Goal: Task Accomplishment & Management: Manage account settings

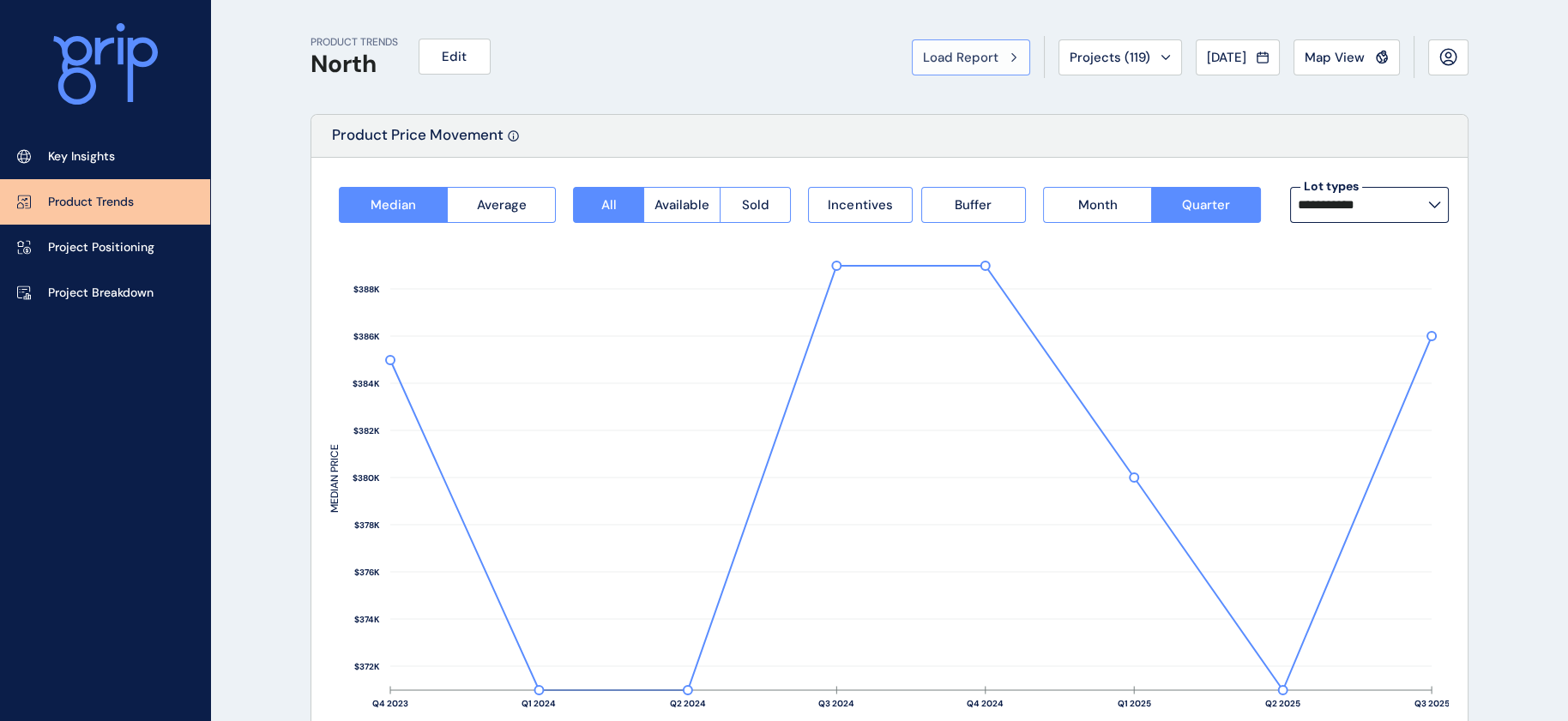
click at [923, 52] on span "Load Report" at bounding box center [960, 57] width 75 height 17
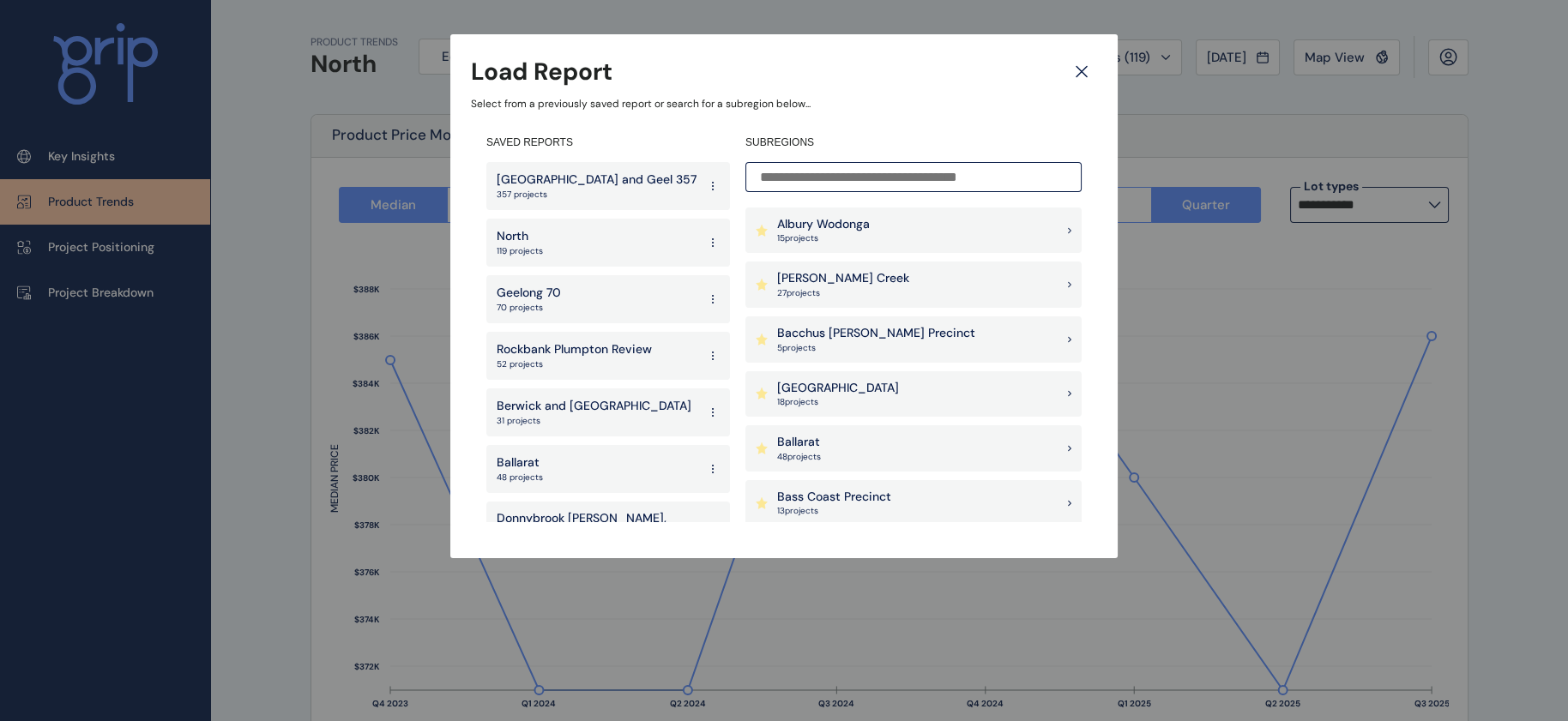
click at [556, 294] on p "Geelong 70" at bounding box center [529, 293] width 64 height 17
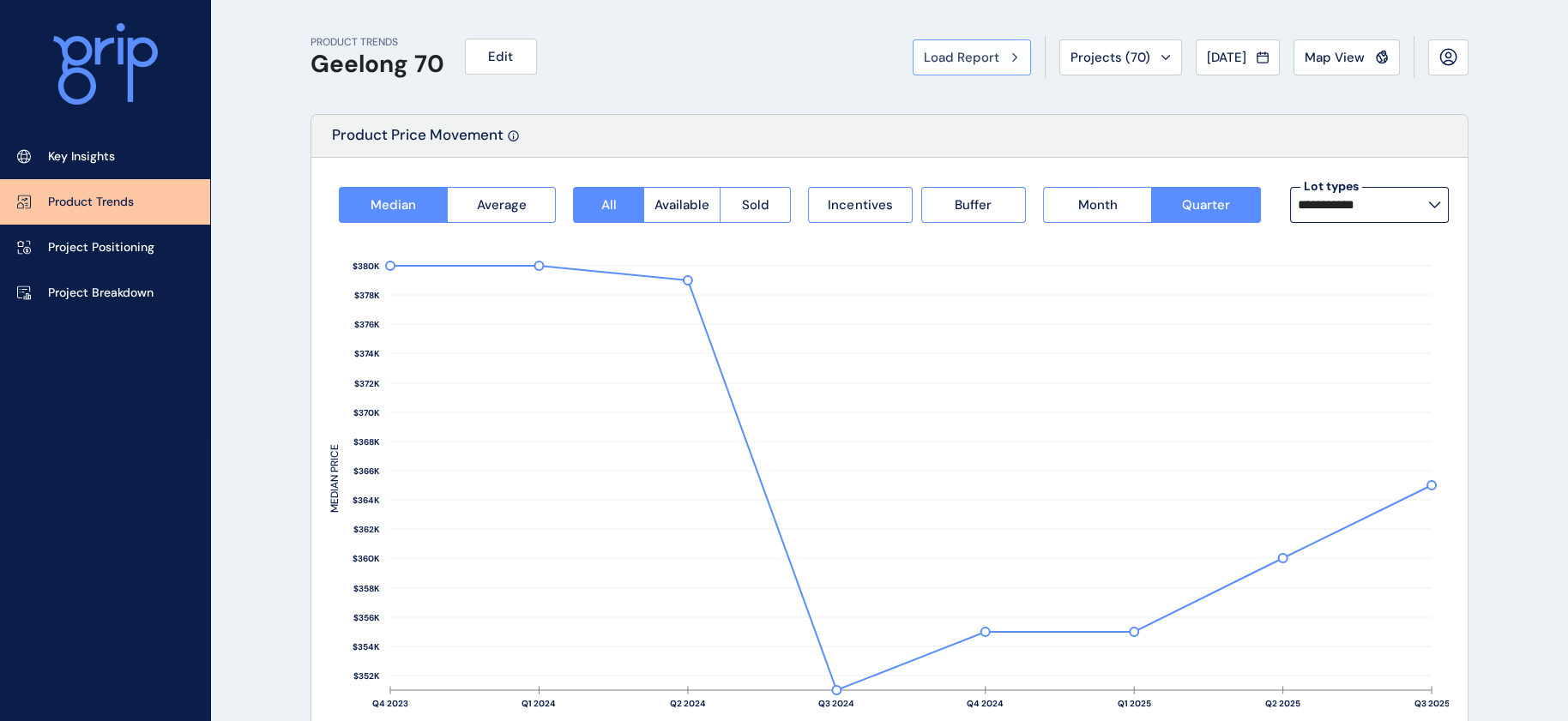
click at [924, 51] on span "Load Report" at bounding box center [961, 57] width 75 height 17
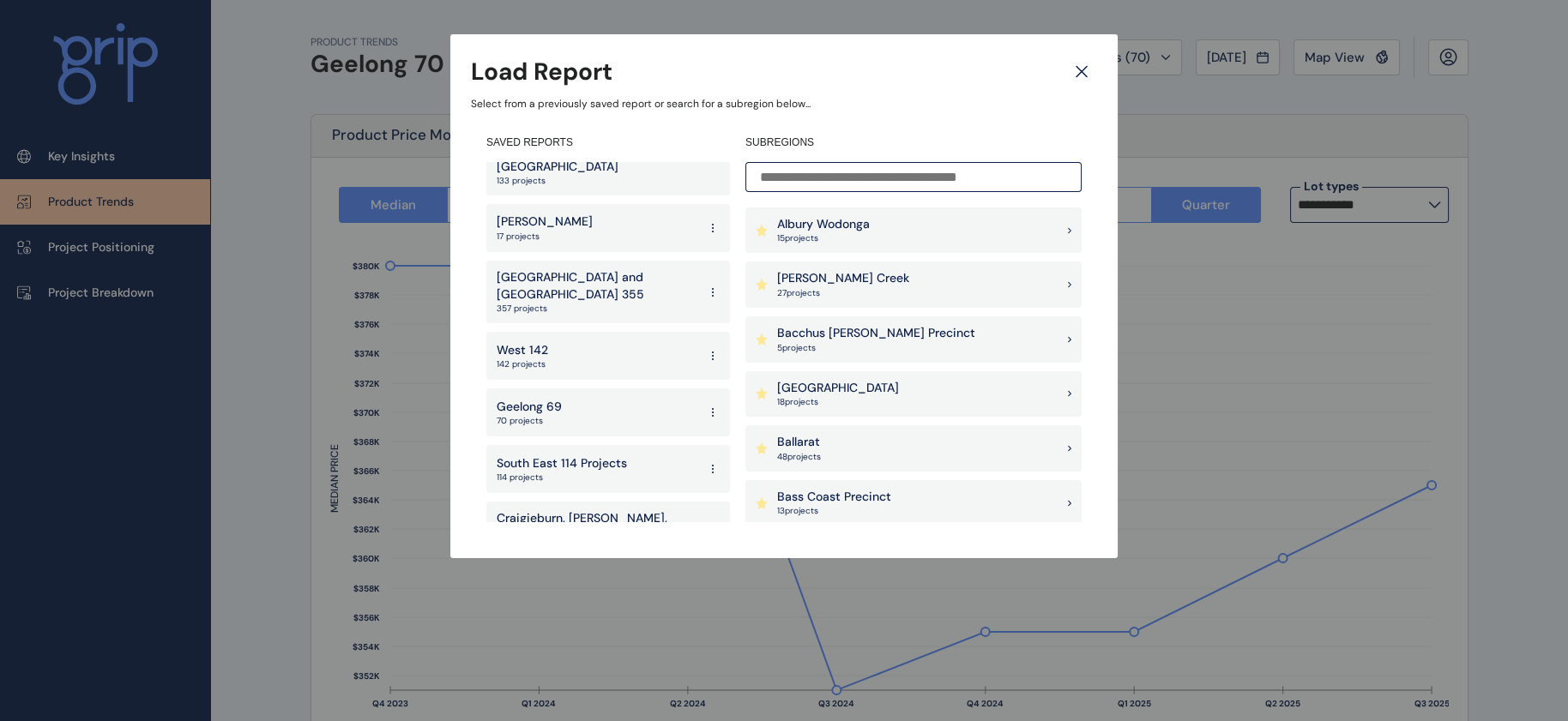
scroll to position [502, 0]
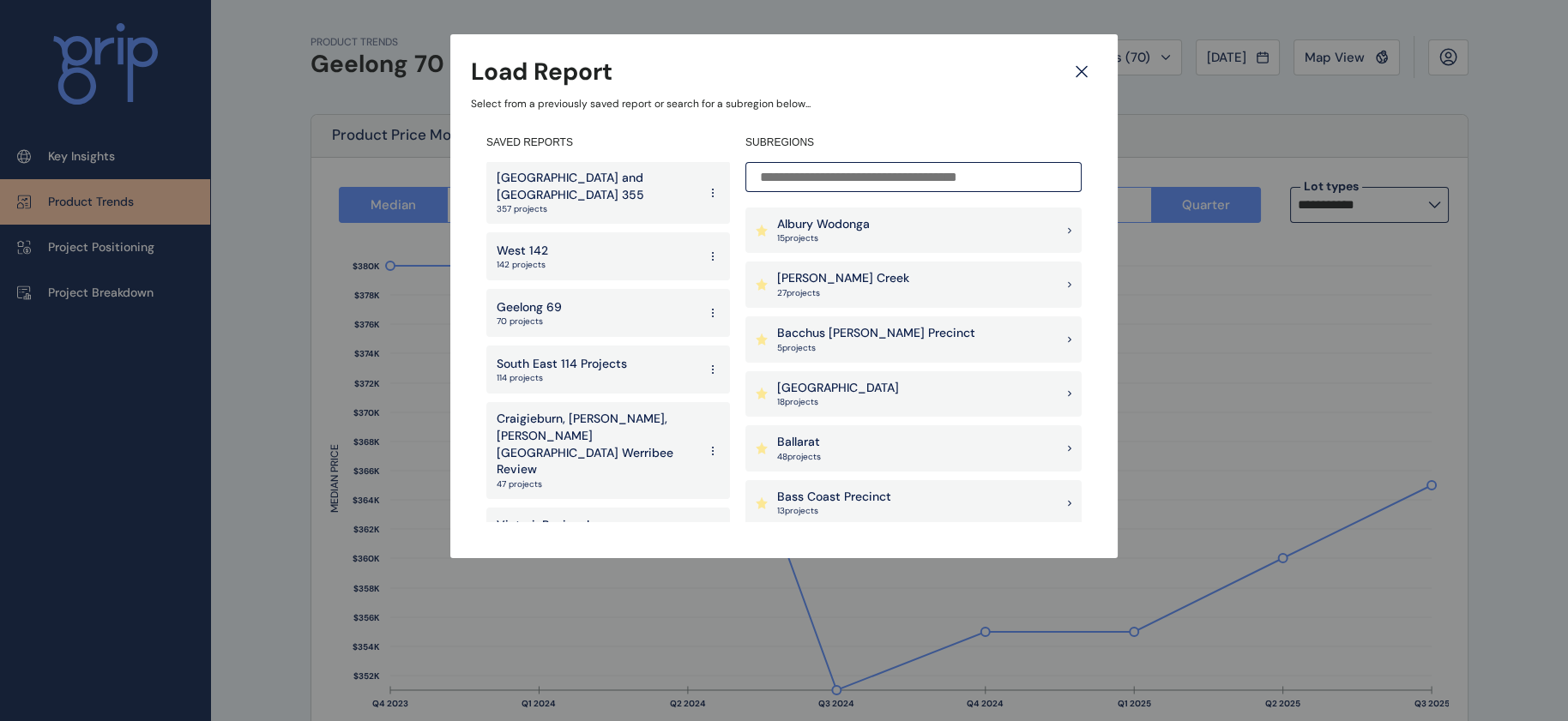
click at [706, 298] on icon at bounding box center [713, 313] width 14 height 31
click at [643, 343] on button "Delete" at bounding box center [648, 349] width 111 height 28
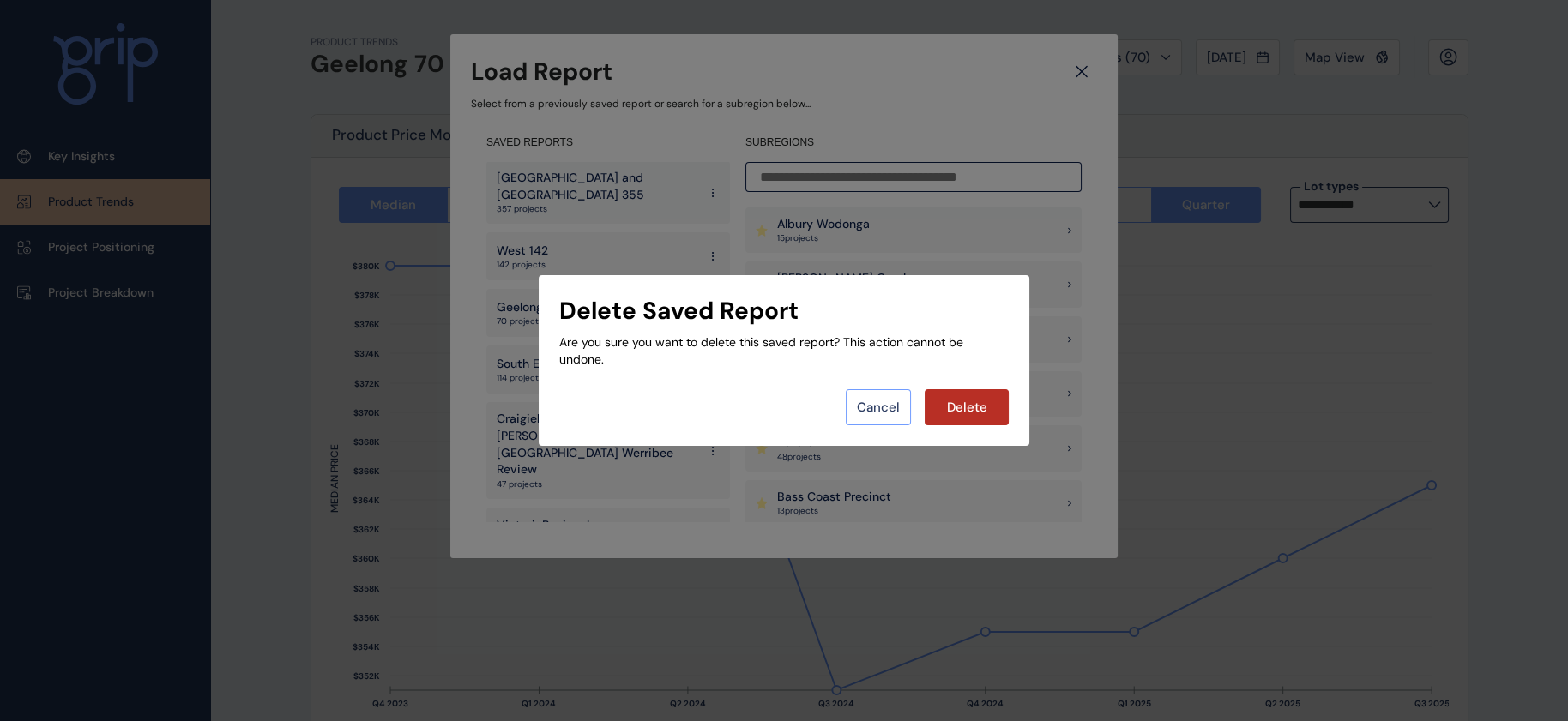
click at [854, 418] on button "Cancel" at bounding box center [878, 407] width 65 height 36
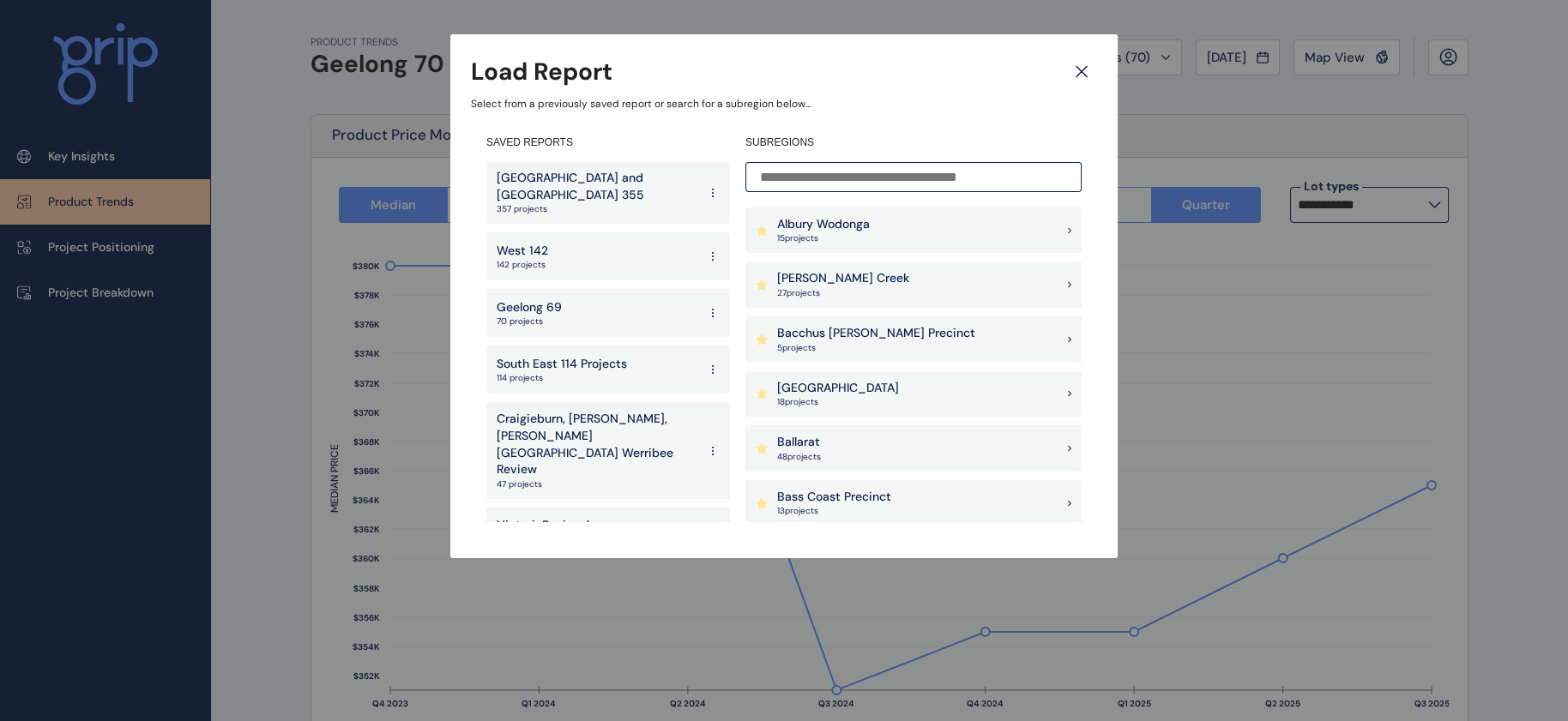
click at [706, 298] on icon at bounding box center [713, 313] width 14 height 31
click at [621, 339] on button "Delete" at bounding box center [648, 349] width 111 height 28
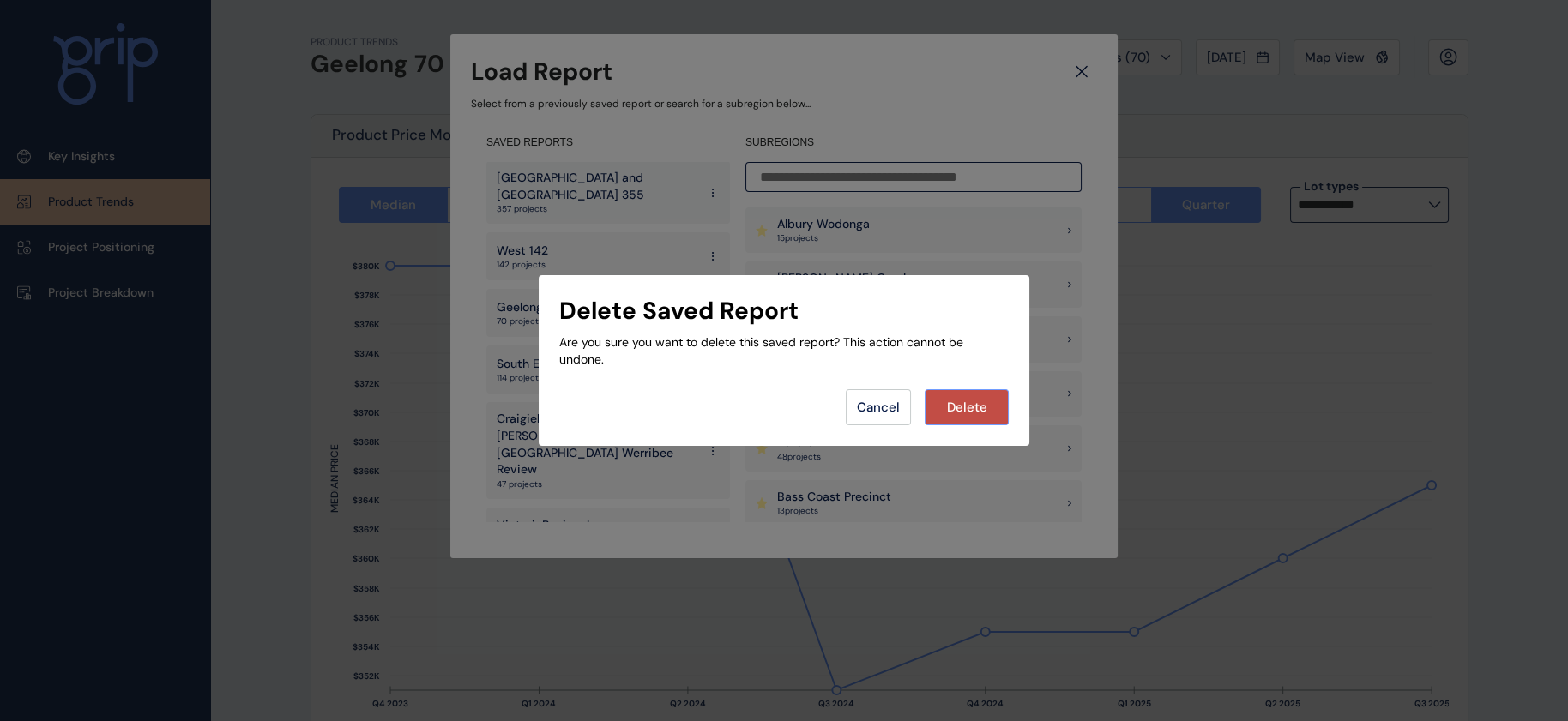
click at [945, 401] on button "Delete" at bounding box center [967, 407] width 84 height 36
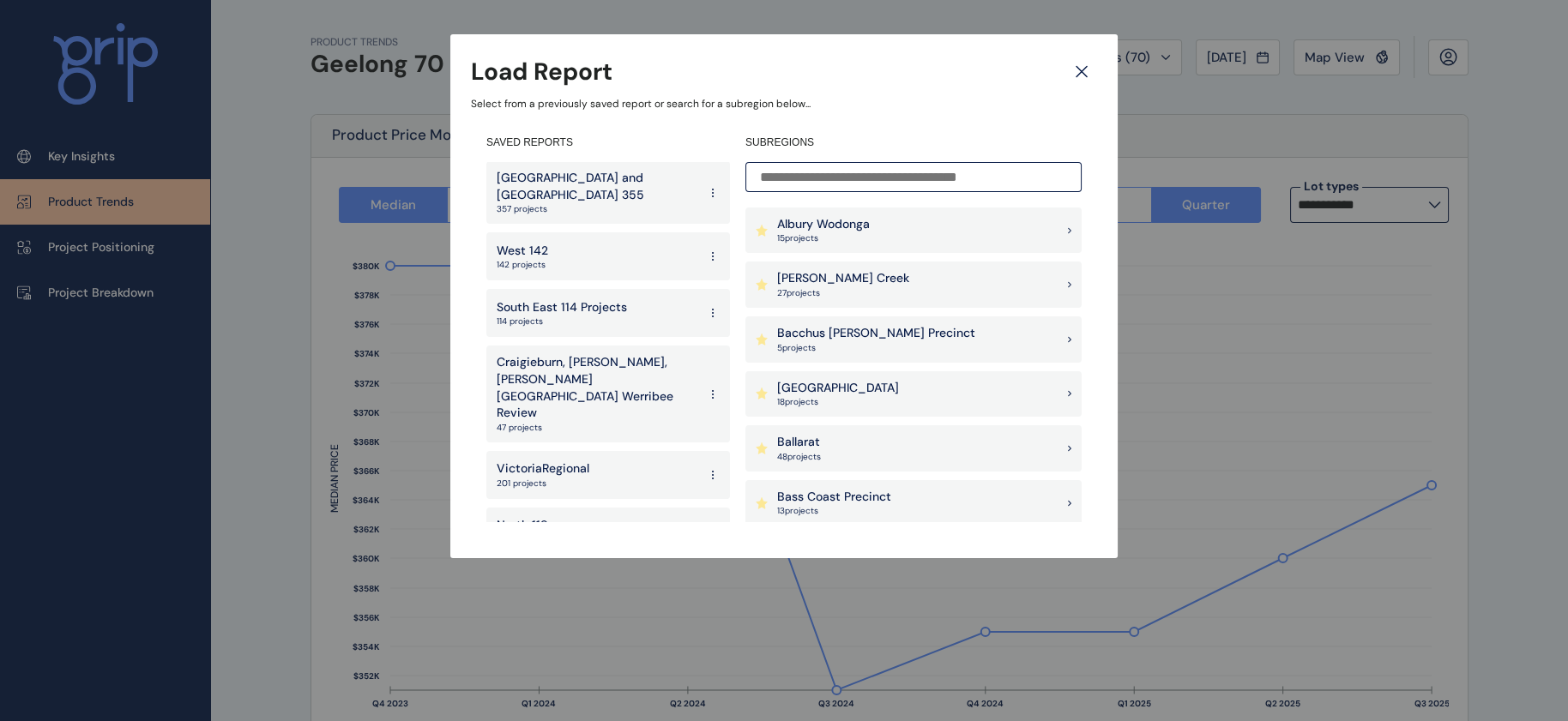
click at [568, 232] on div "West 142 142 projects" at bounding box center [608, 256] width 244 height 48
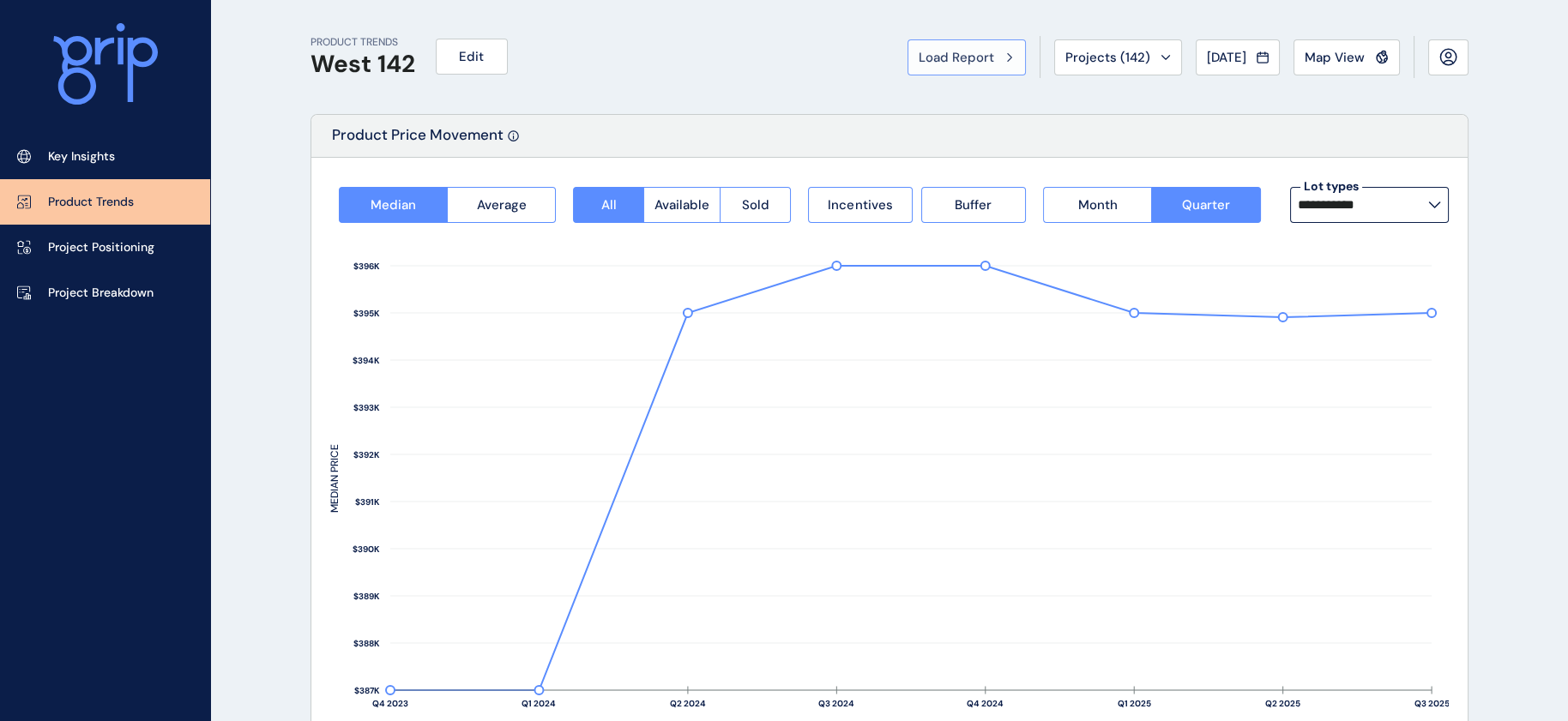
click at [908, 75] on button "Load Report" at bounding box center [967, 57] width 118 height 36
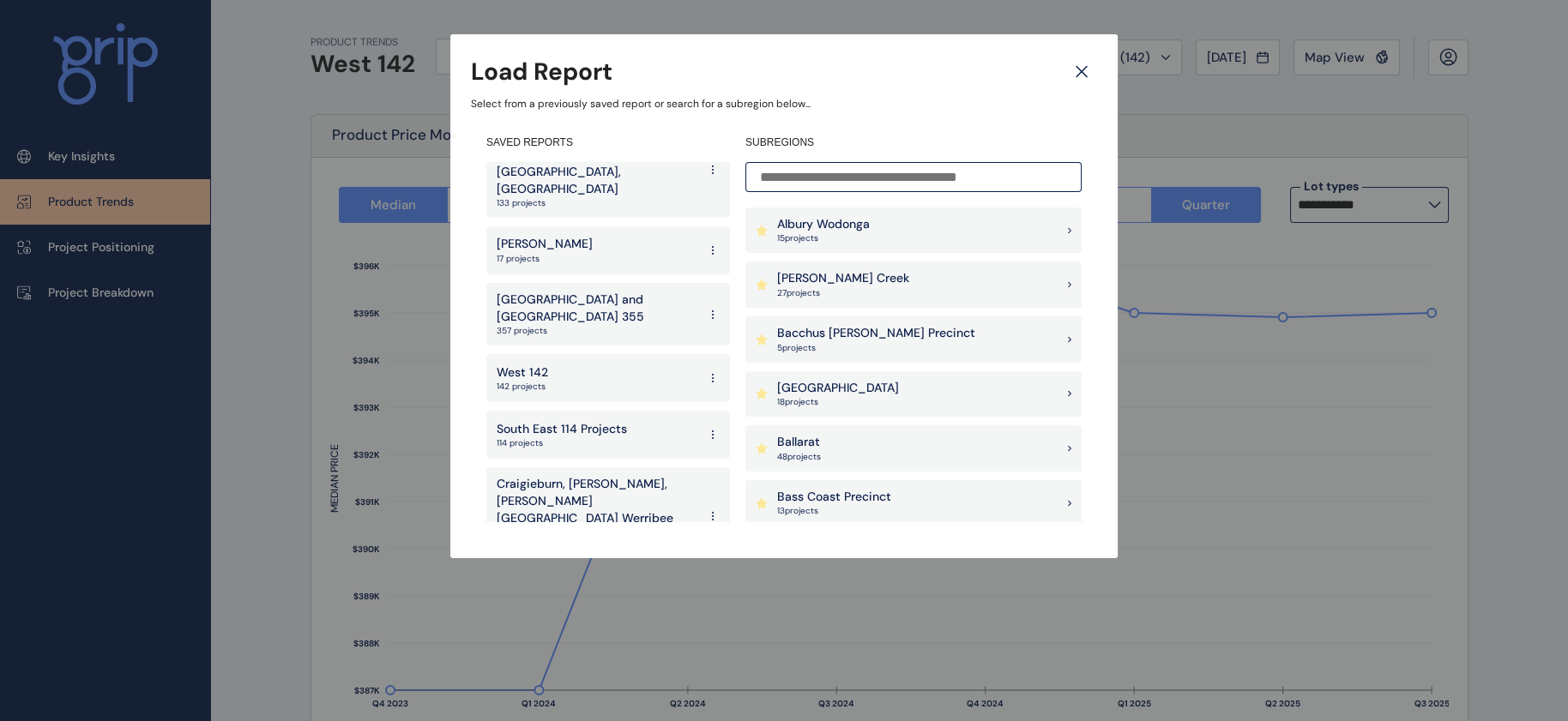
scroll to position [386, 0]
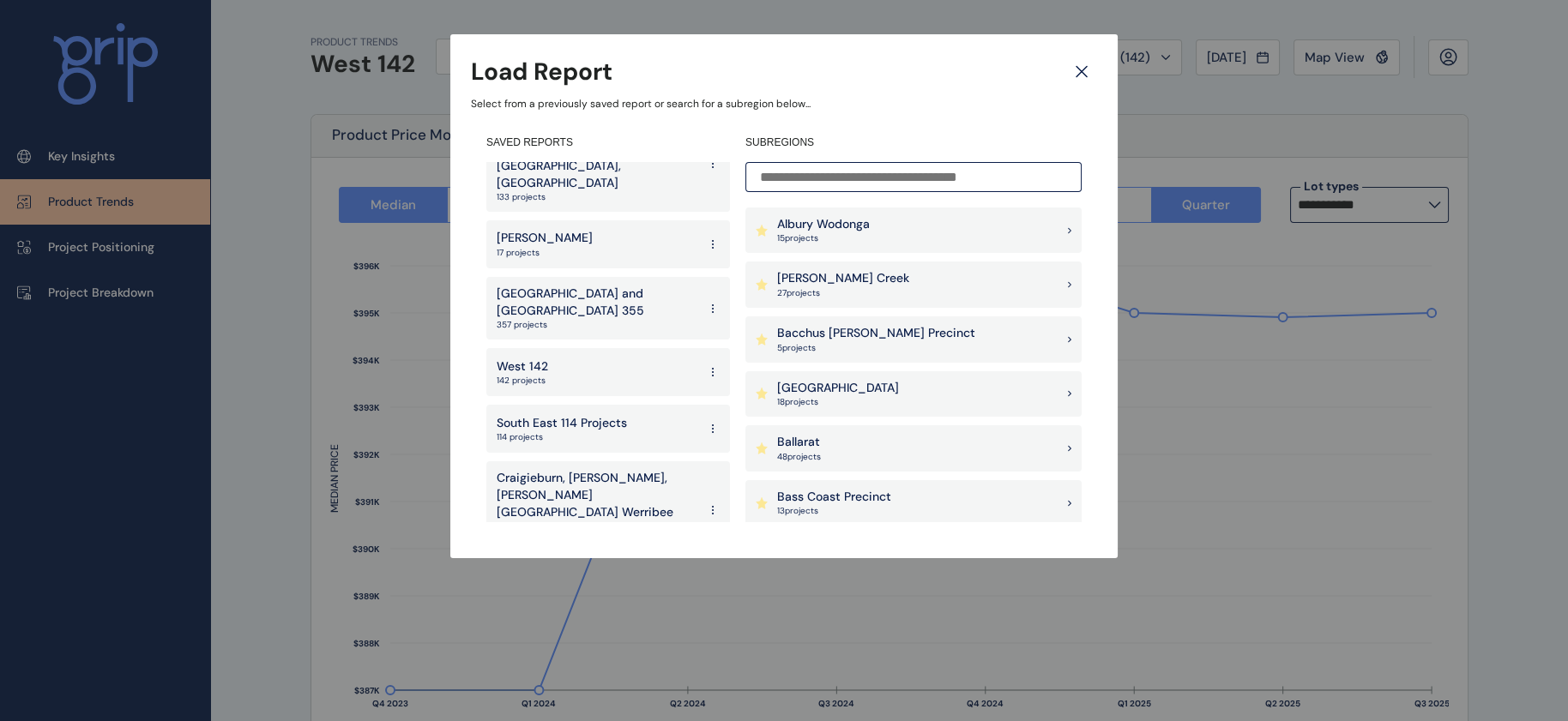
click at [601, 415] on p "South East 114 Projects" at bounding box center [562, 423] width 130 height 17
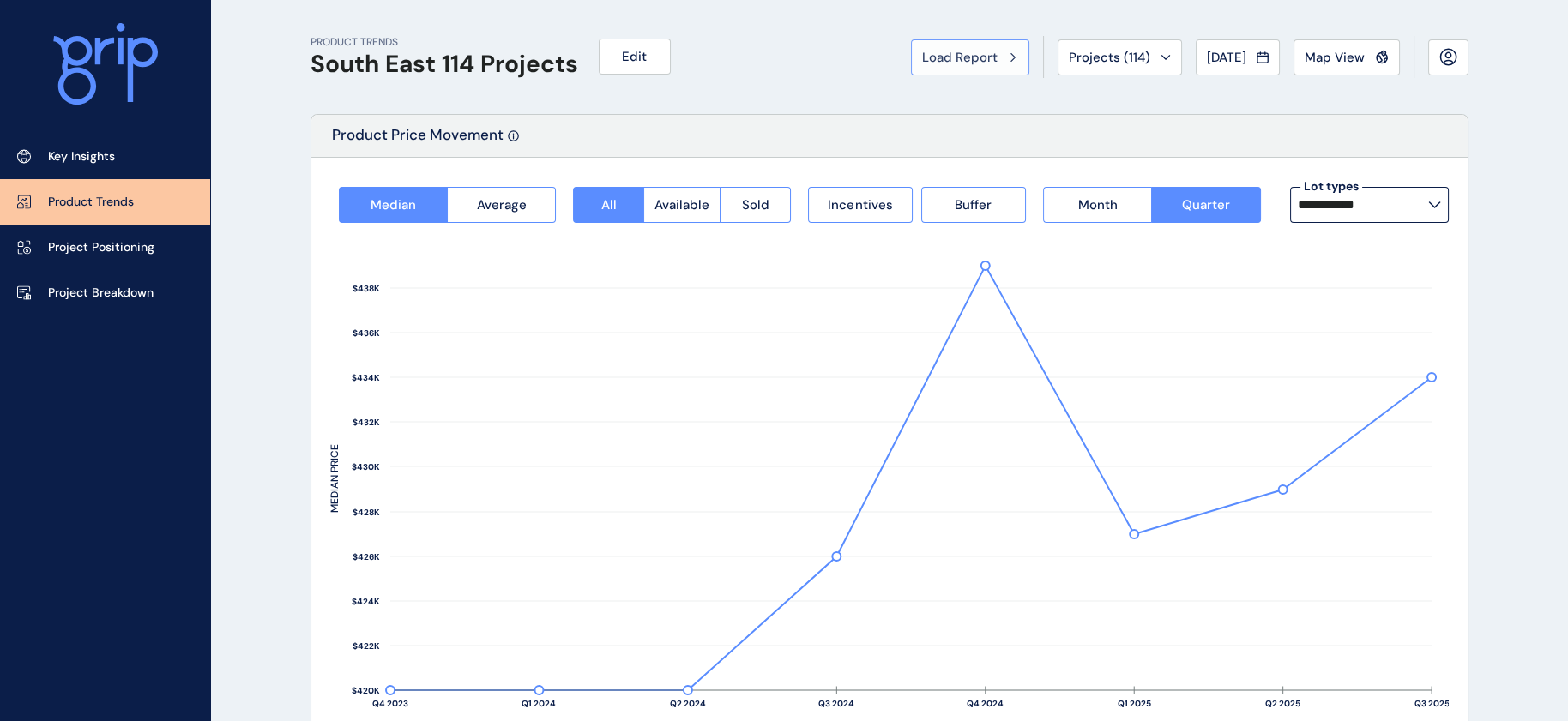
click at [922, 51] on span "Load Report" at bounding box center [959, 57] width 75 height 17
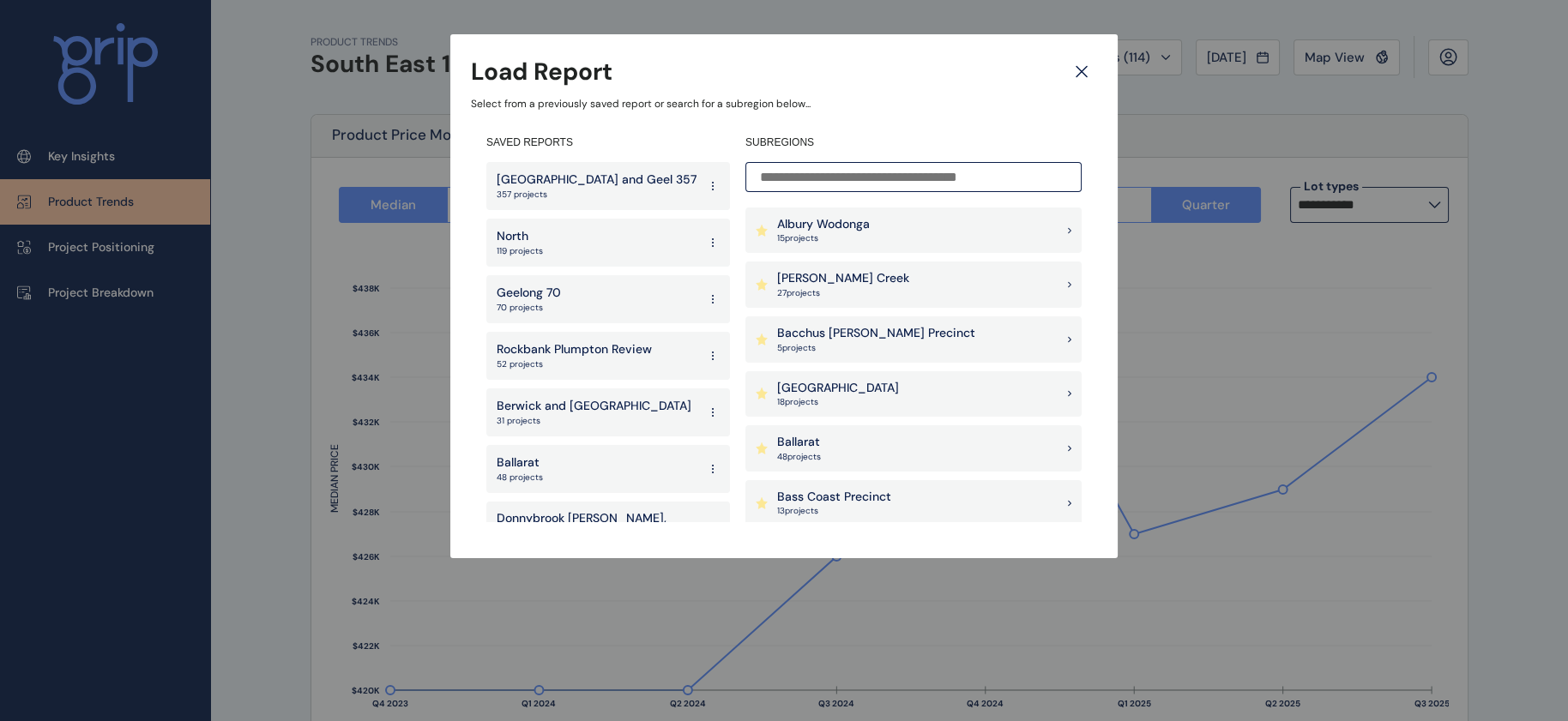
click at [643, 79] on div "Load Report" at bounding box center [784, 71] width 626 height 33
click at [625, 190] on p "357 projects" at bounding box center [597, 195] width 200 height 12
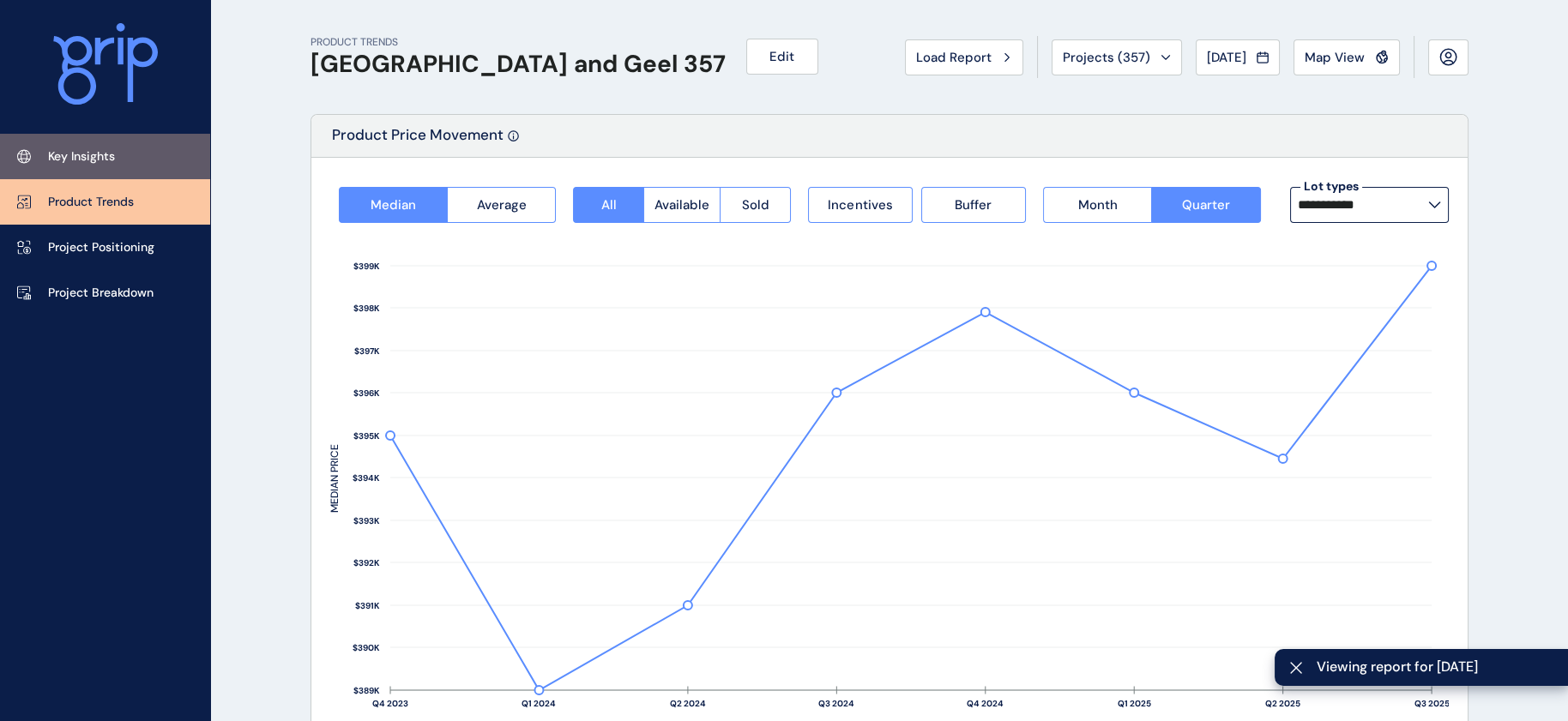
click at [160, 154] on link "Key Insights" at bounding box center [105, 156] width 210 height 45
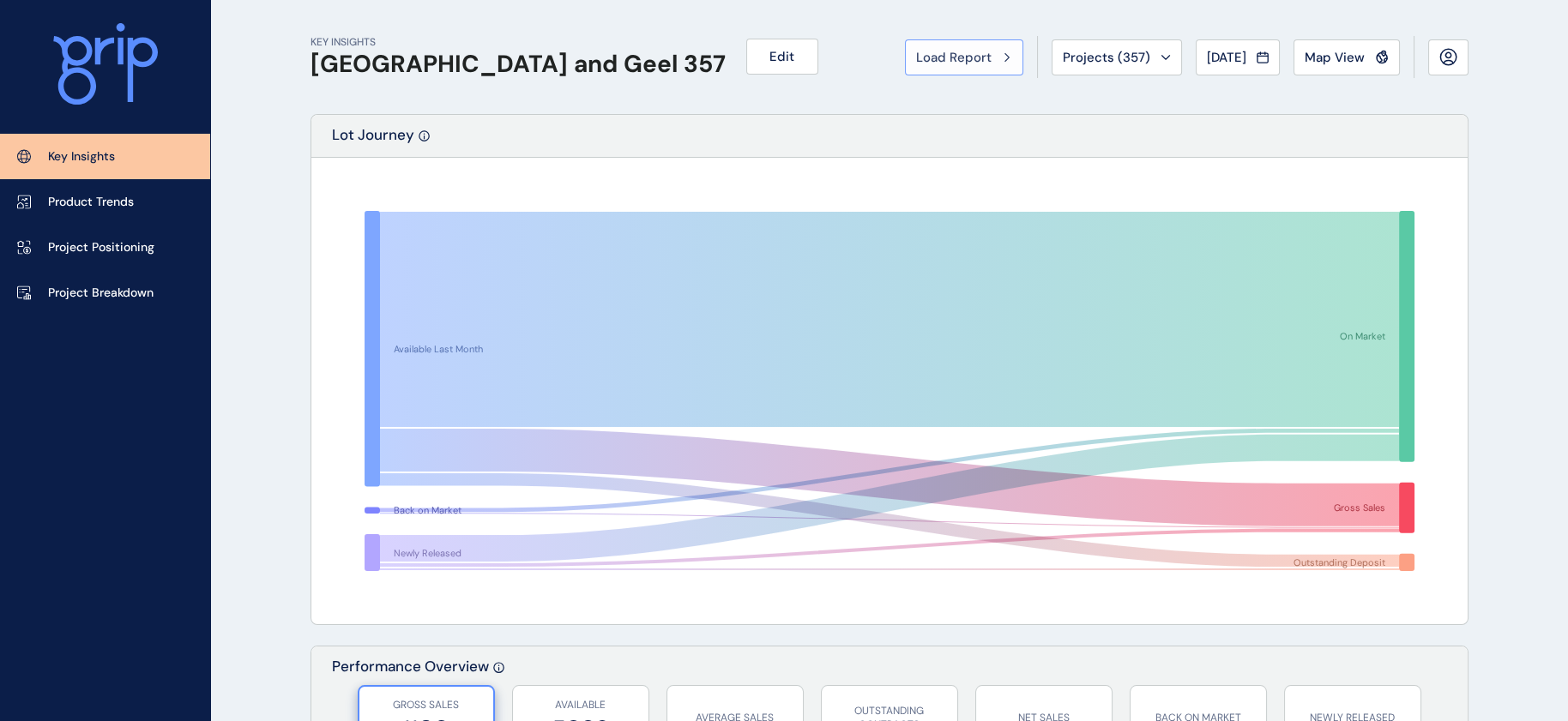
click at [916, 51] on span "Load Report" at bounding box center [953, 57] width 75 height 17
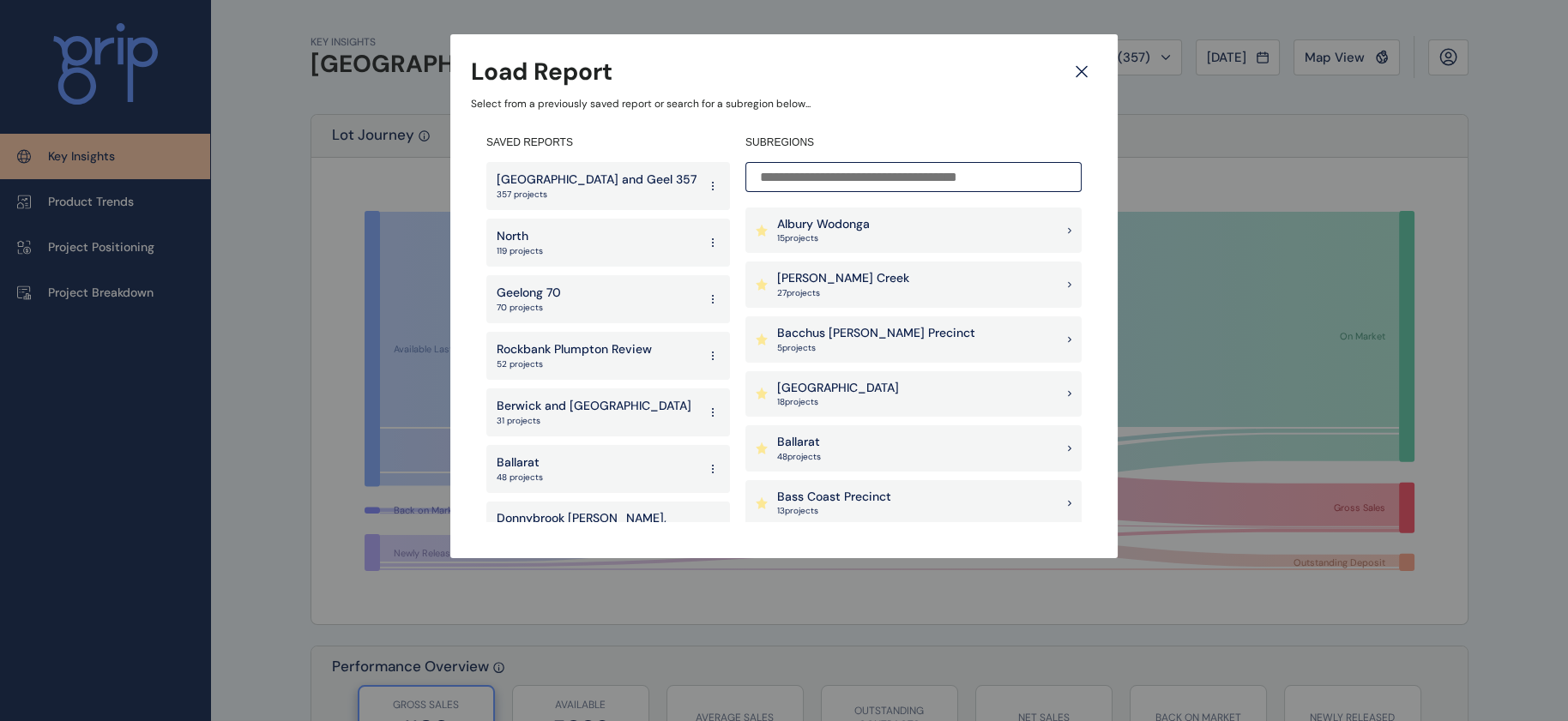
click at [623, 244] on div "North 119 projects" at bounding box center [608, 243] width 244 height 48
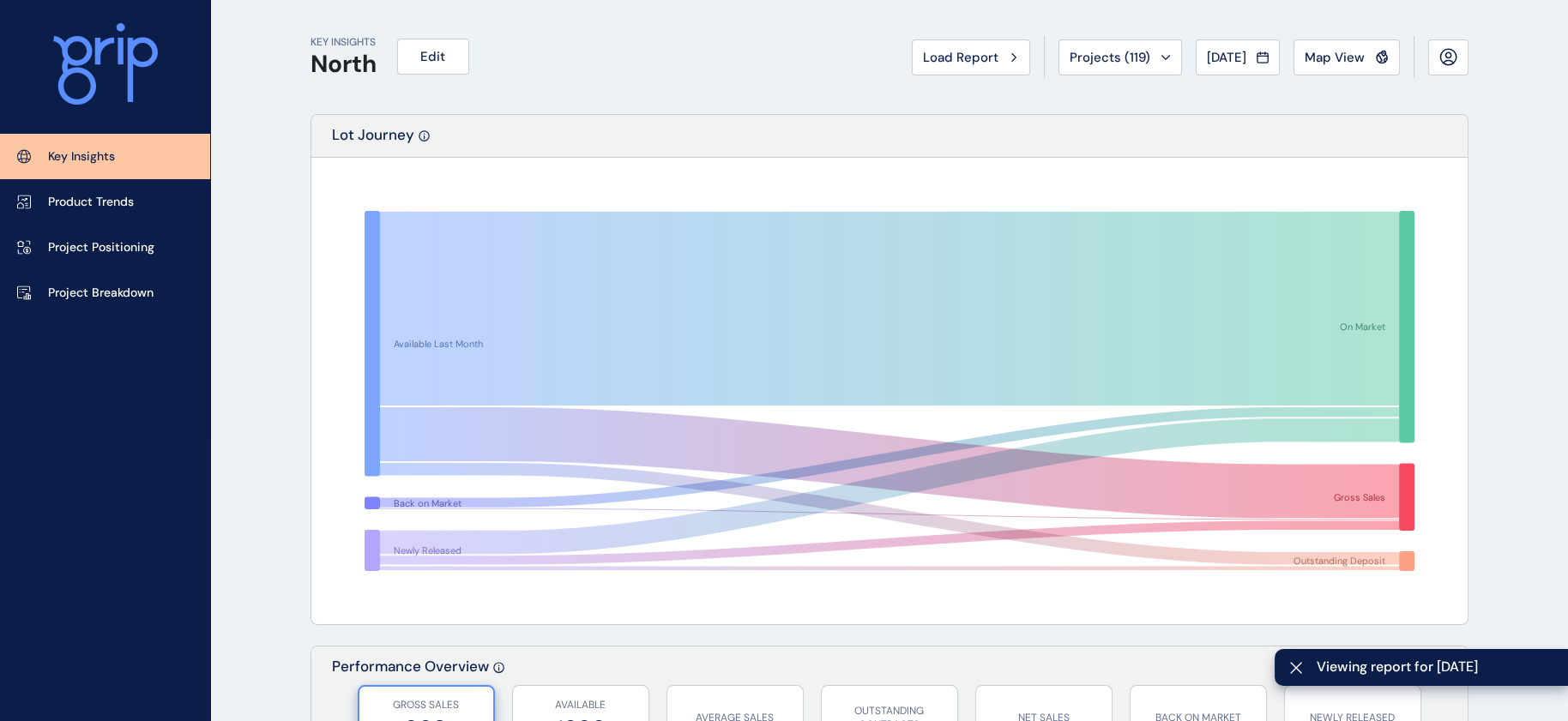
click at [830, 115] on div "Lot Journey" at bounding box center [889, 136] width 1156 height 43
click at [843, 56] on div "KEY INSIGHTS North Edit Load Report Projects ( 119 ) Sep 2025 2025 < > Jan No r…" at bounding box center [890, 57] width 1158 height 114
click at [898, 53] on div "KEY INSIGHTS North Edit Load Report Projects ( 119 ) Sep 2025 2025 < > Jan No r…" at bounding box center [890, 57] width 1158 height 114
click at [923, 58] on div "KEY INSIGHTS North Edit Load Report Projects ( 119 ) Sep 2025 2025 < > Jan No r…" at bounding box center [890, 57] width 1158 height 114
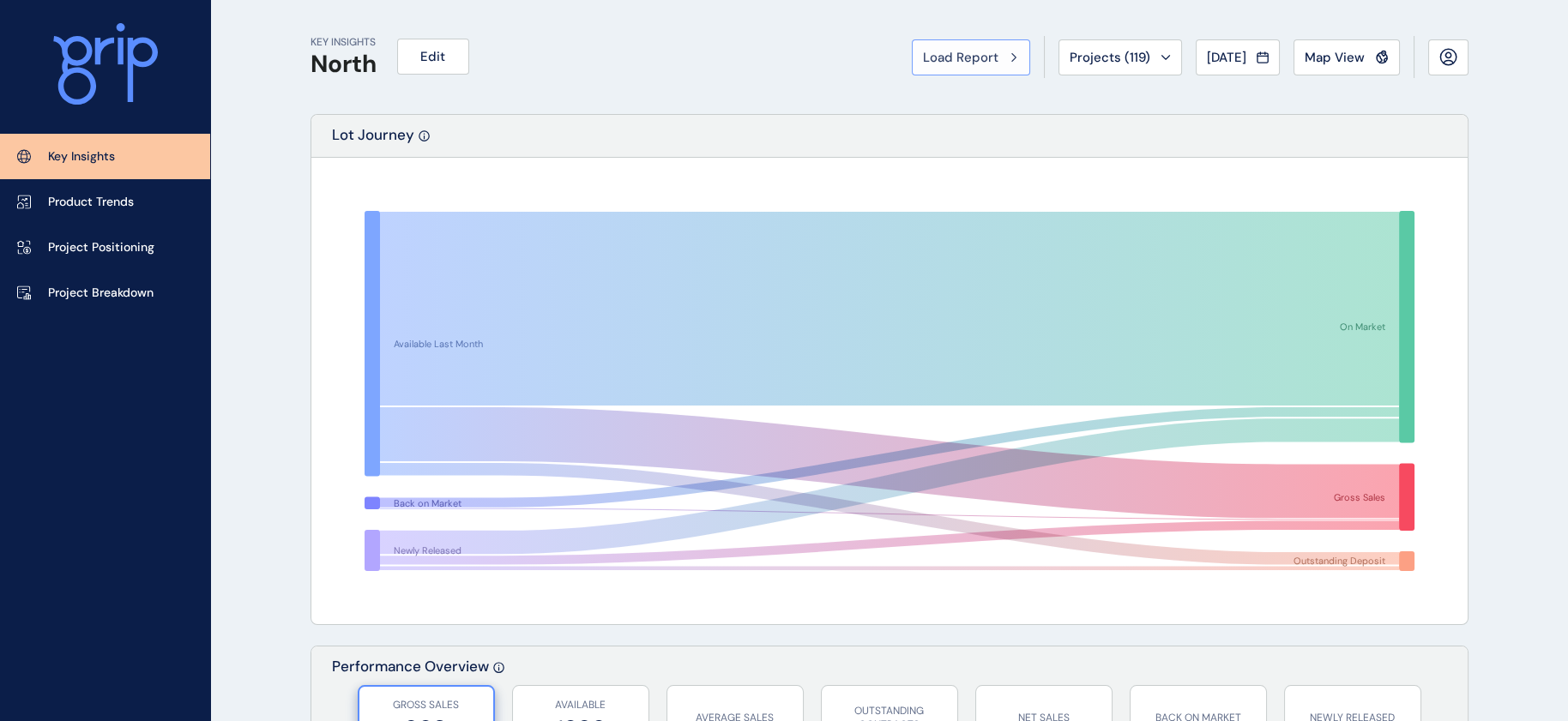
click at [923, 58] on div "Load Report" at bounding box center [971, 57] width 96 height 17
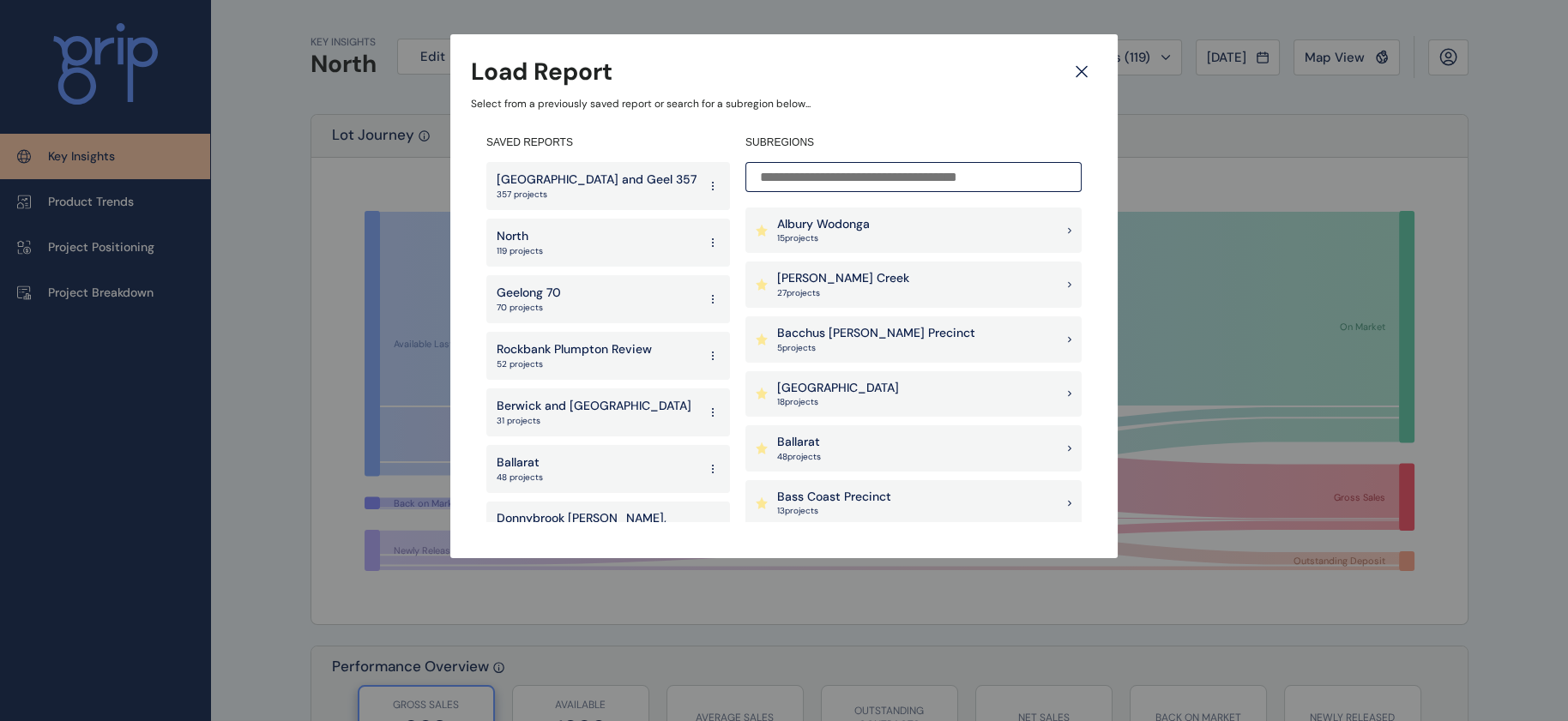
click at [589, 292] on div "Geelong 70 70 projects" at bounding box center [608, 299] width 244 height 48
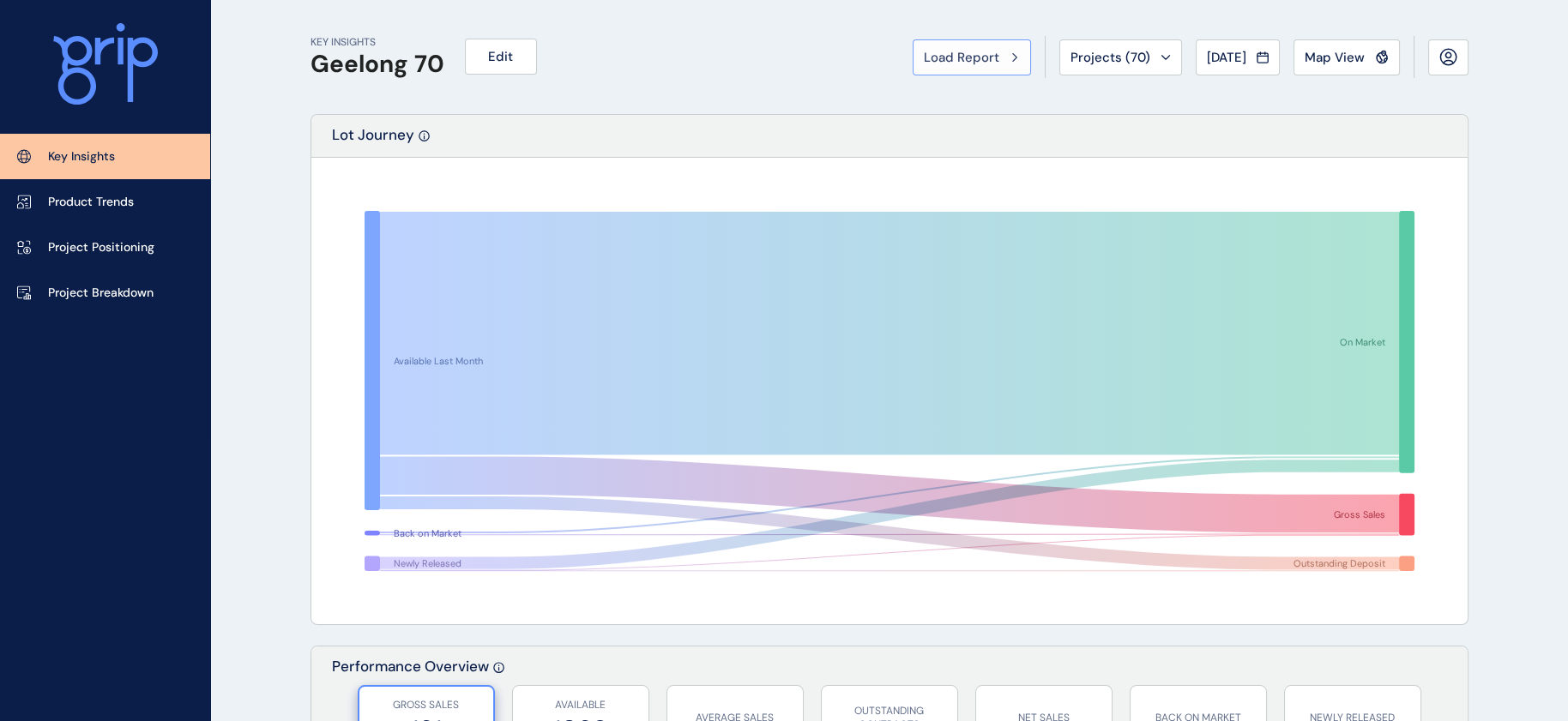
click at [924, 63] on span "Load Report" at bounding box center [961, 57] width 75 height 17
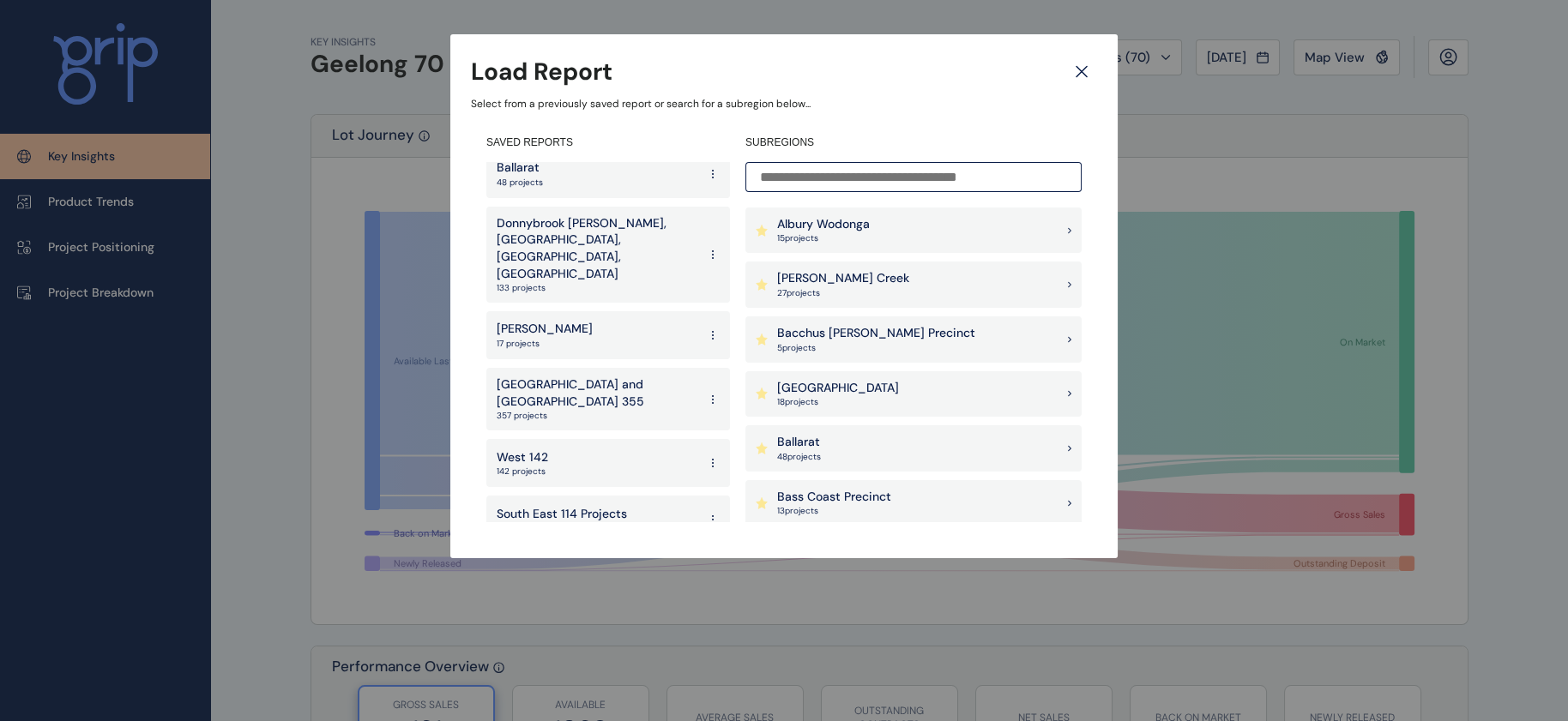
scroll to position [315, 0]
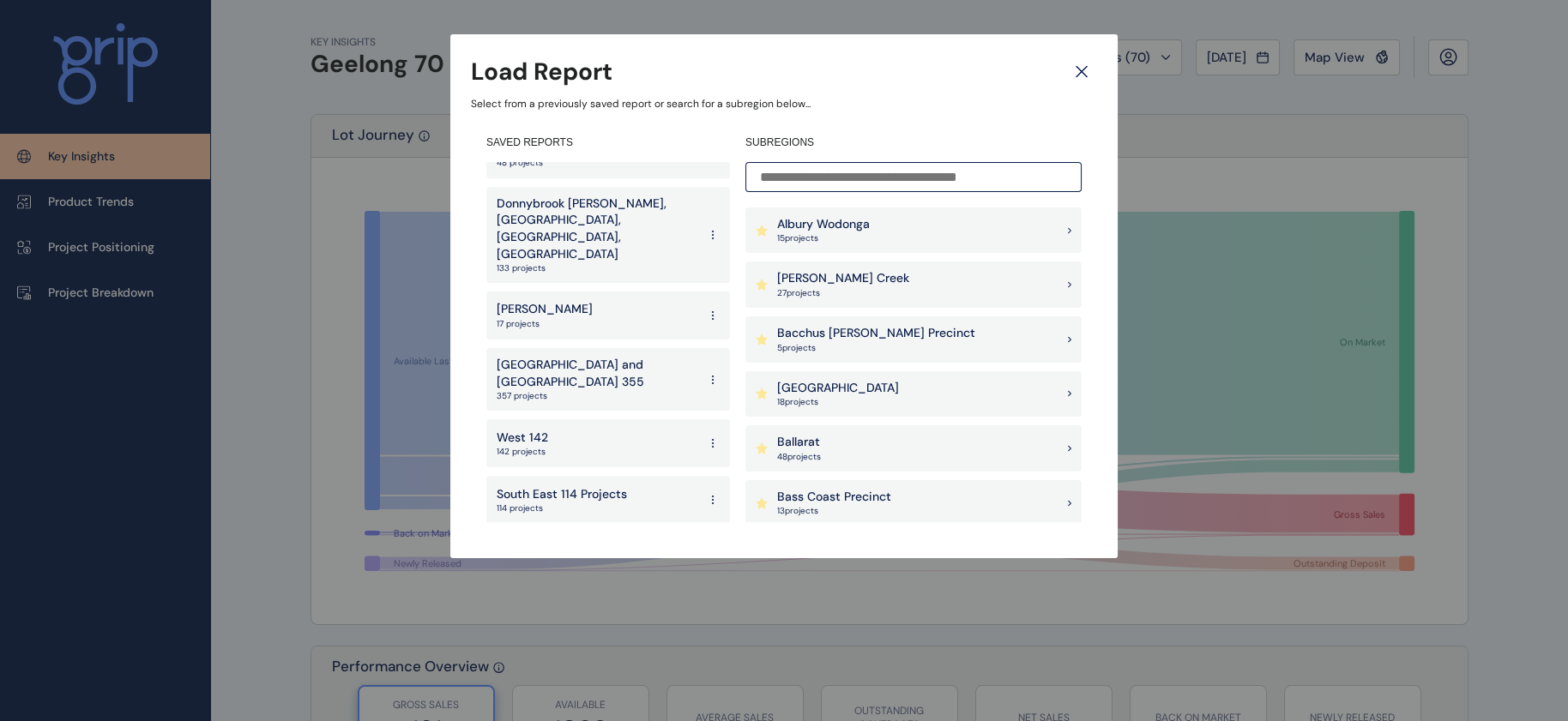
click at [640, 420] on div "West 142 142 projects" at bounding box center [608, 444] width 244 height 48
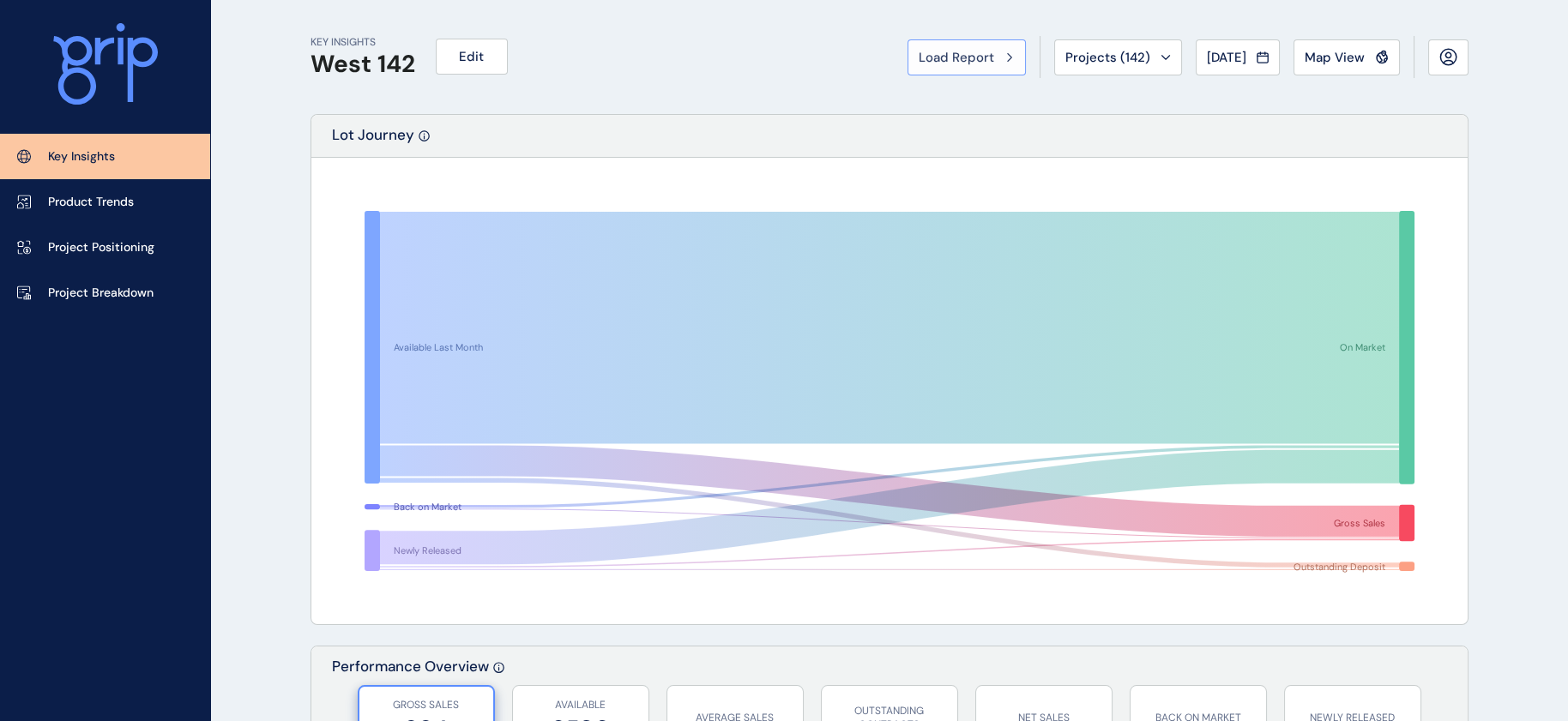
click at [908, 75] on button "Load Report" at bounding box center [967, 57] width 118 height 36
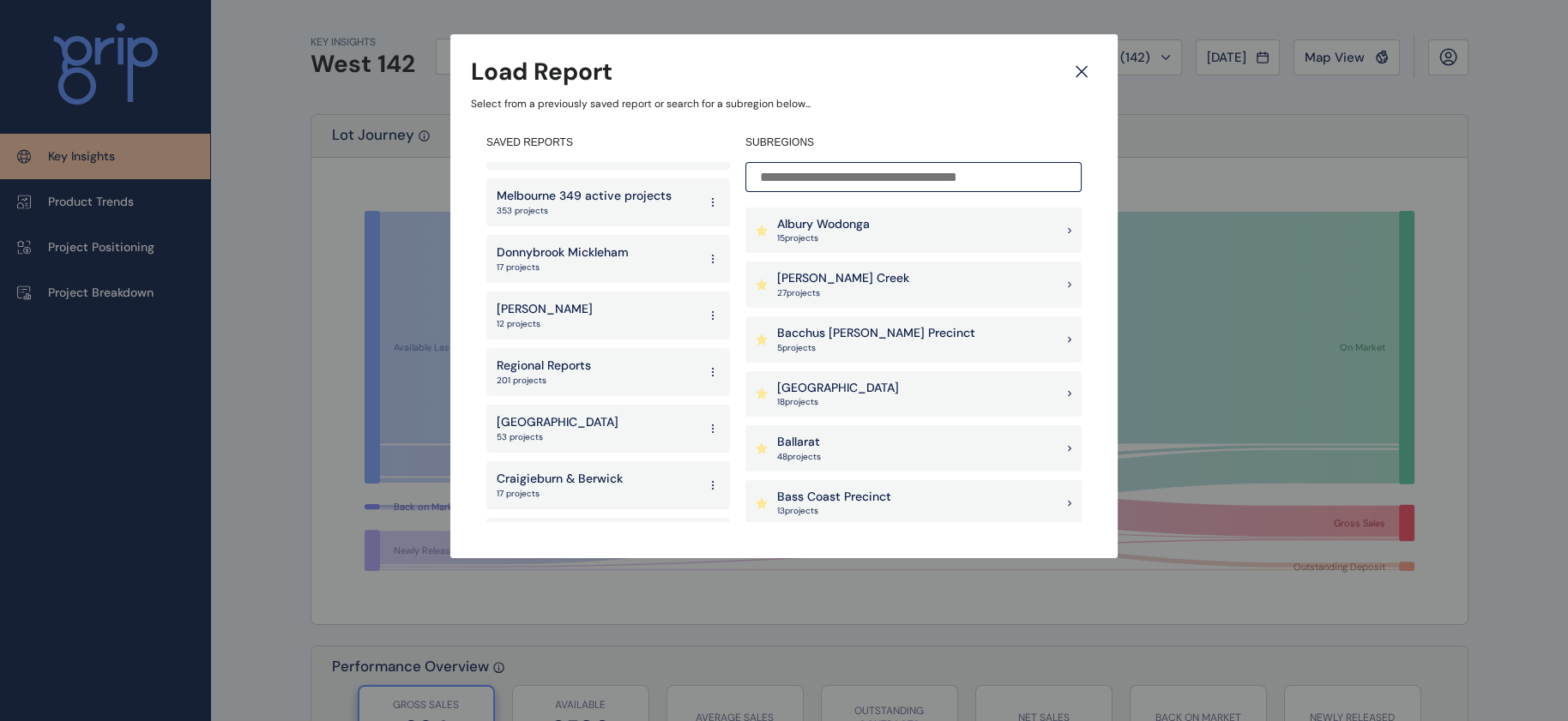
scroll to position [1260, 0]
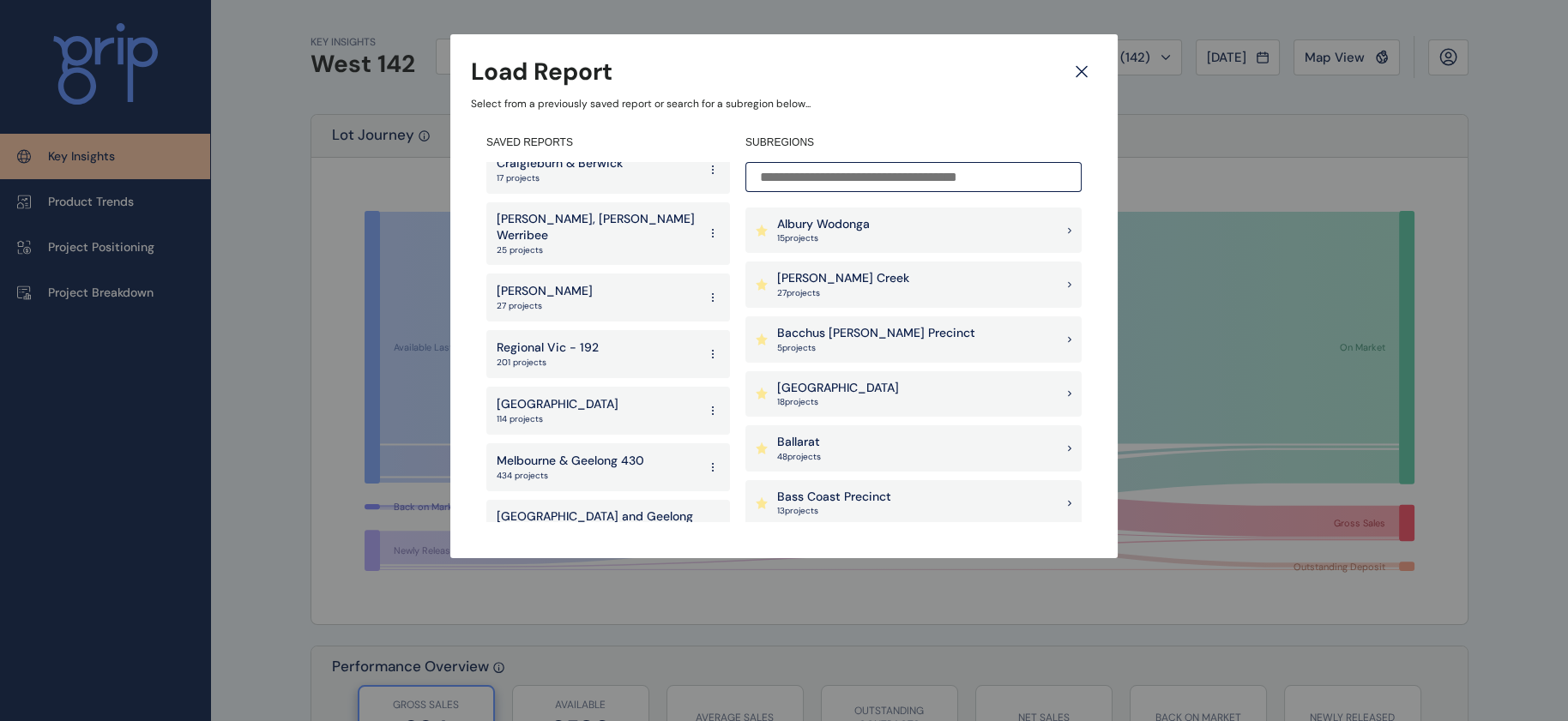
click at [572, 387] on div "South East 114 projects" at bounding box center [608, 411] width 244 height 48
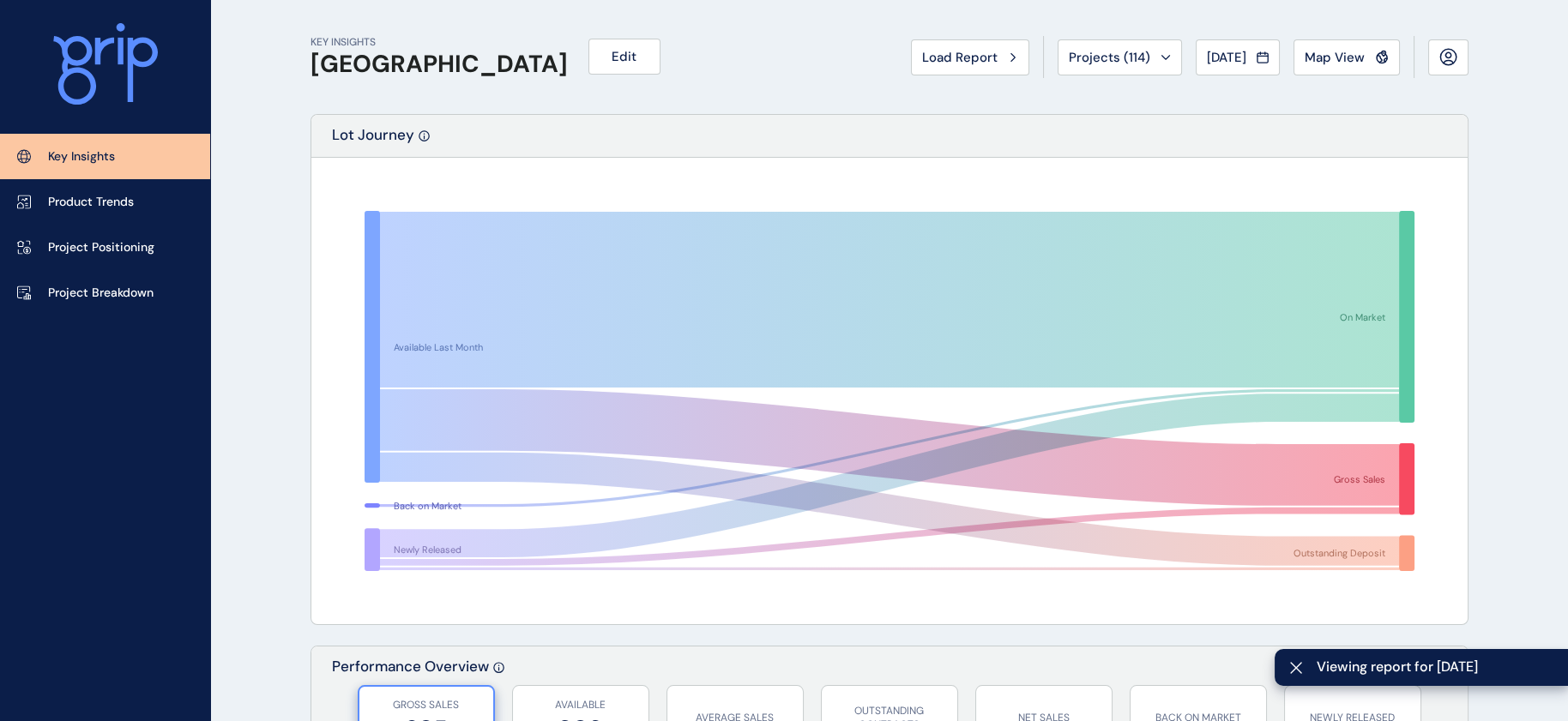
scroll to position [1452, 0]
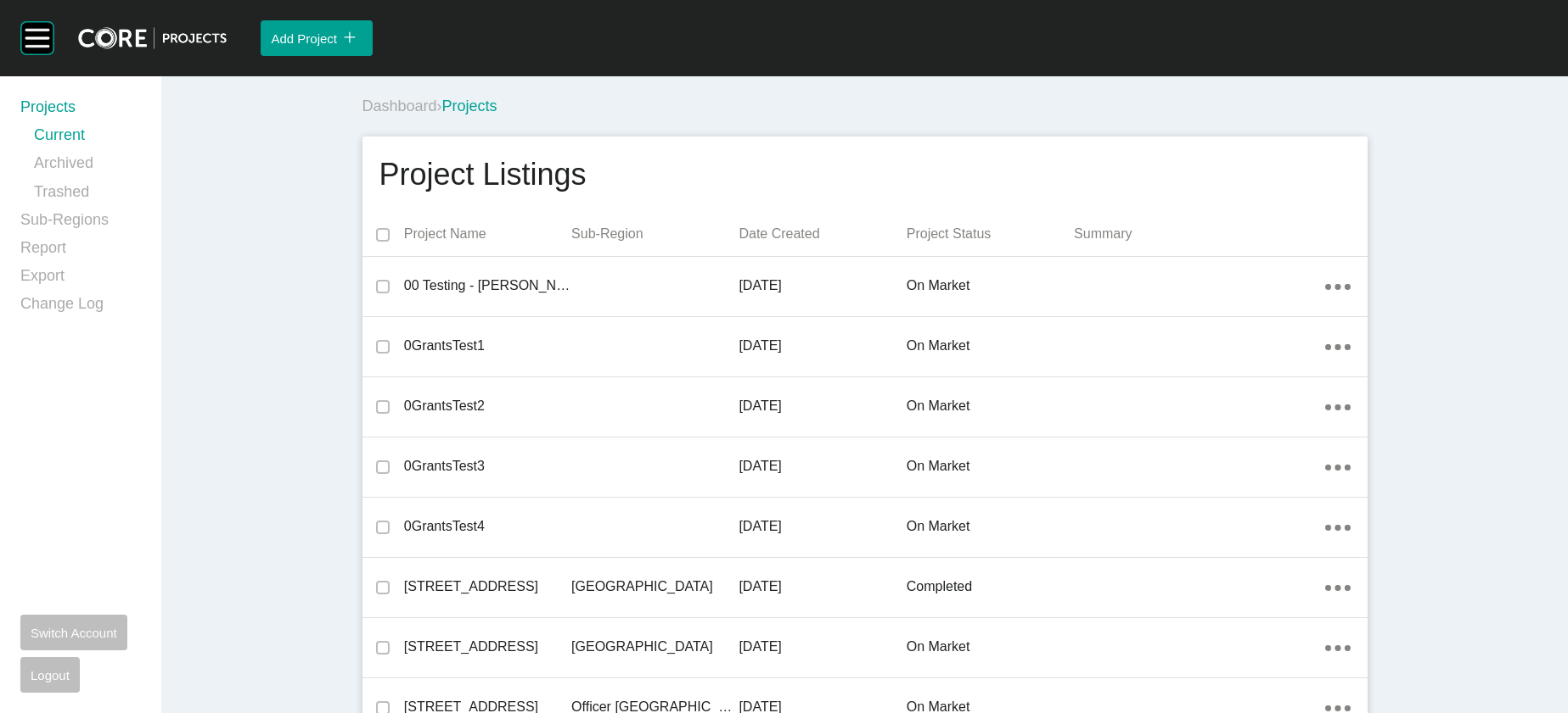
click at [827, 105] on div "Dashboard › Projects" at bounding box center [868, 106] width 1012 height 46
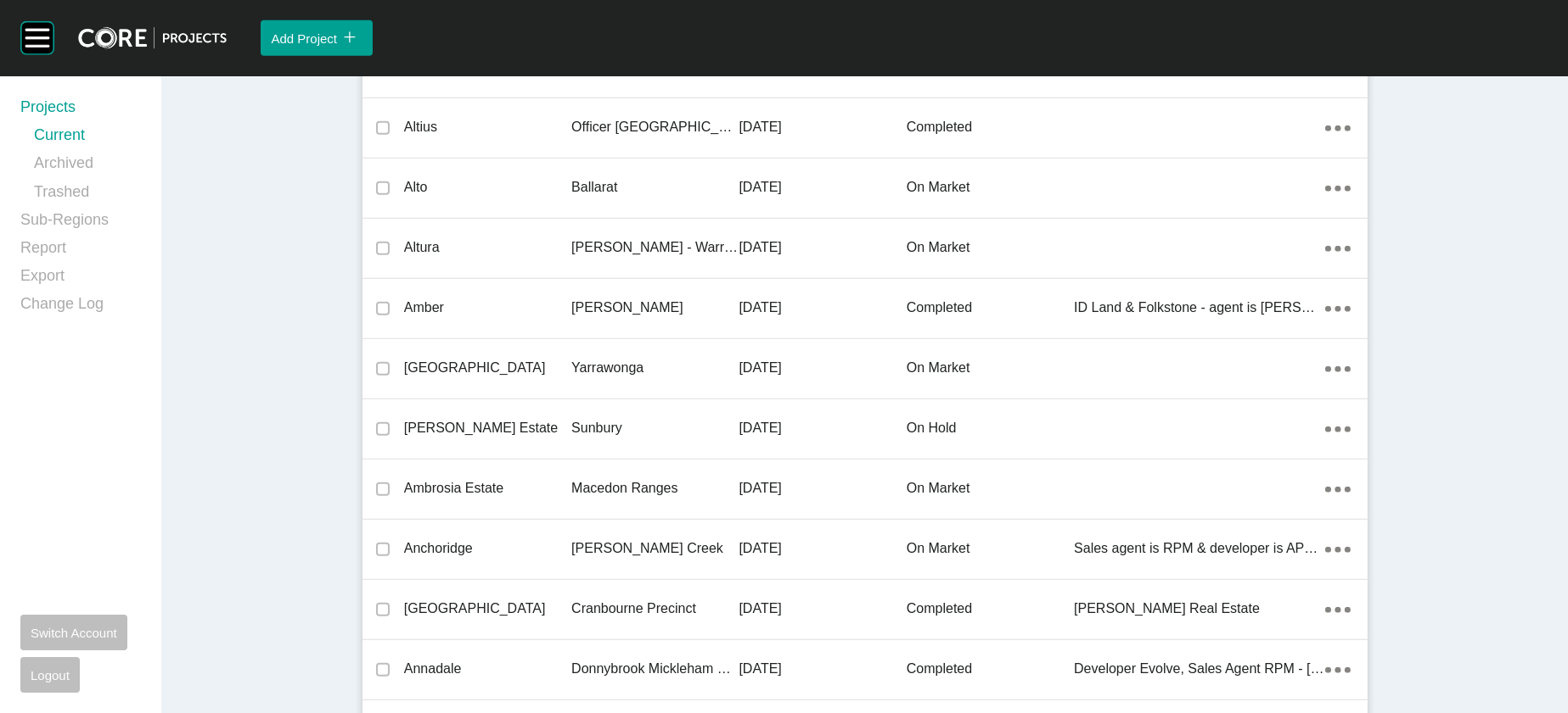
scroll to position [49015, 0]
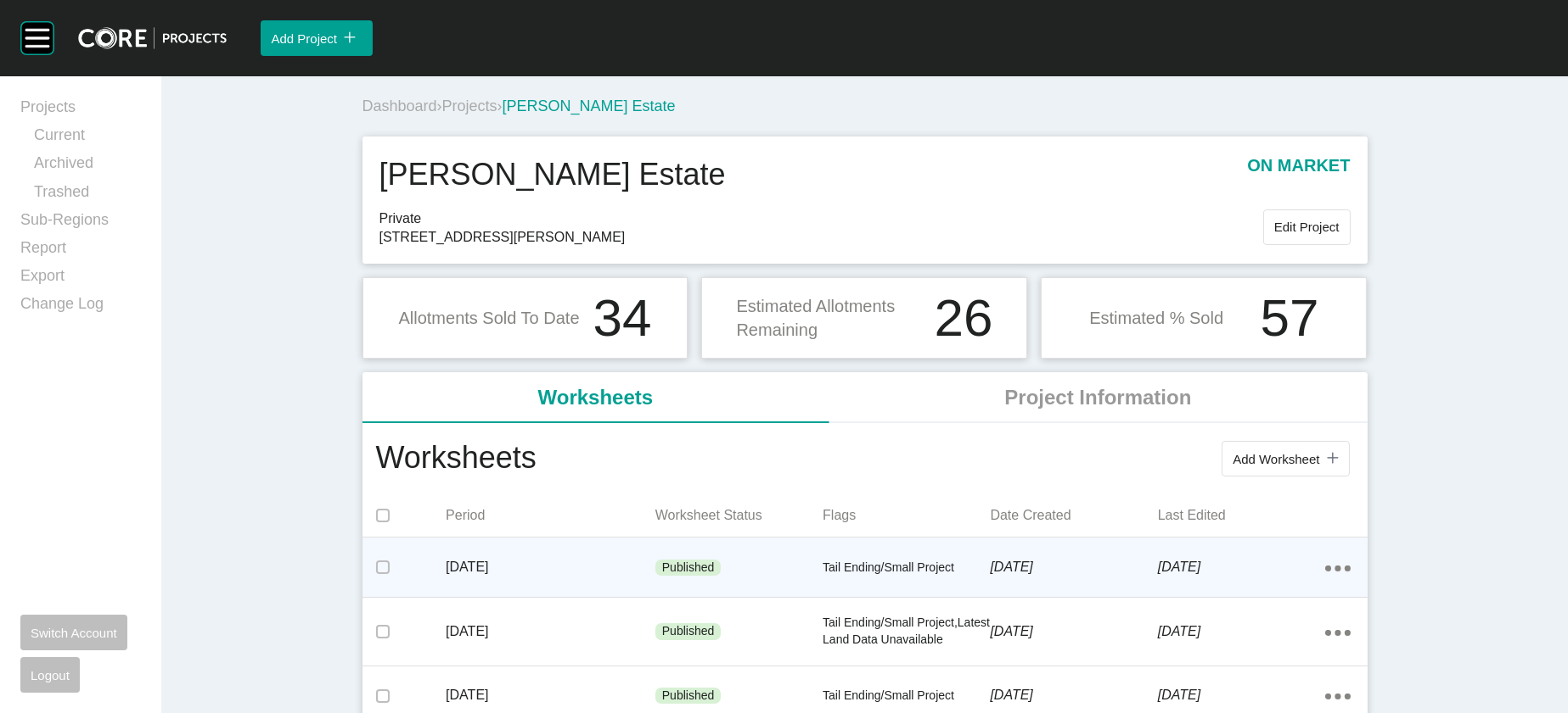
click at [851, 594] on div "Tail Ending/Small Project" at bounding box center [905, 568] width 167 height 50
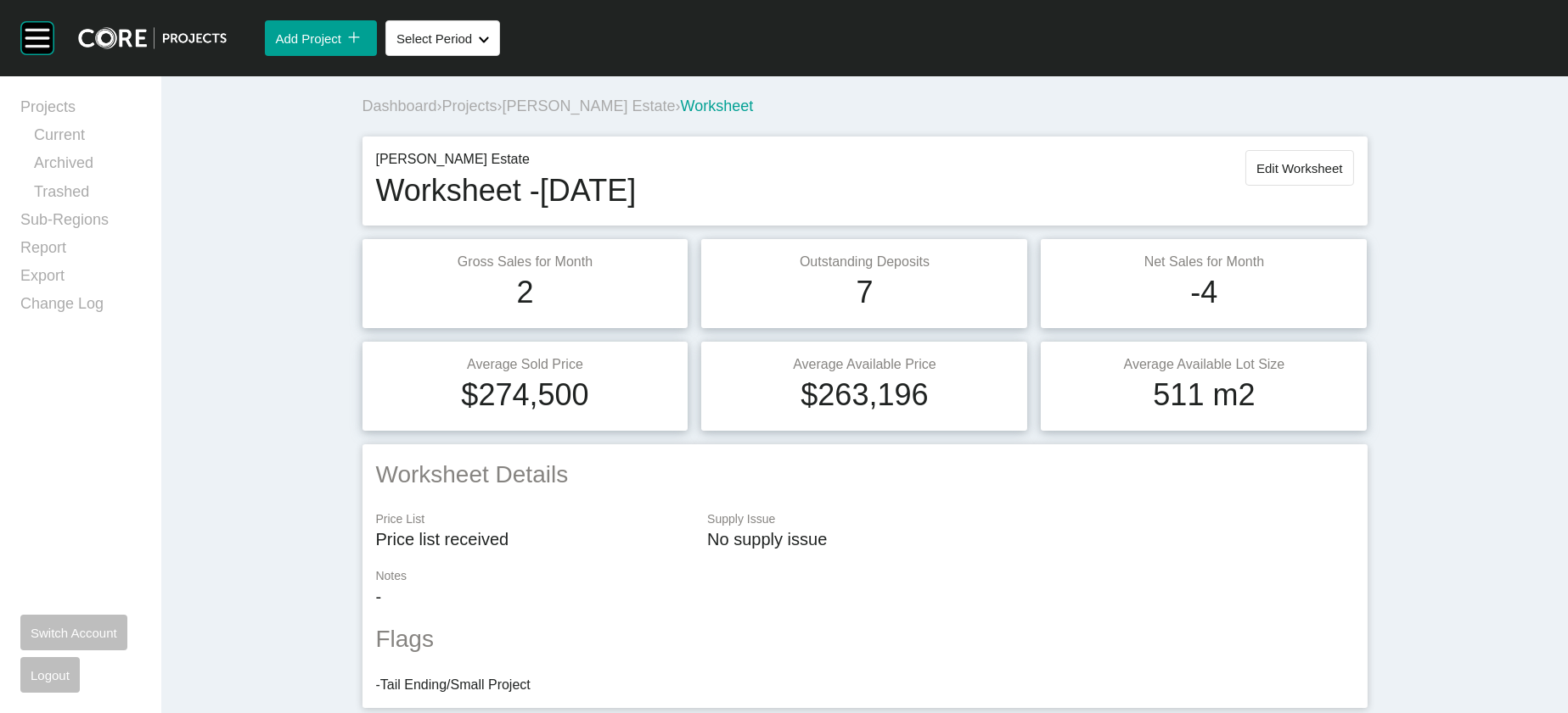
click at [442, 115] on span "Projects" at bounding box center [470, 106] width 55 height 17
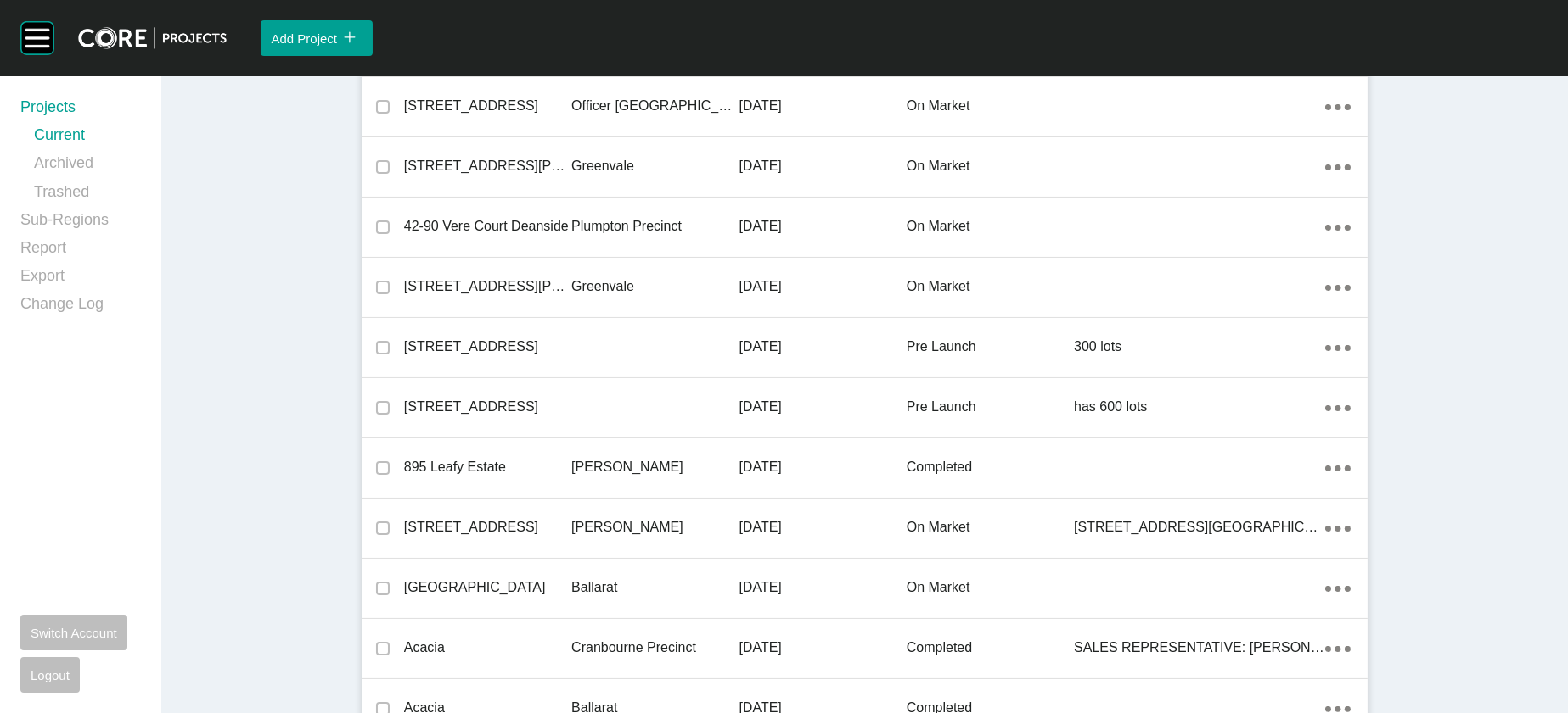
scroll to position [9309, 0]
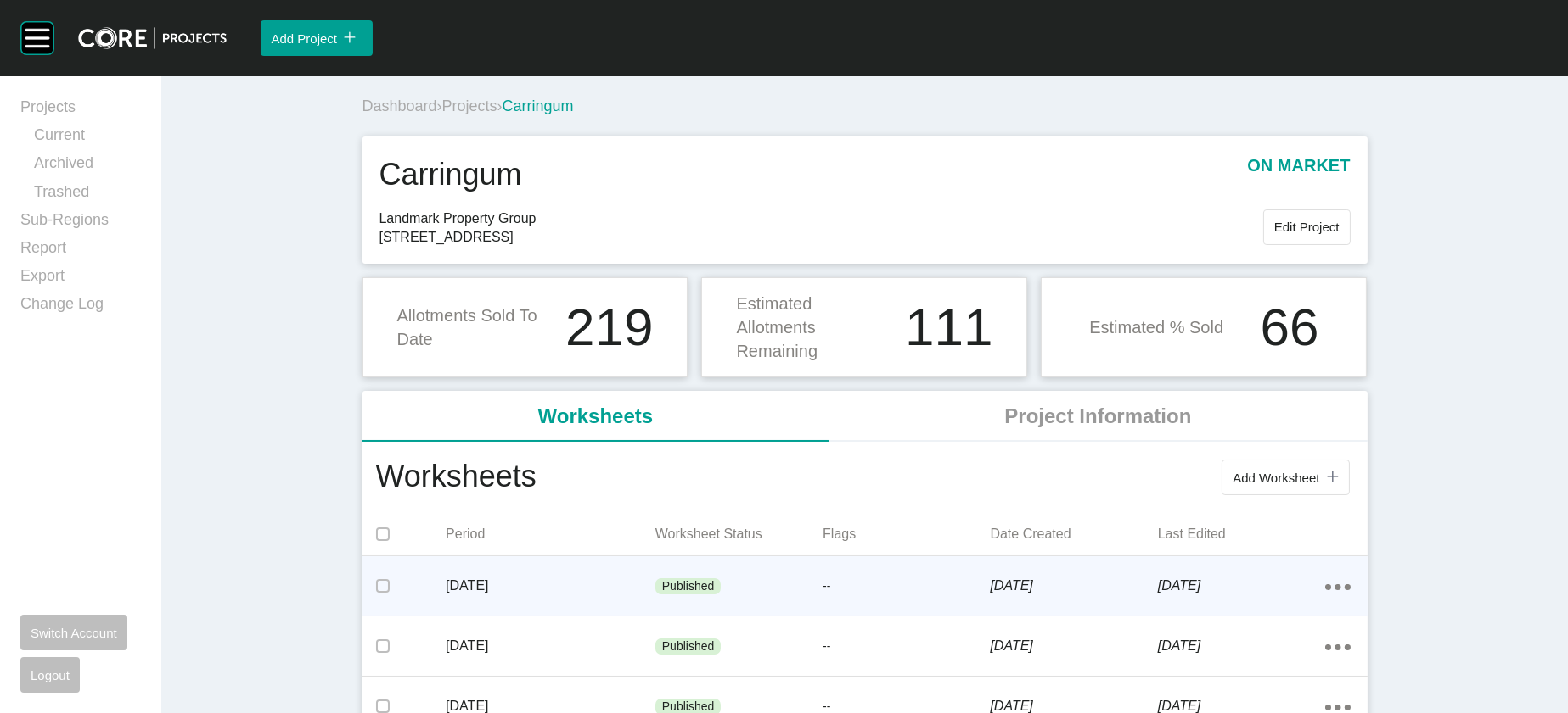
click at [744, 612] on div "Published" at bounding box center [738, 586] width 167 height 50
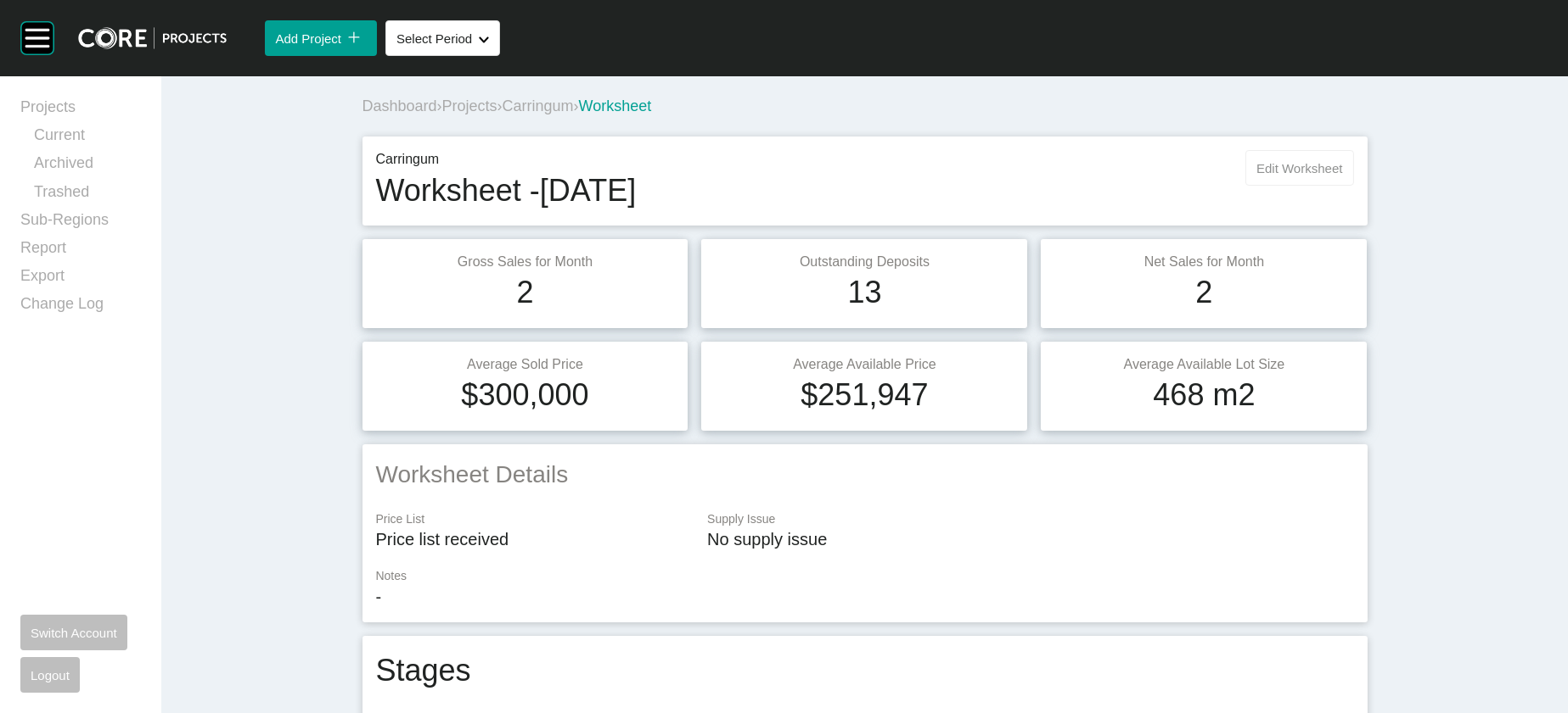
click at [1341, 176] on span "Edit Worksheet" at bounding box center [1299, 168] width 86 height 15
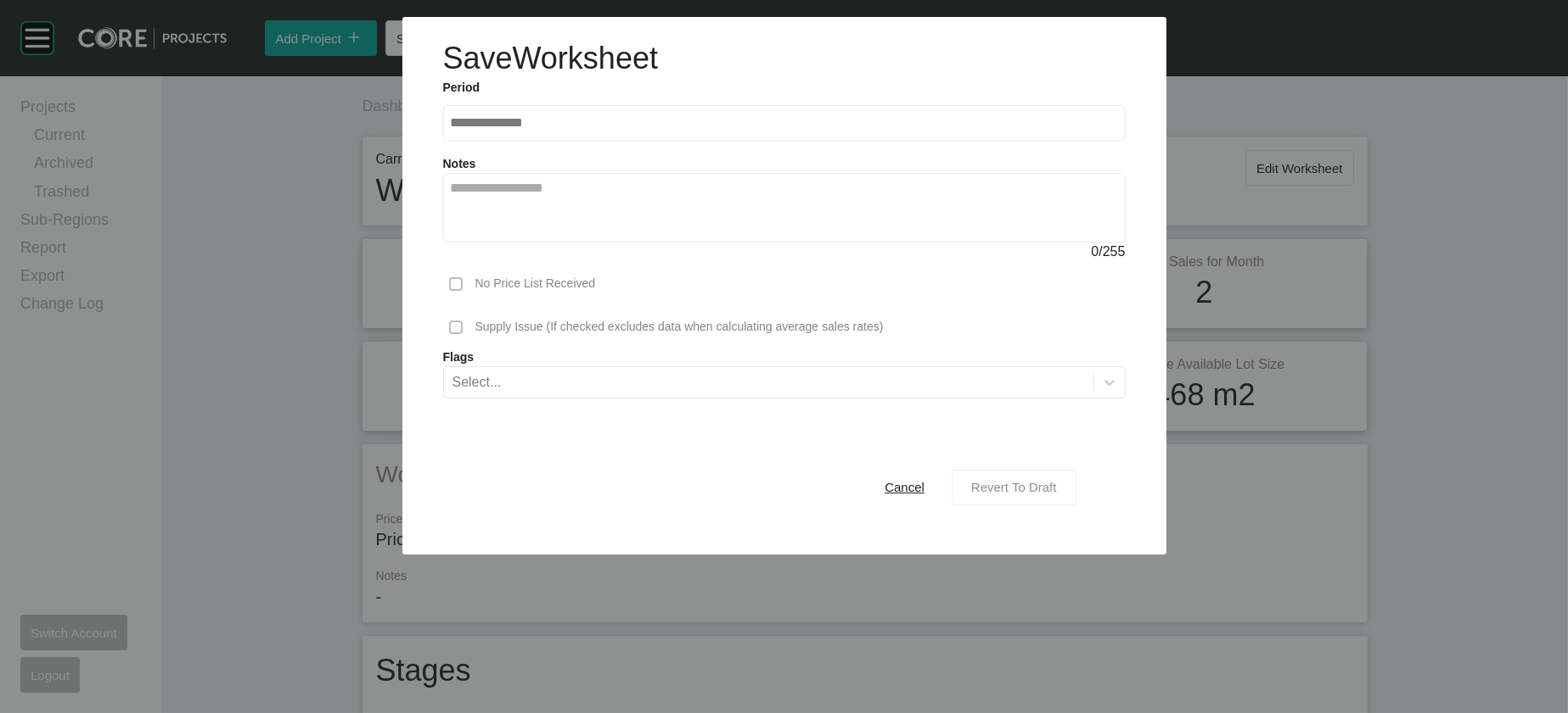
click at [1057, 494] on span "Revert To Draft" at bounding box center [1013, 488] width 86 height 15
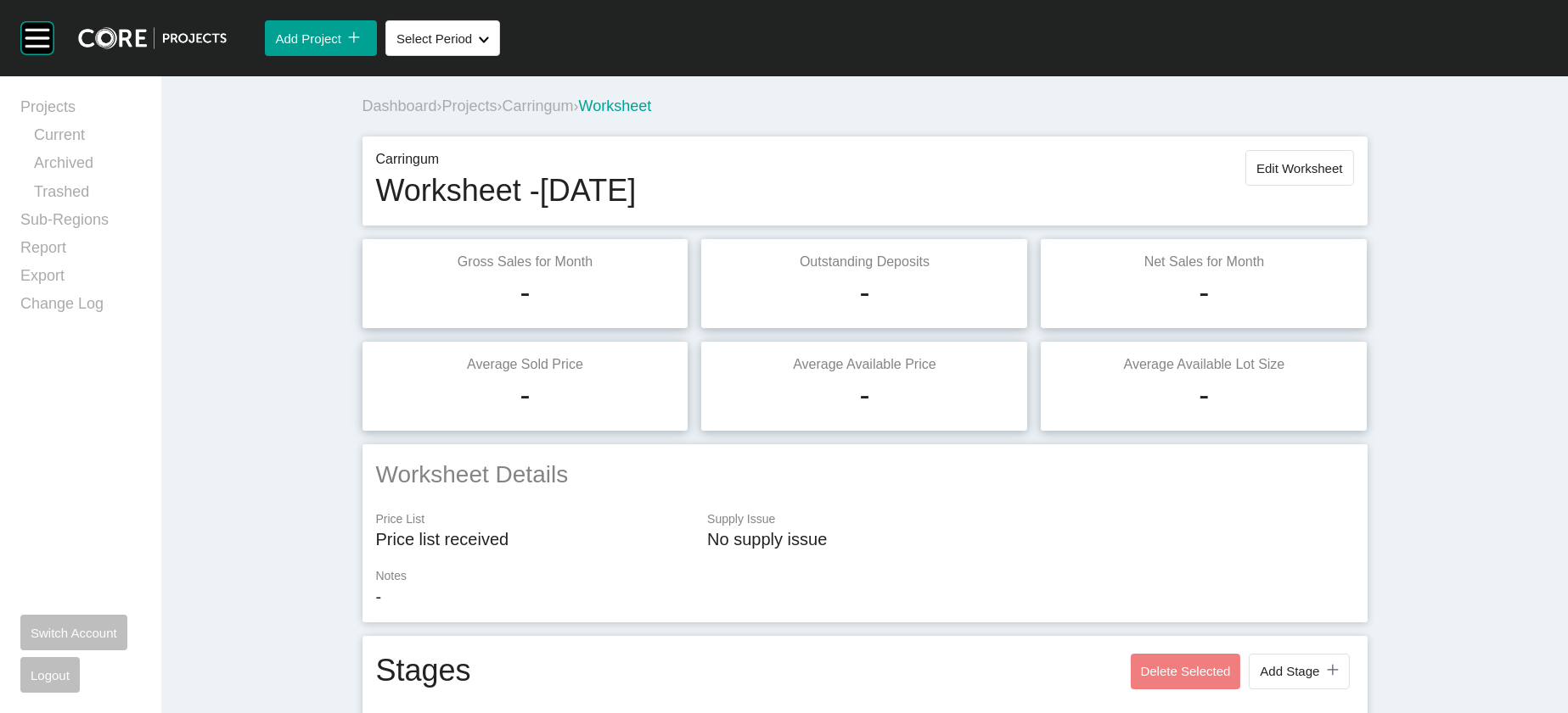
scroll to position [1820, 0]
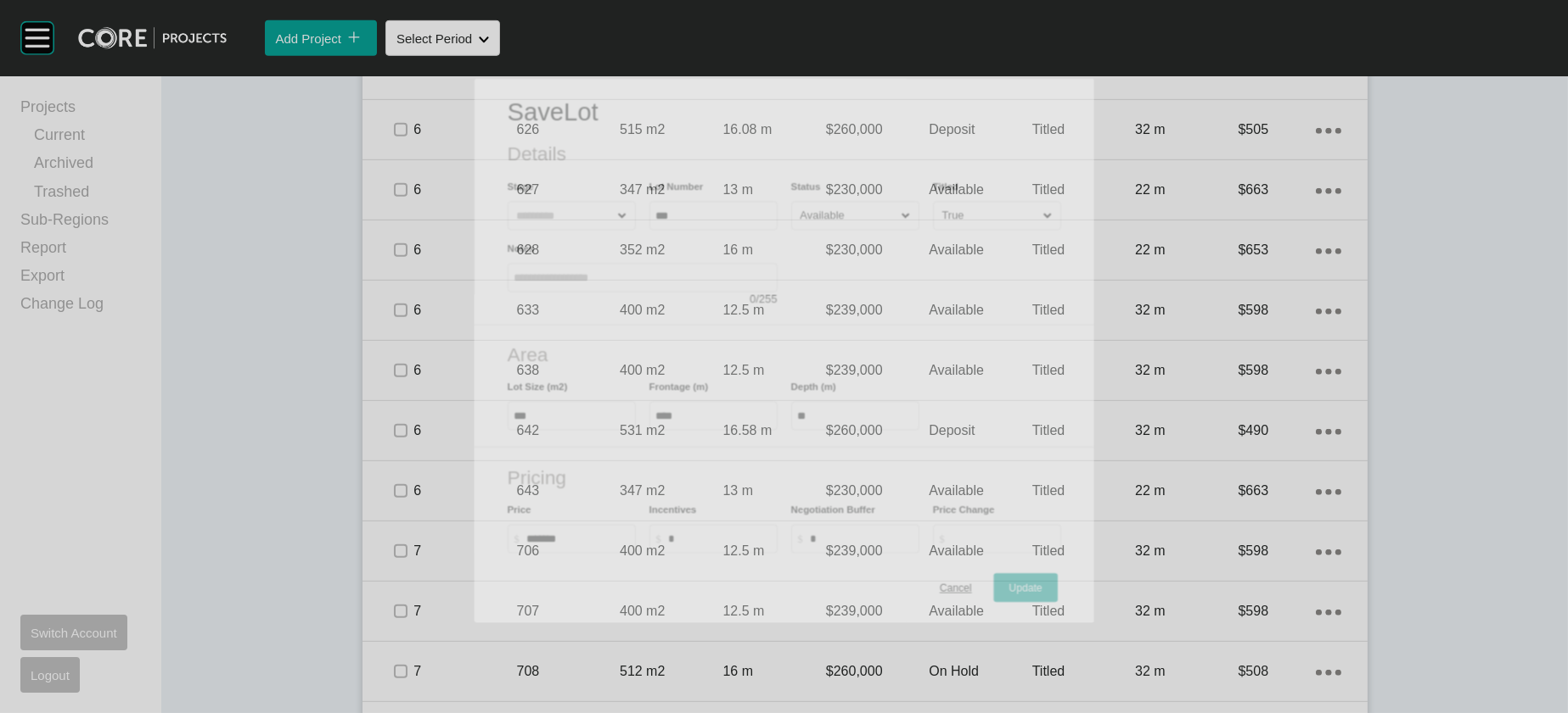
scroll to position [1753, 0]
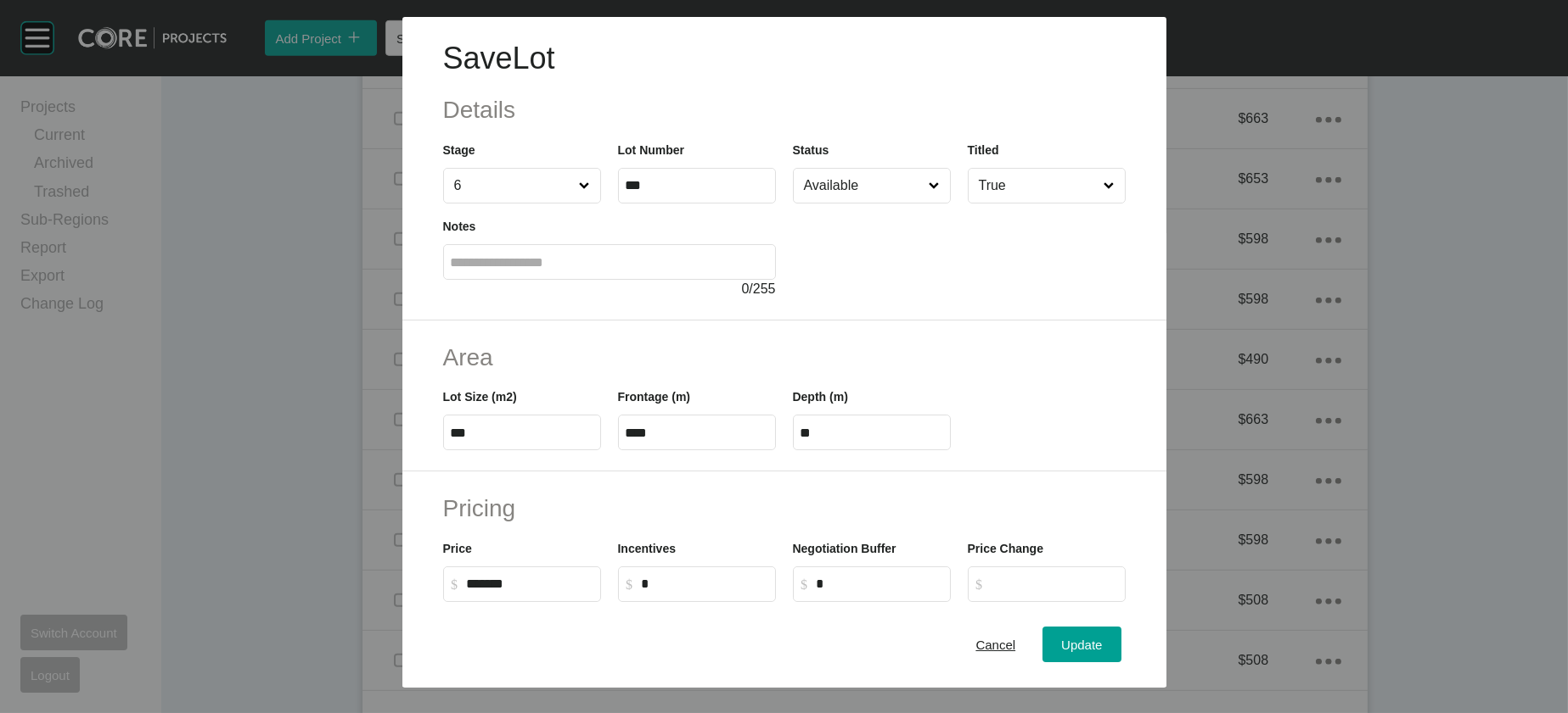
click at [837, 203] on input "Available" at bounding box center [863, 186] width 126 height 34
drag, startPoint x: 831, startPoint y: 373, endPoint x: 950, endPoint y: 439, distance: 136.1
click at [1120, 628] on button "Update" at bounding box center [1080, 646] width 78 height 36
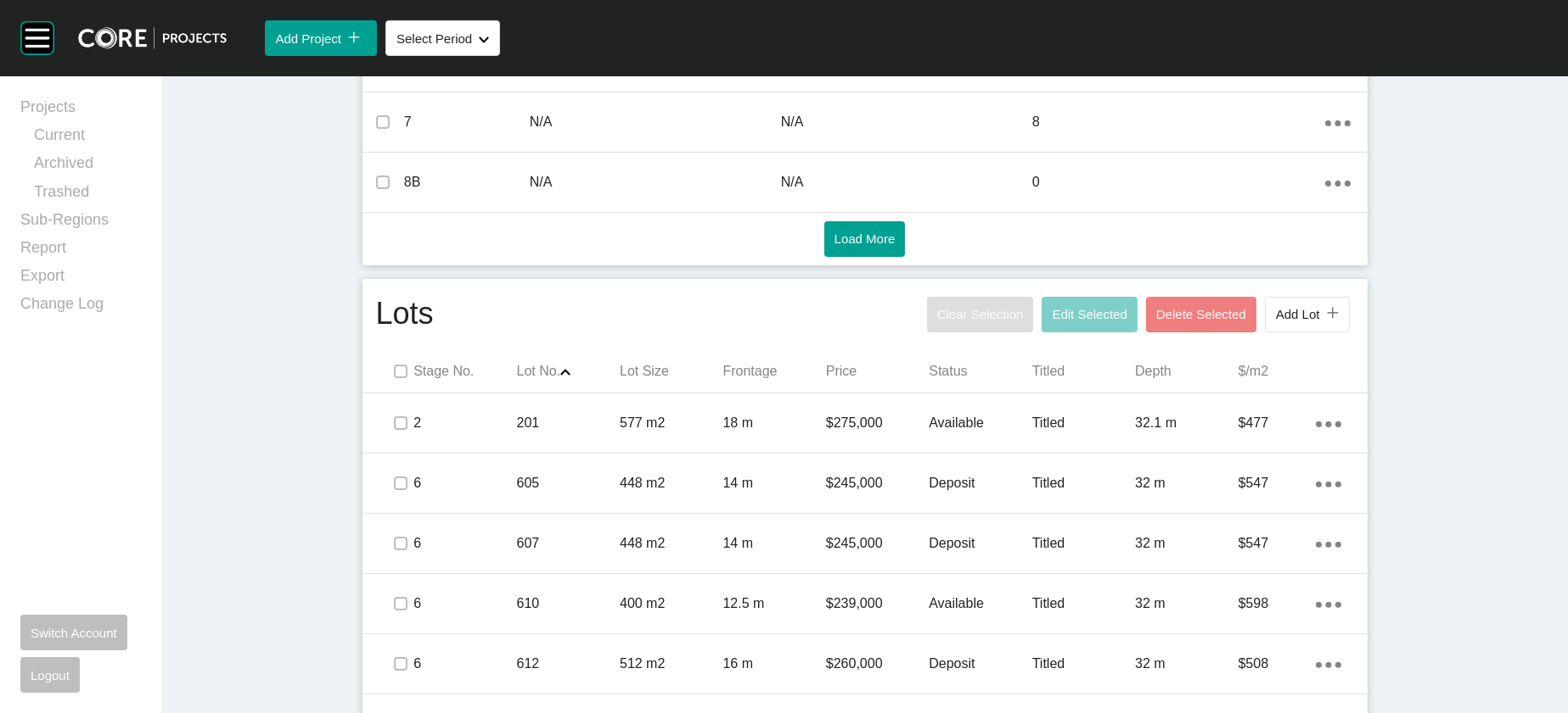
scroll to position [0, 0]
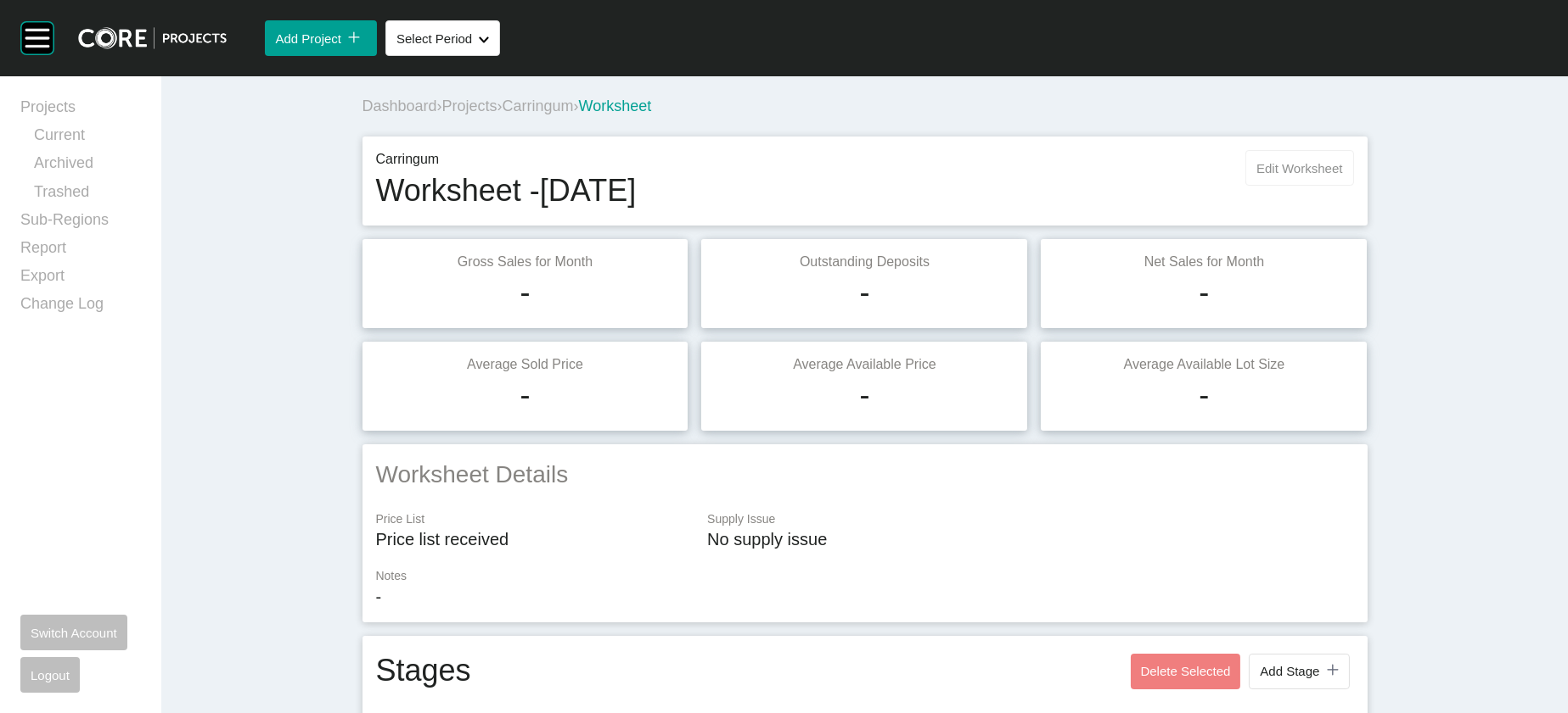
click at [1341, 176] on span "Edit Worksheet" at bounding box center [1299, 168] width 86 height 15
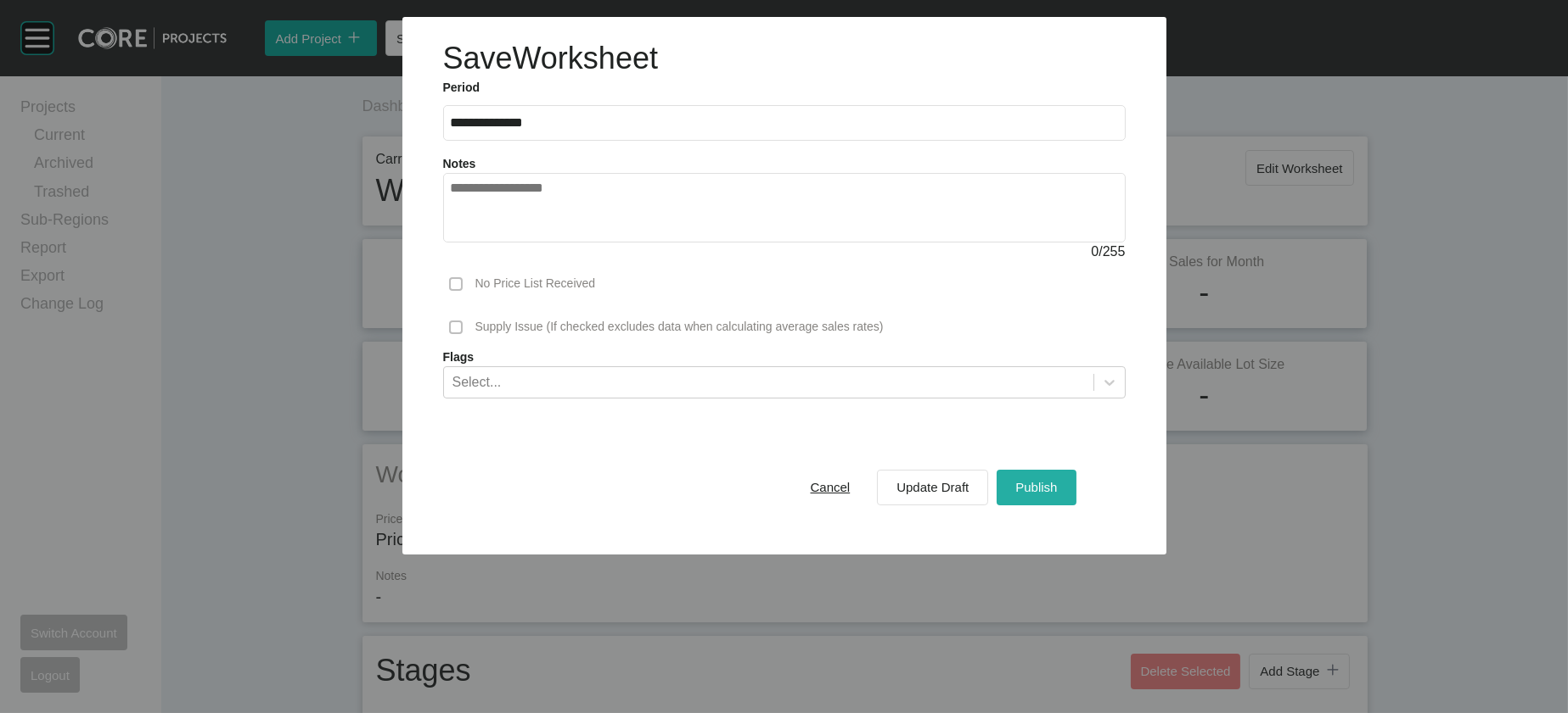
click at [1061, 498] on div "Publish" at bounding box center [1036, 487] width 50 height 23
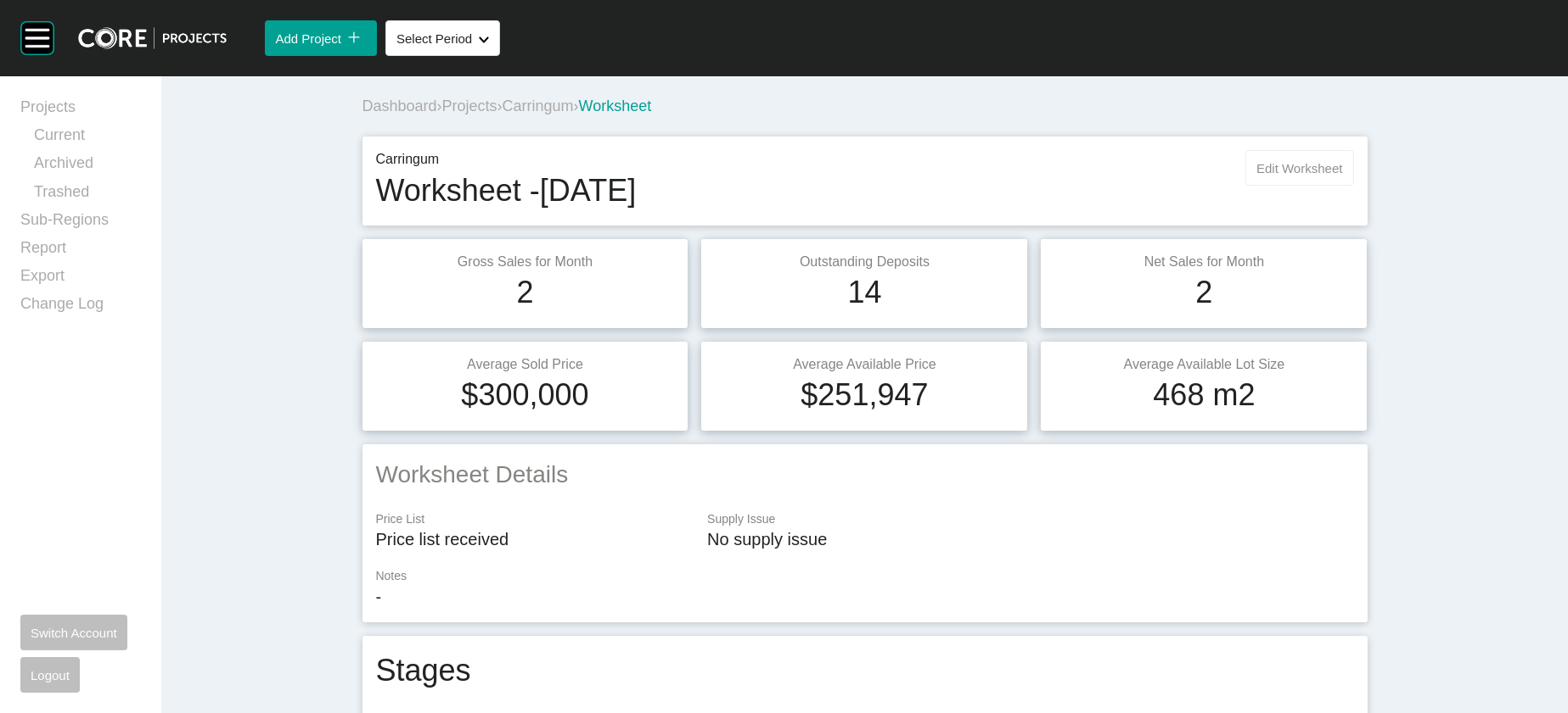
click at [1341, 176] on span "Edit Worksheet" at bounding box center [1299, 168] width 86 height 15
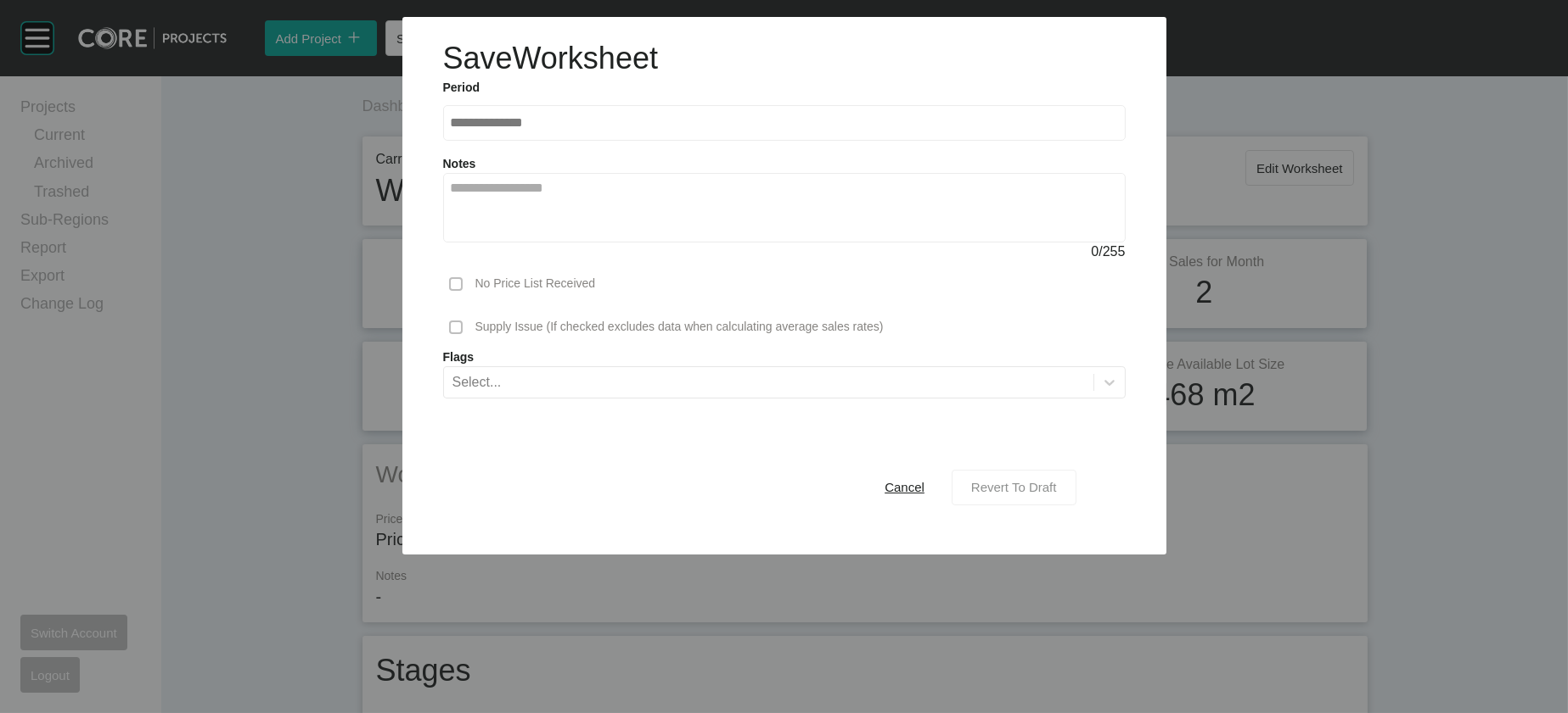
click at [1060, 498] on div "Revert To Draft" at bounding box center [1013, 487] width 94 height 23
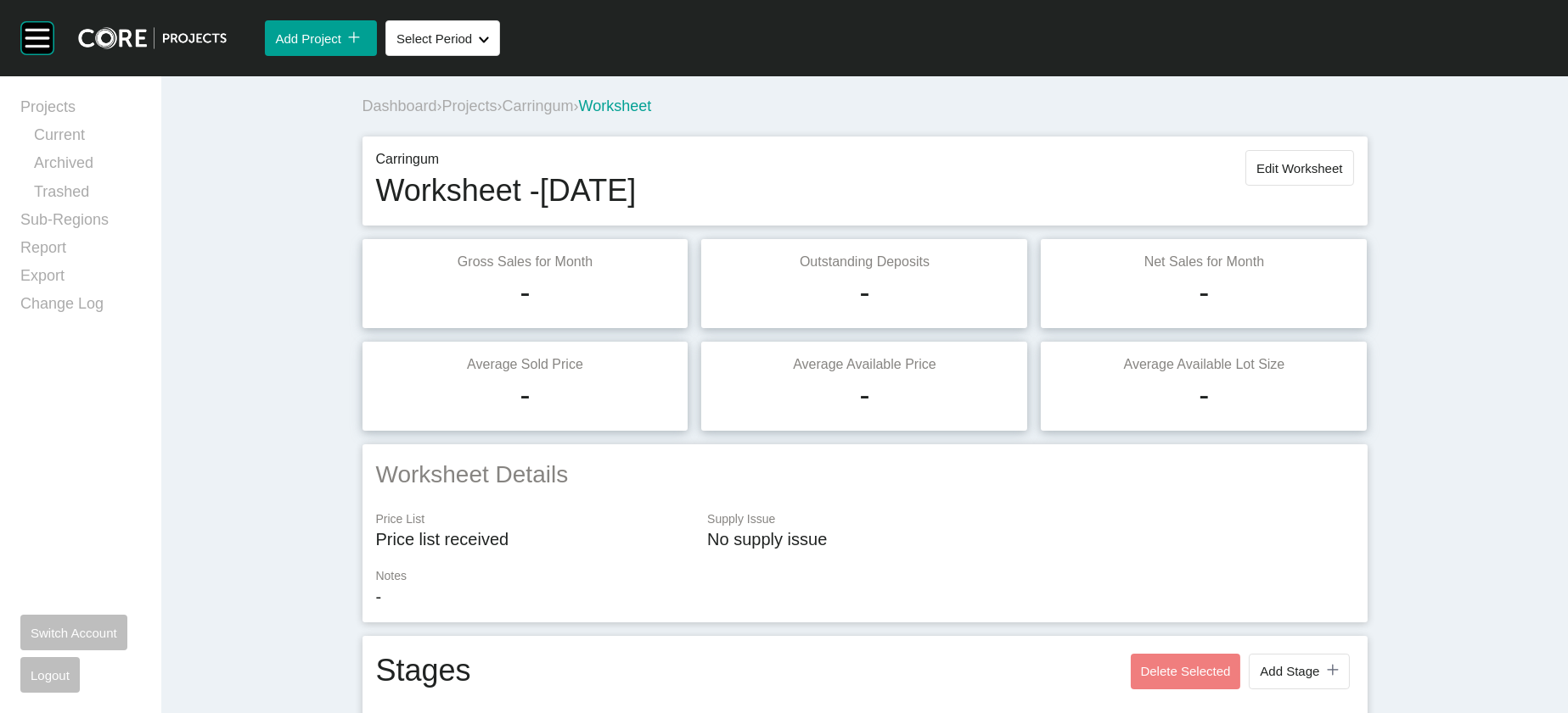
scroll to position [2194, 0]
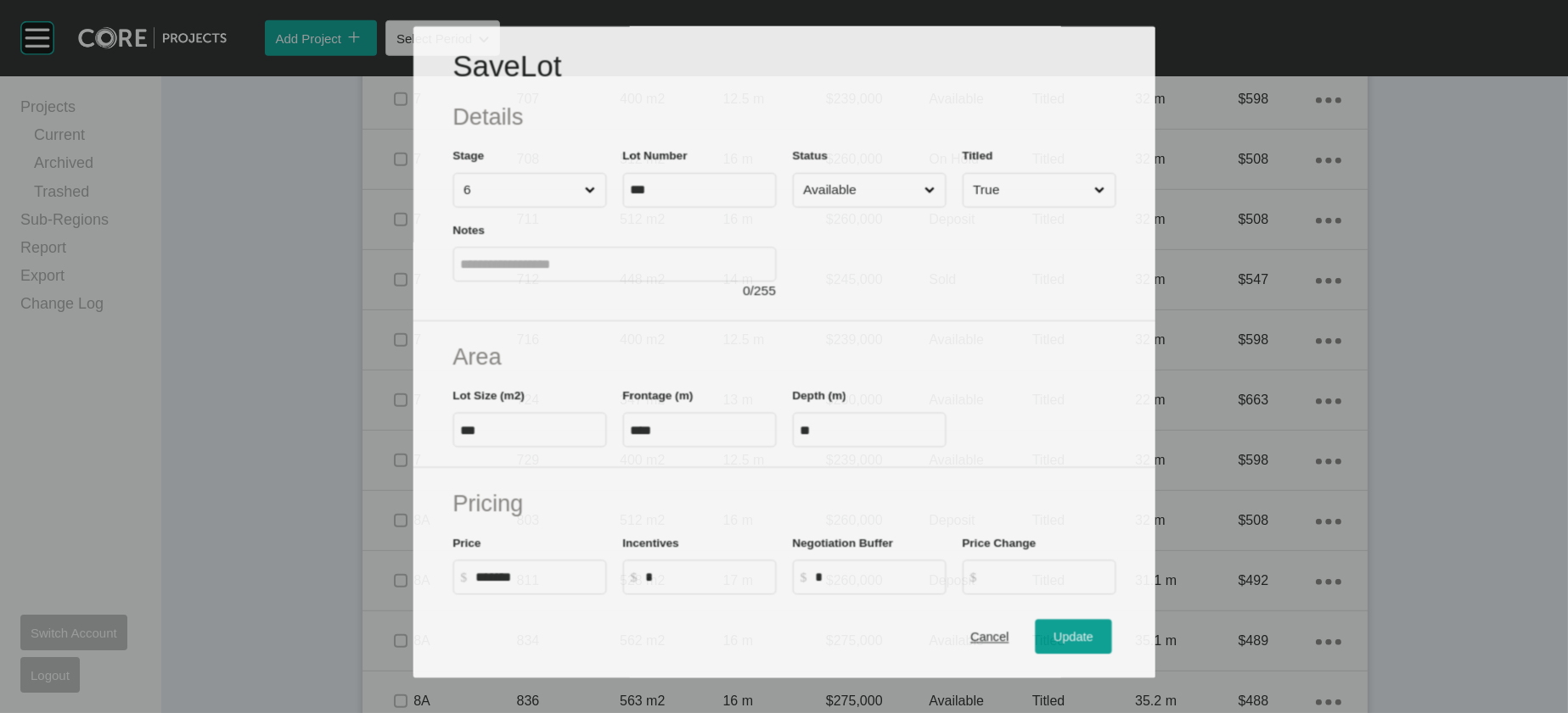
scroll to position [2128, 0]
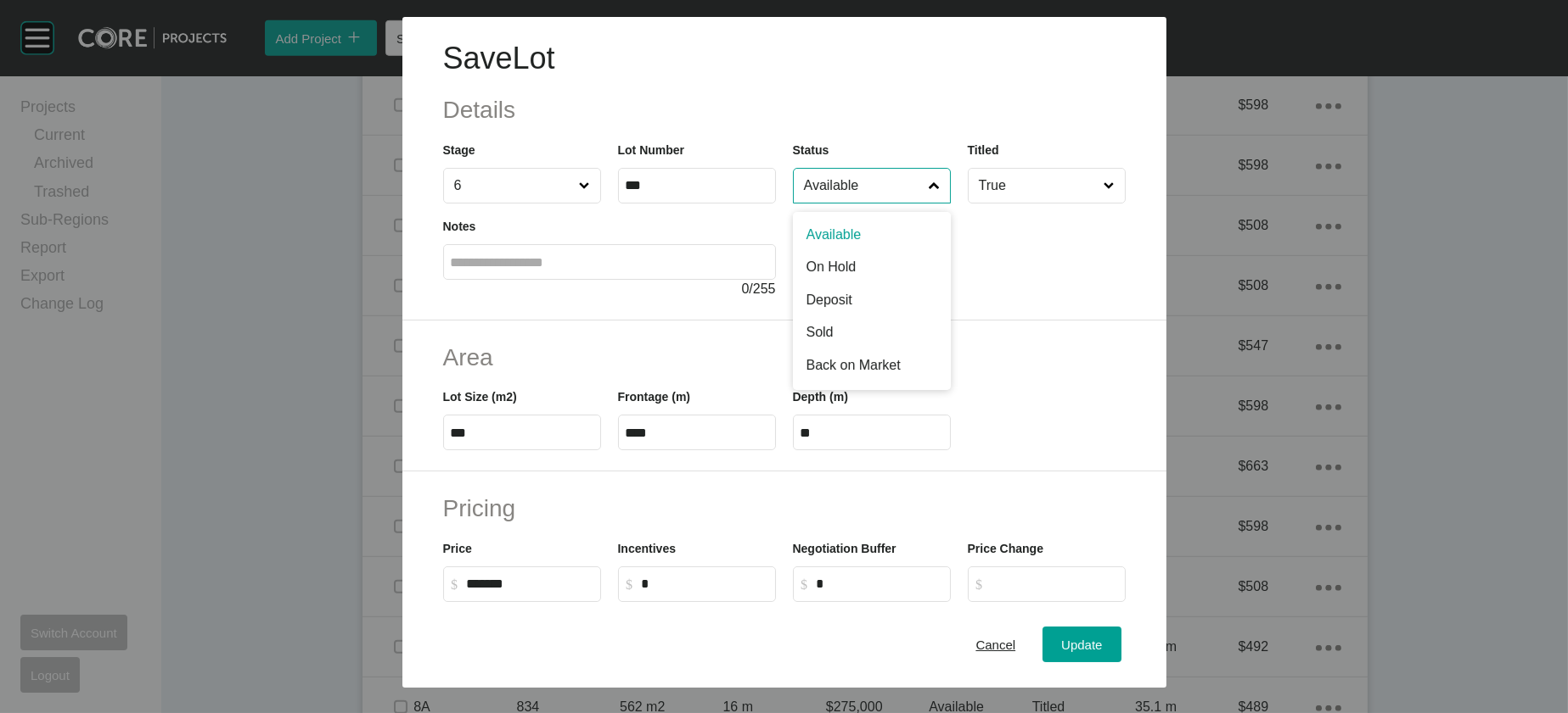
click at [880, 203] on input "Available" at bounding box center [863, 186] width 126 height 34
drag, startPoint x: 1163, startPoint y: 620, endPoint x: 1152, endPoint y: 604, distance: 19.4
click at [1106, 634] on div "Update" at bounding box center [1081, 645] width 49 height 23
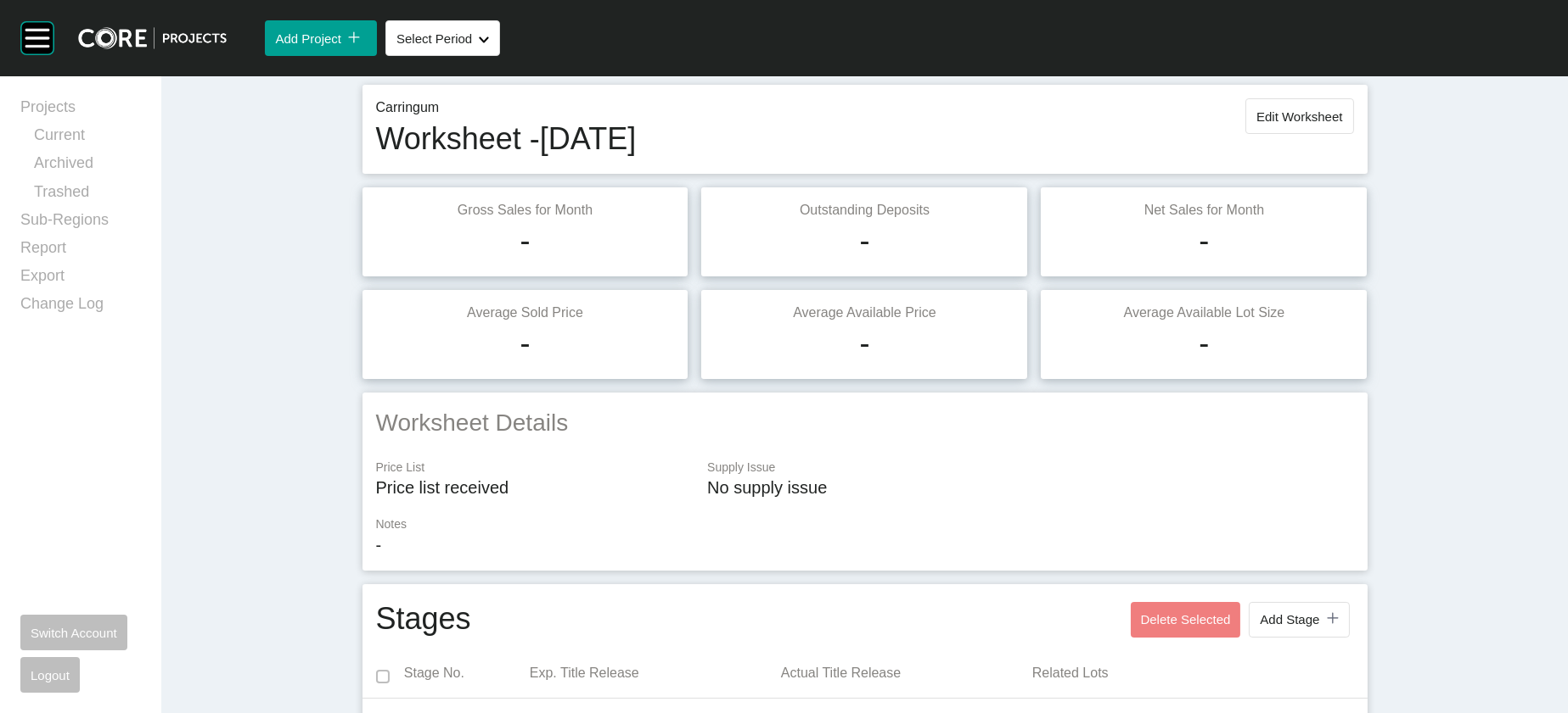
scroll to position [0, 0]
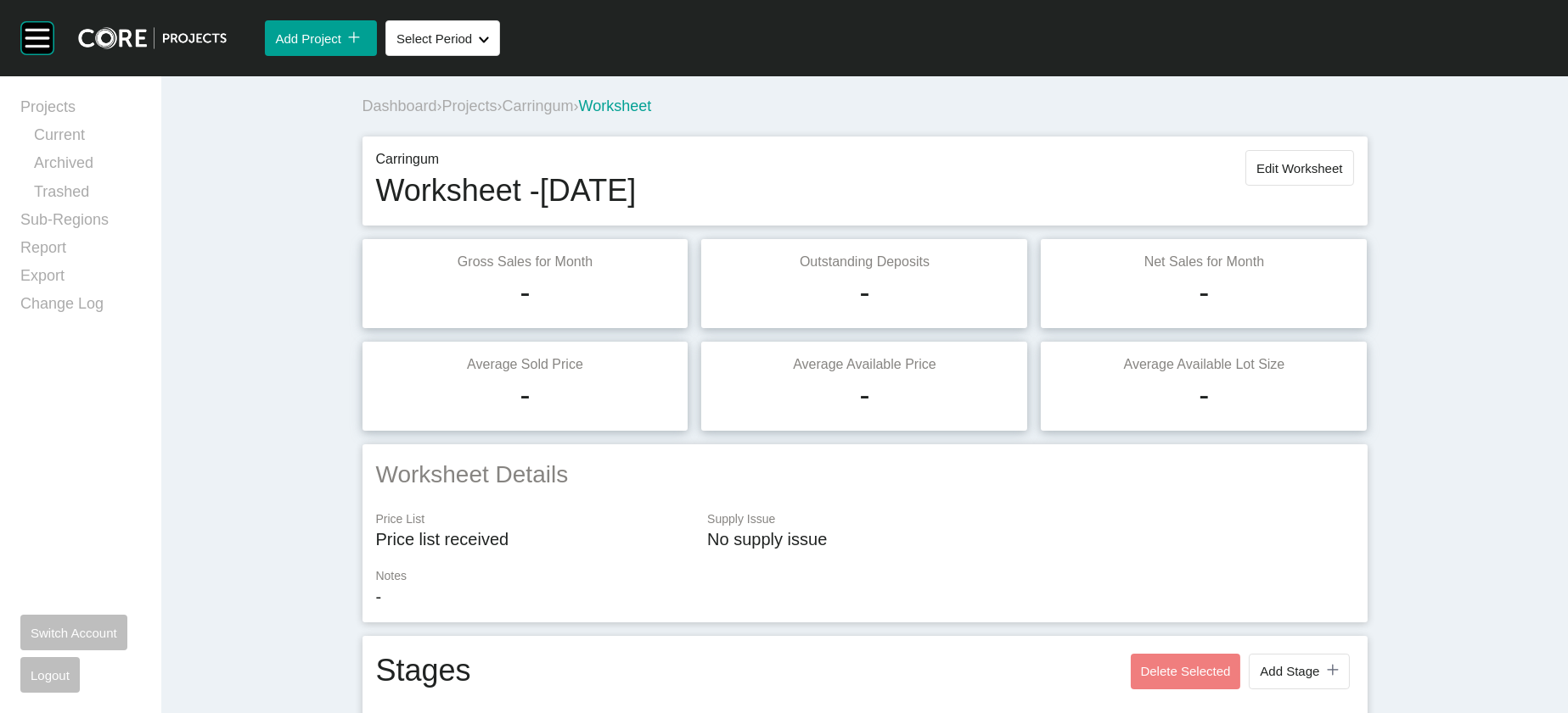
click at [1352, 186] on button "Edit Worksheet" at bounding box center [1299, 168] width 108 height 36
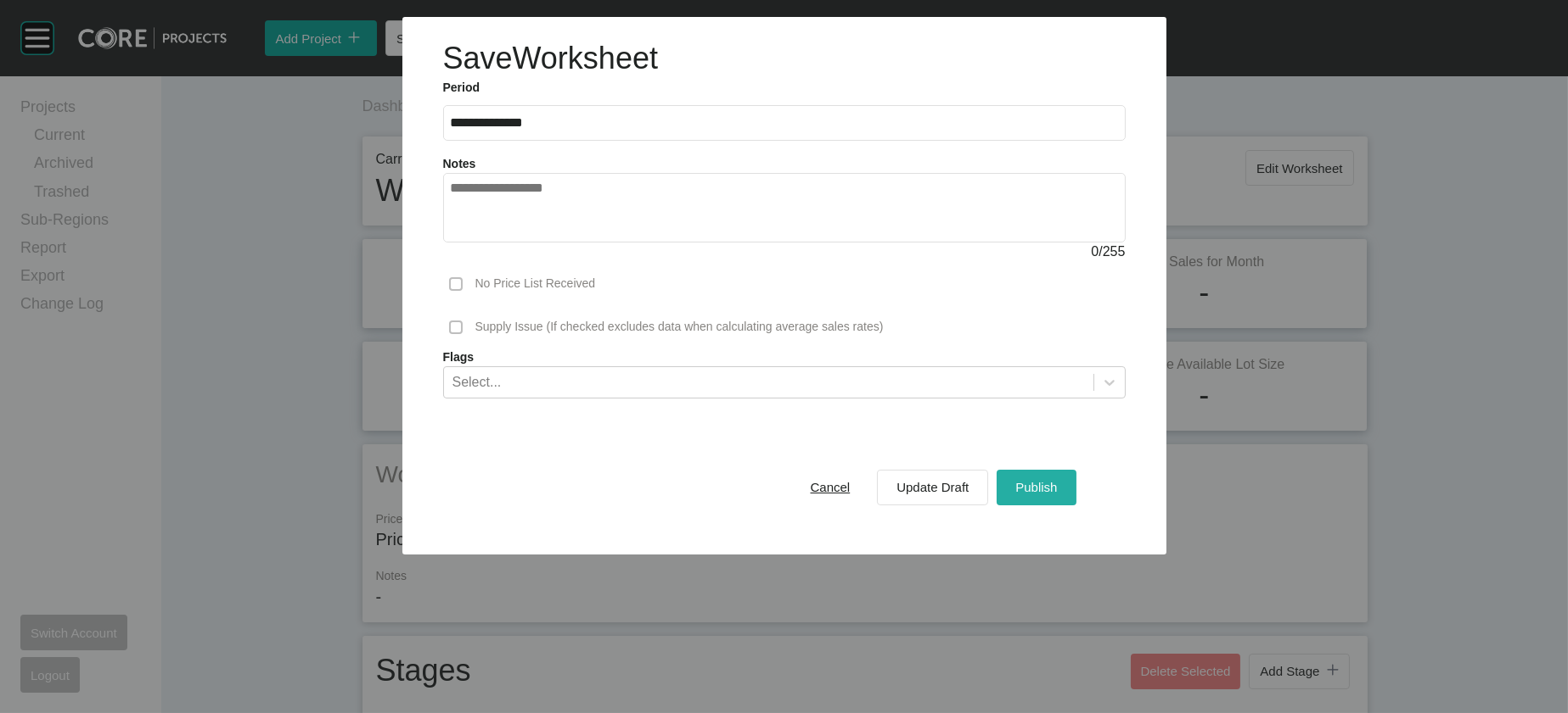
click at [1057, 494] on span "Publish" at bounding box center [1036, 488] width 42 height 15
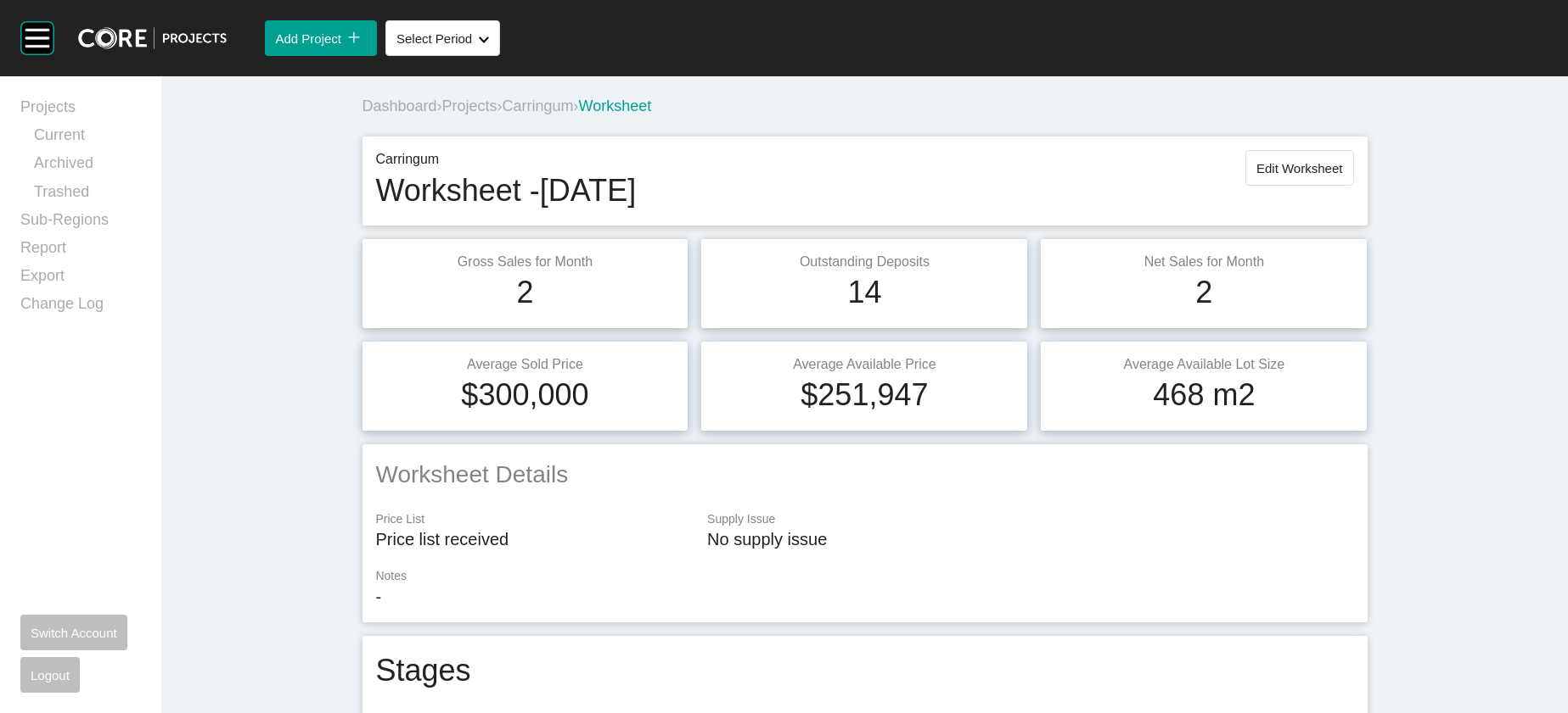
click at [442, 115] on span "Projects" at bounding box center [470, 106] width 55 height 17
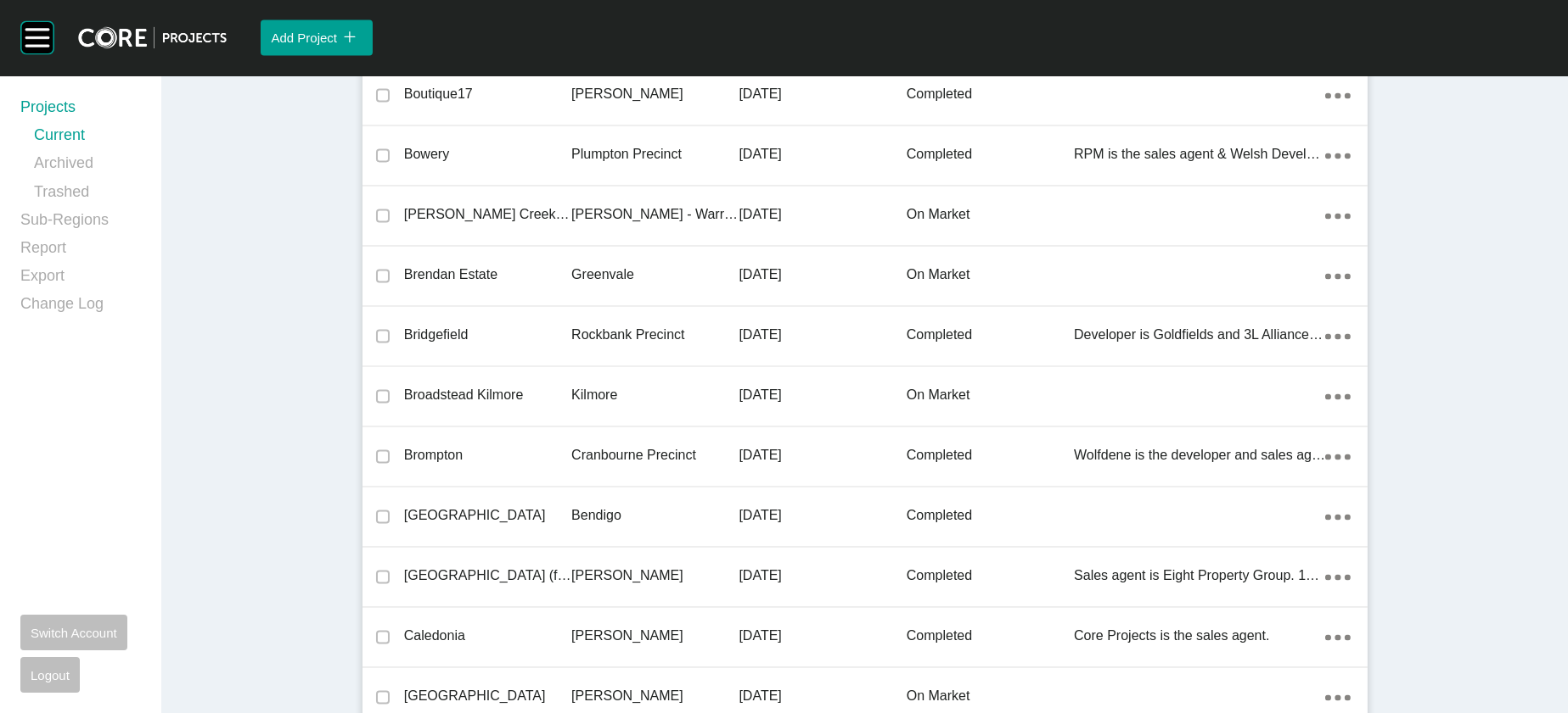
scroll to position [37230, 0]
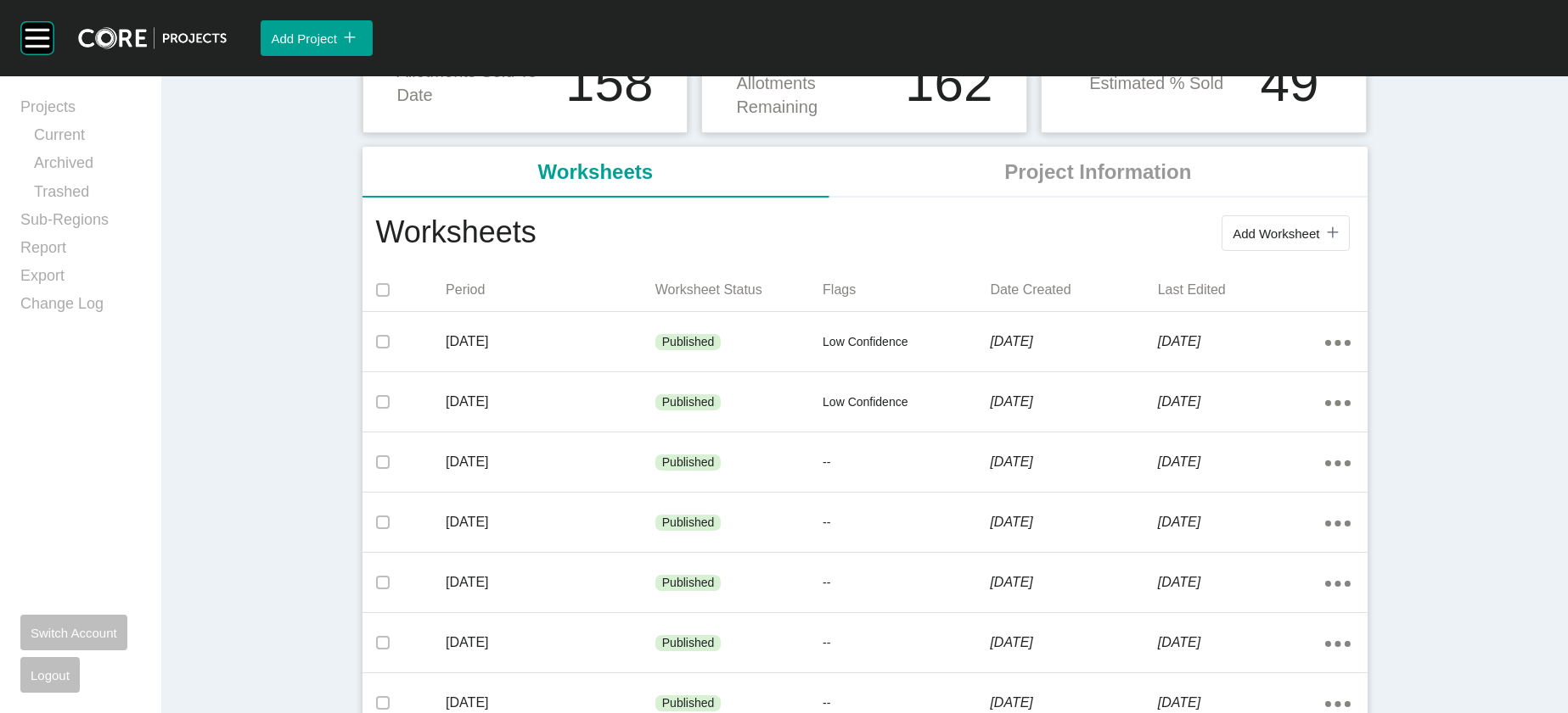
scroll to position [251, 0]
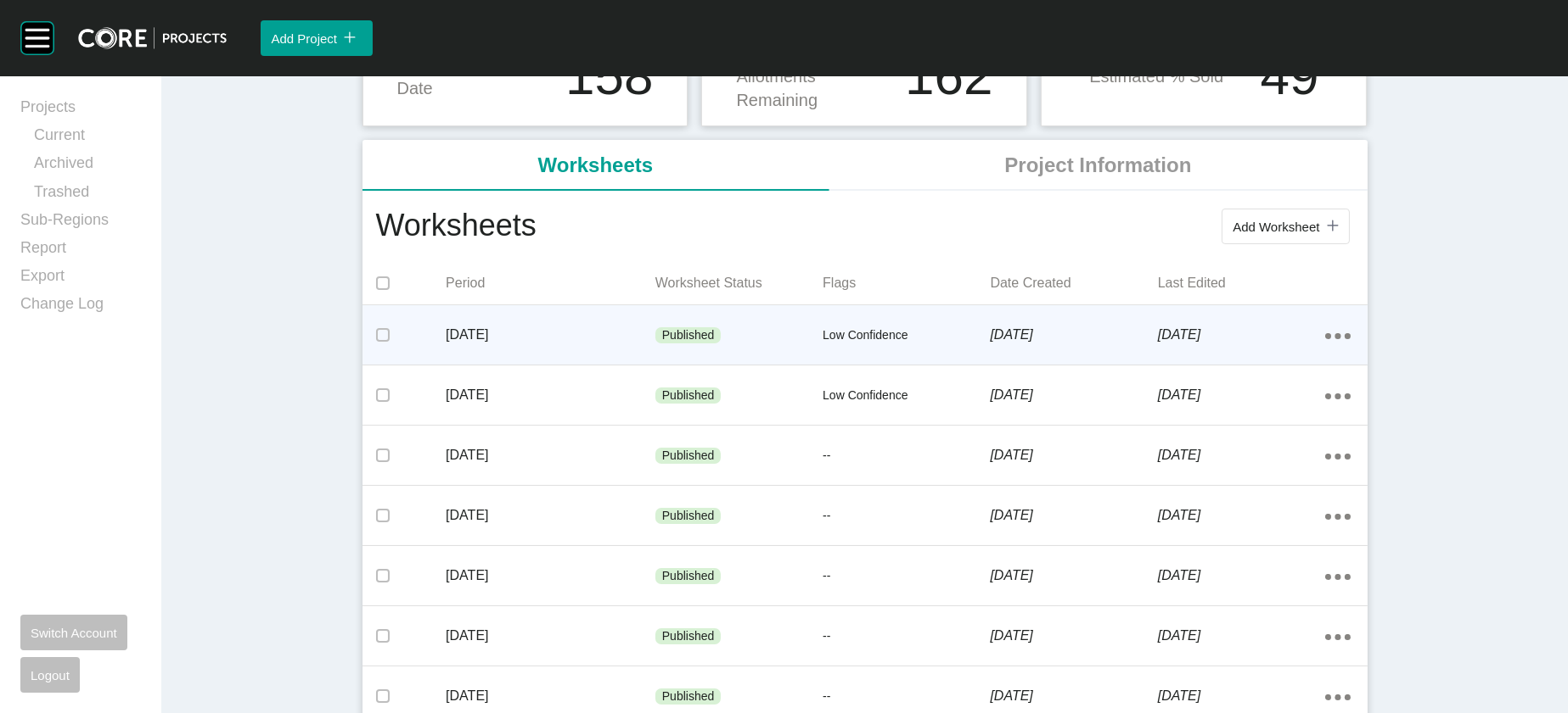
click at [710, 361] on div "Published" at bounding box center [738, 335] width 167 height 50
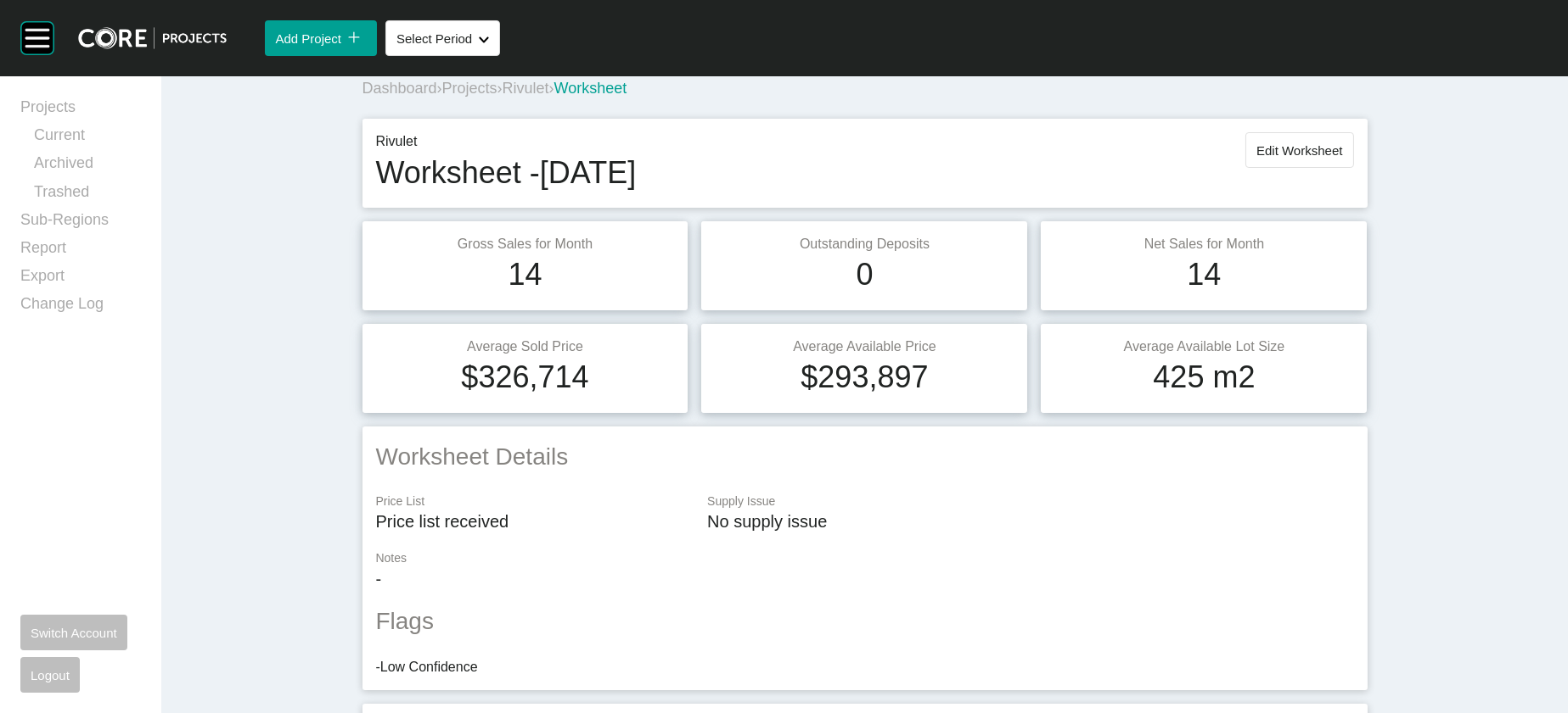
scroll to position [1848, 0]
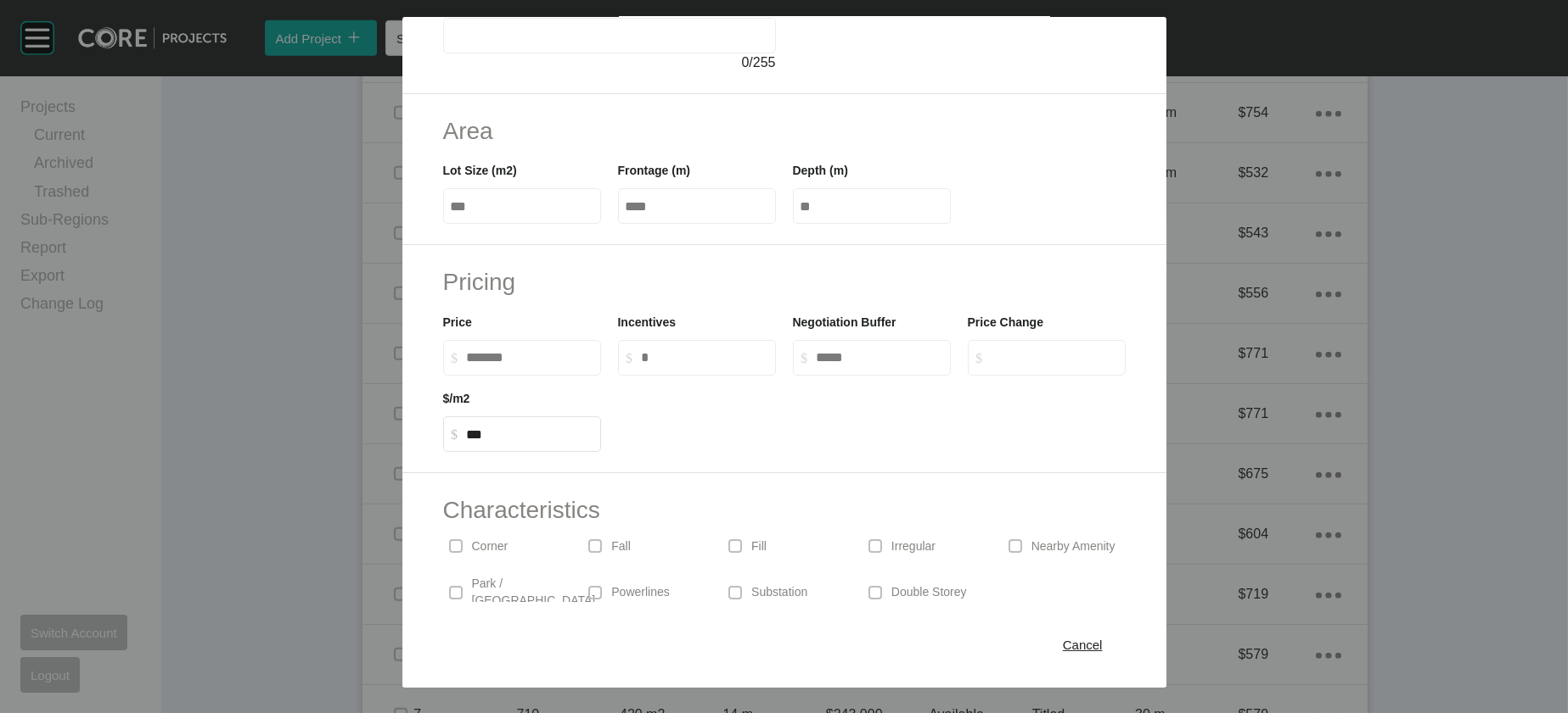
scroll to position [228, 0]
click at [1102, 638] on span "Cancel" at bounding box center [1082, 645] width 40 height 15
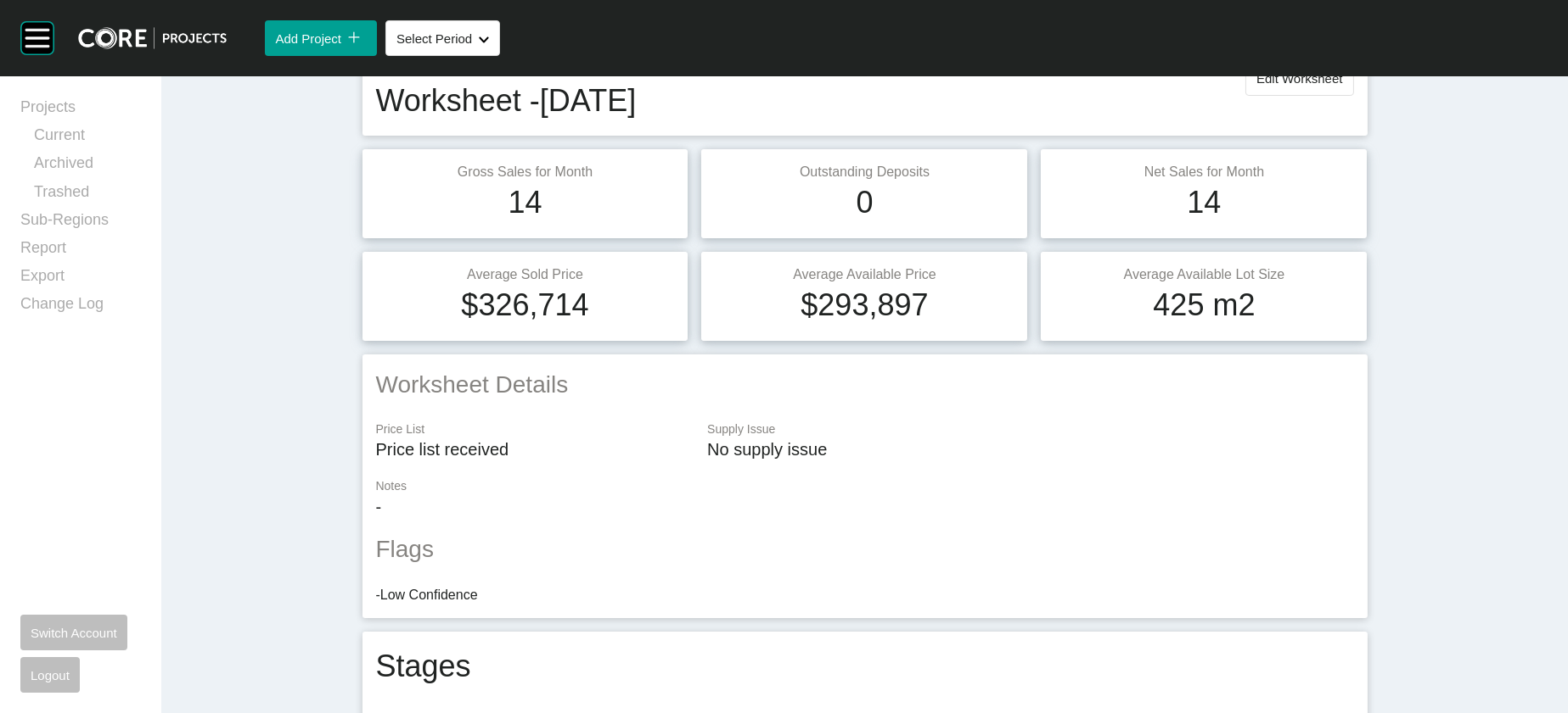
scroll to position [0, 0]
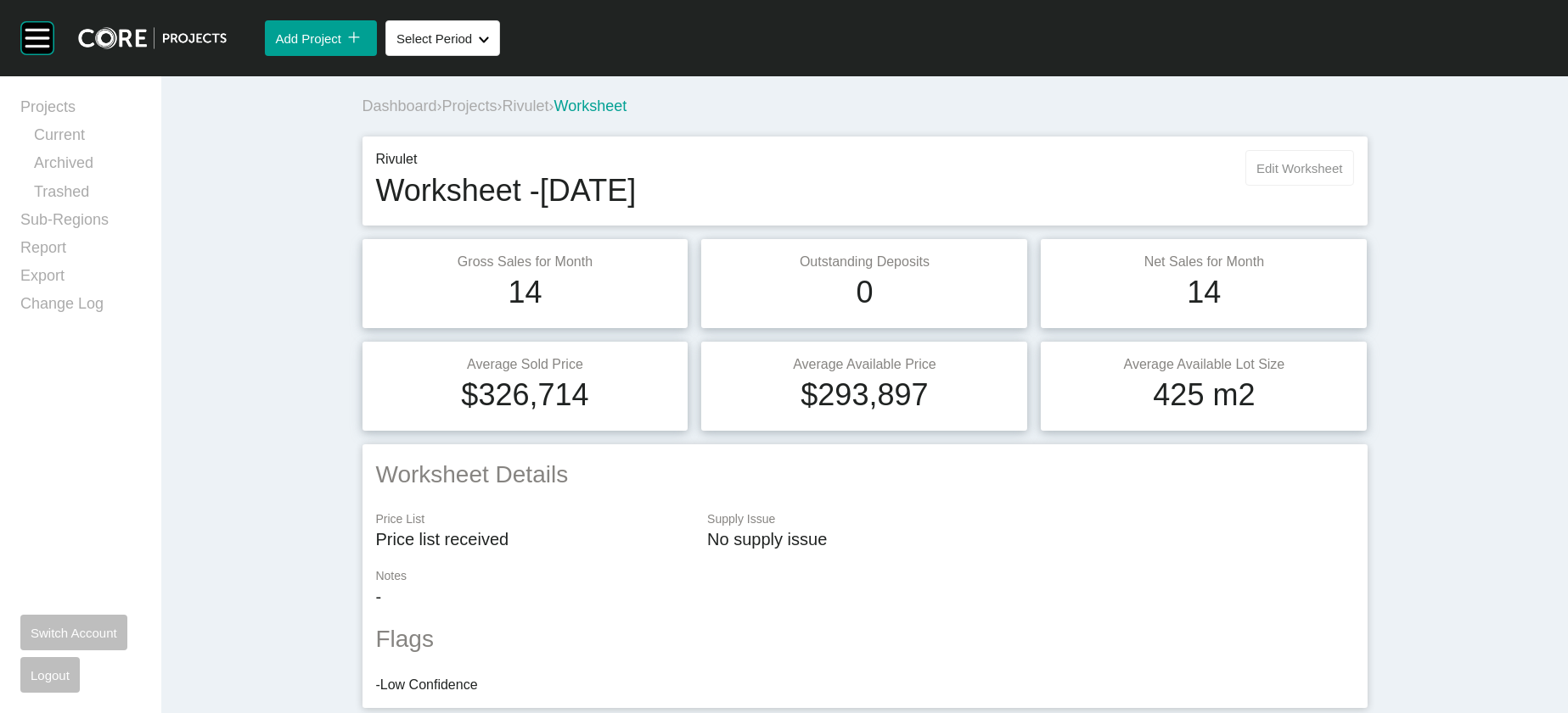
click at [1352, 186] on button "Edit Worksheet" at bounding box center [1299, 168] width 108 height 36
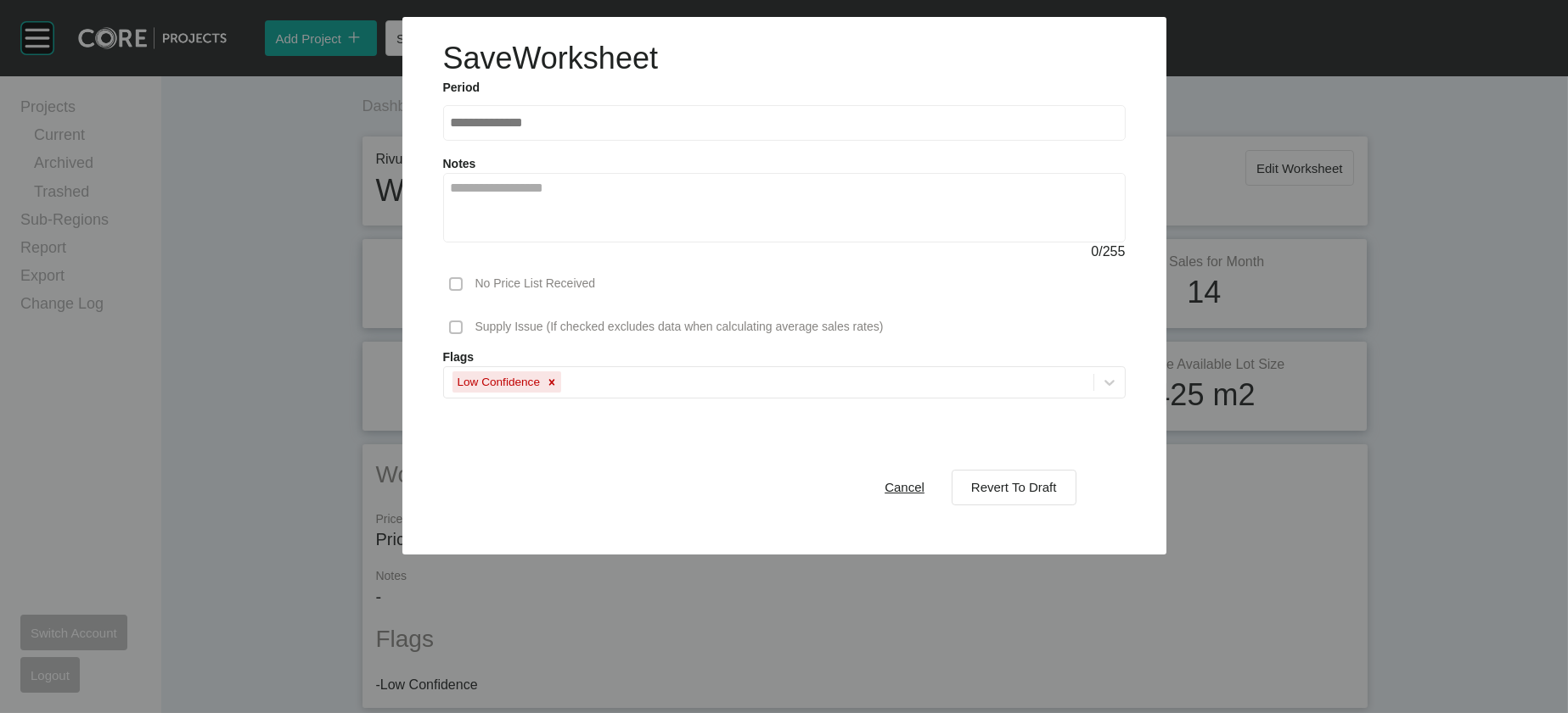
drag, startPoint x: 1091, startPoint y: 590, endPoint x: 1210, endPoint y: 484, distance: 159.4
click at [1076, 505] on button "Revert To Draft" at bounding box center [1014, 488] width 125 height 36
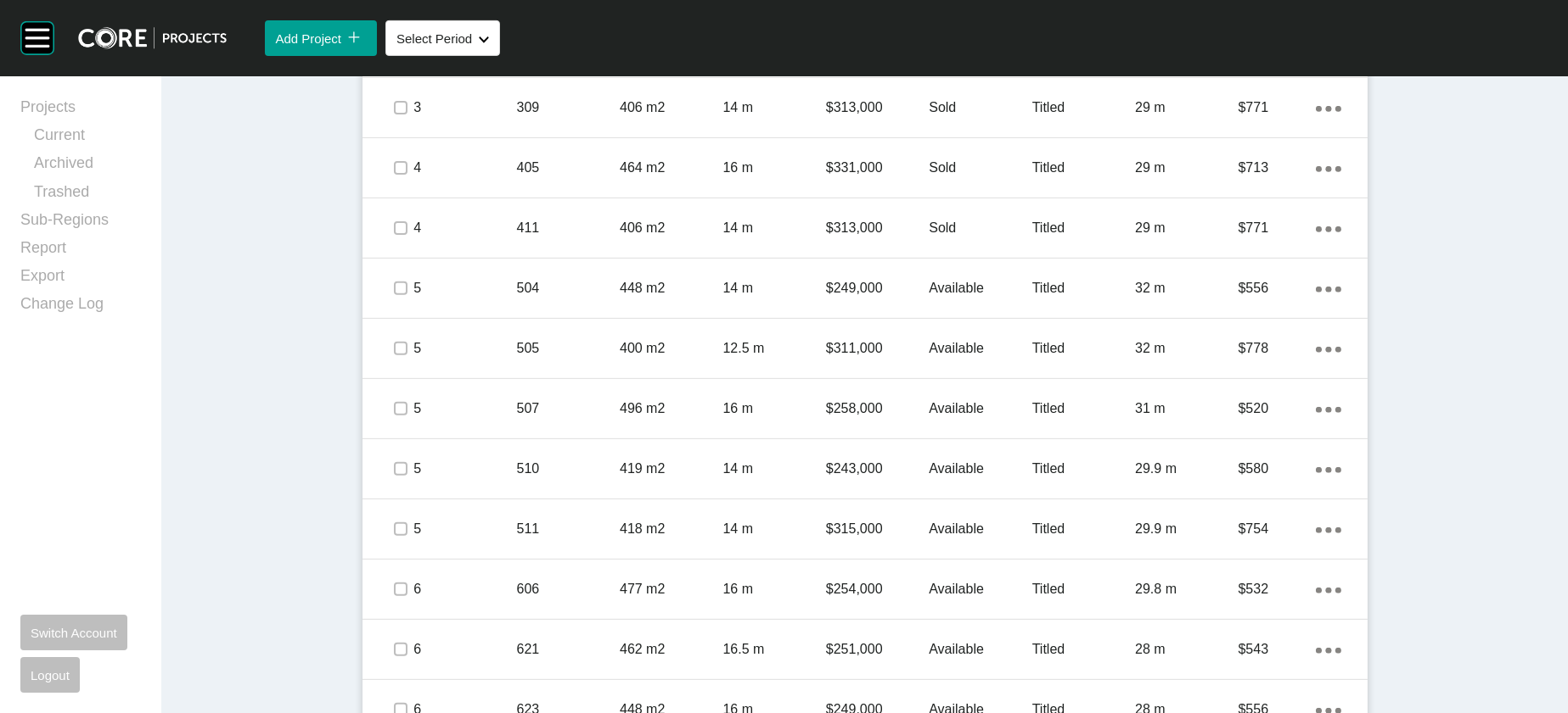
scroll to position [1527, 0]
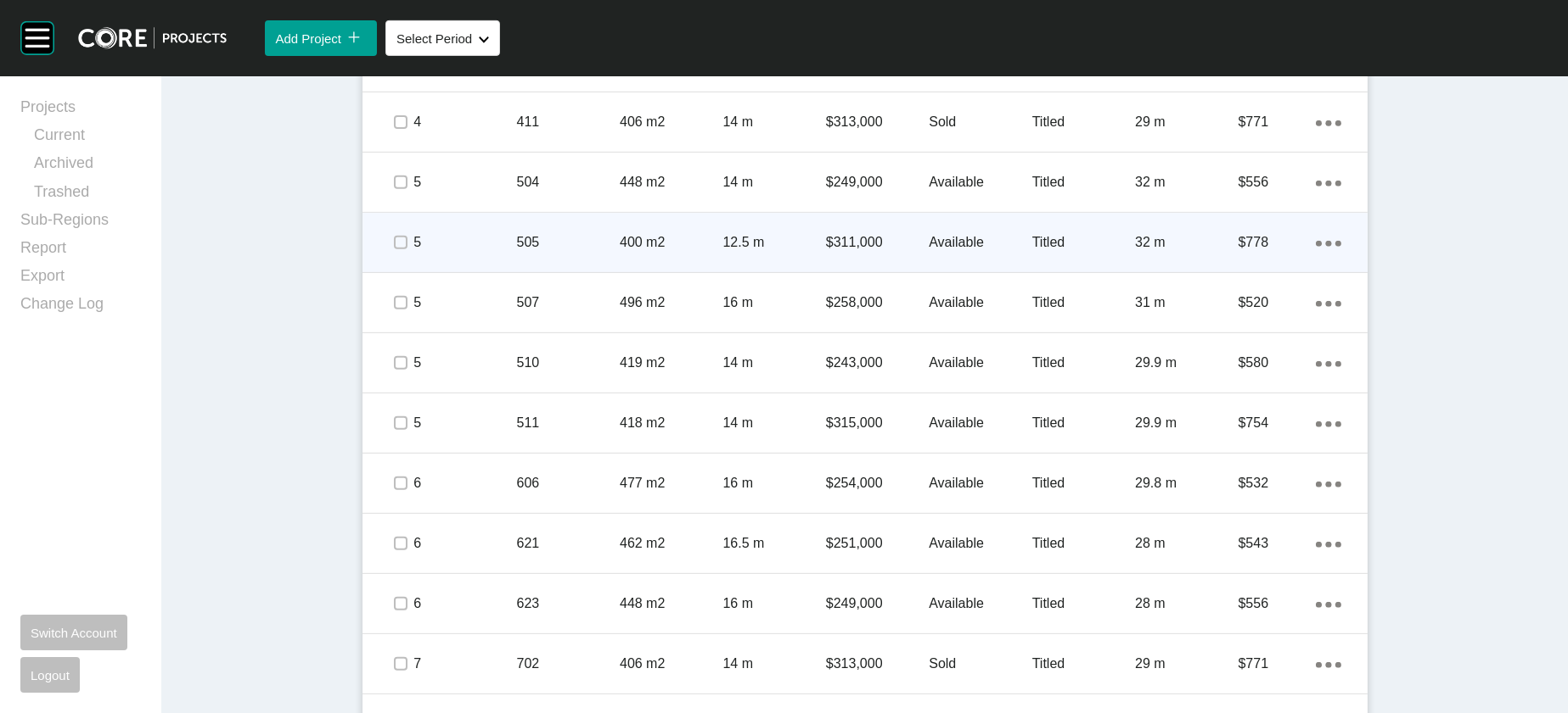
click at [1031, 252] on p "Available" at bounding box center [980, 242] width 103 height 19
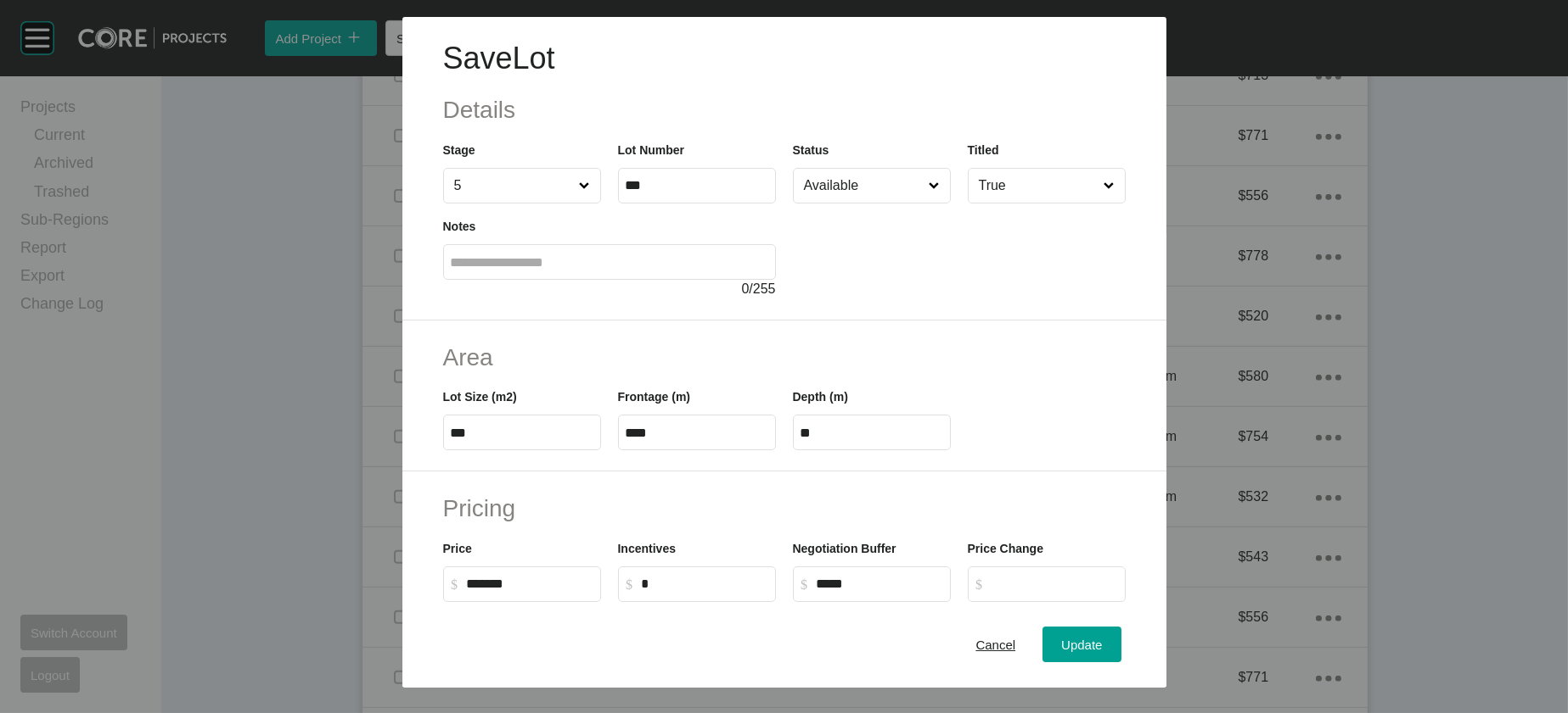
scroll to position [574, 0]
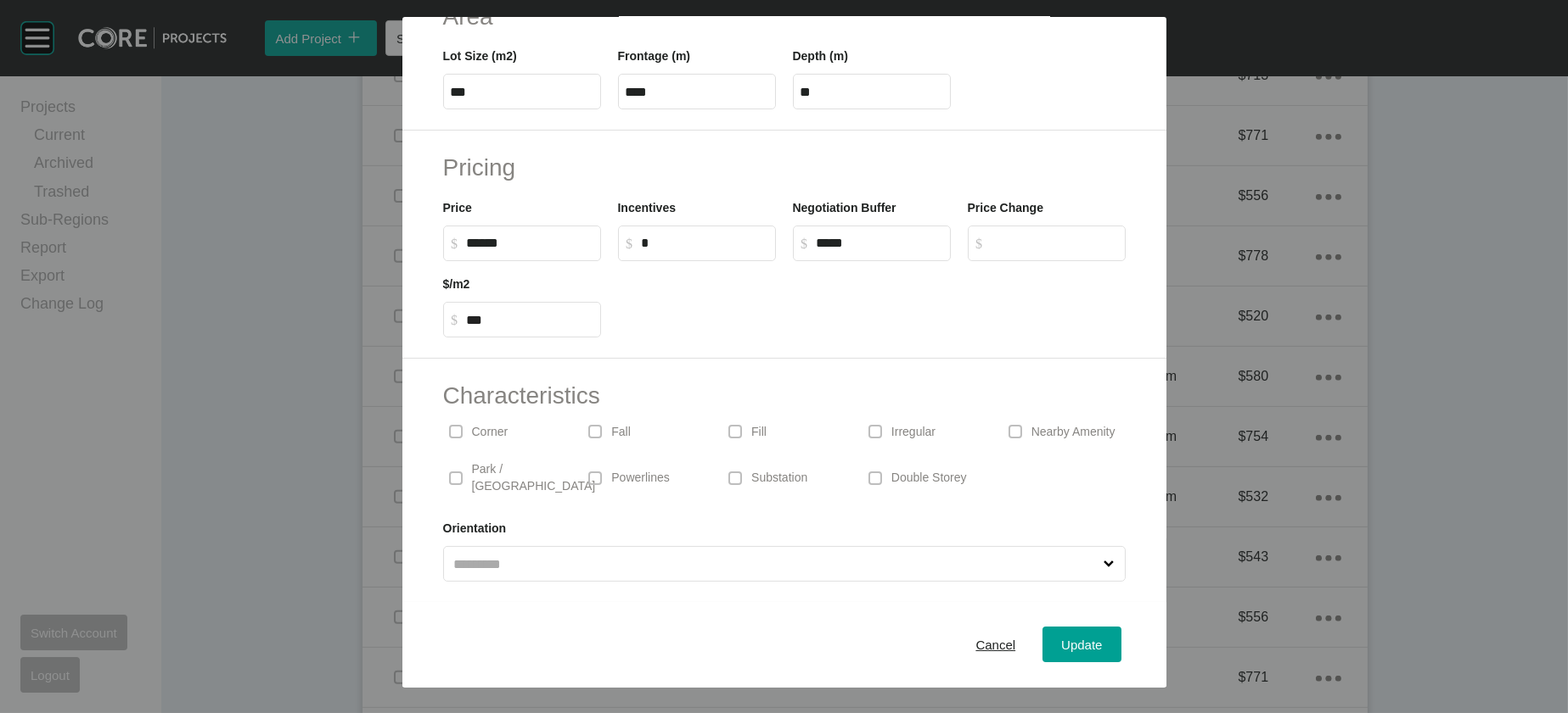
drag, startPoint x: 410, startPoint y: 149, endPoint x: 342, endPoint y: 150, distance: 68.0
click at [403, 149] on div "Pricing Price $ Created with Sketch. $ ****** Incentives $ Created with Sketch.…" at bounding box center [784, 244] width 764 height 228
type input "*******"
type input "***"
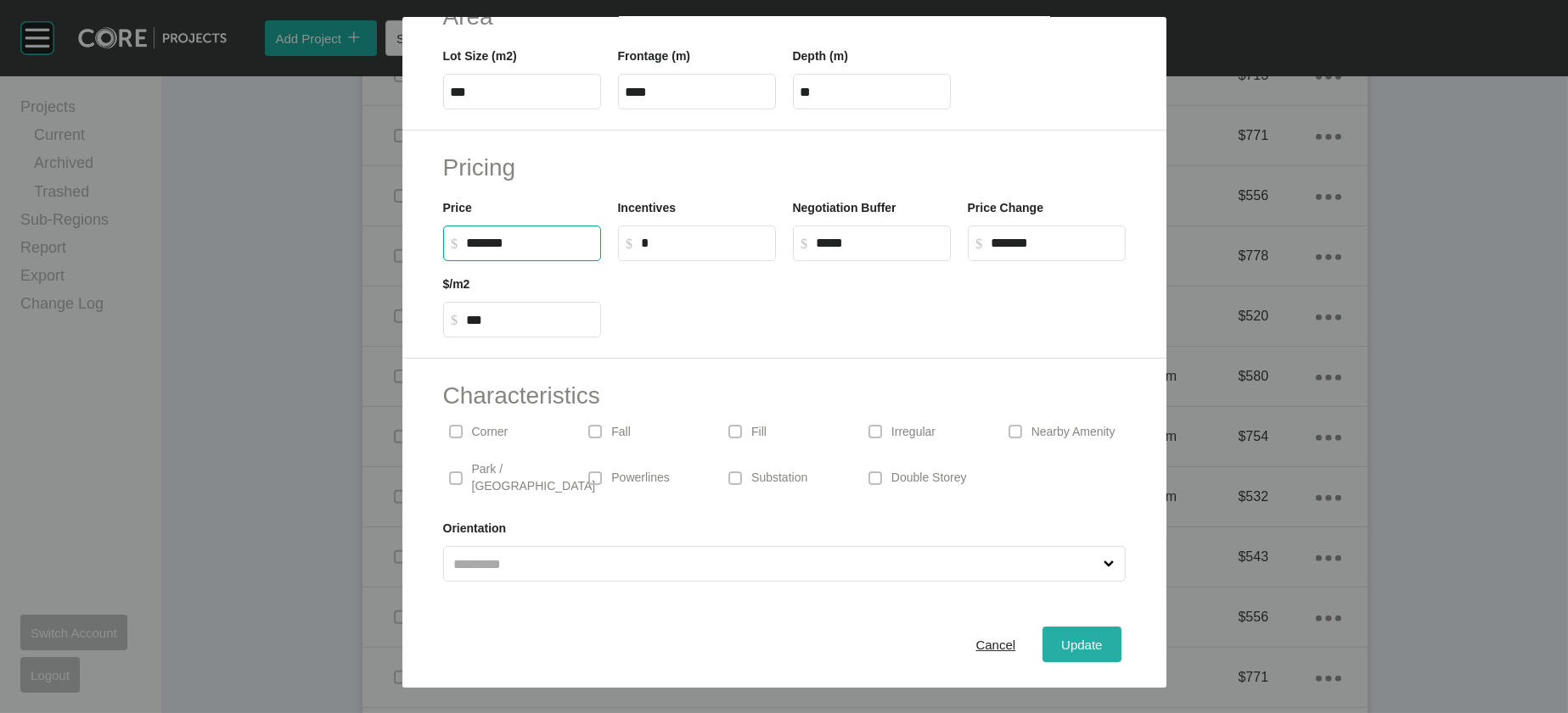
click at [1102, 638] on span "Update" at bounding box center [1080, 645] width 41 height 15
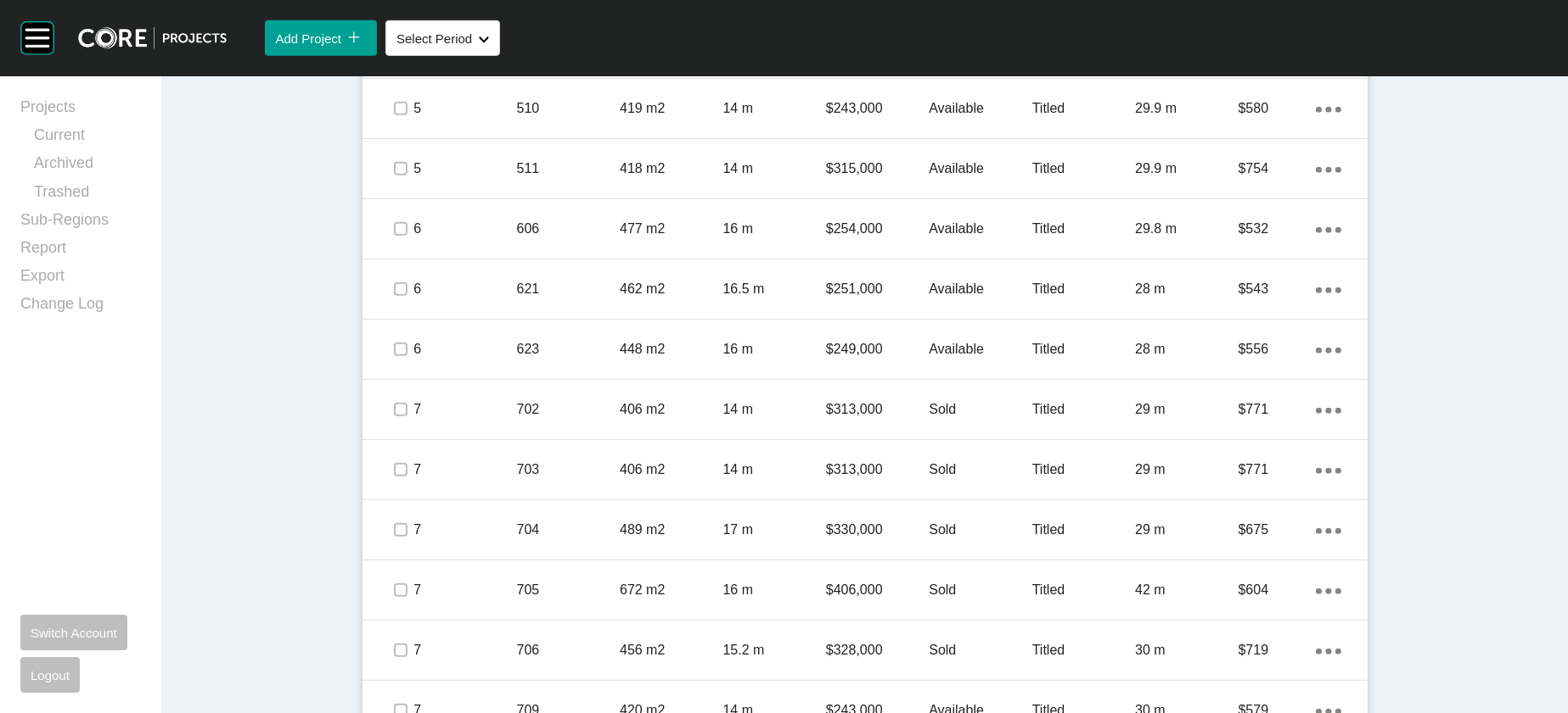
scroll to position [1776, 0]
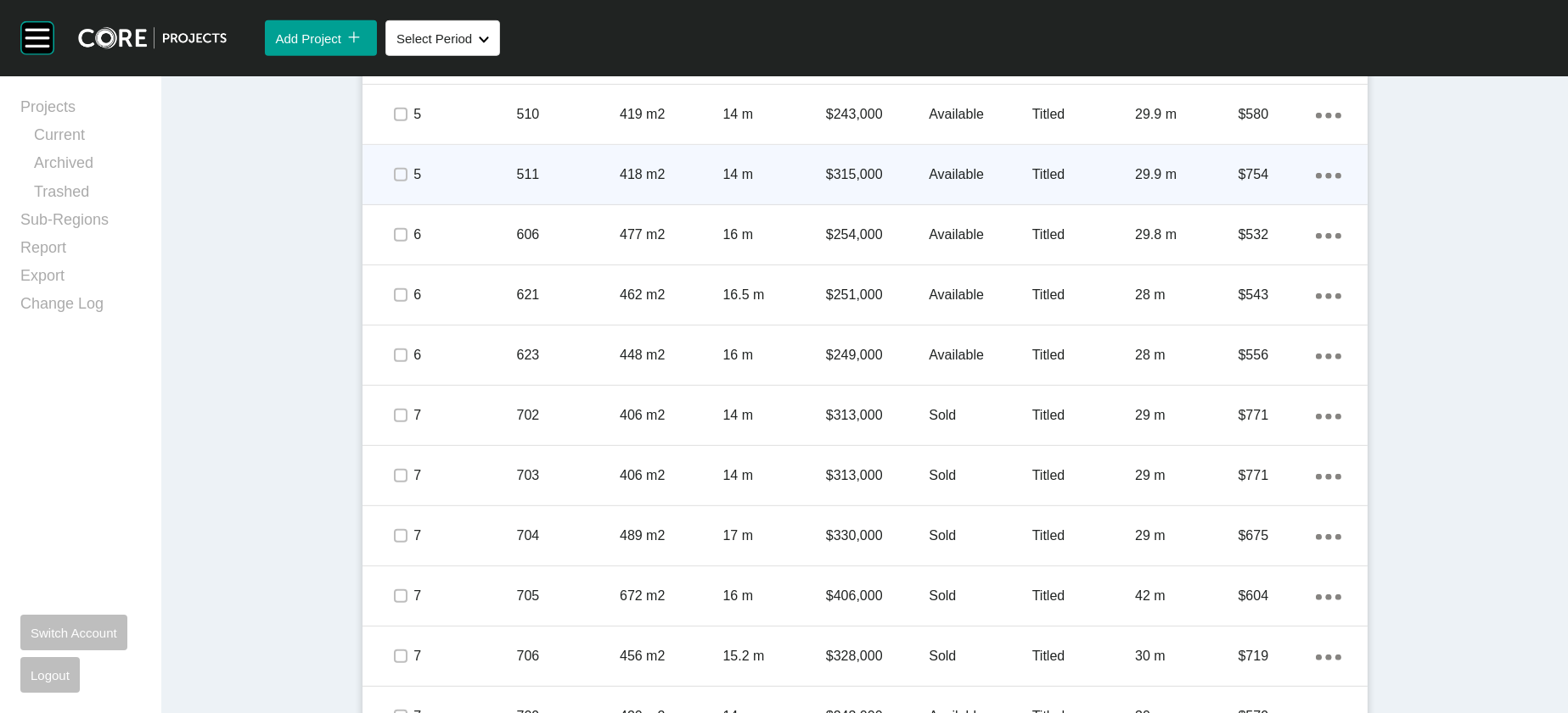
click at [1018, 184] on p "Available" at bounding box center [980, 174] width 103 height 19
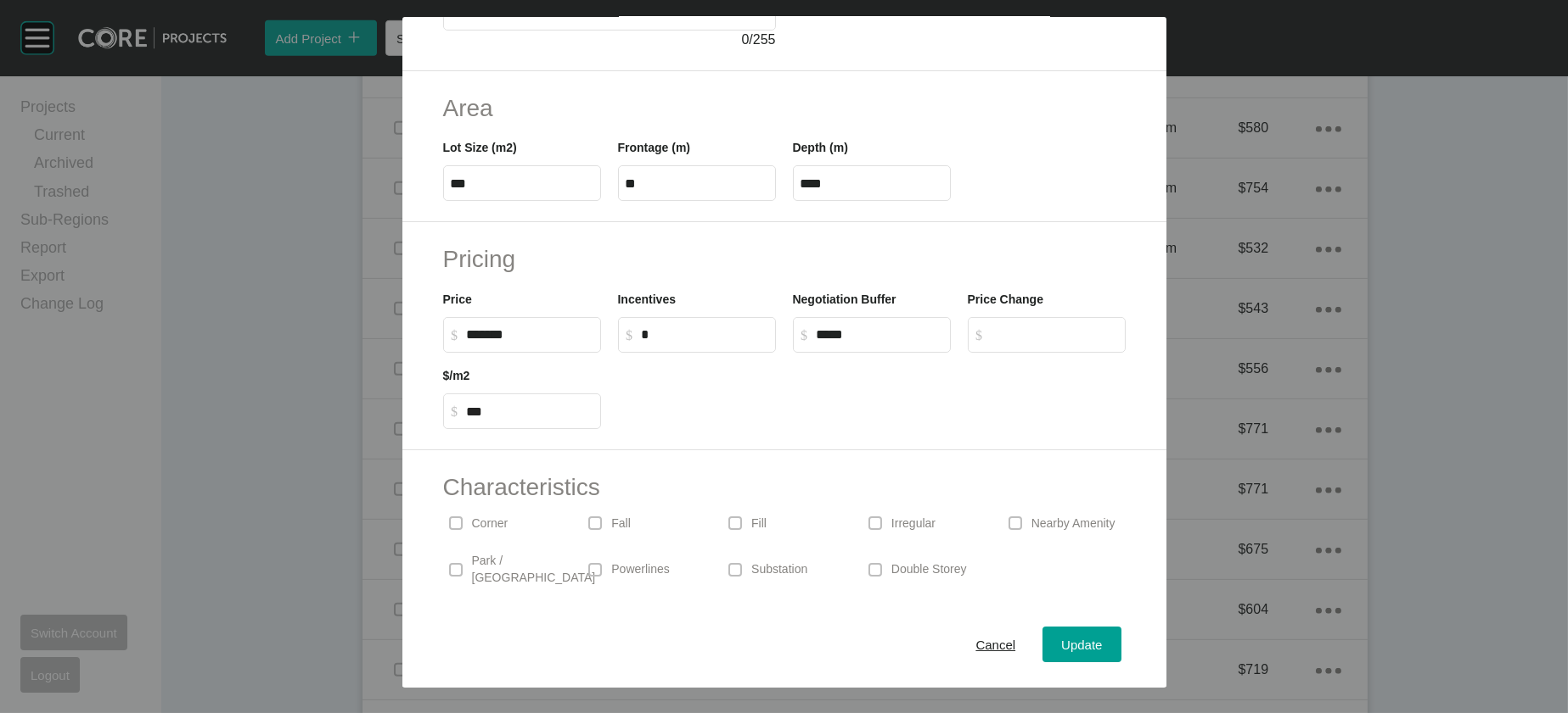
scroll to position [254, 0]
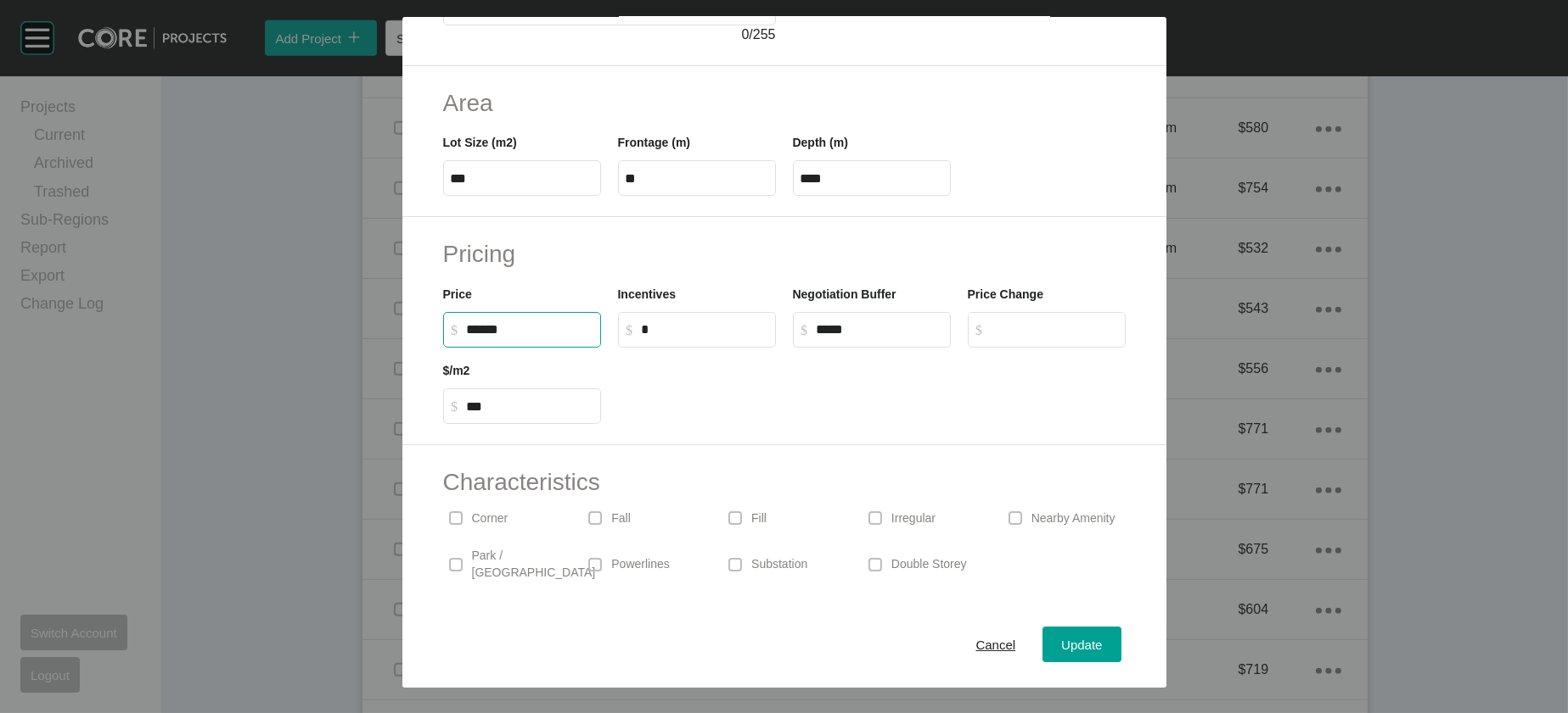
click at [467, 337] on input "******" at bounding box center [530, 329] width 127 height 15
drag, startPoint x: 406, startPoint y: 472, endPoint x: 373, endPoint y: 471, distance: 33.0
click at [443, 348] on label "$ Created with Sketch. $ ******" at bounding box center [522, 330] width 158 height 36
click at [467, 337] on input "******" at bounding box center [530, 329] width 127 height 15
type input "*******"
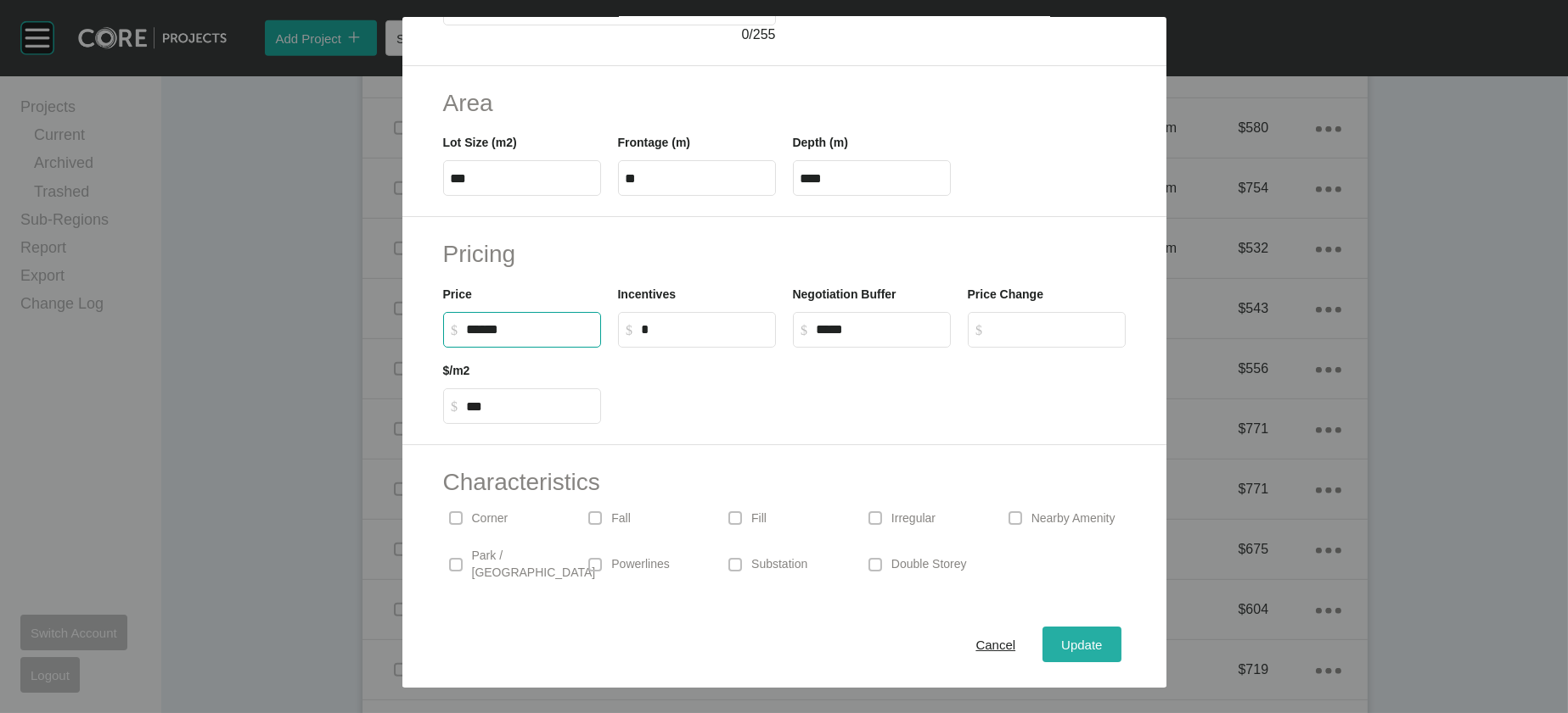
type input "*******"
type input "***"
click at [1102, 643] on span "Update" at bounding box center [1080, 645] width 41 height 15
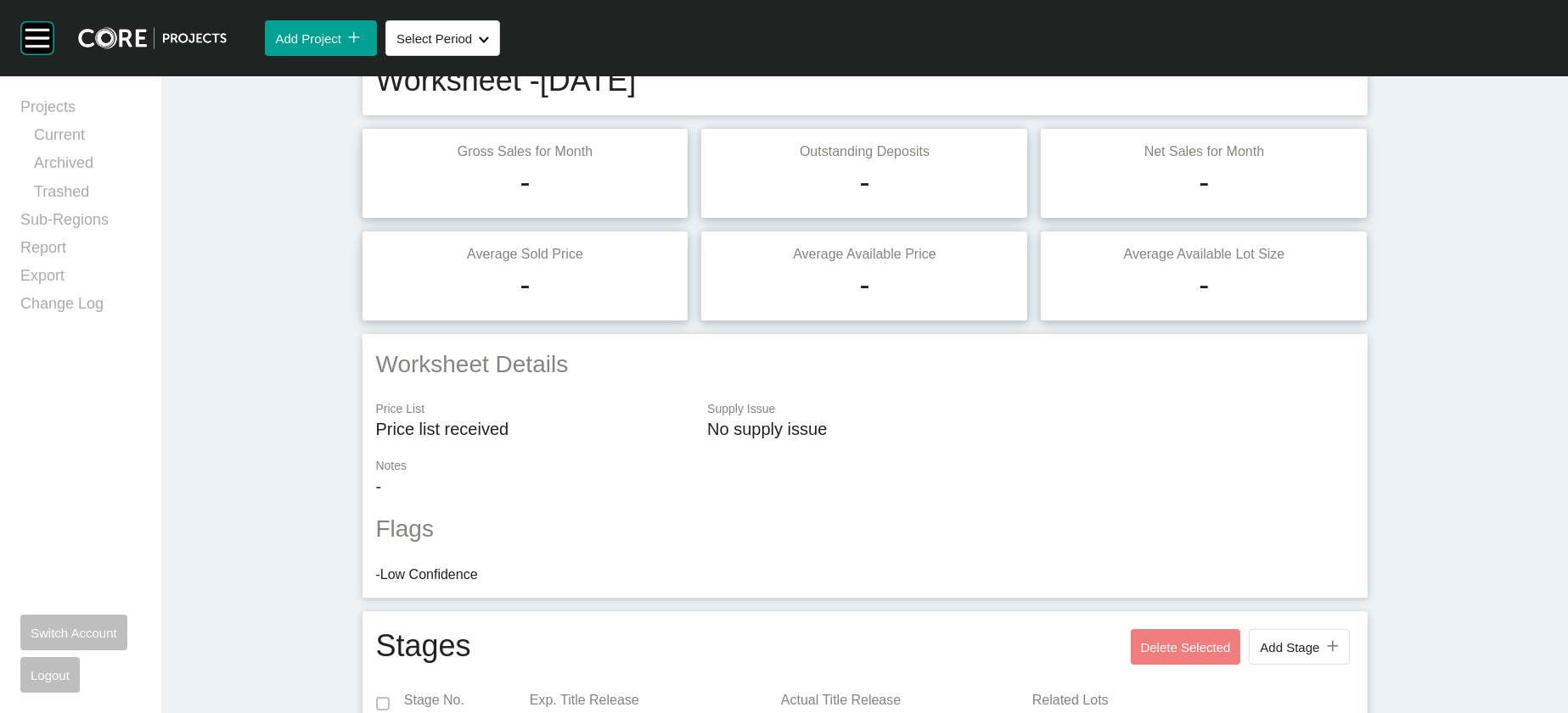
scroll to position [0, 0]
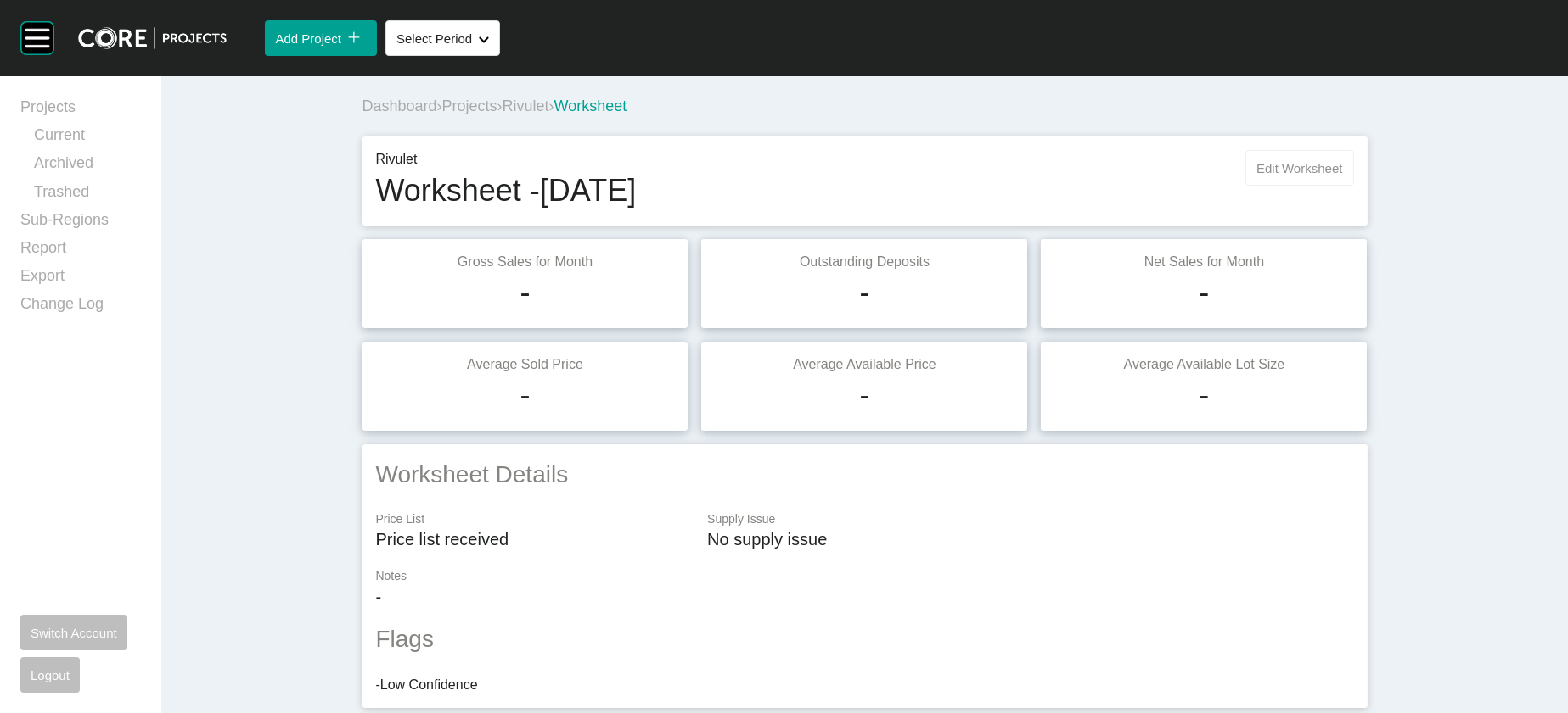
click at [1341, 176] on span "Edit Worksheet" at bounding box center [1299, 168] width 86 height 15
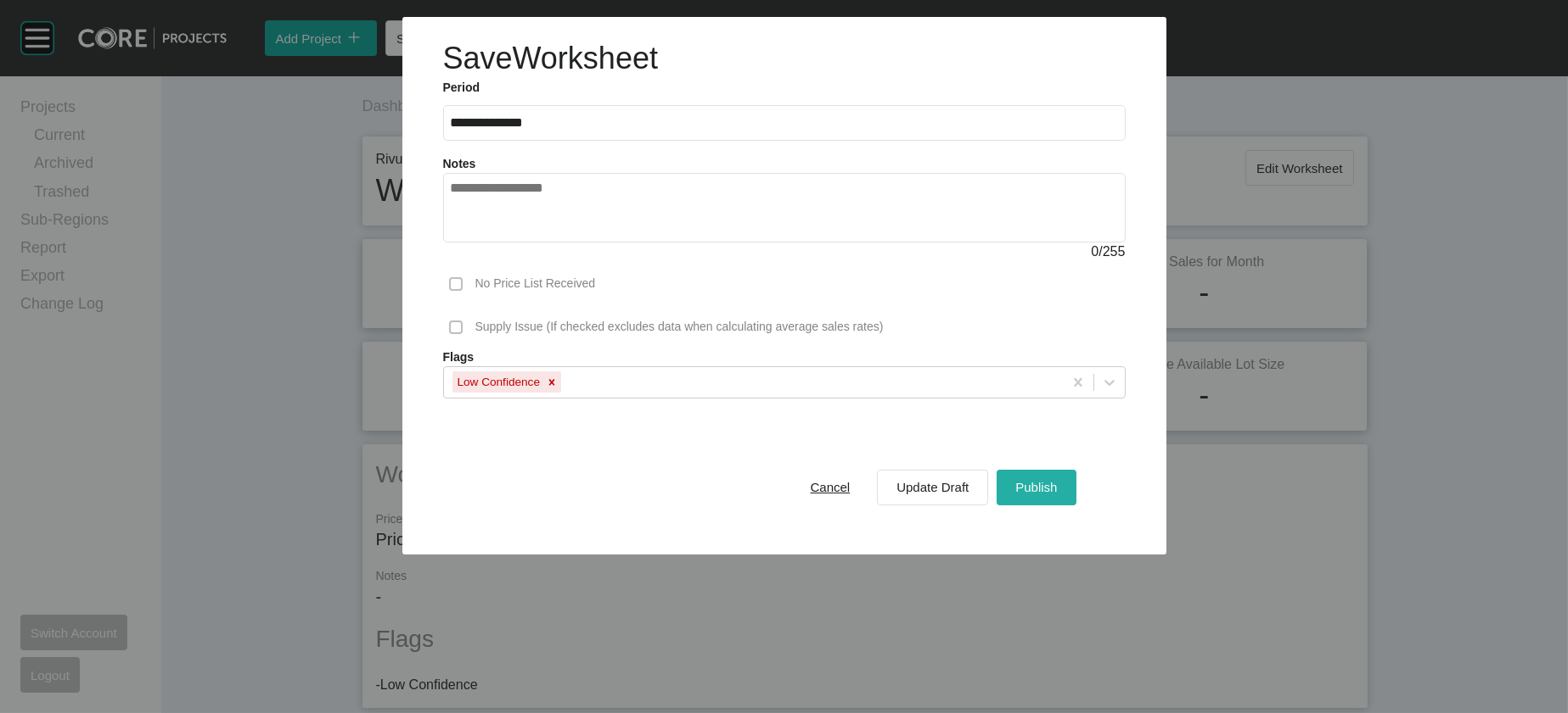
click at [1057, 494] on span "Publish" at bounding box center [1036, 488] width 42 height 15
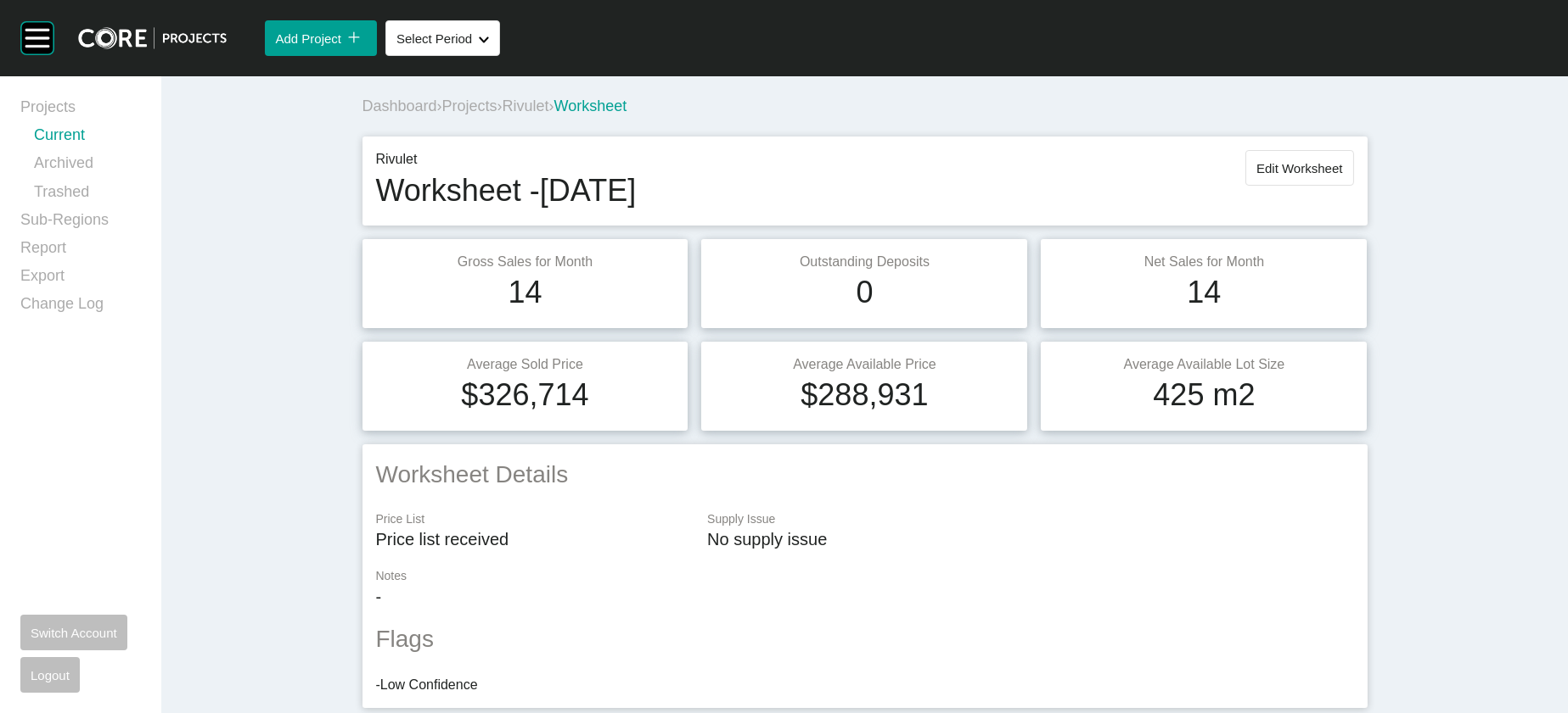
click at [68, 140] on link "Current" at bounding box center [87, 138] width 107 height 28
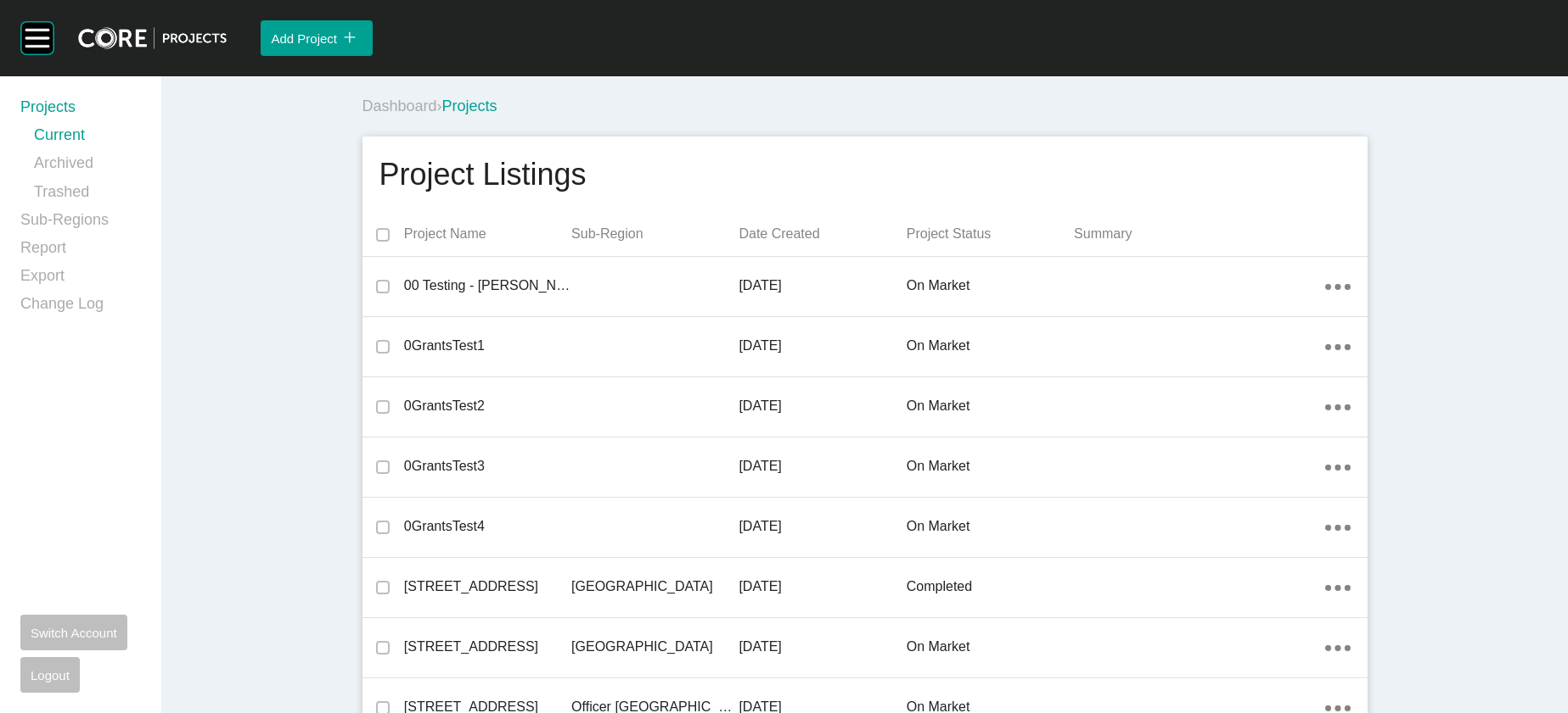
scroll to position [1126, 0]
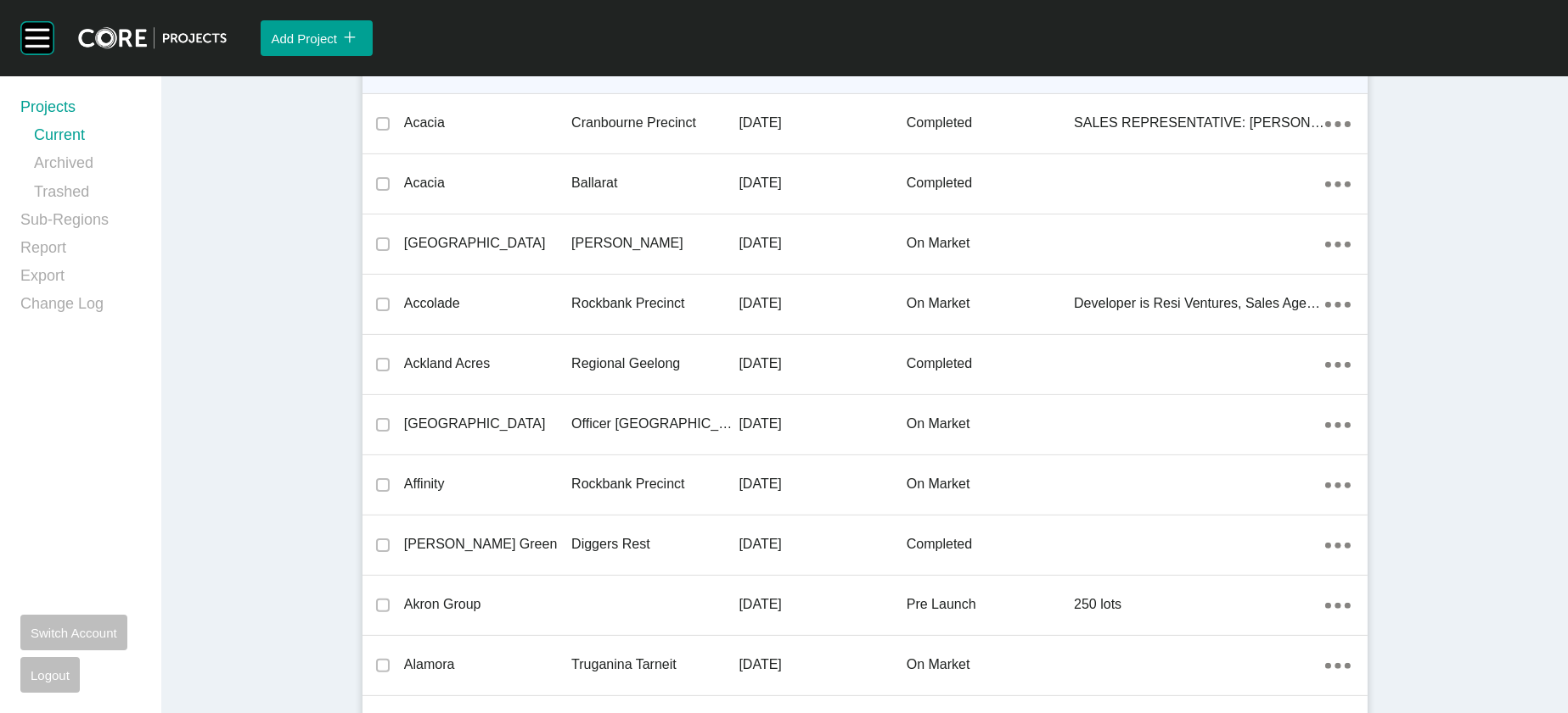
click at [751, 72] on p "[DATE]" at bounding box center [821, 62] width 167 height 19
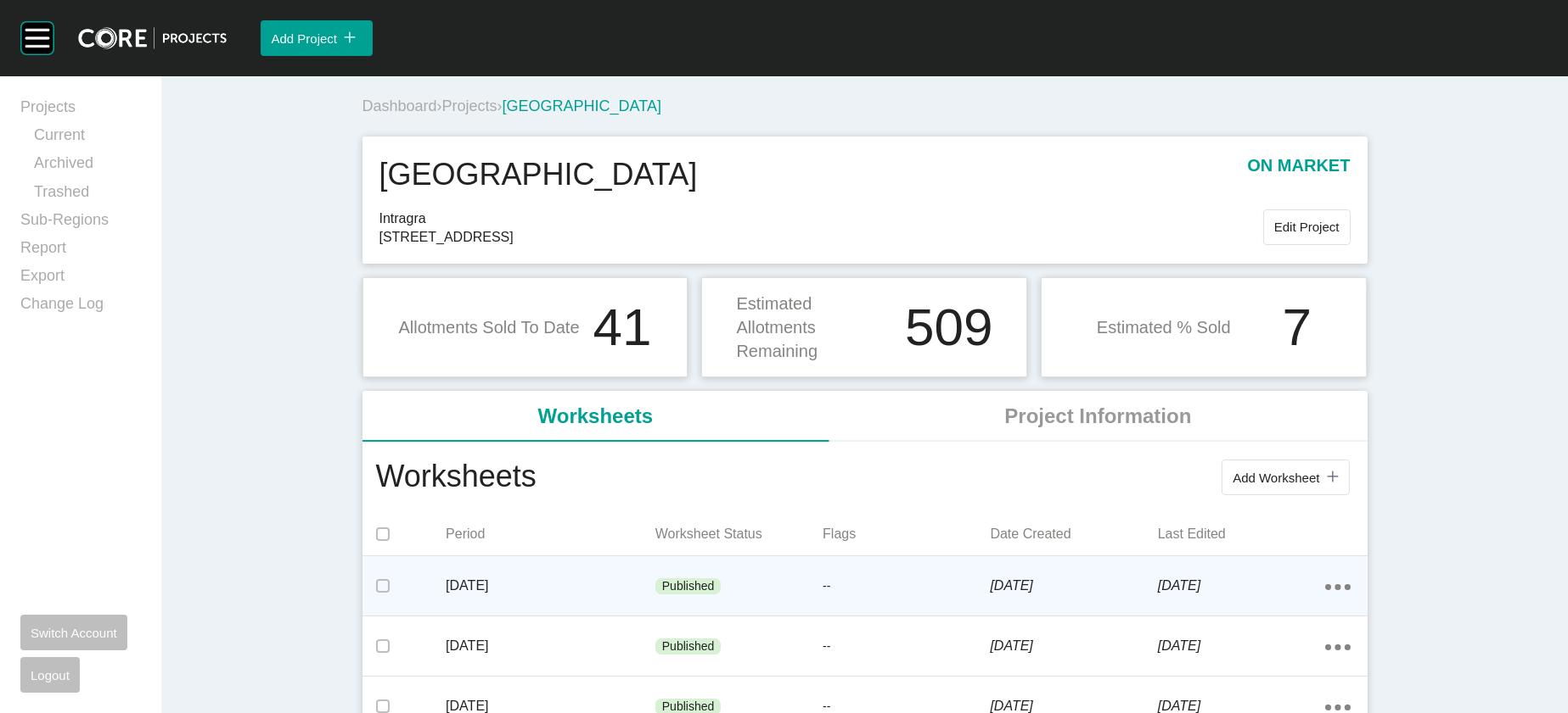
click at [706, 612] on div "Published" at bounding box center [738, 586] width 167 height 50
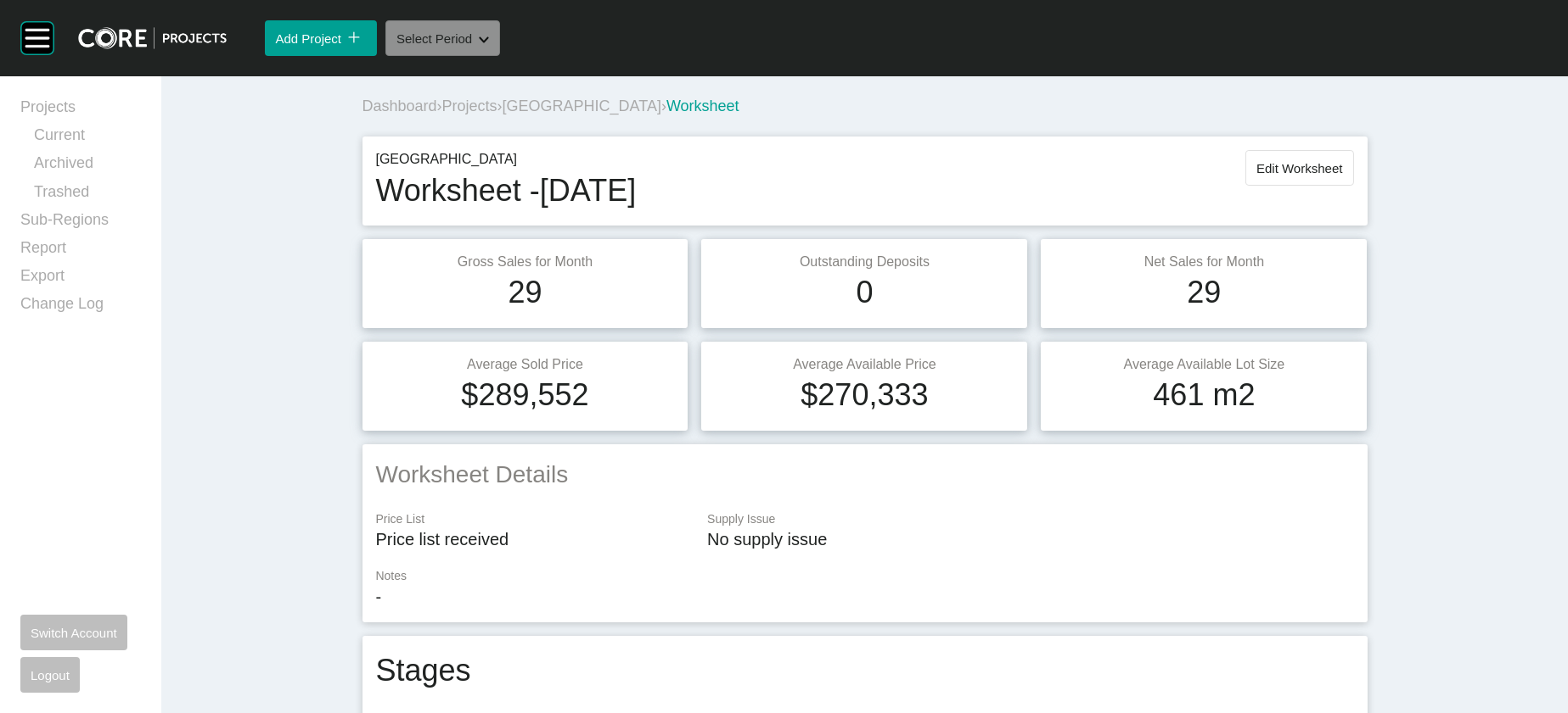
click at [500, 56] on button "Select Period Shape Created with Sketch." at bounding box center [442, 39] width 115 height 36
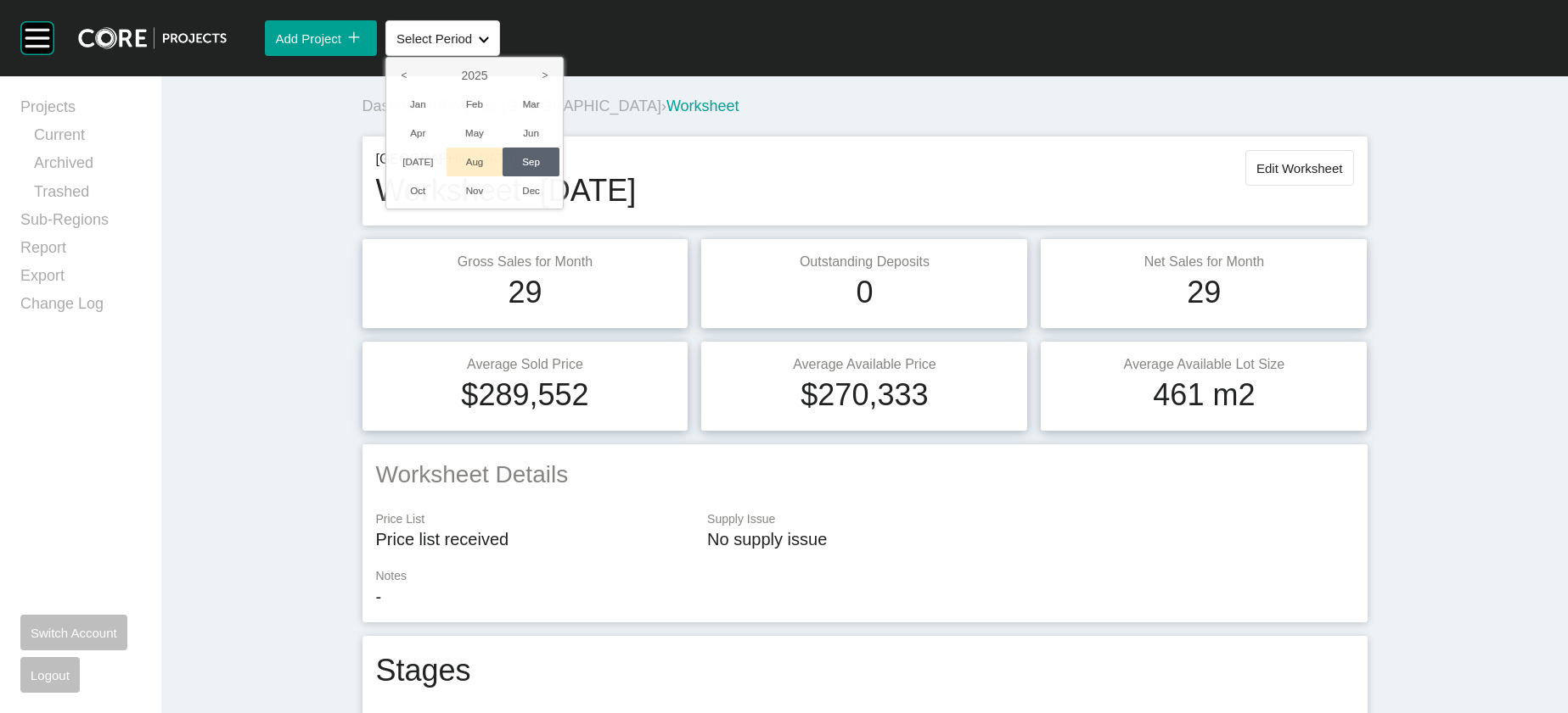
click at [504, 176] on li "Aug" at bounding box center [474, 161] width 56 height 29
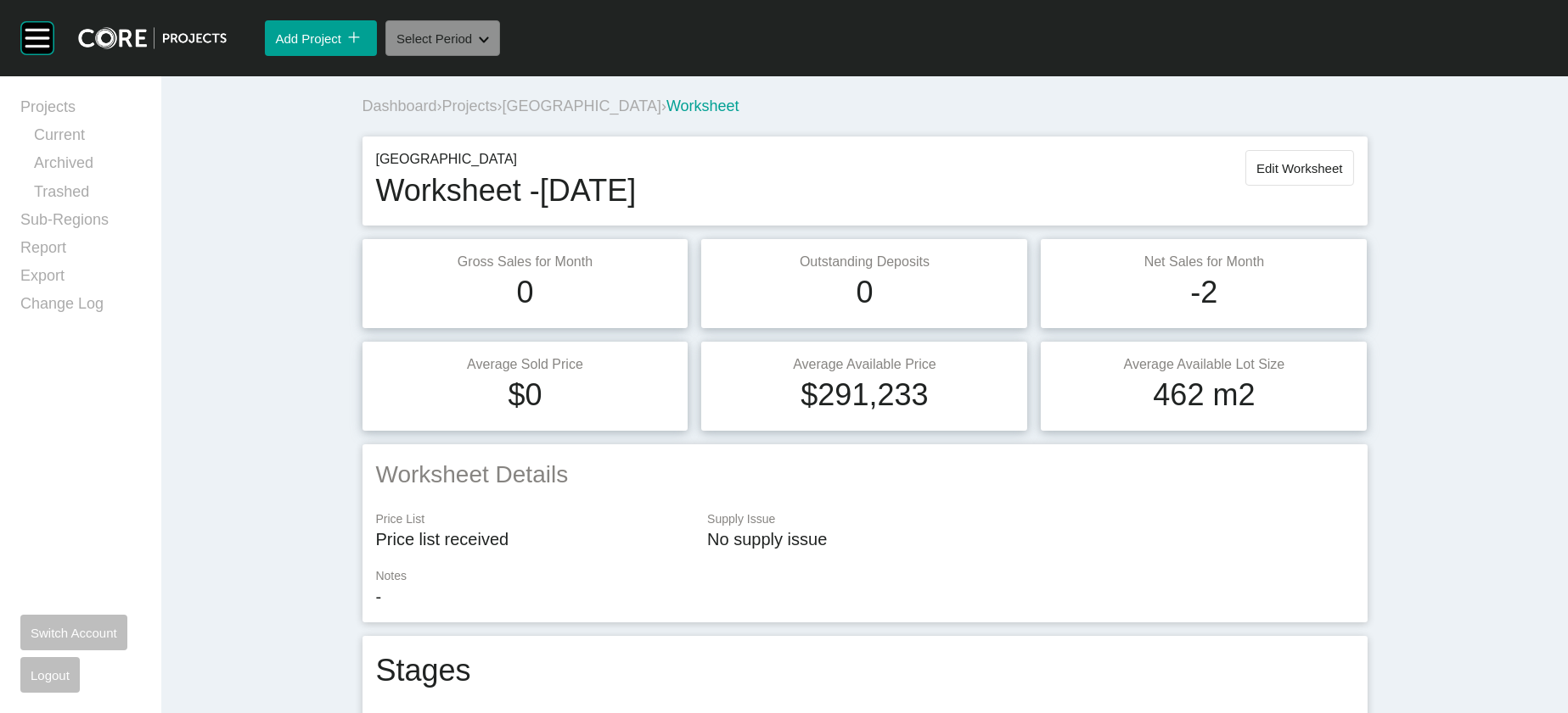
click at [500, 56] on button "Select Period Shape Created with Sketch." at bounding box center [442, 39] width 115 height 36
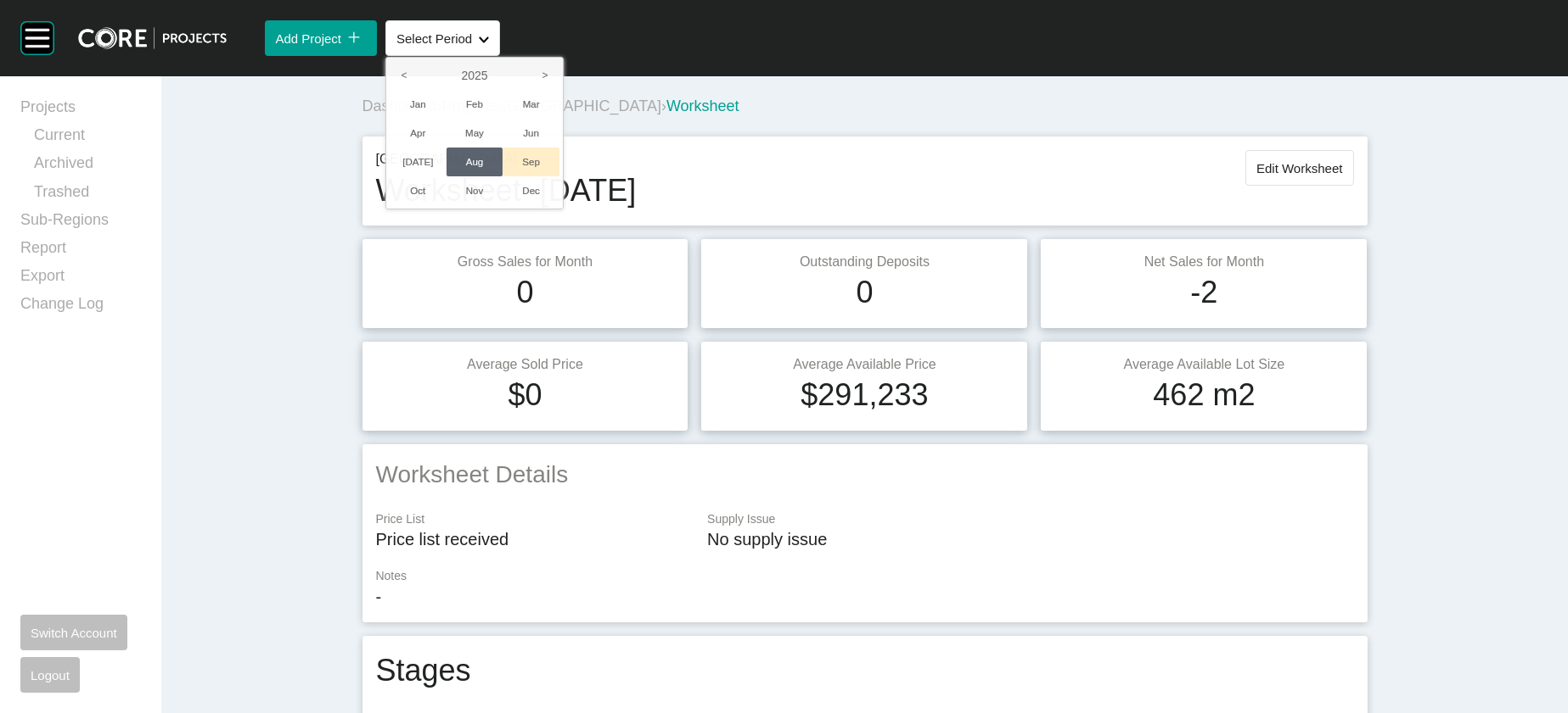
click at [559, 176] on li "Sep" at bounding box center [530, 161] width 56 height 29
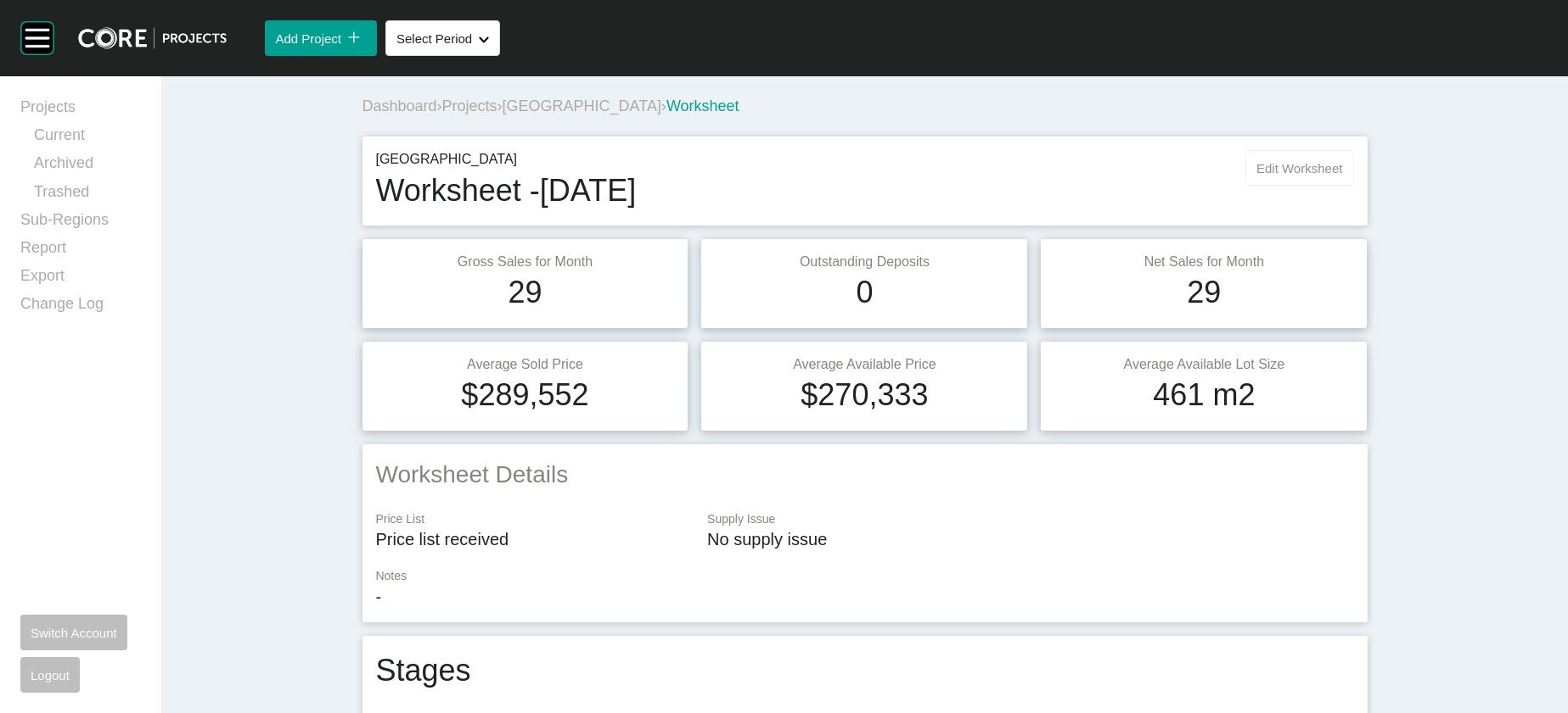
click at [1341, 176] on span "Edit Worksheet" at bounding box center [1299, 168] width 86 height 15
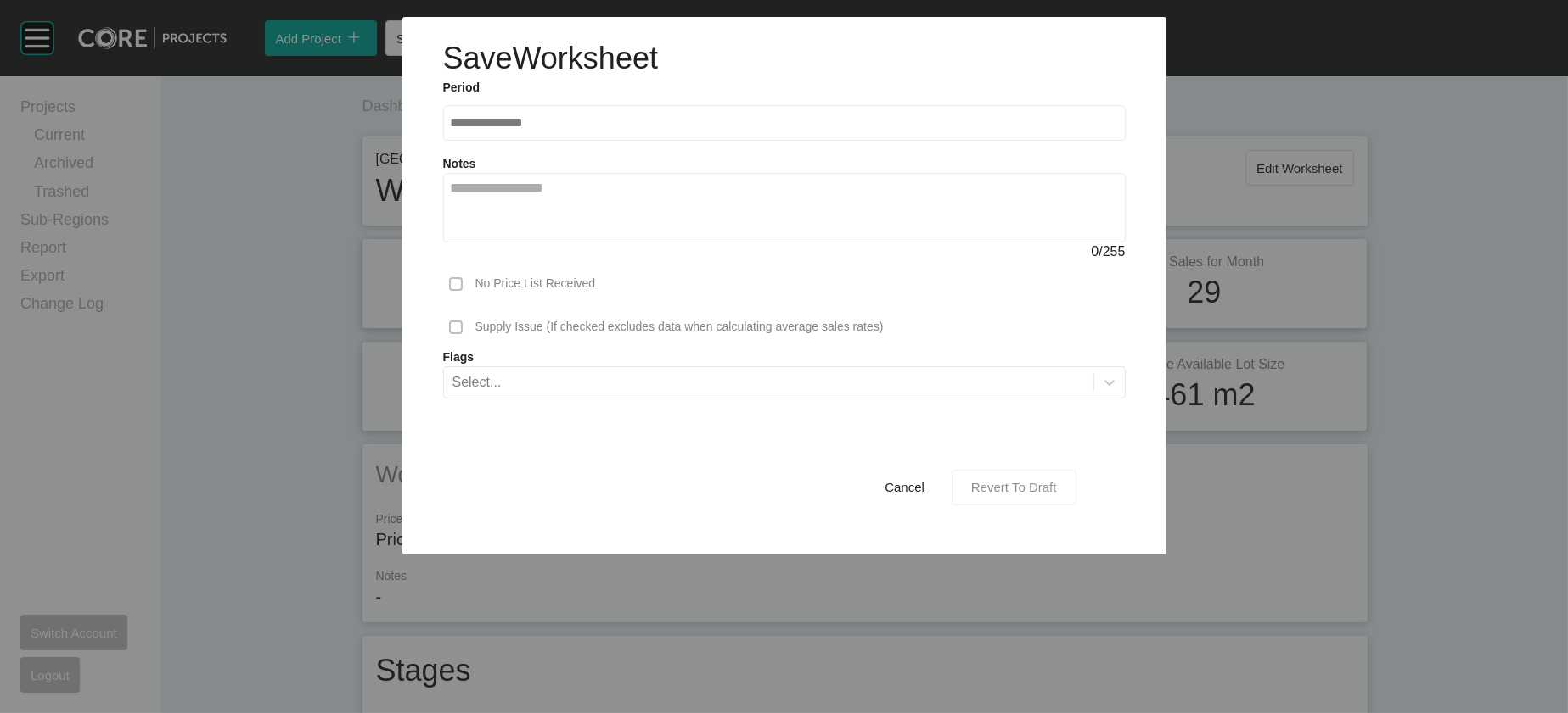
click at [1057, 494] on span "Revert To Draft" at bounding box center [1013, 488] width 86 height 15
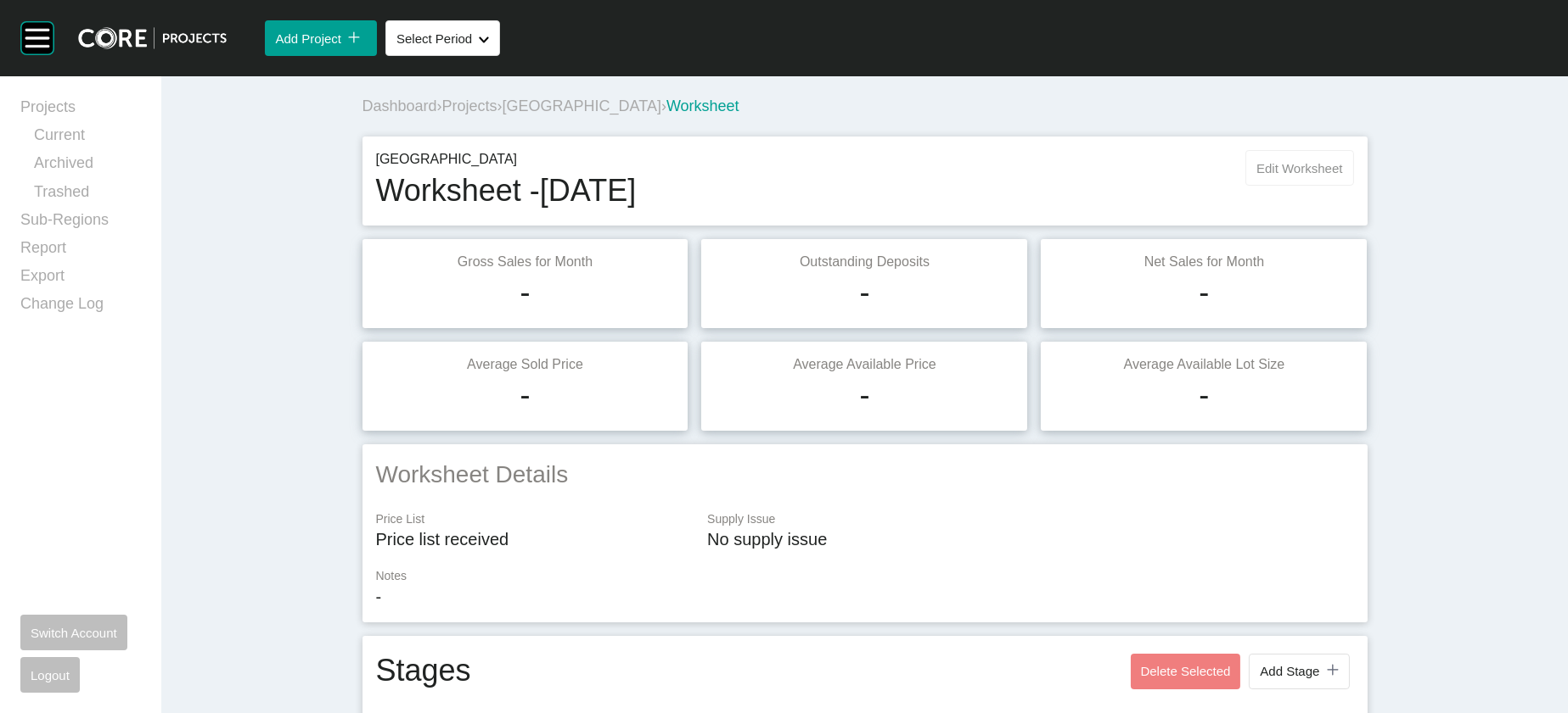
click at [1341, 176] on span "Edit Worksheet" at bounding box center [1299, 168] width 86 height 15
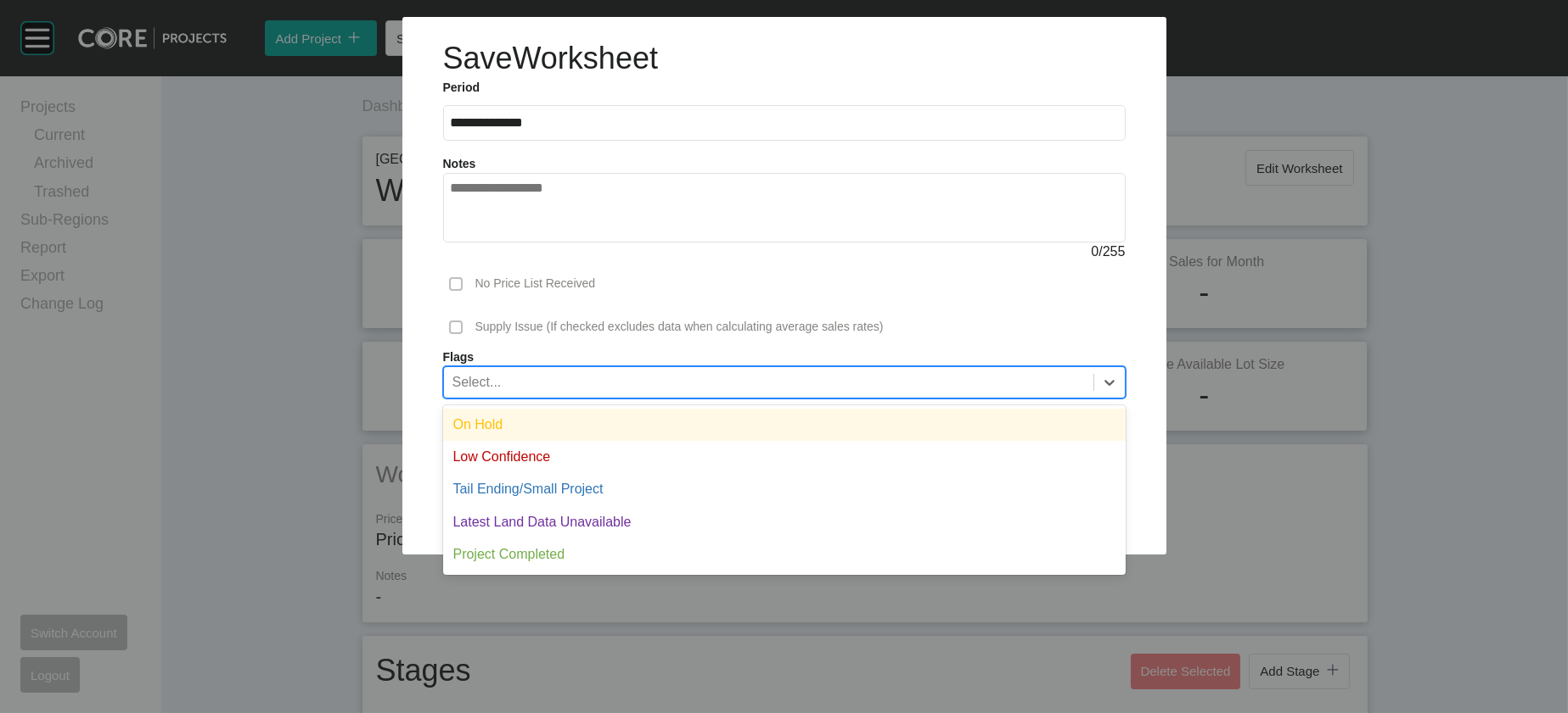
click at [627, 397] on div "Select..." at bounding box center [769, 381] width 649 height 29
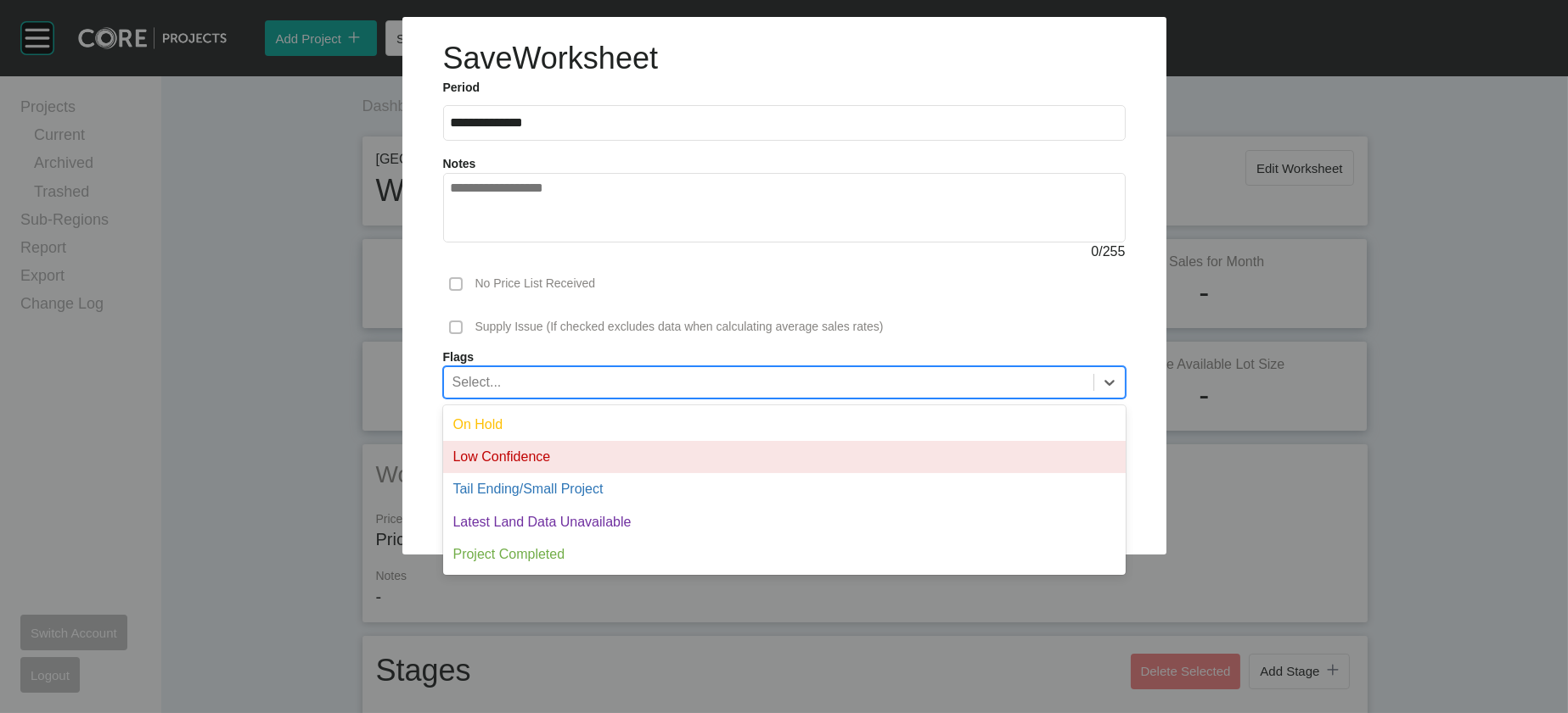
click at [630, 474] on div "Low Confidence" at bounding box center [784, 457] width 683 height 33
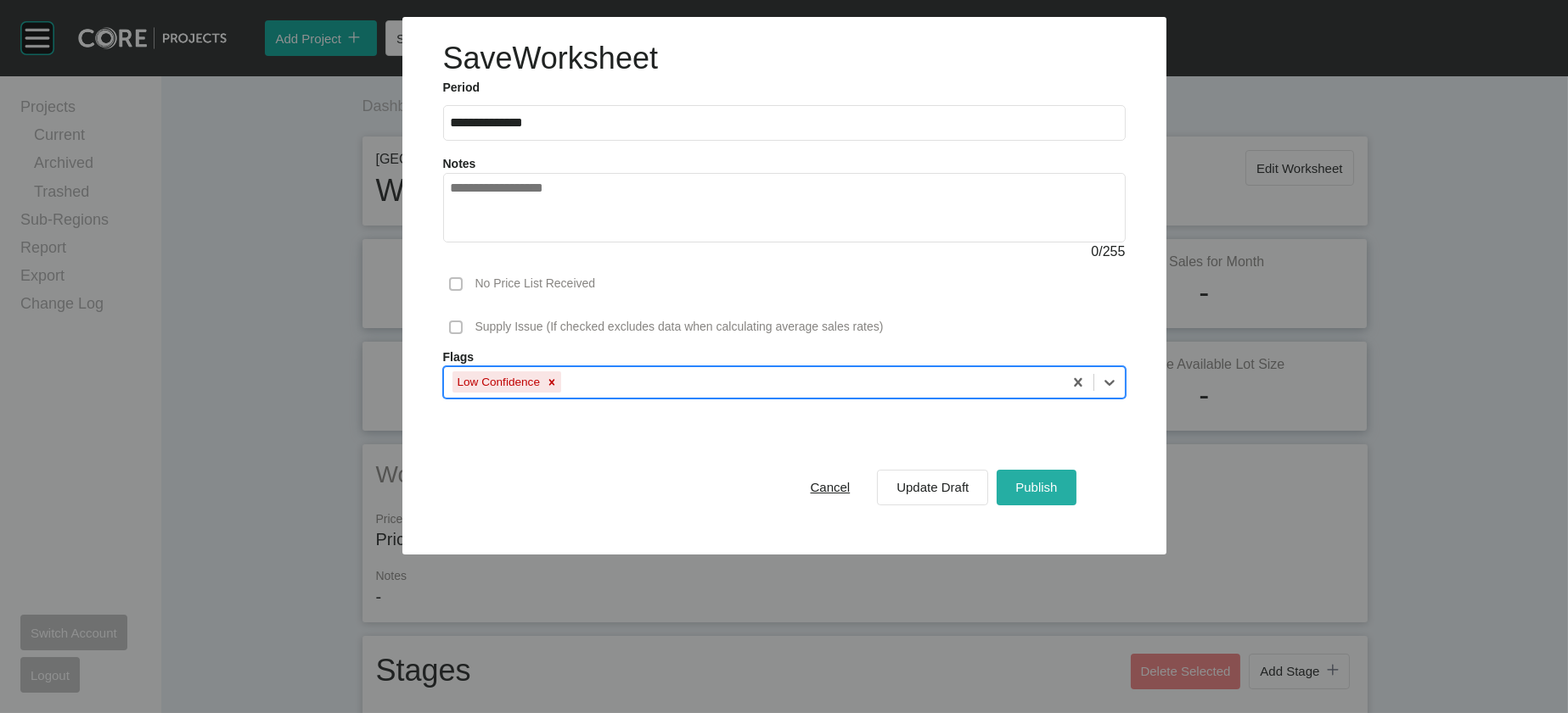
click at [1061, 498] on div "Publish" at bounding box center [1036, 487] width 50 height 23
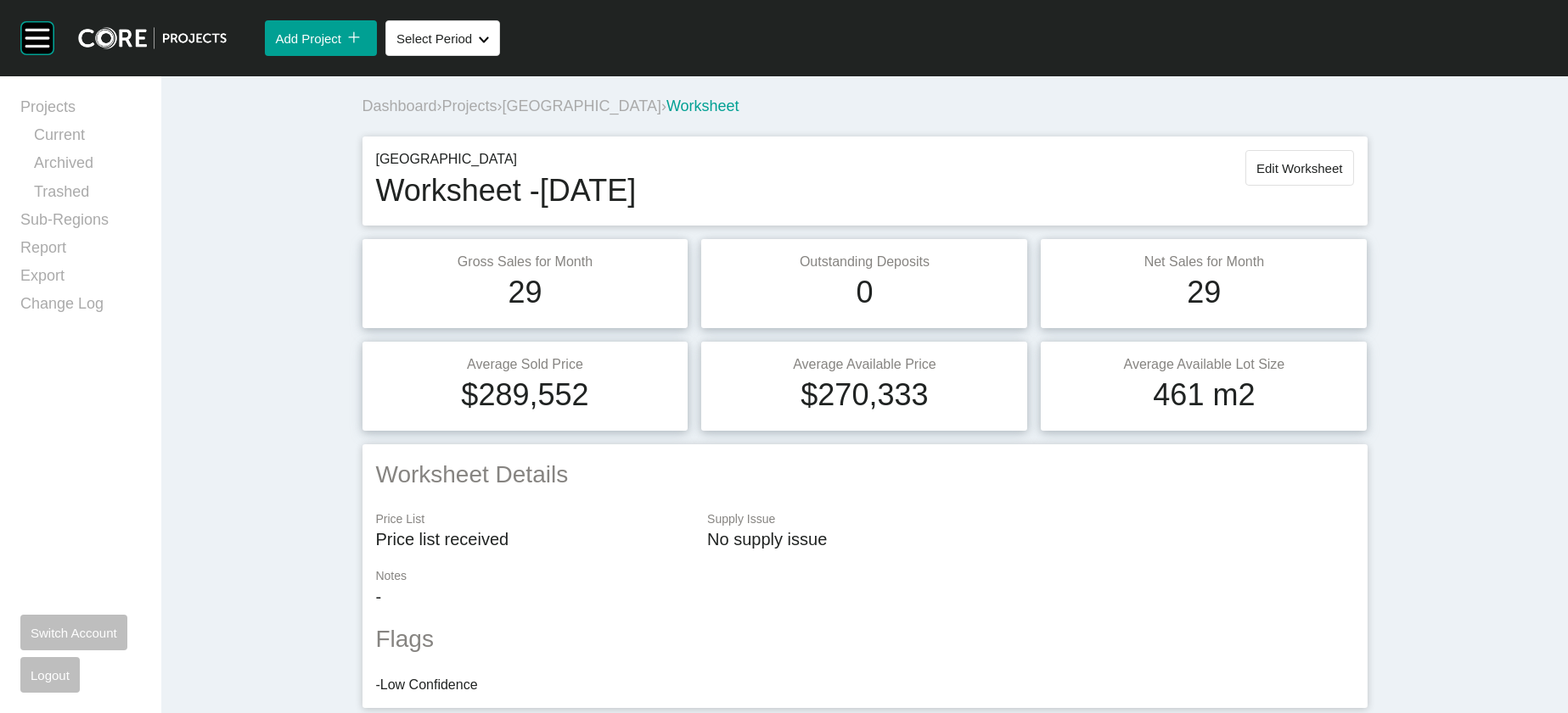
click at [442, 115] on span "Projects" at bounding box center [470, 106] width 55 height 17
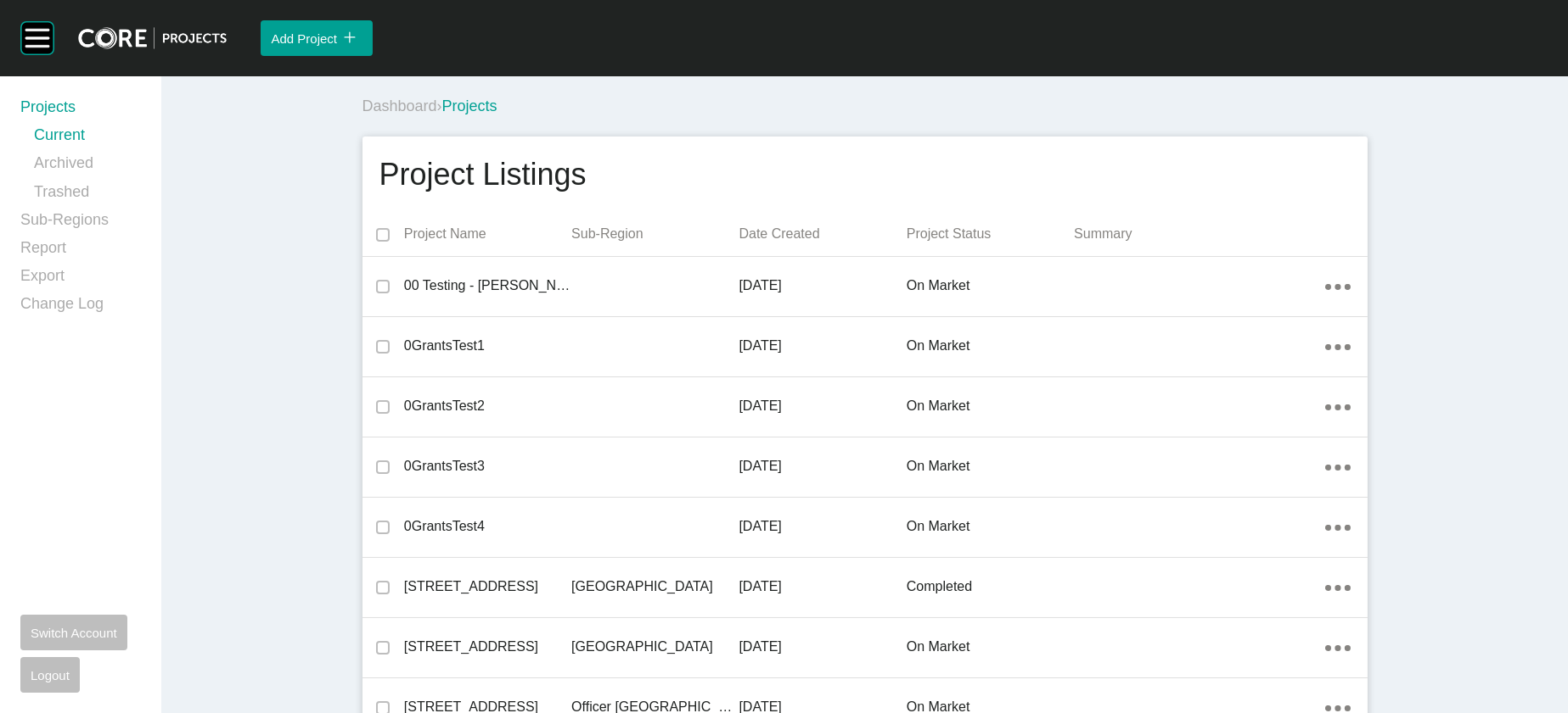
scroll to position [2928, 0]
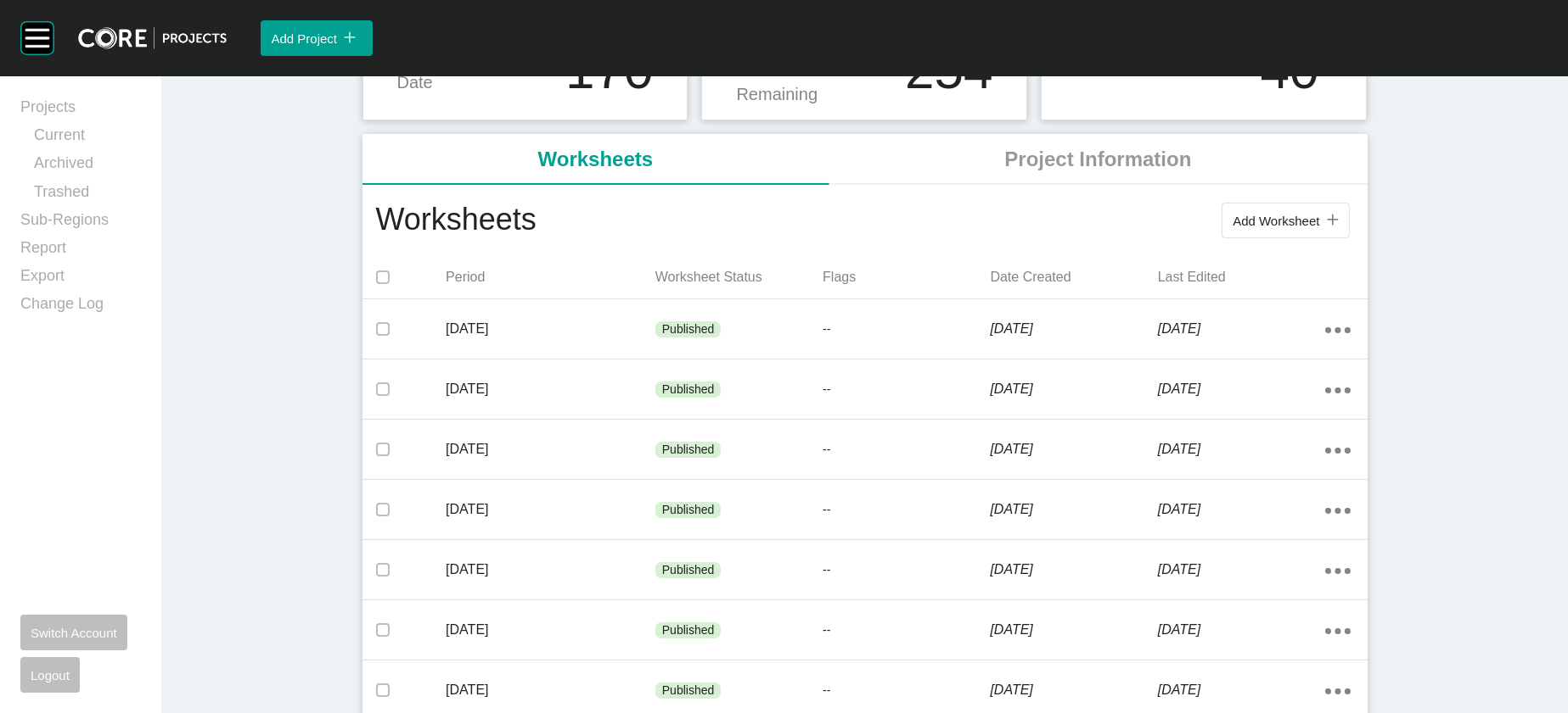
scroll to position [262, 0]
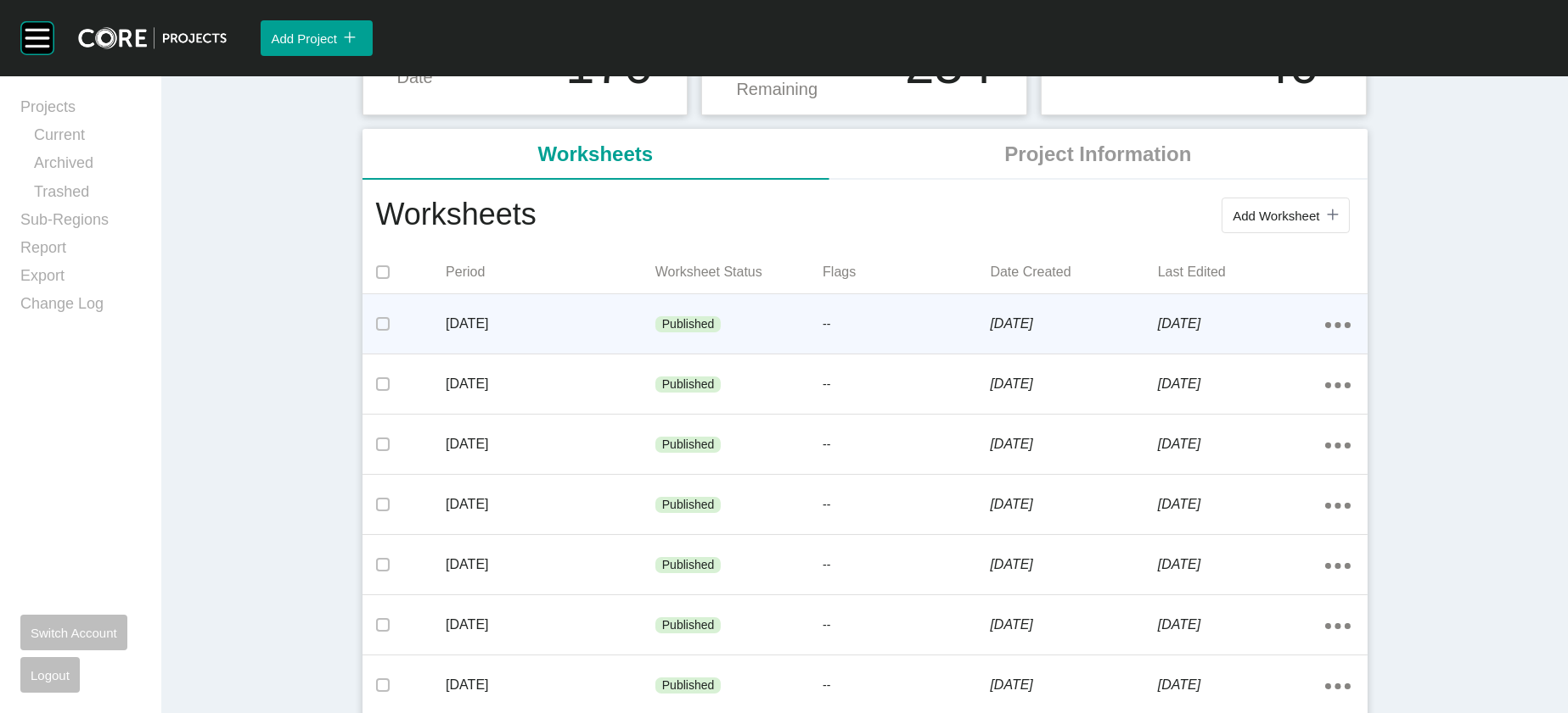
click at [580, 333] on p "[DATE]" at bounding box center [550, 323] width 210 height 19
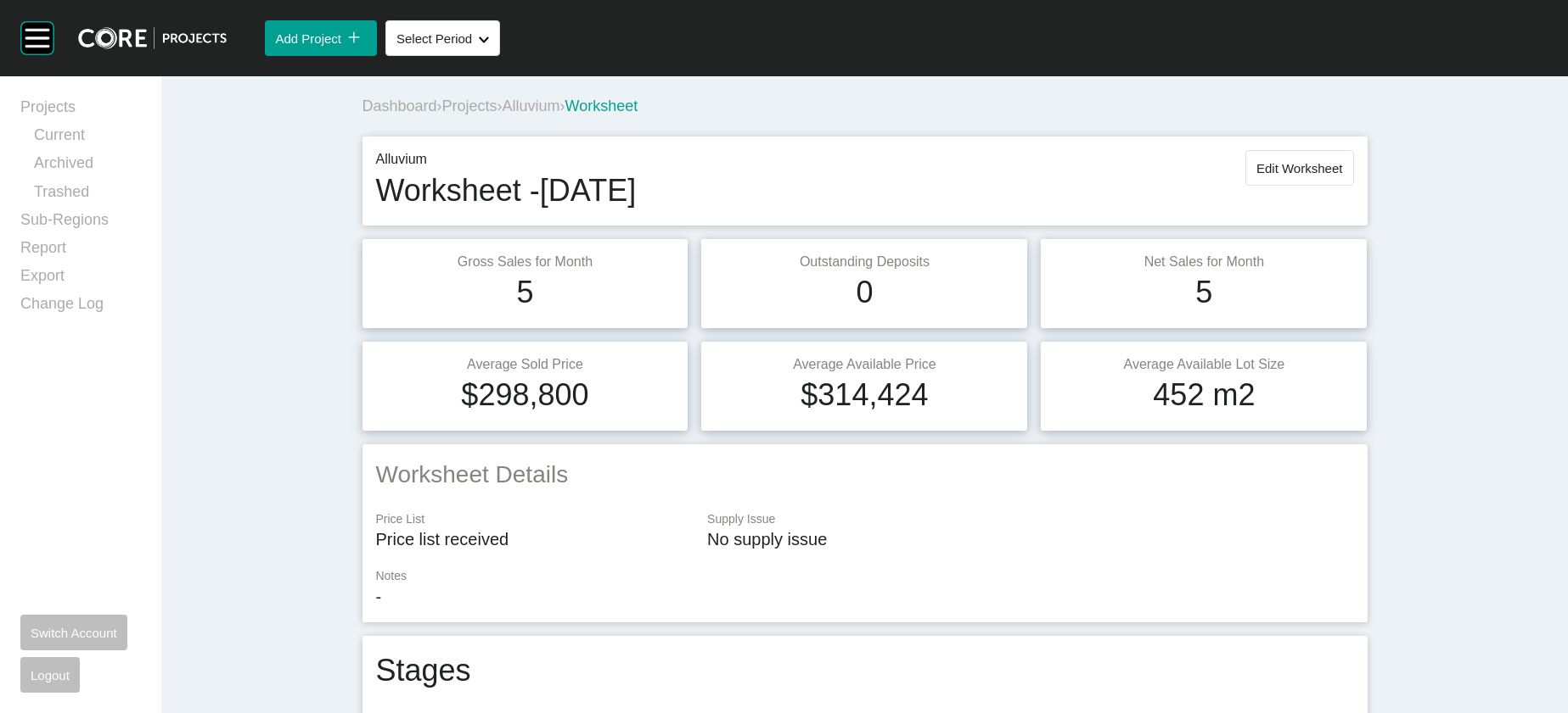
click at [442, 115] on span "Projects" at bounding box center [470, 106] width 55 height 17
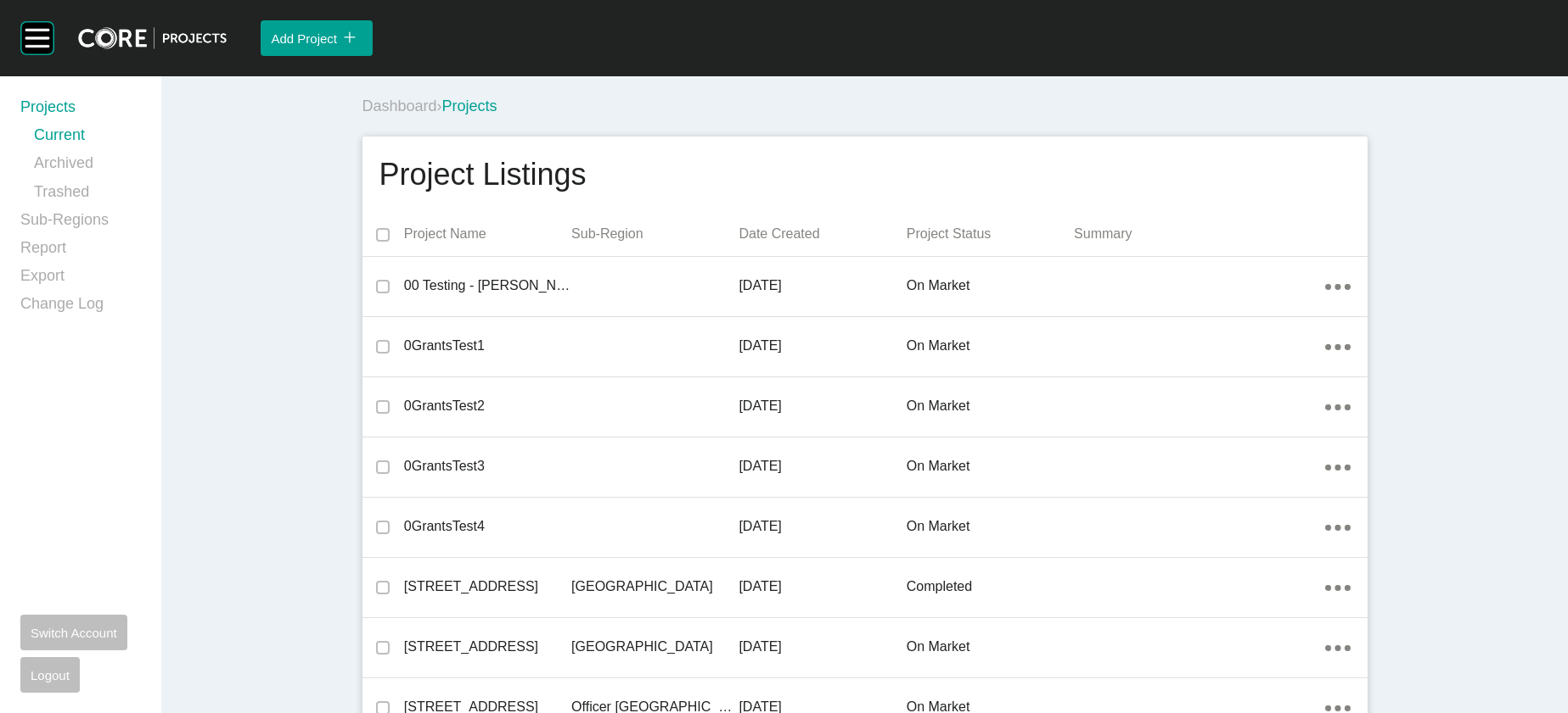
scroll to position [11261, 0]
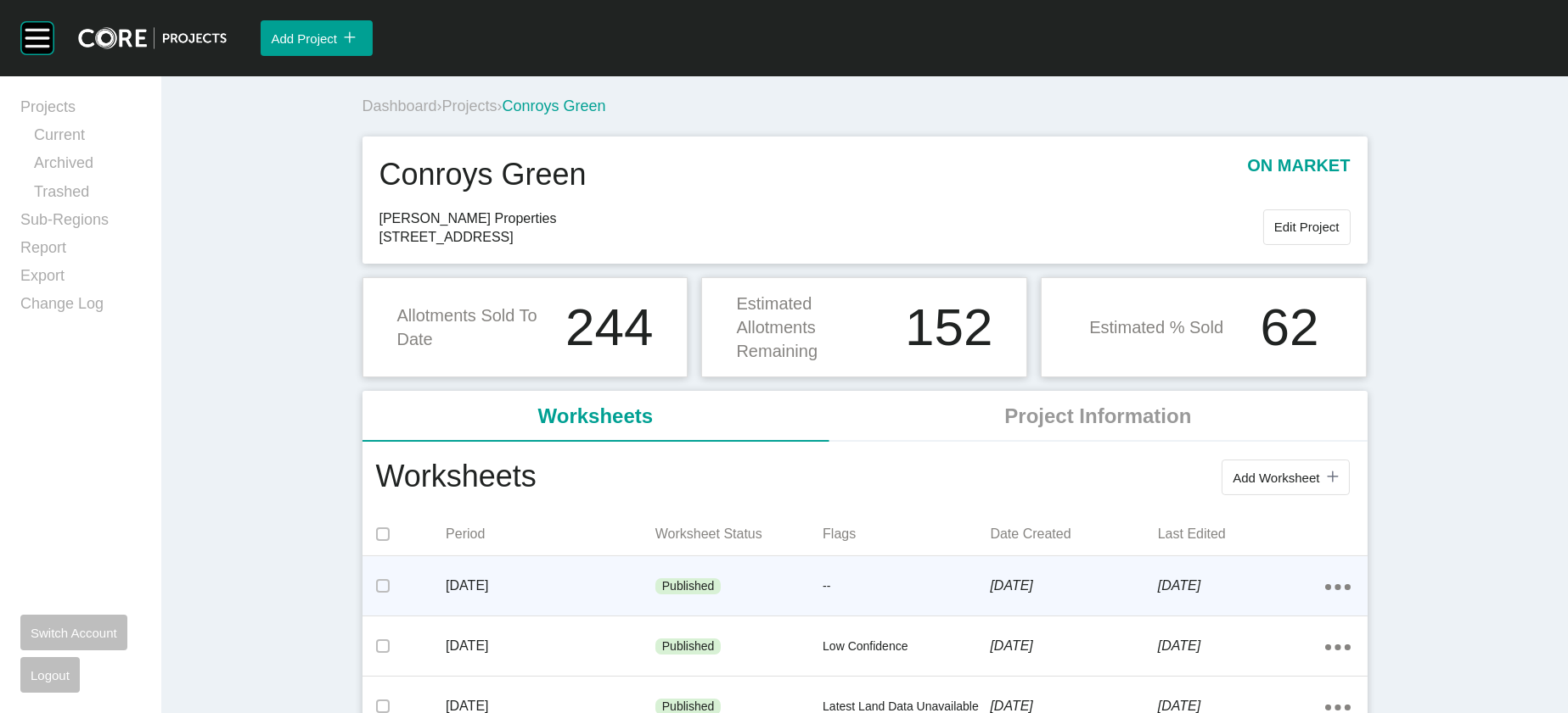
click at [705, 612] on div "Published" at bounding box center [738, 586] width 167 height 50
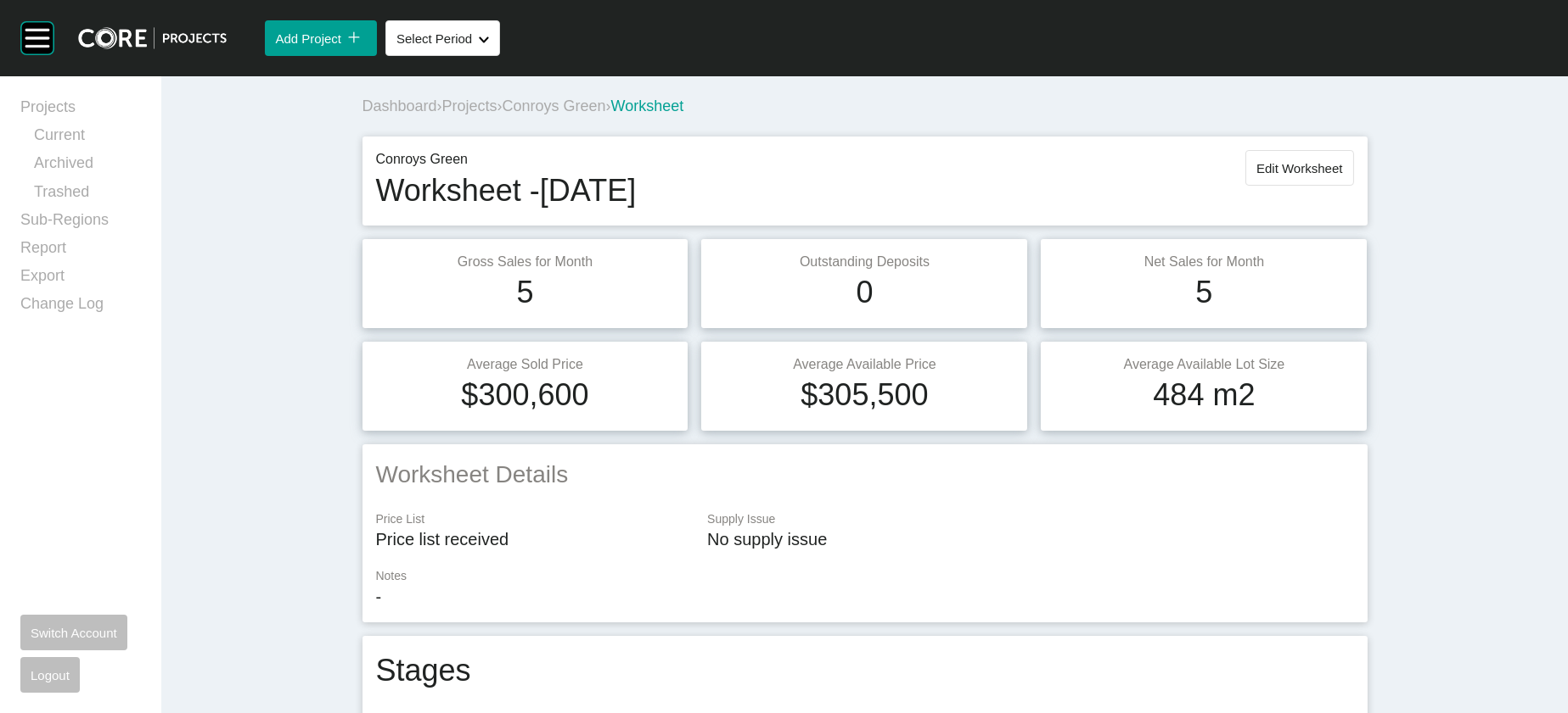
click at [442, 115] on span "Projects" at bounding box center [470, 106] width 55 height 17
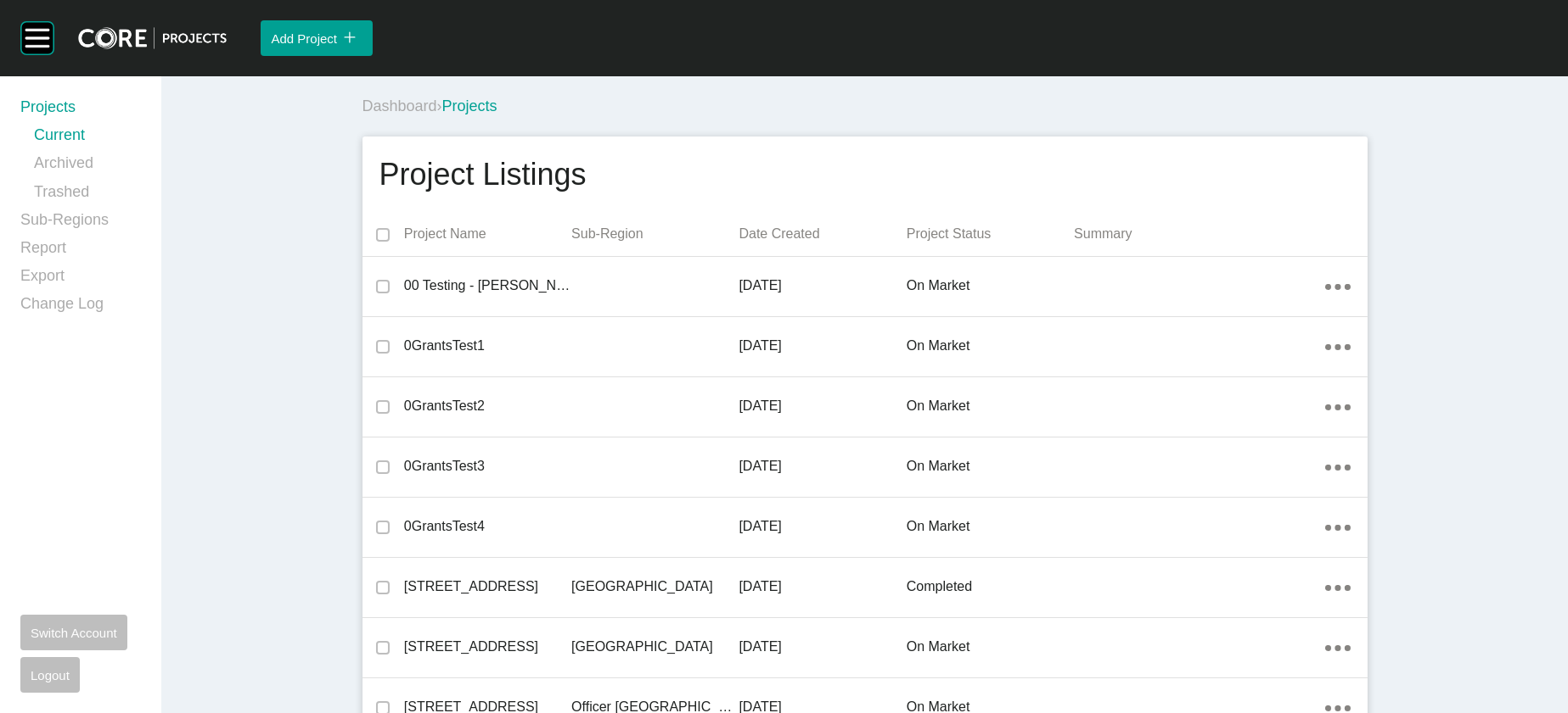
scroll to position [13061, 0]
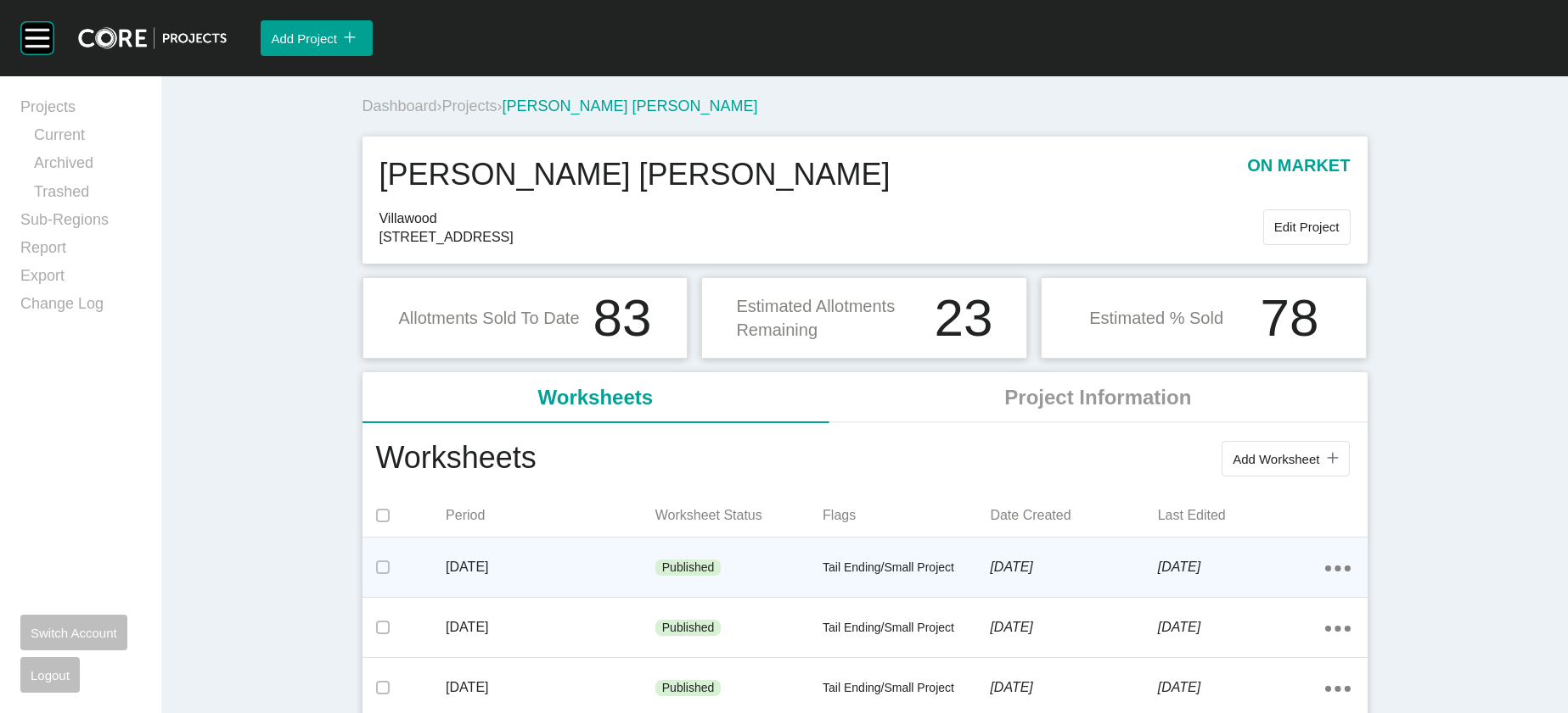
click at [844, 577] on p "Tail Ending/Small Project" at bounding box center [905, 568] width 167 height 17
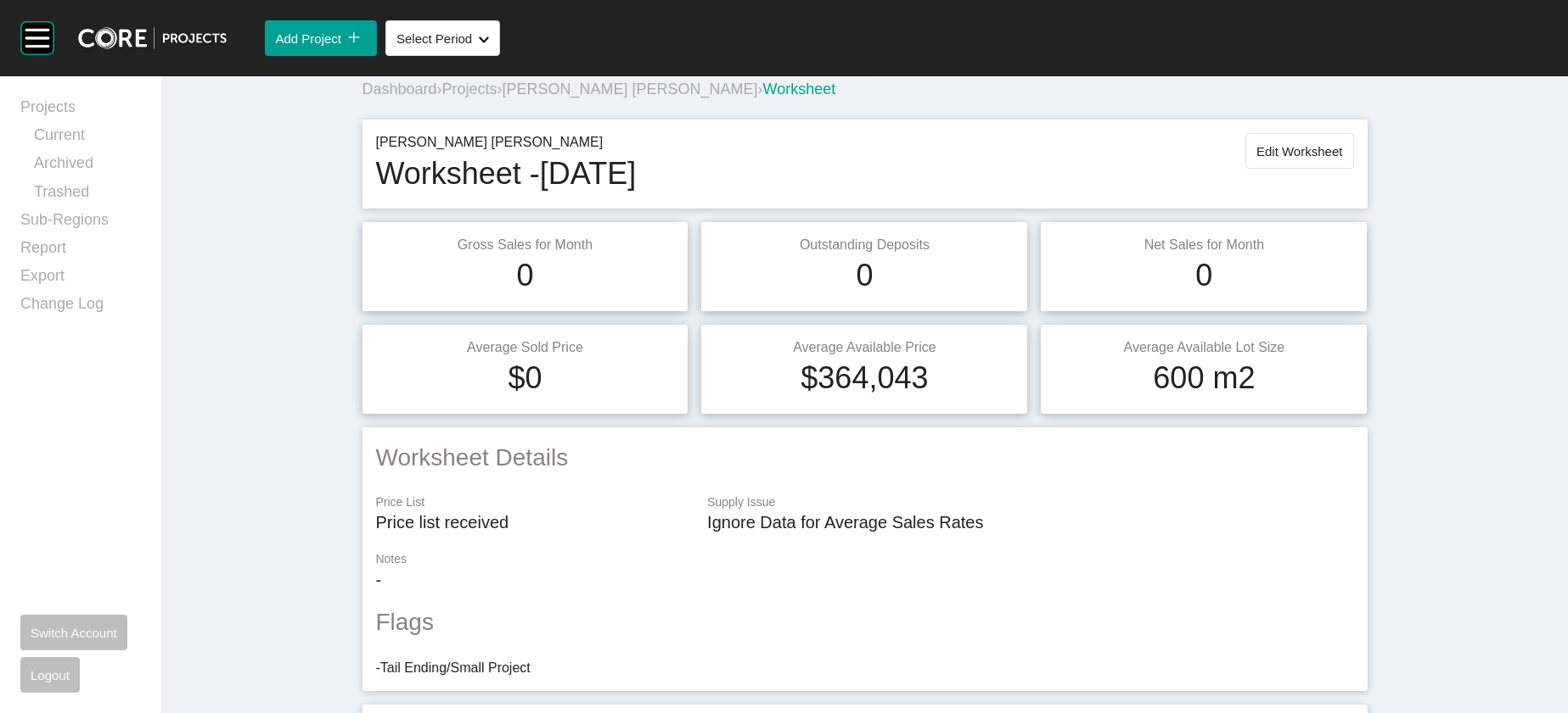
scroll to position [4, 0]
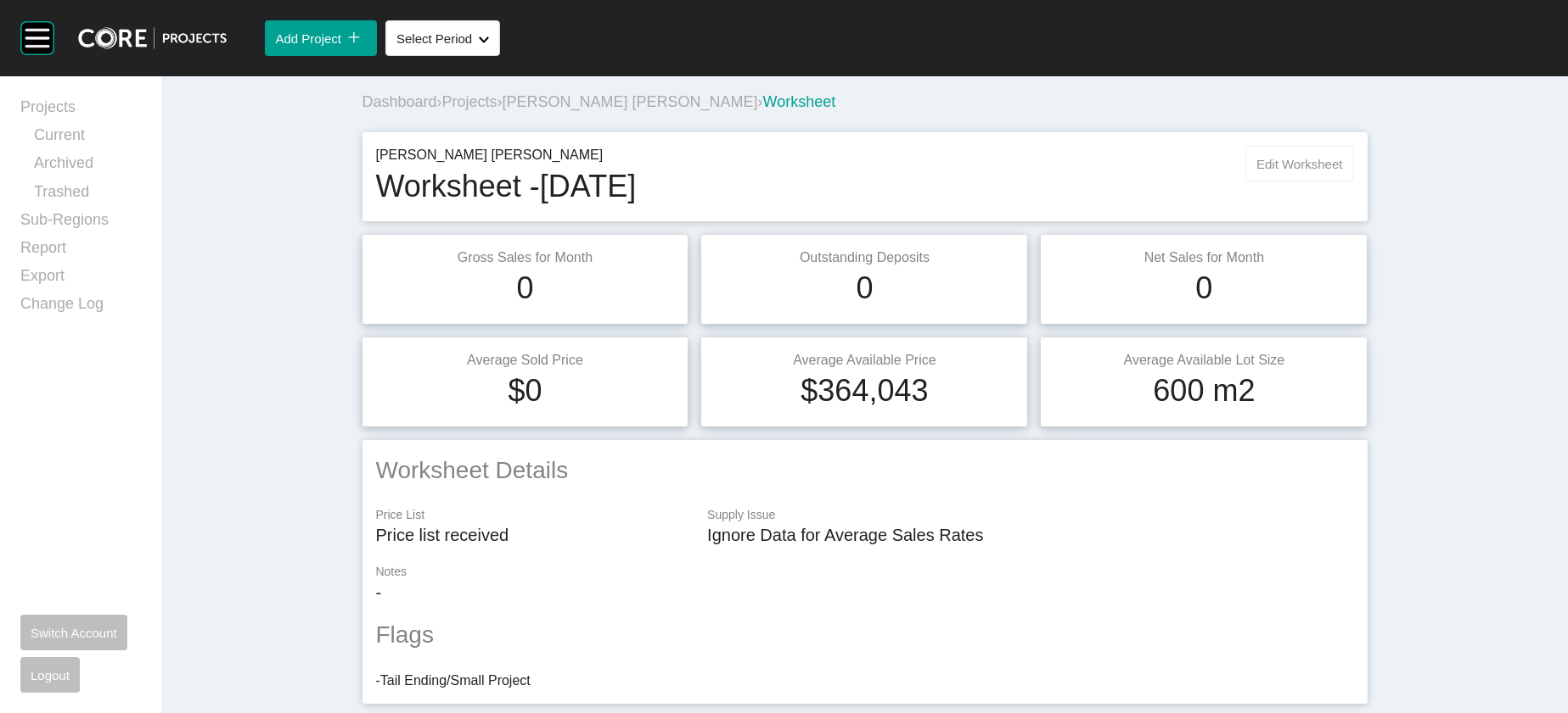
click at [1352, 182] on button "Edit Worksheet" at bounding box center [1299, 164] width 108 height 36
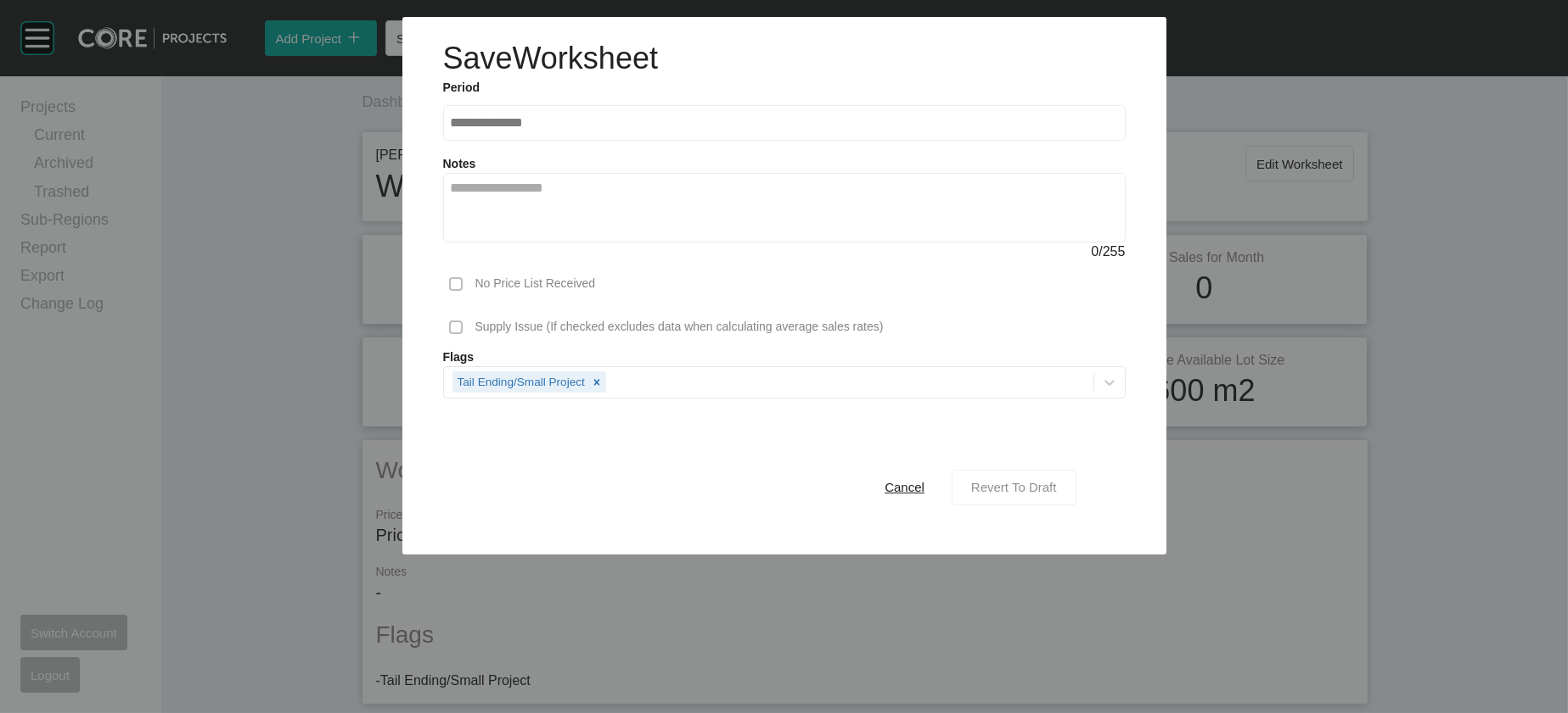
click at [1076, 505] on button "Revert To Draft" at bounding box center [1014, 488] width 125 height 36
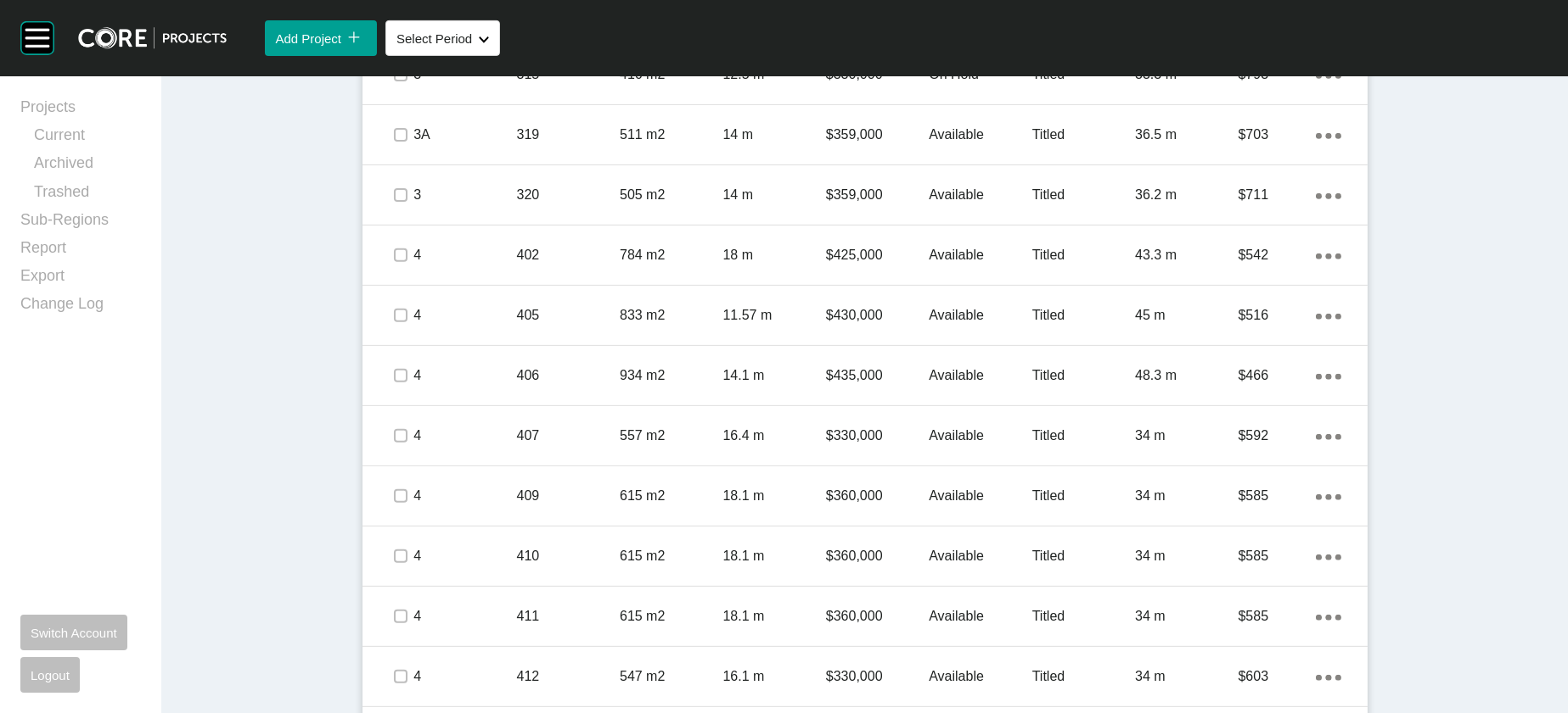
scroll to position [2667, 0]
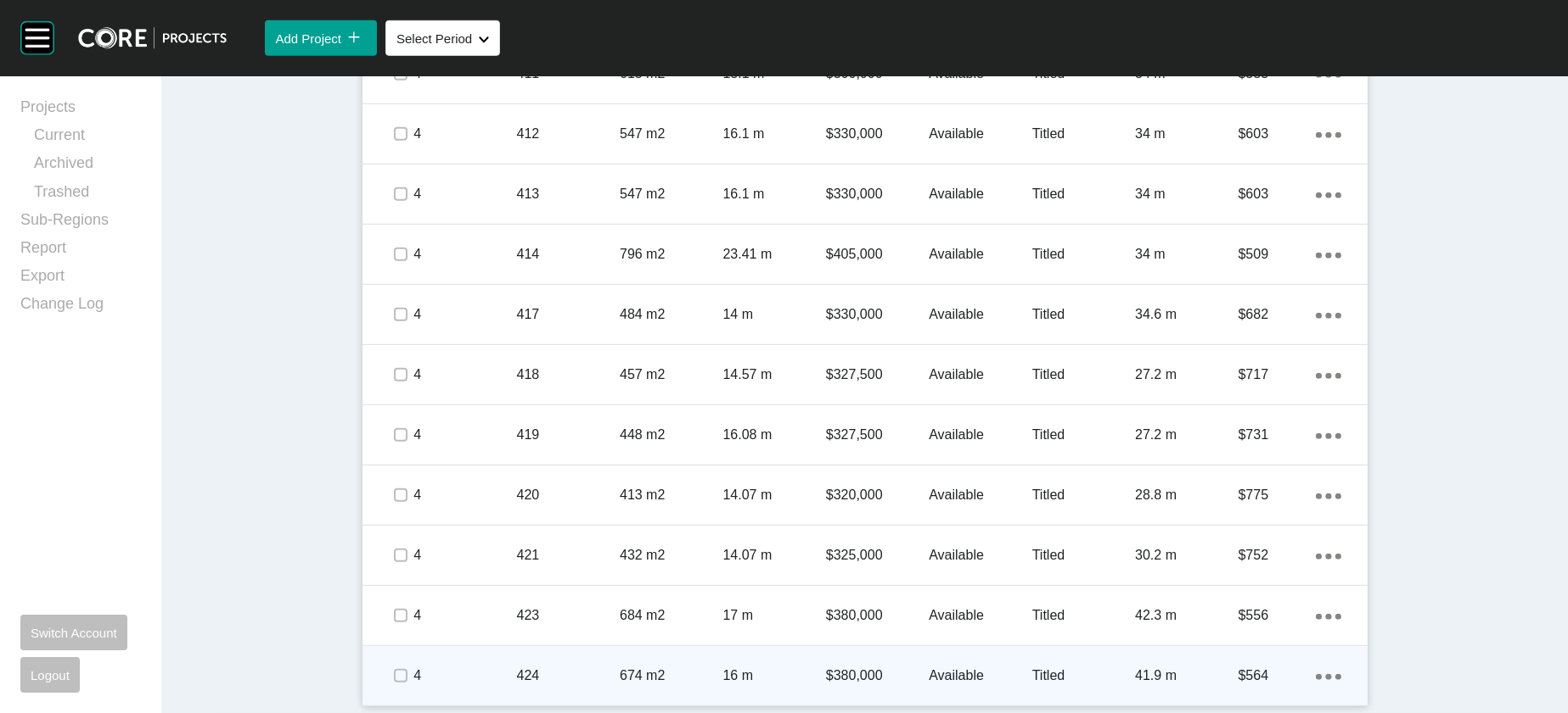
click at [1031, 695] on div "Available" at bounding box center [980, 675] width 103 height 52
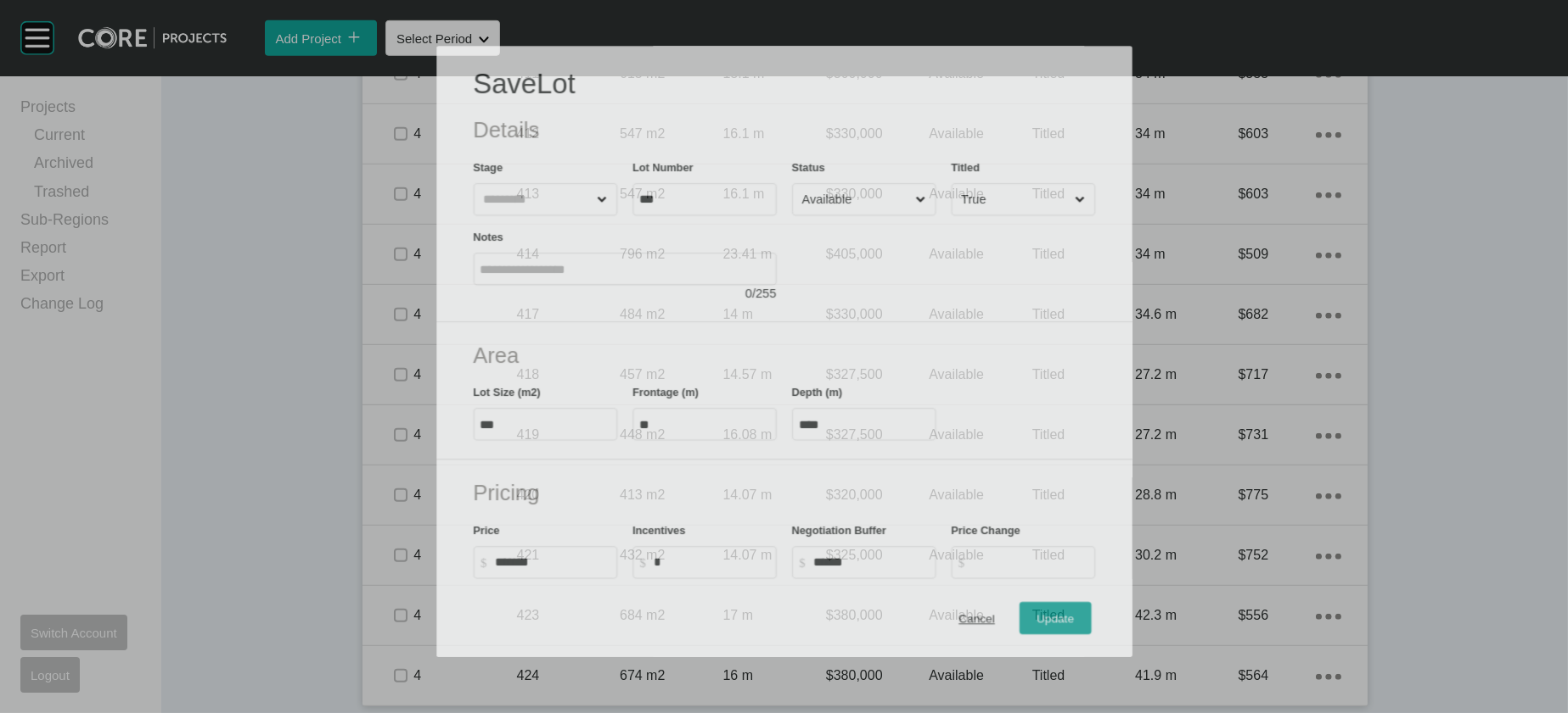
scroll to position [2602, 0]
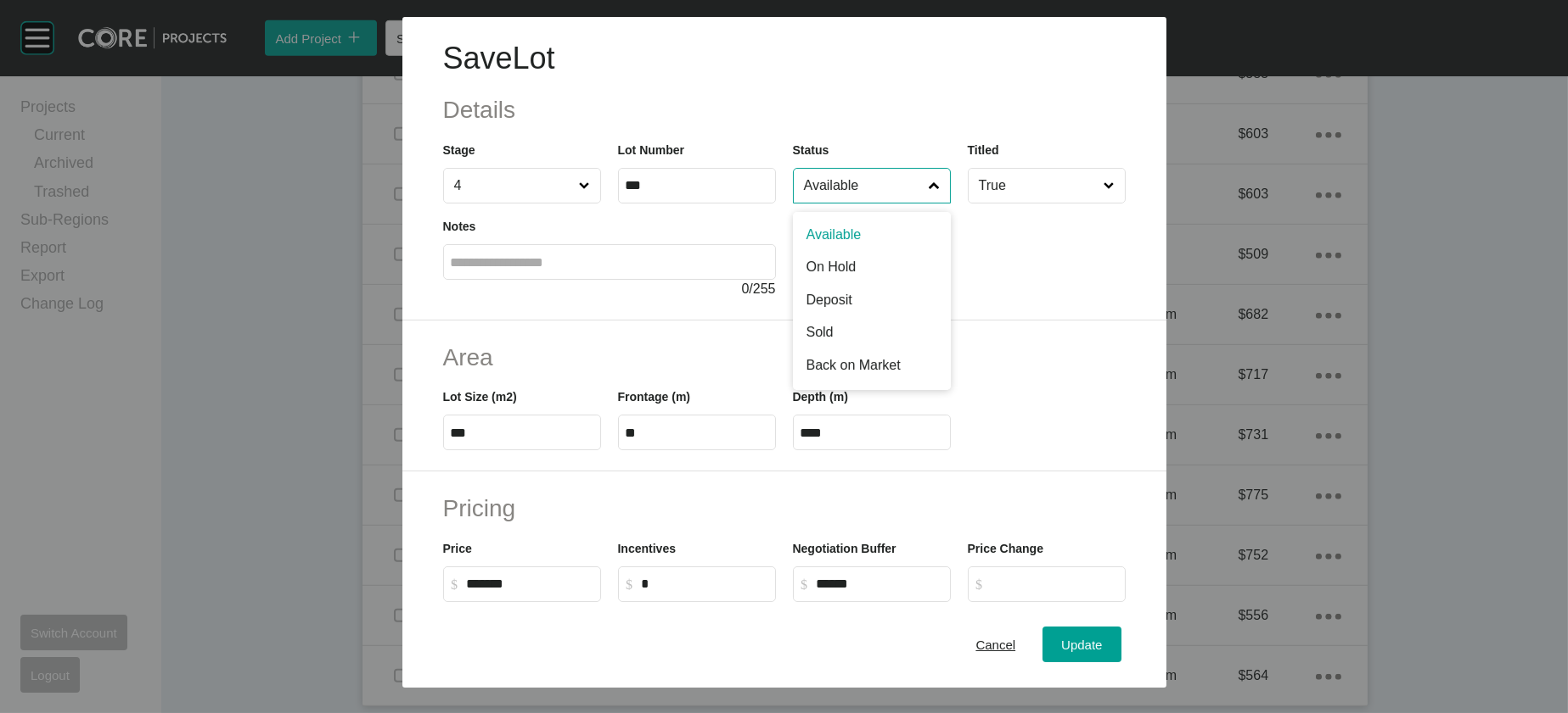
click at [811, 203] on input "Available" at bounding box center [863, 186] width 126 height 34
click at [1092, 633] on button "Update" at bounding box center [1080, 646] width 78 height 36
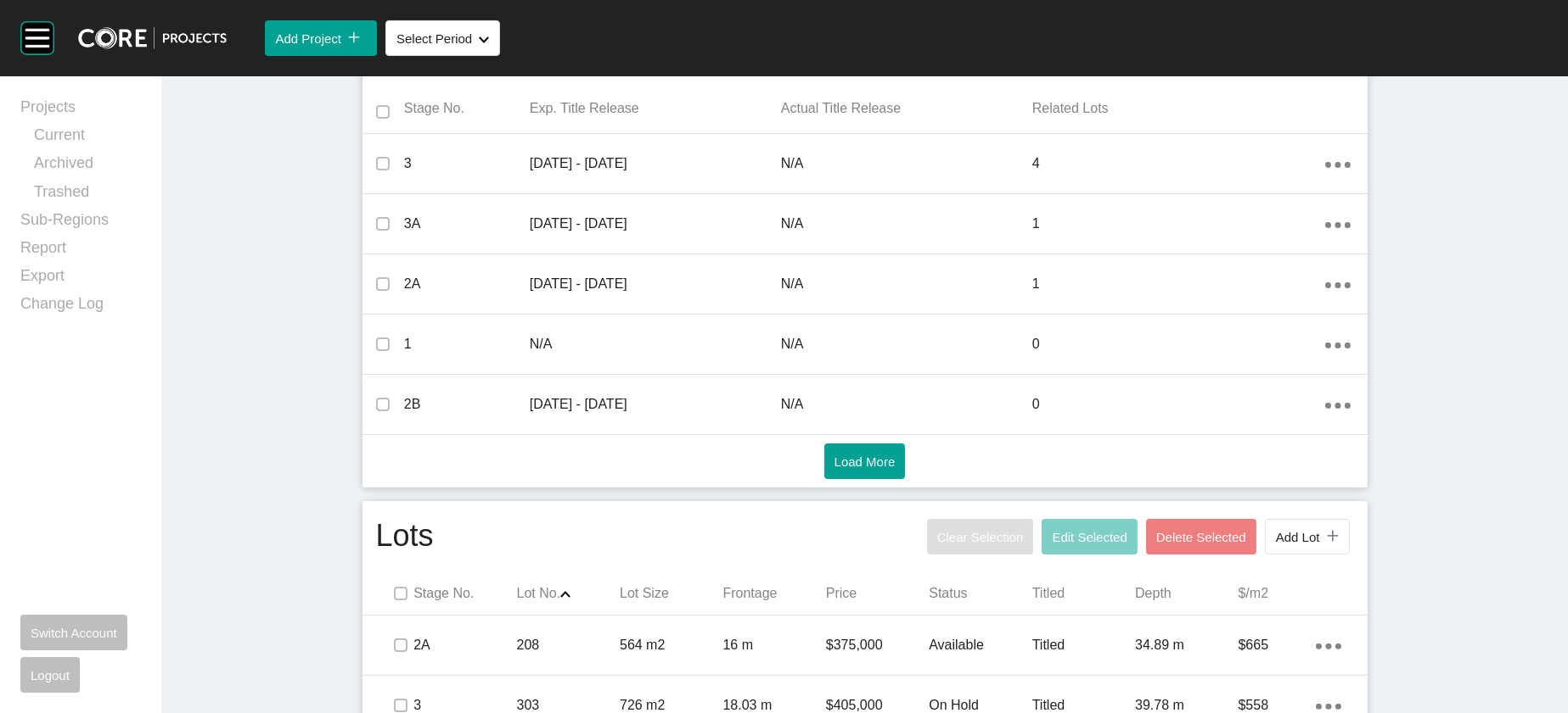
scroll to position [0, 0]
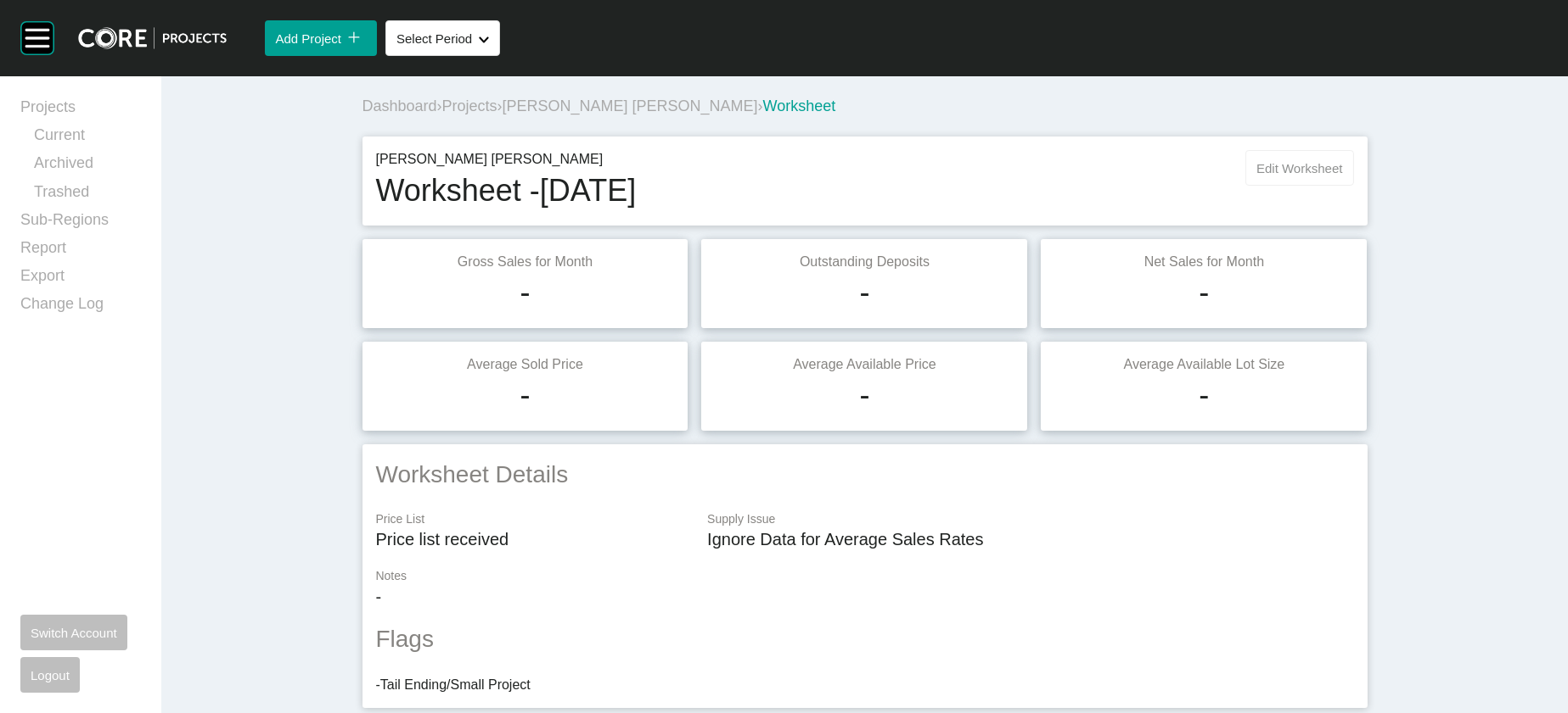
click at [1352, 186] on button "Edit Worksheet" at bounding box center [1299, 168] width 108 height 36
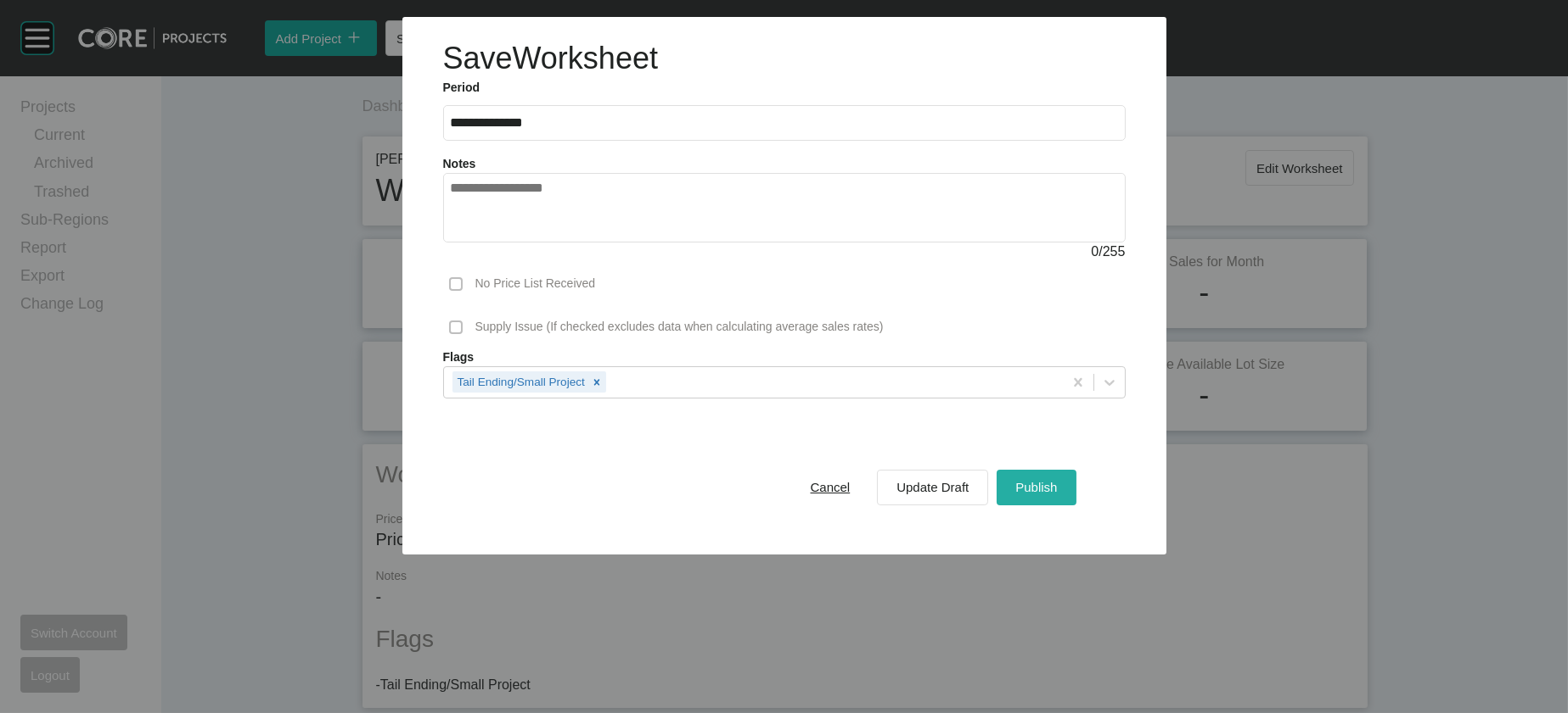
click at [1057, 494] on span "Publish" at bounding box center [1036, 488] width 42 height 15
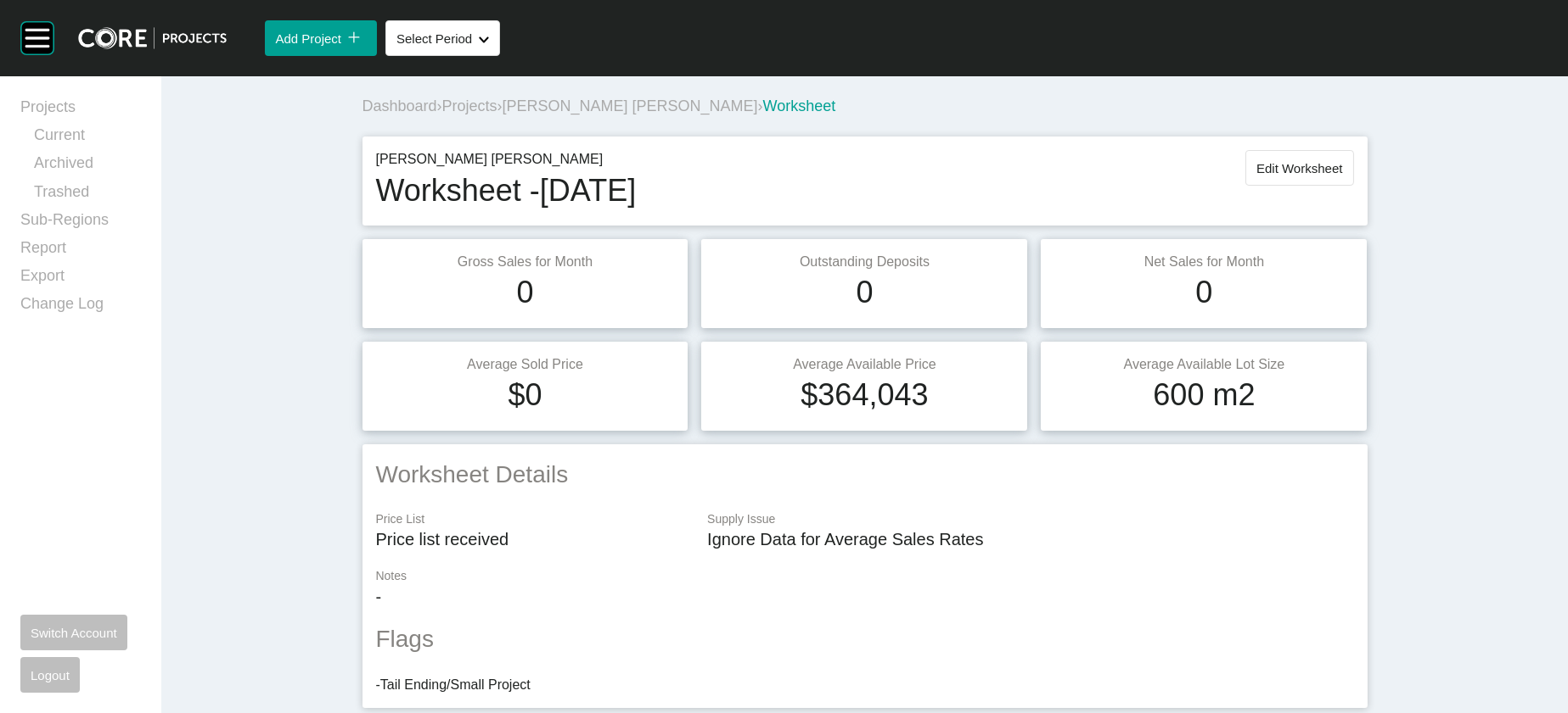
click at [442, 115] on span "Projects" at bounding box center [470, 106] width 55 height 17
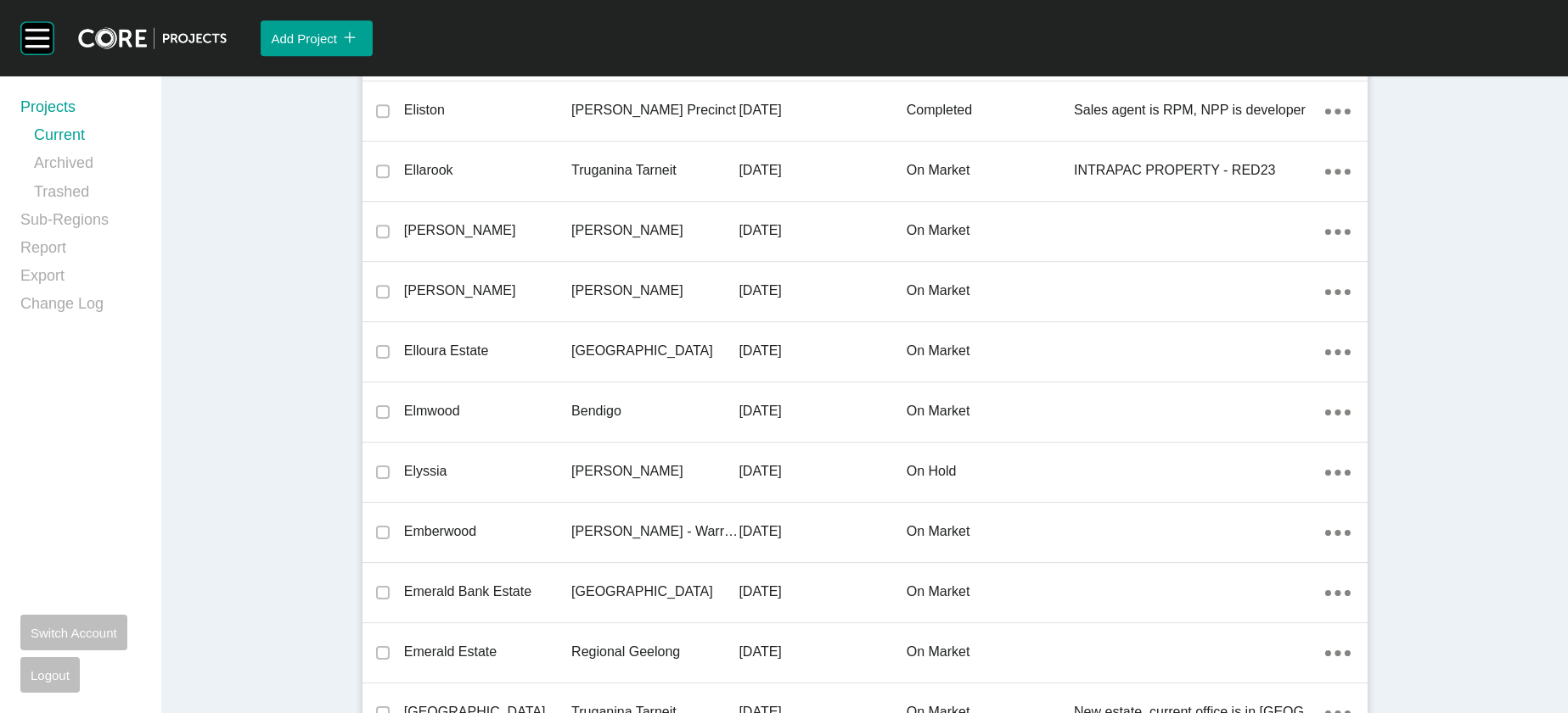
scroll to position [16739, 0]
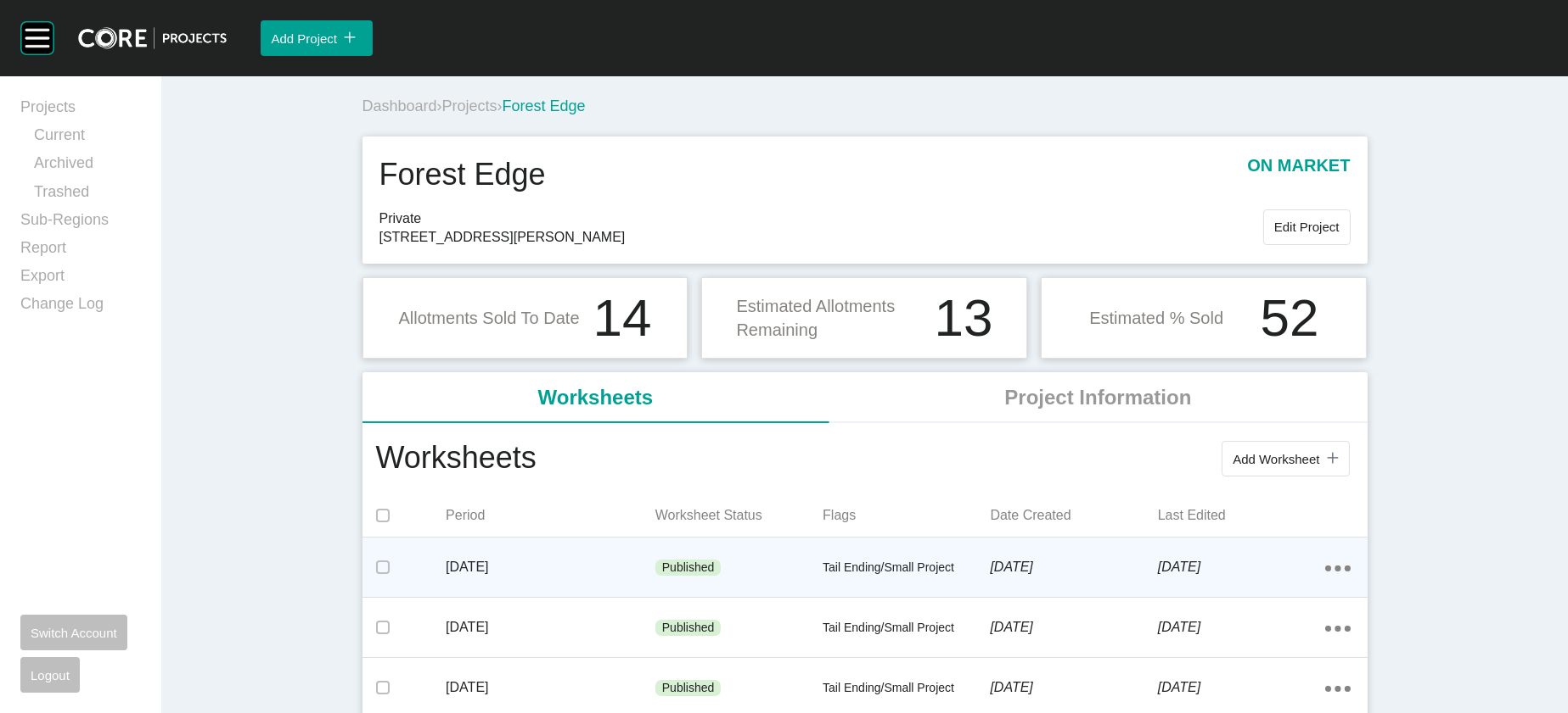
click at [445, 594] on div "[DATE]" at bounding box center [550, 567] width 210 height 52
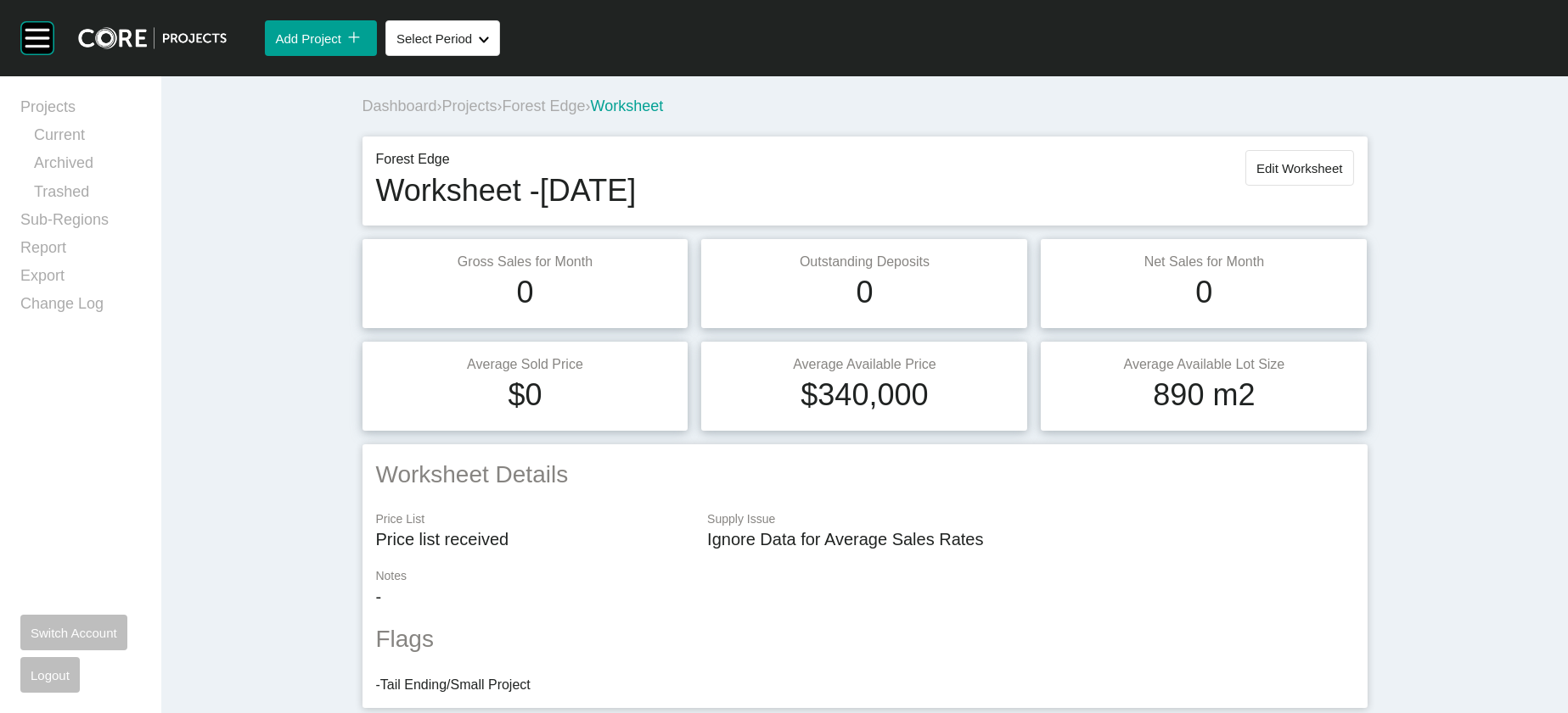
click at [442, 115] on span "Projects" at bounding box center [470, 106] width 55 height 17
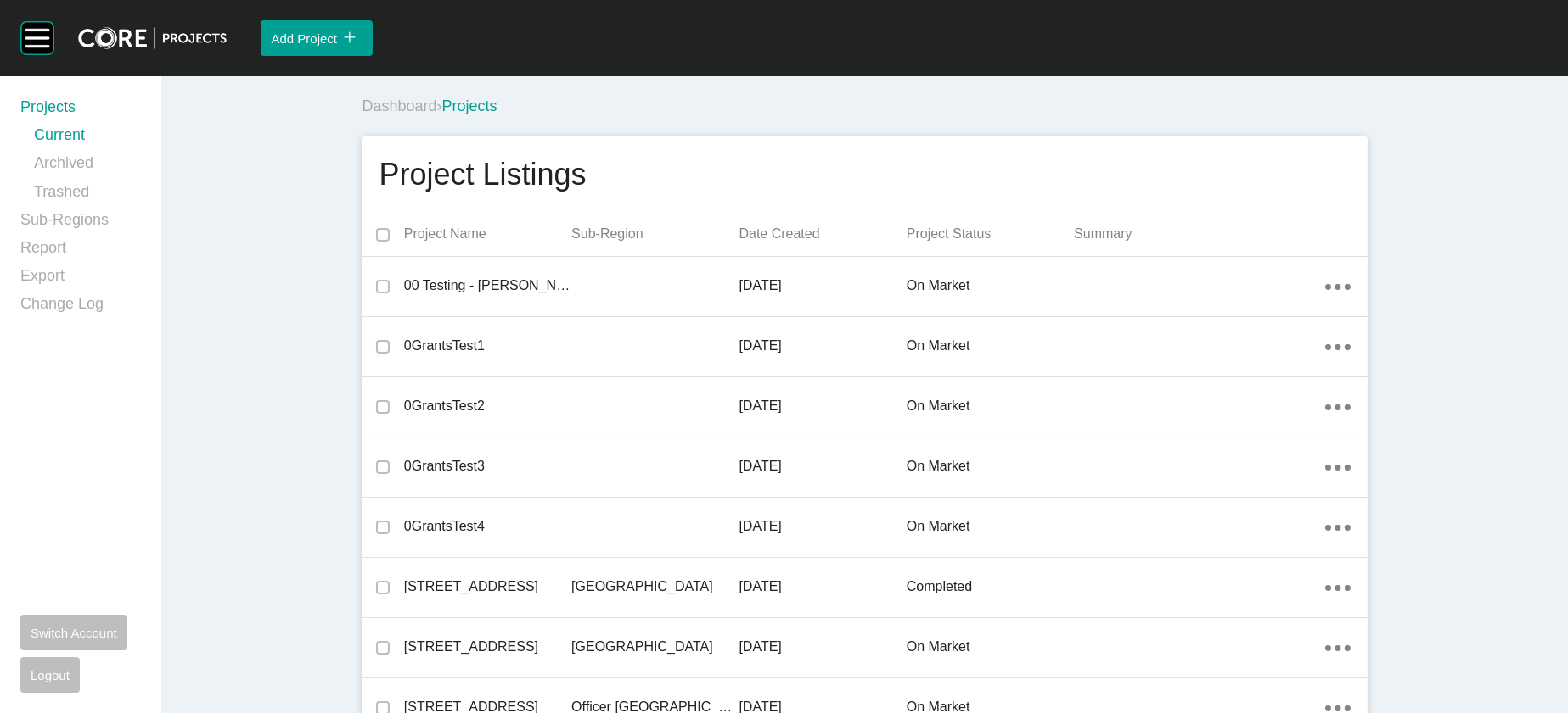
scroll to position [22443, 0]
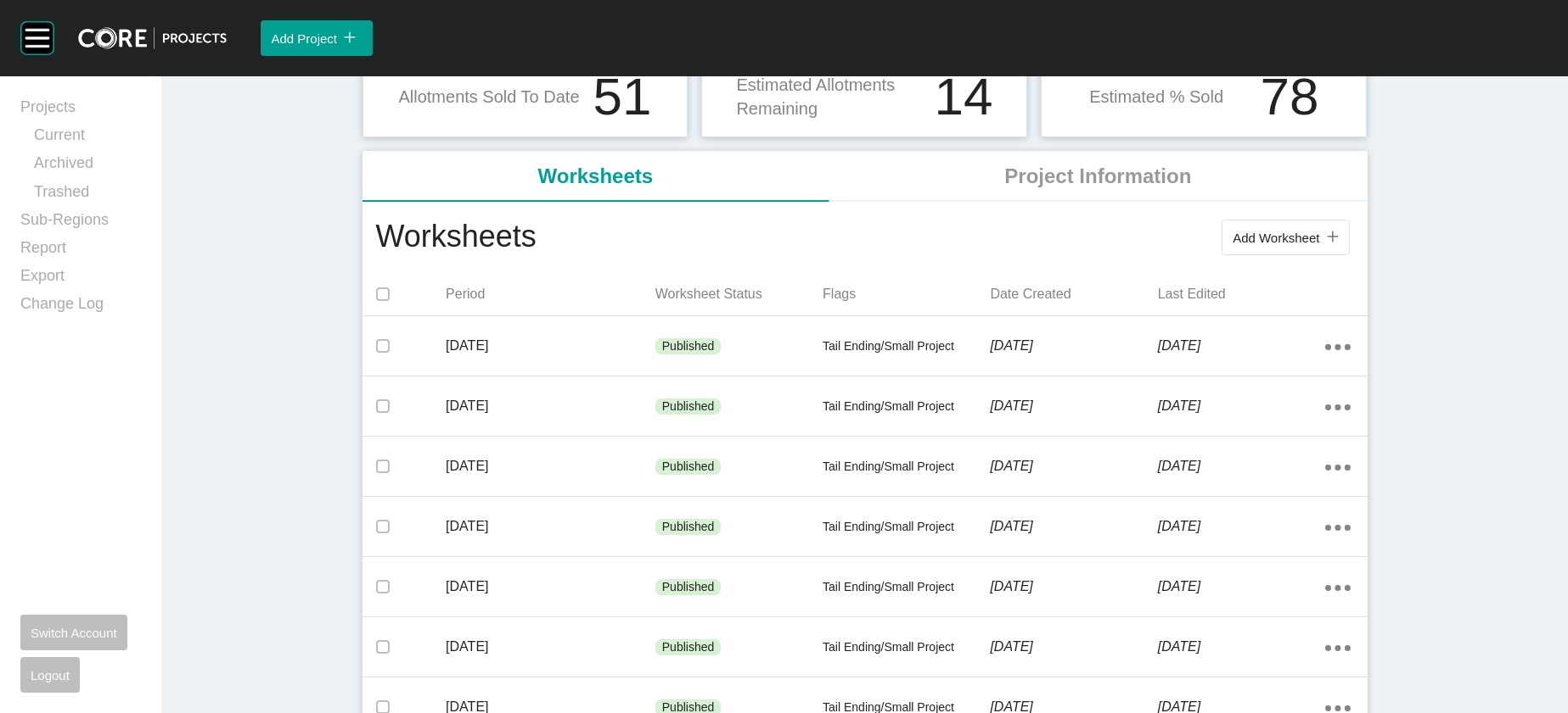
scroll to position [251, 0]
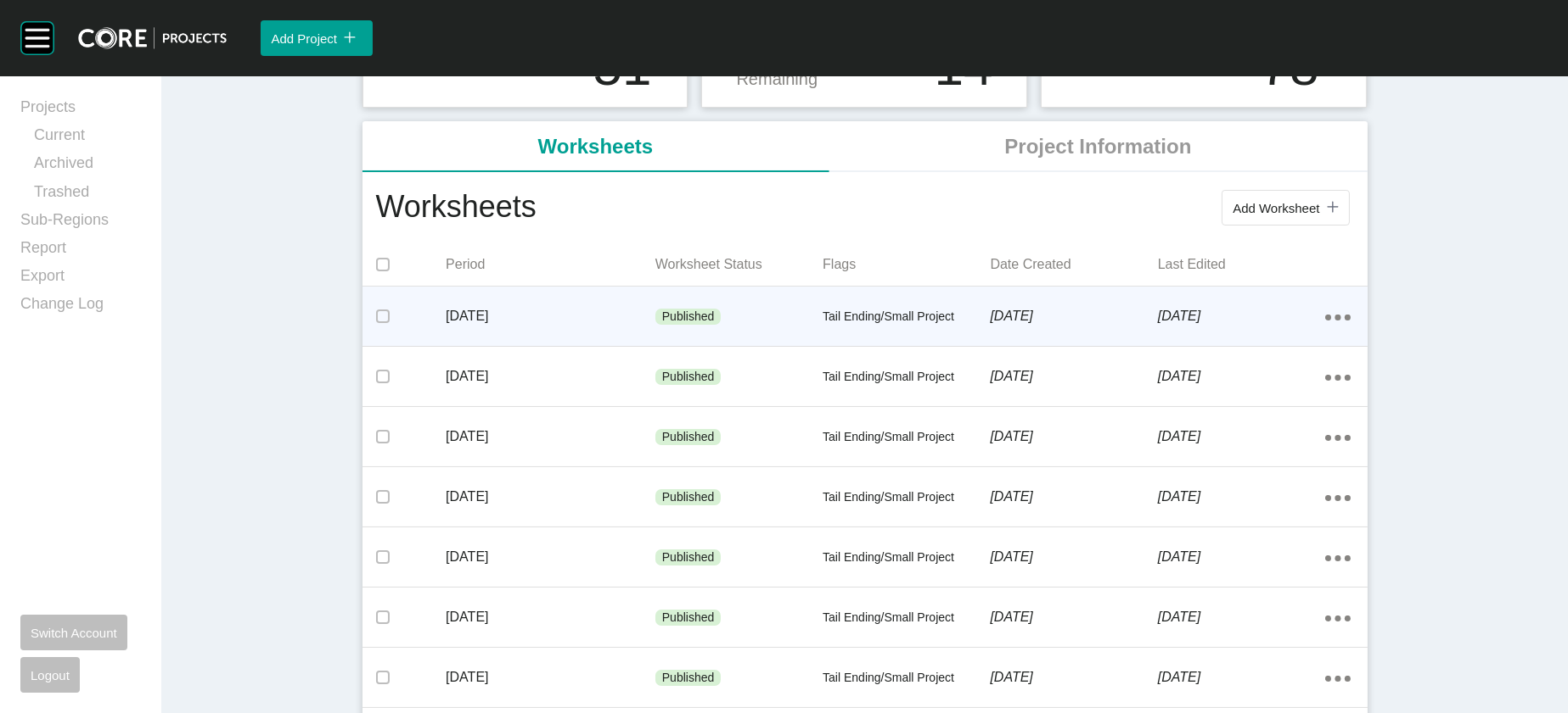
click at [929, 343] on div "Tail Ending/Small Project" at bounding box center [905, 316] width 167 height 50
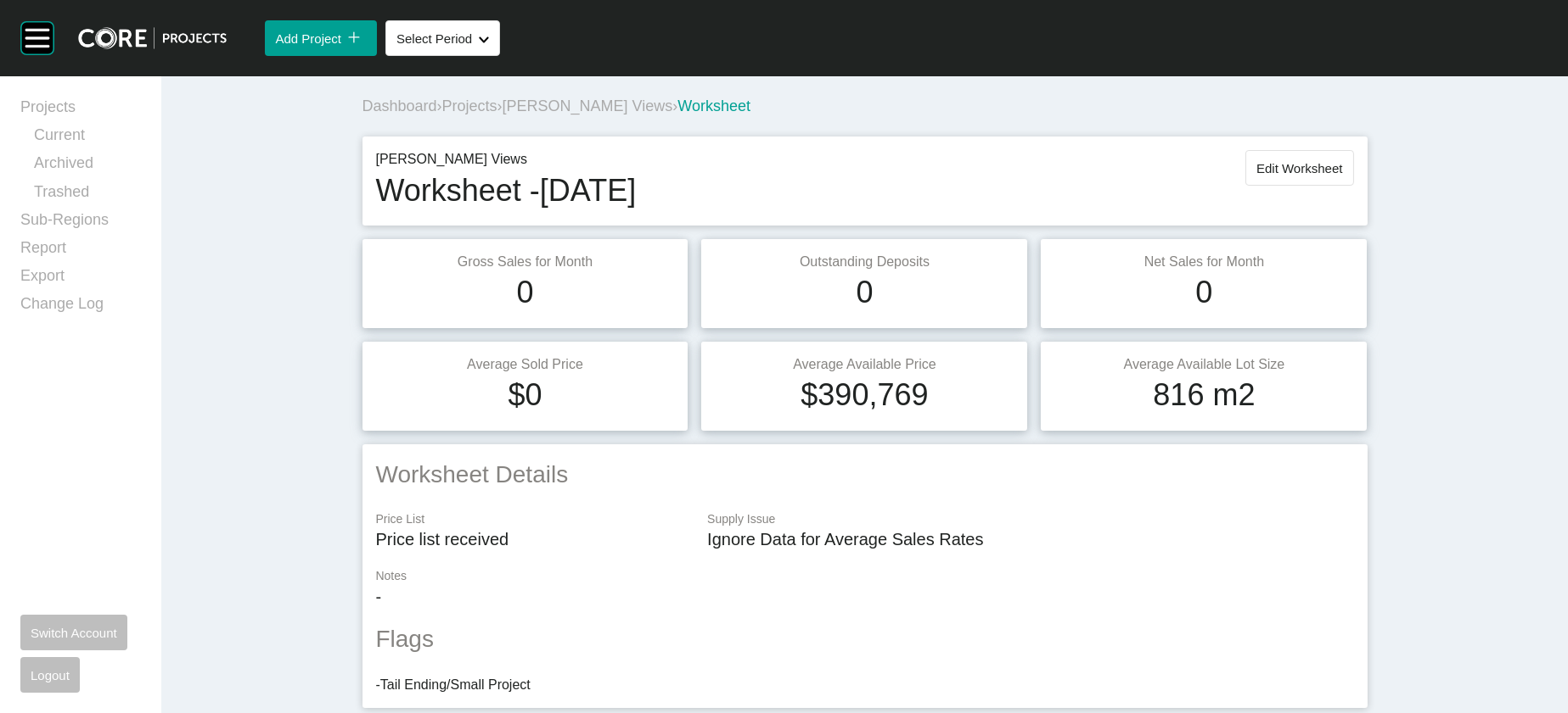
click at [442, 115] on span "Projects" at bounding box center [470, 106] width 55 height 17
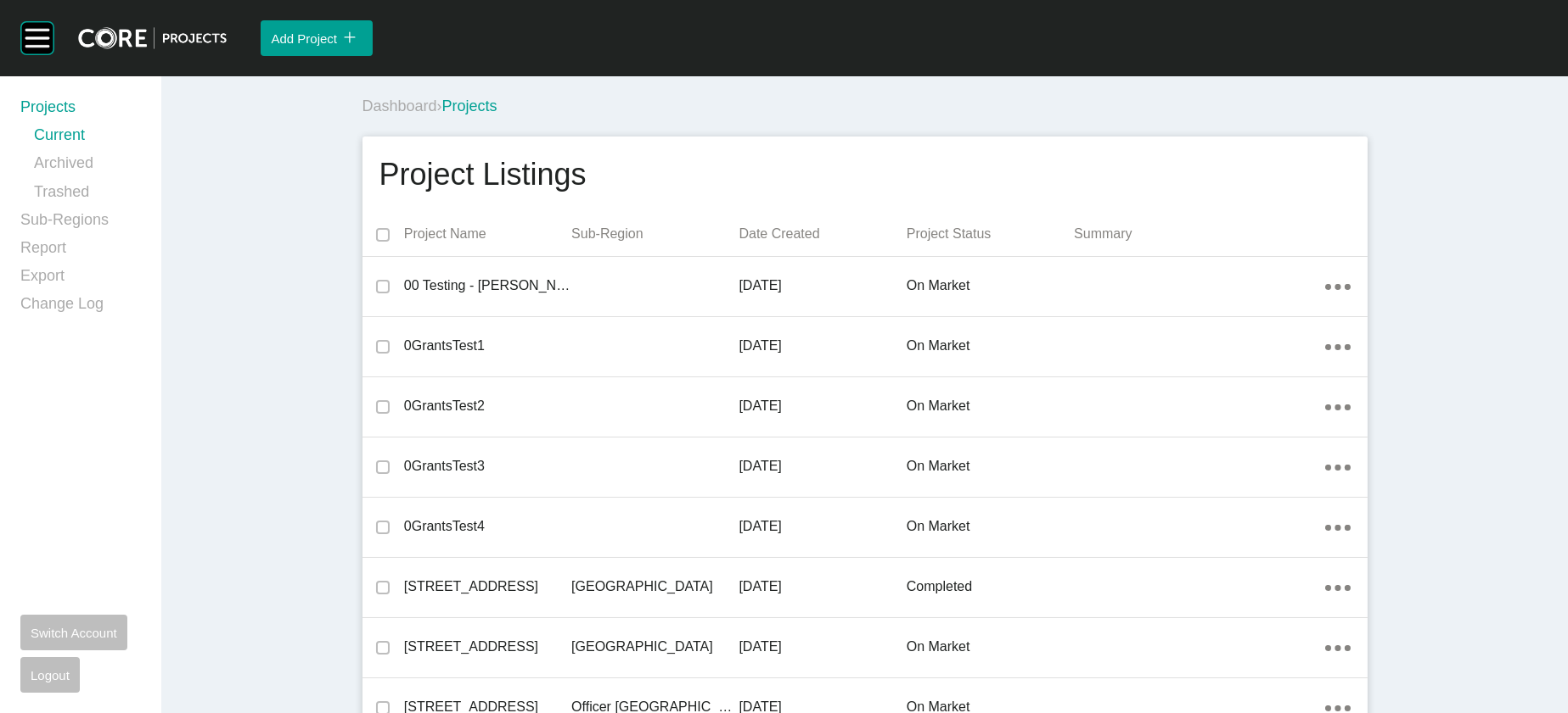
scroll to position [26196, 0]
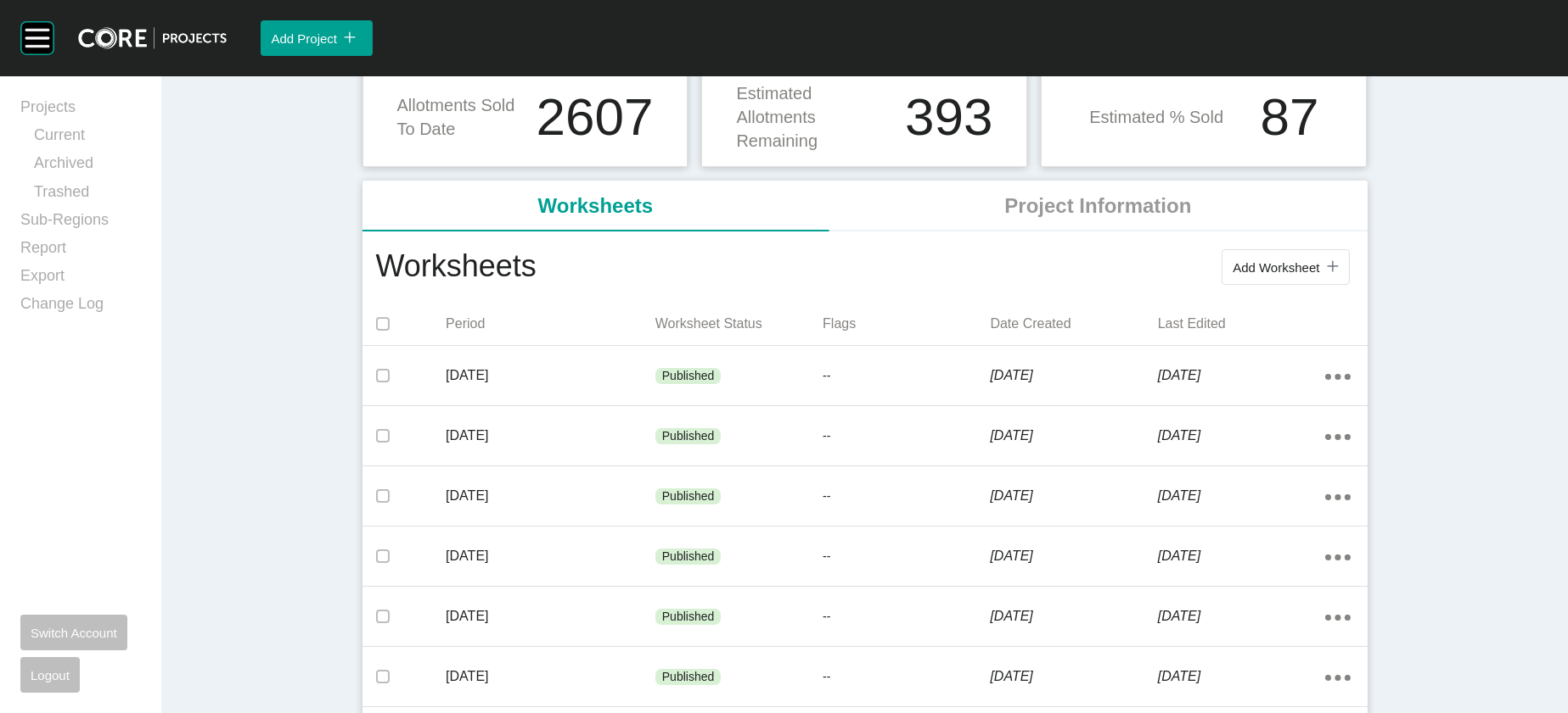
scroll to position [332, 0]
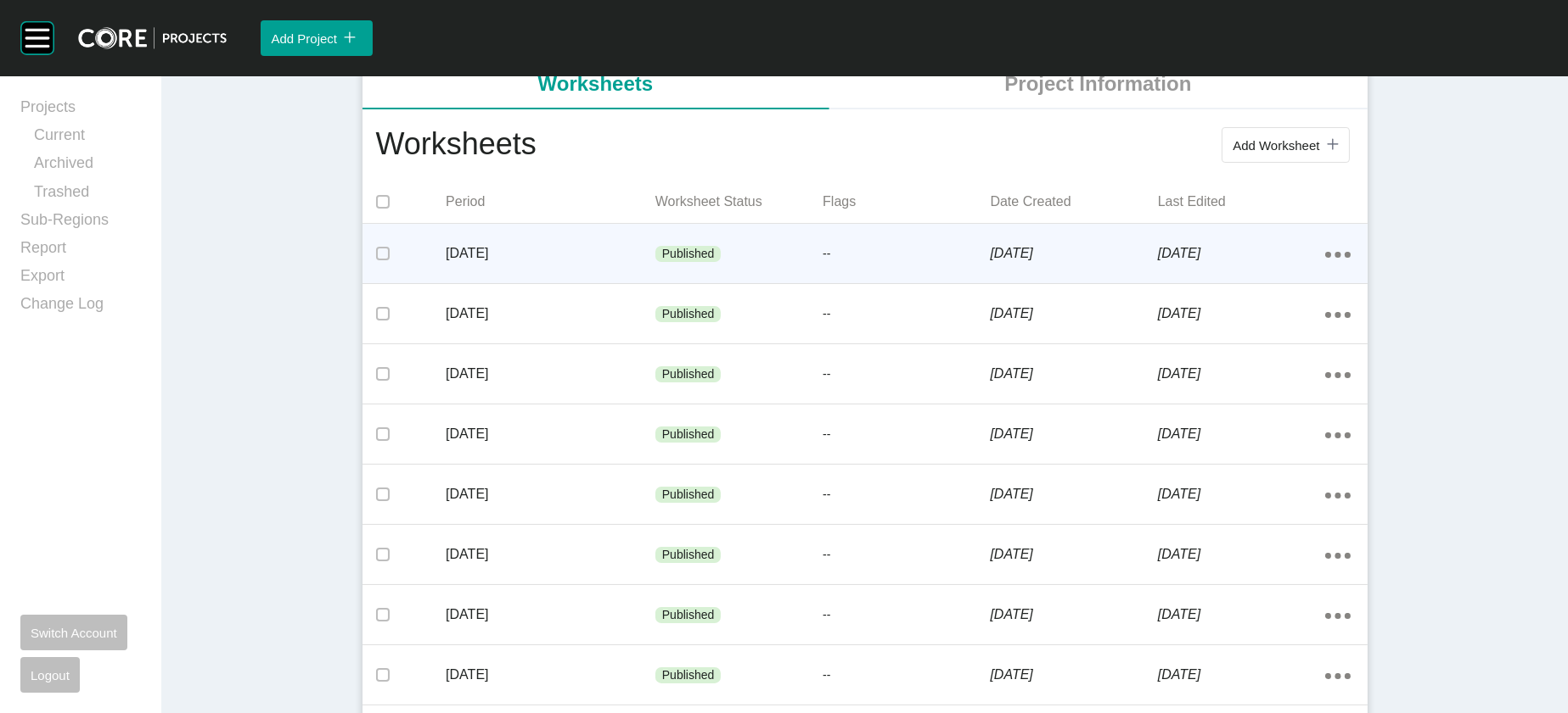
click at [966, 280] on div "--" at bounding box center [905, 254] width 167 height 50
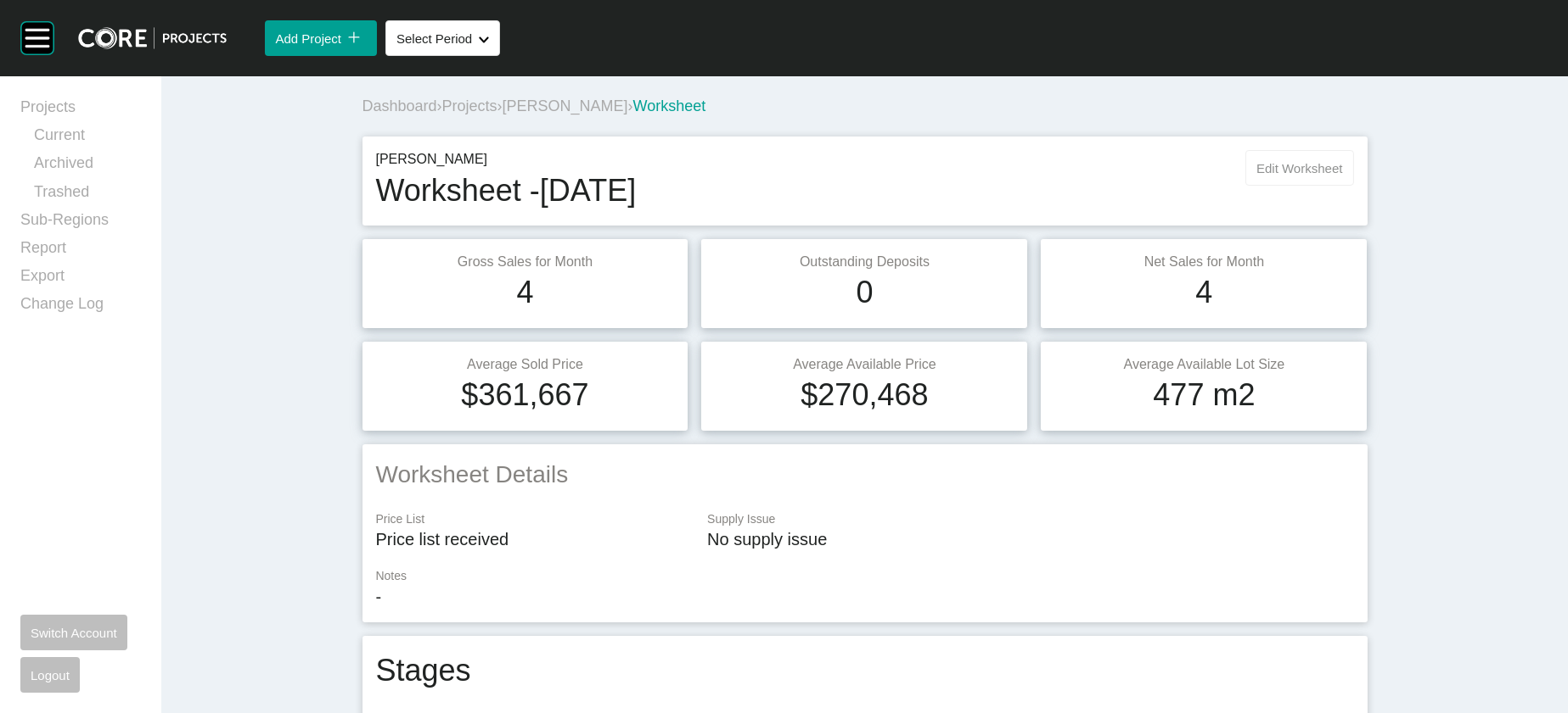
click at [1352, 186] on button "Edit Worksheet" at bounding box center [1299, 168] width 108 height 36
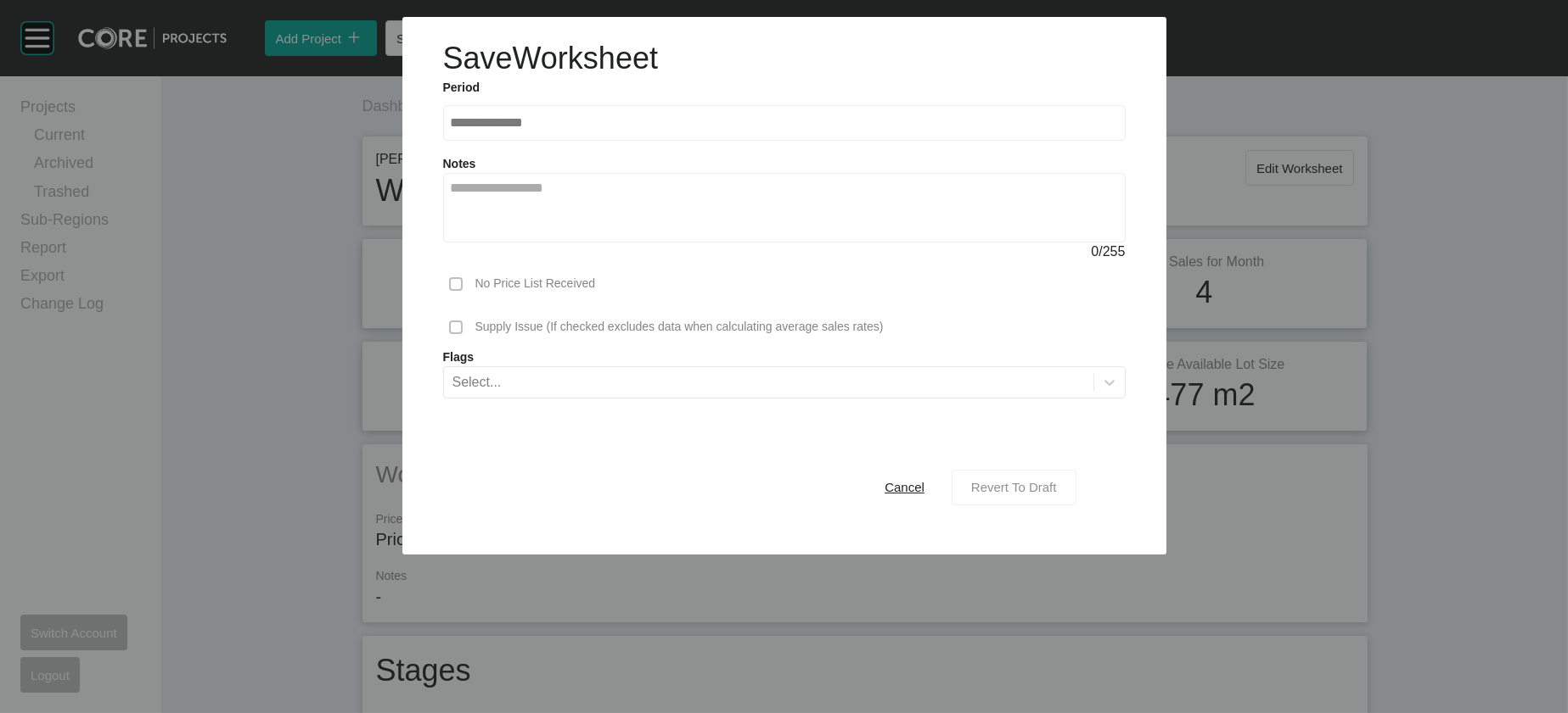
click at [1057, 494] on span "Revert To Draft" at bounding box center [1013, 488] width 86 height 15
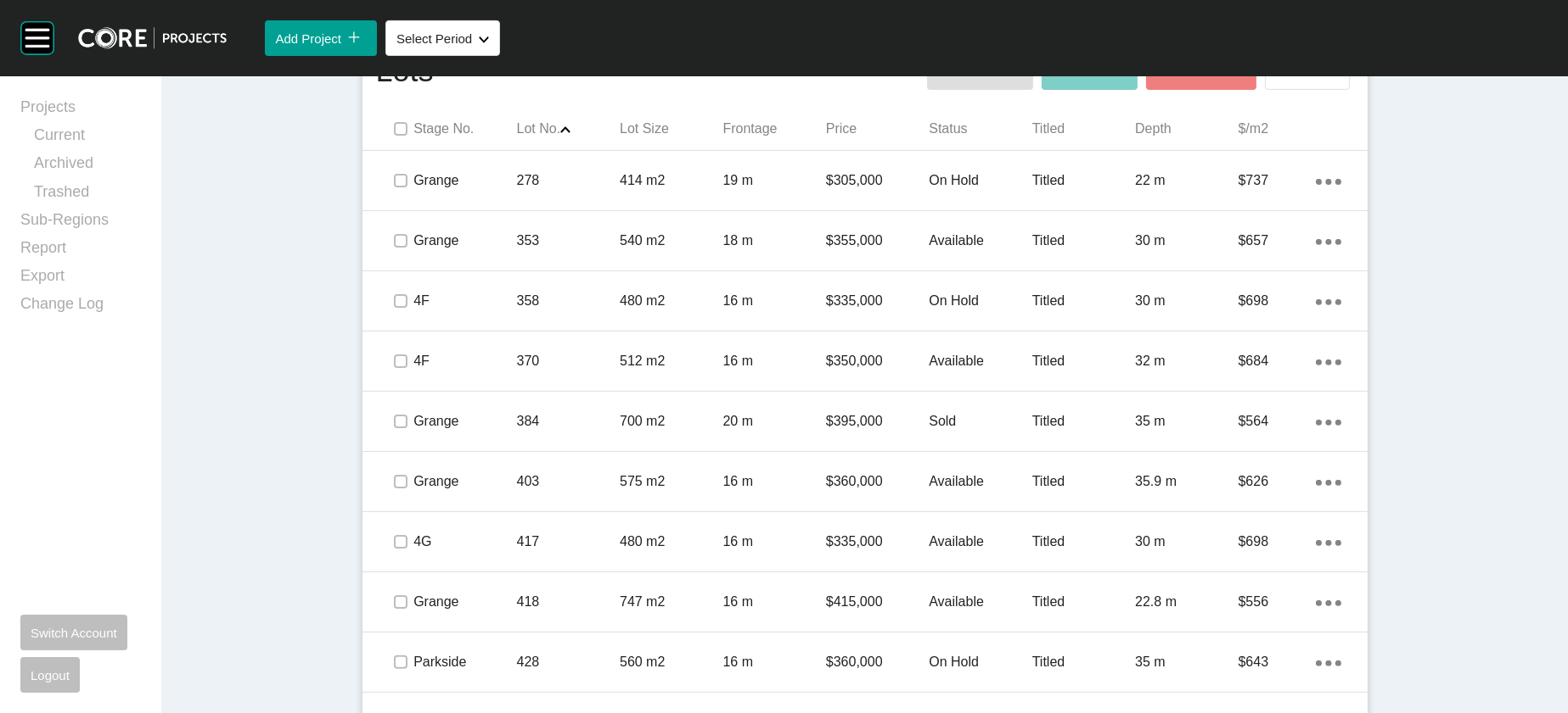
scroll to position [1008, 0]
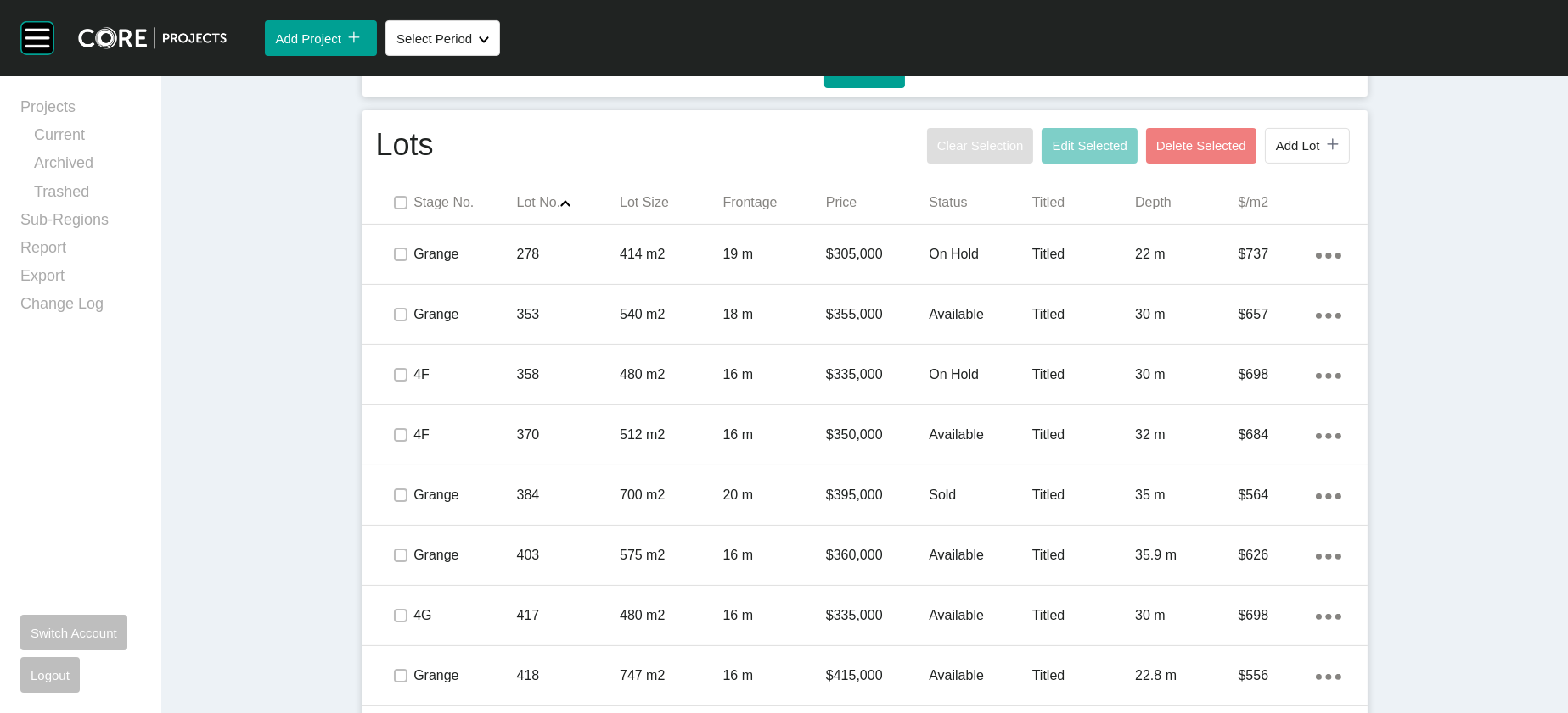
click at [619, 212] on p "Lot Size" at bounding box center [671, 203] width 103 height 19
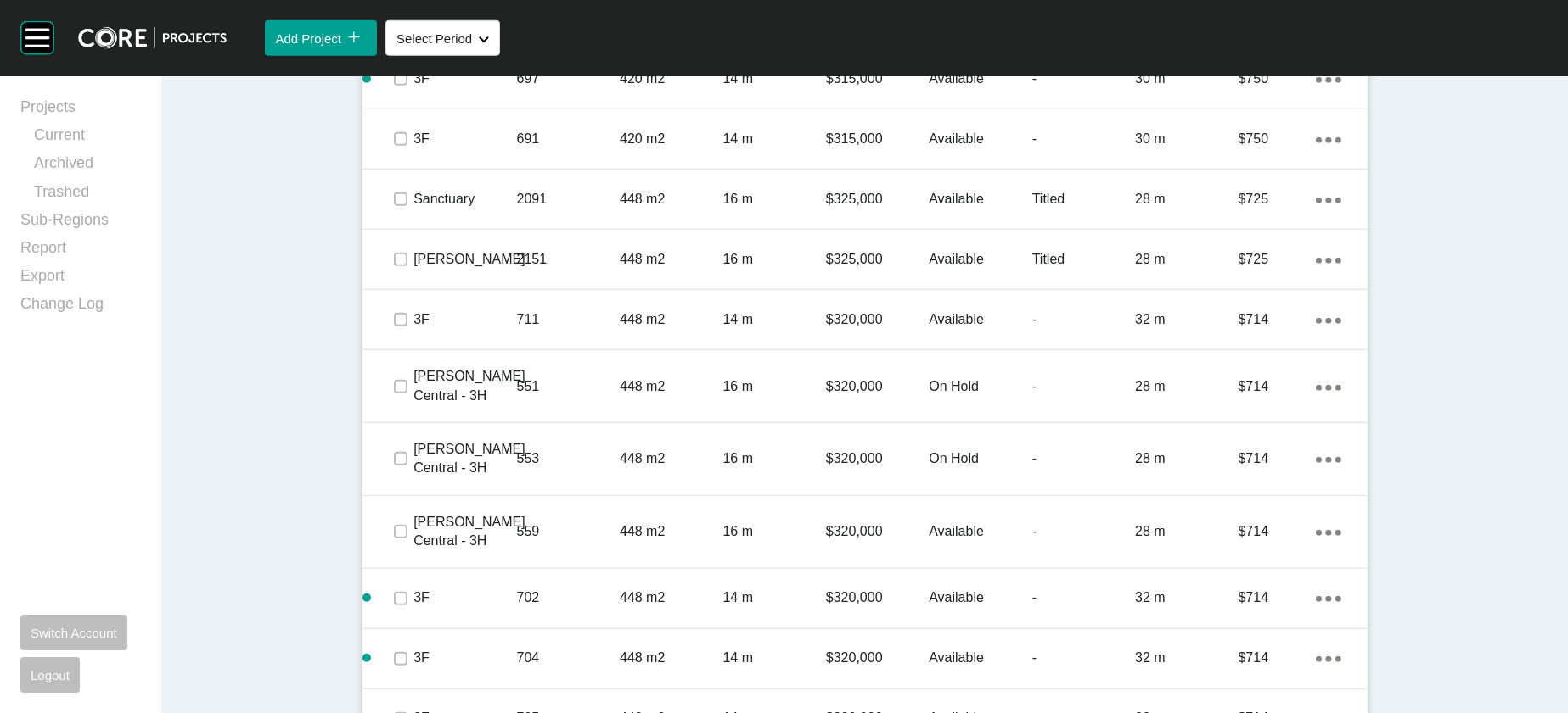
scroll to position [3837, 0]
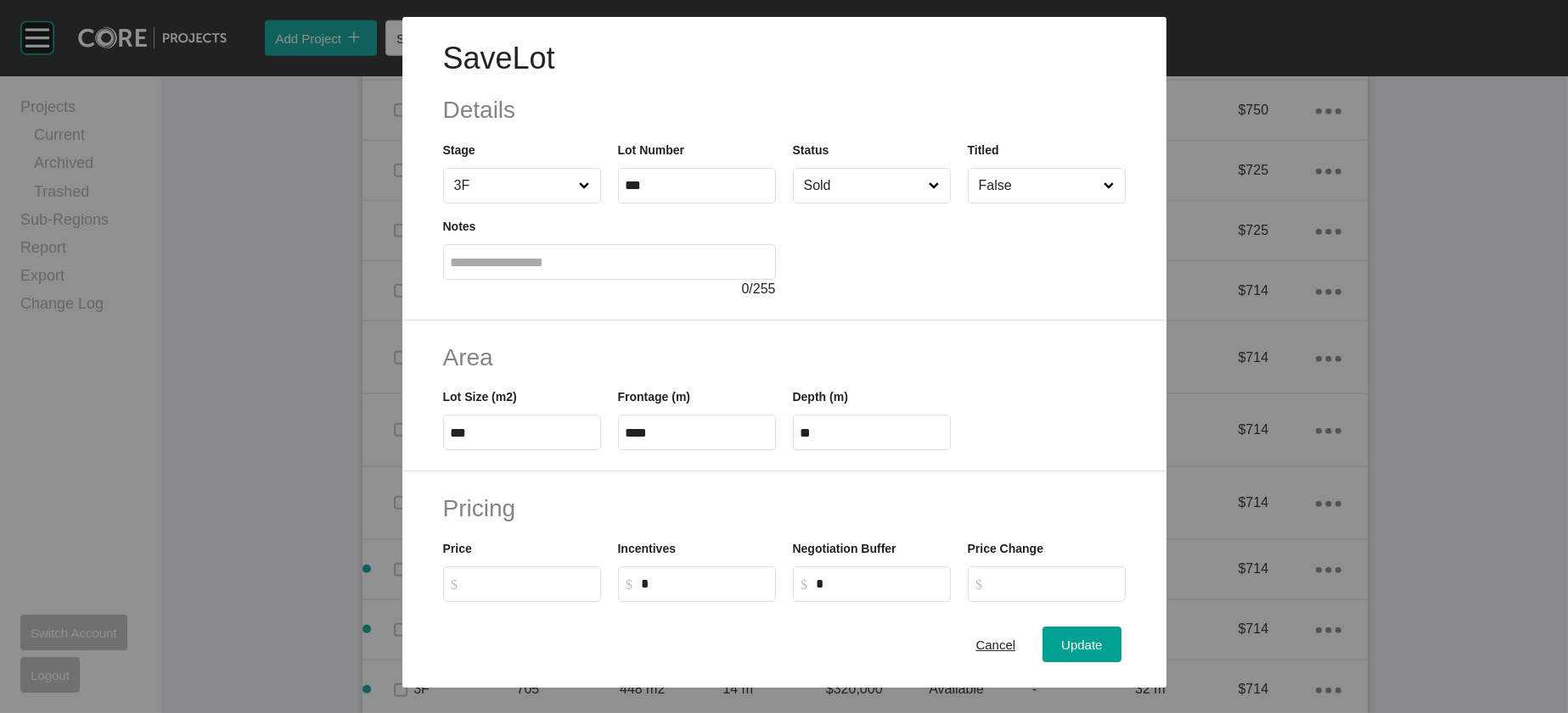
scroll to position [574, 0]
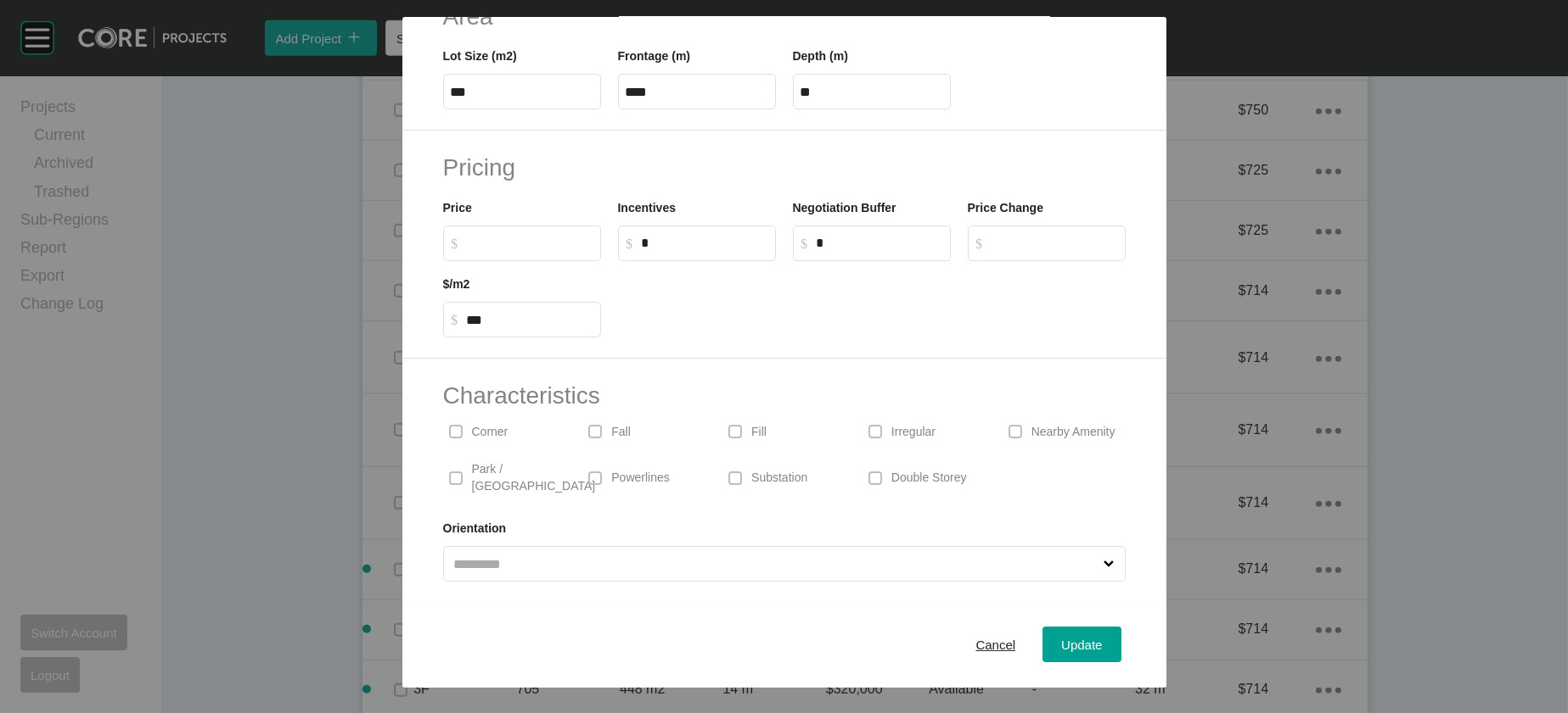
click at [487, 225] on label "$ Created with Sketch. $" at bounding box center [522, 243] width 158 height 36
click at [487, 235] on input "$ Created with Sketch. $" at bounding box center [530, 242] width 127 height 15
type input "*******"
type input "***"
click at [1102, 638] on span "Update" at bounding box center [1080, 645] width 41 height 15
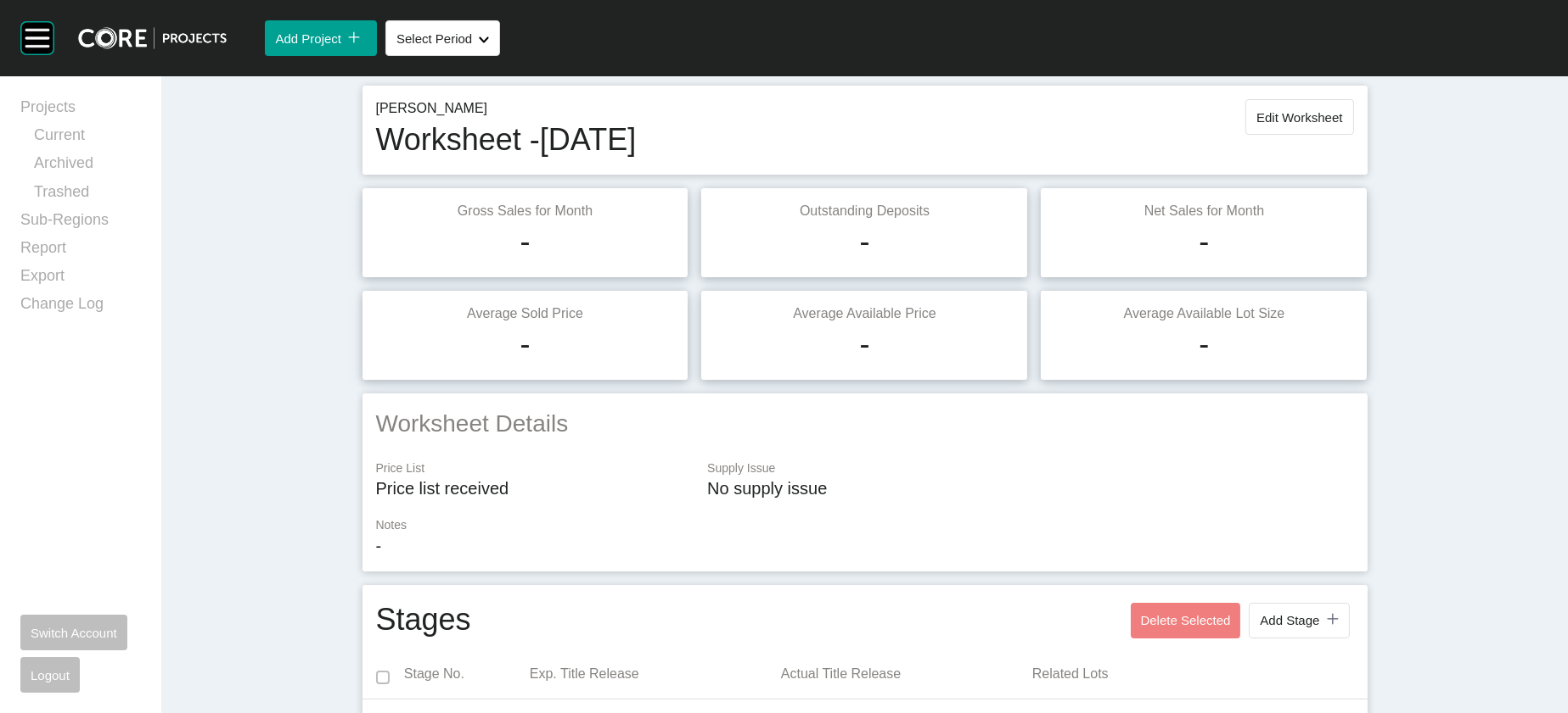
scroll to position [0, 0]
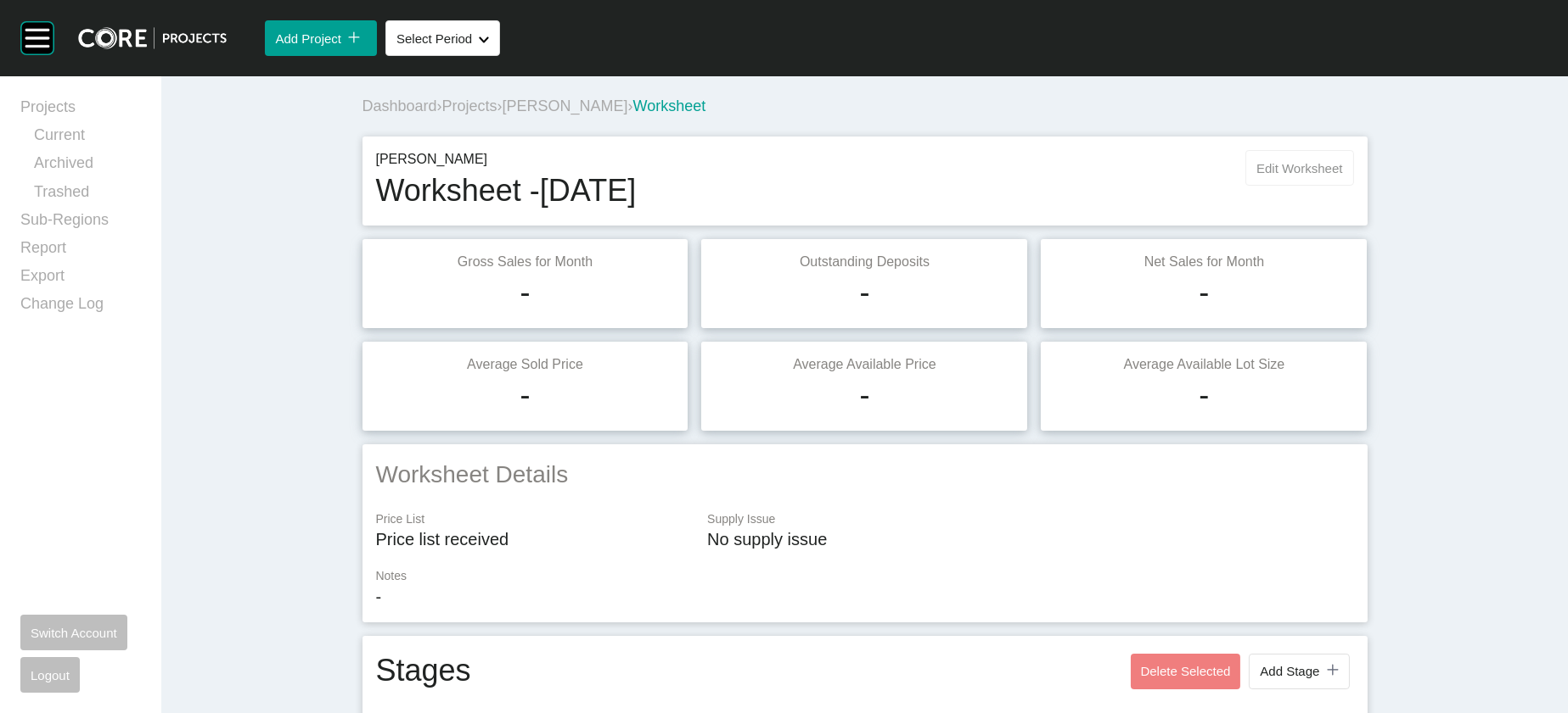
click at [1352, 186] on button "Edit Worksheet" at bounding box center [1299, 168] width 108 height 36
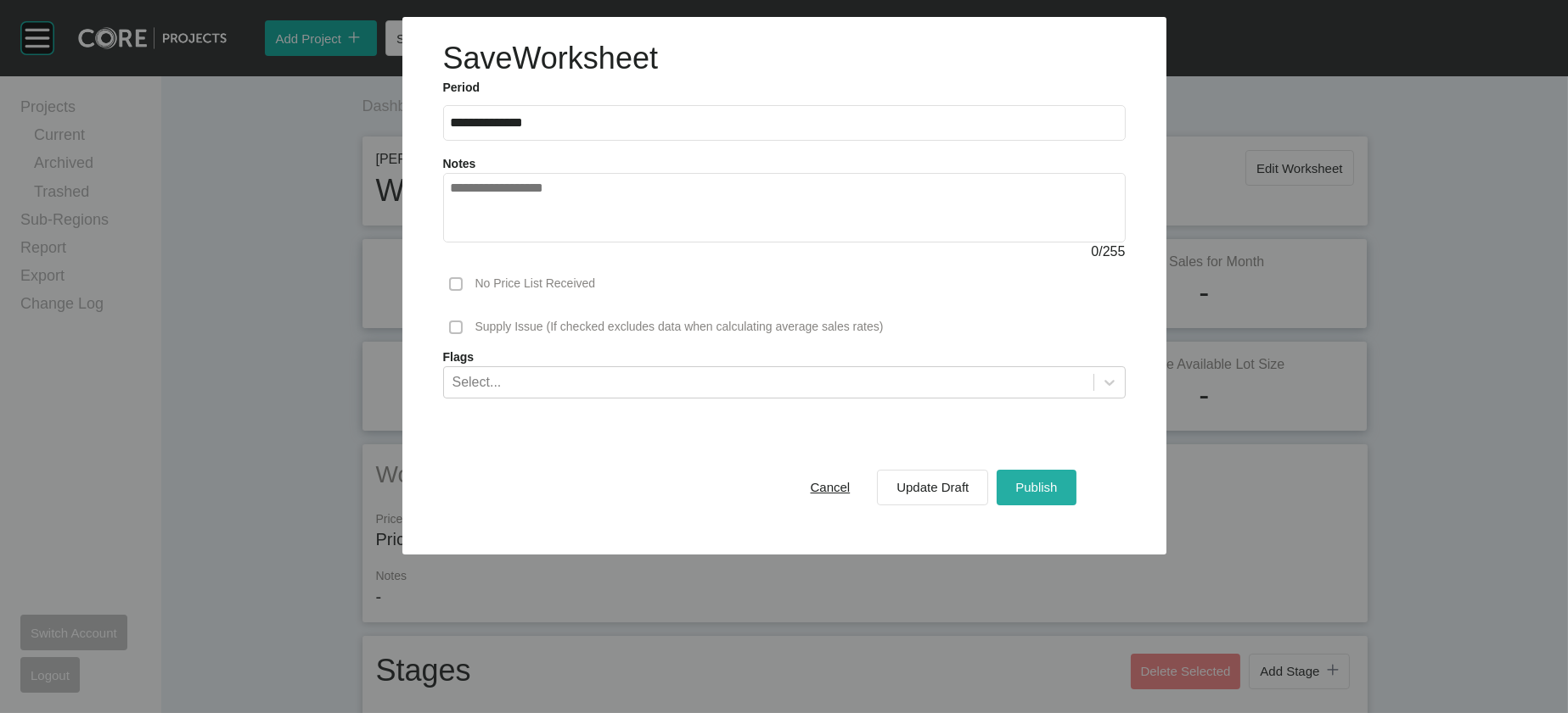
click at [1061, 498] on div "Publish" at bounding box center [1036, 487] width 50 height 23
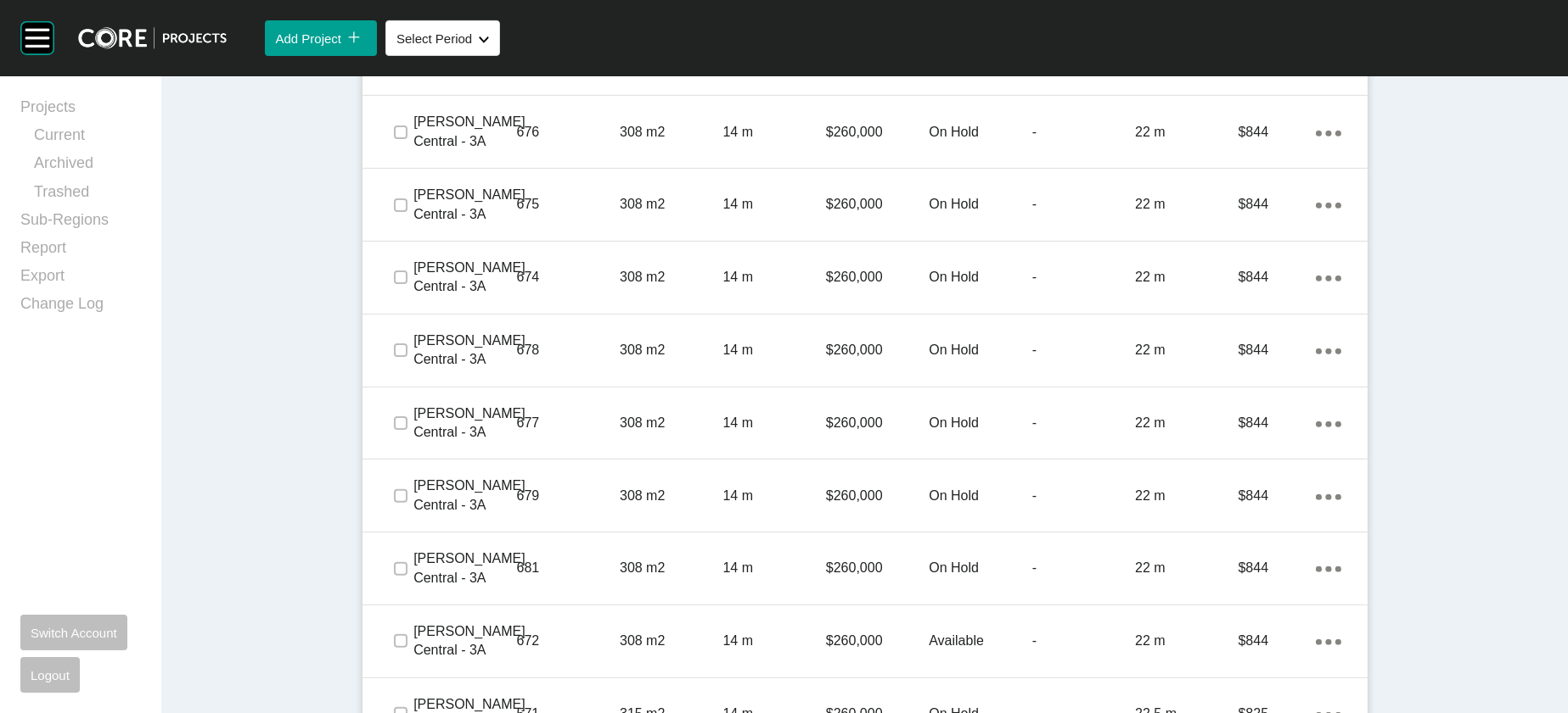
scroll to position [1070, 0]
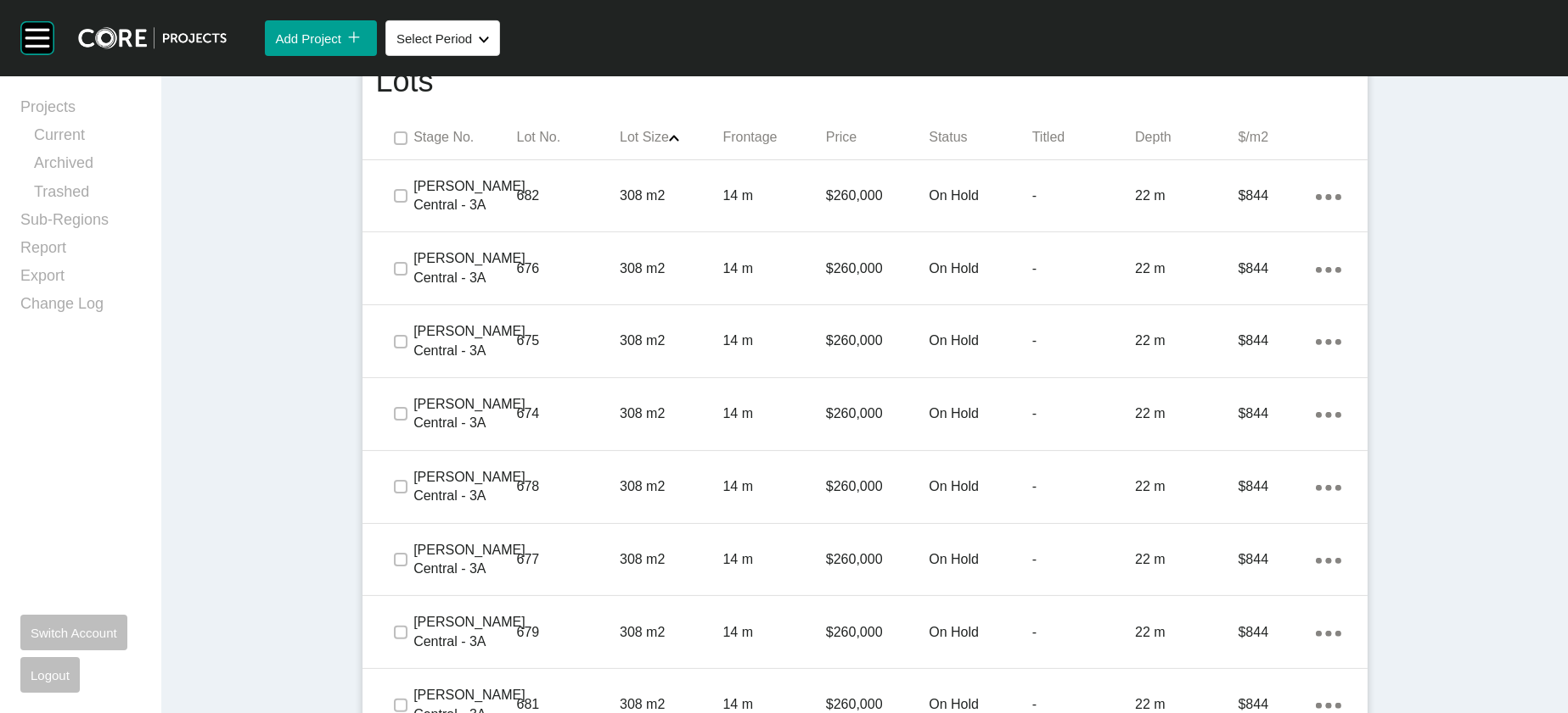
click at [516, 146] on p "Lot No." at bounding box center [568, 137] width 103 height 19
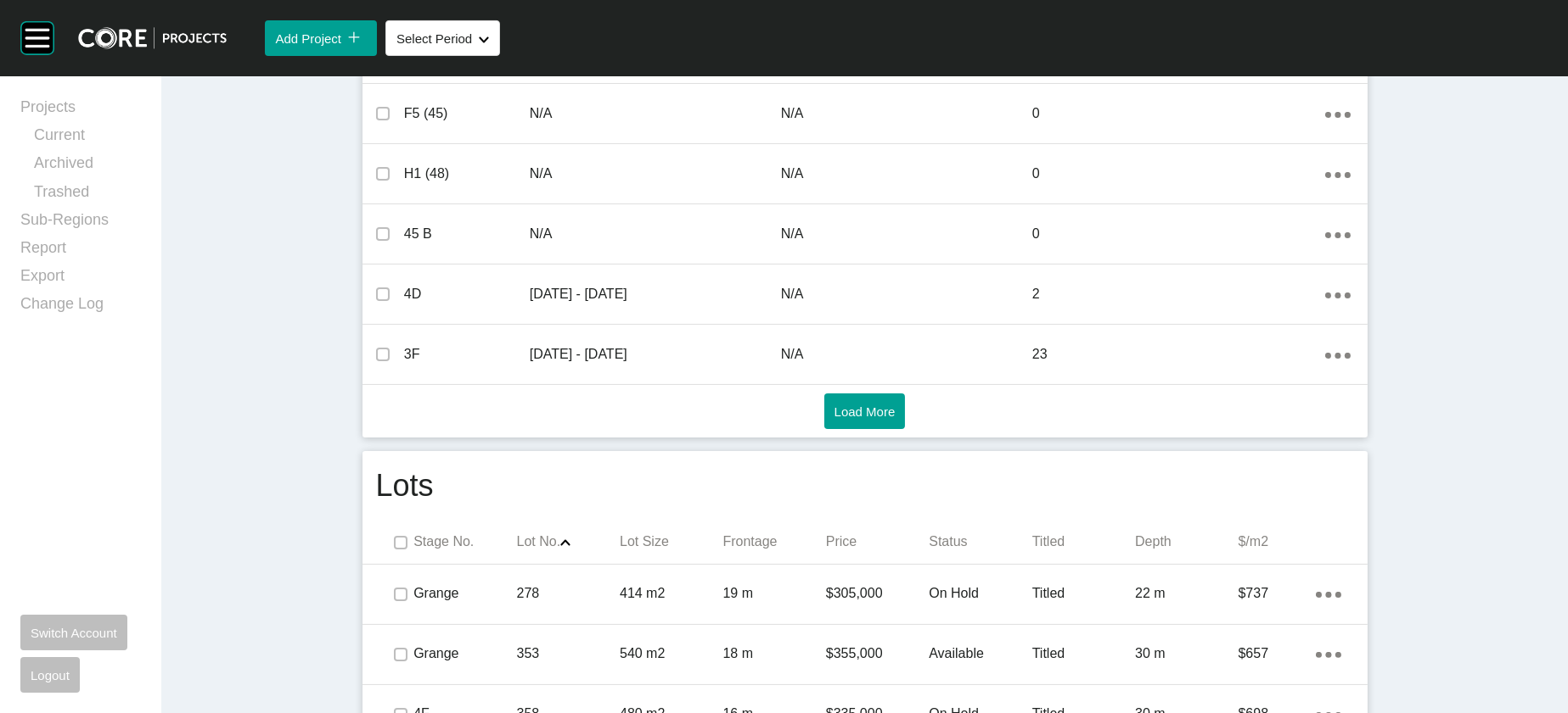
scroll to position [0, 0]
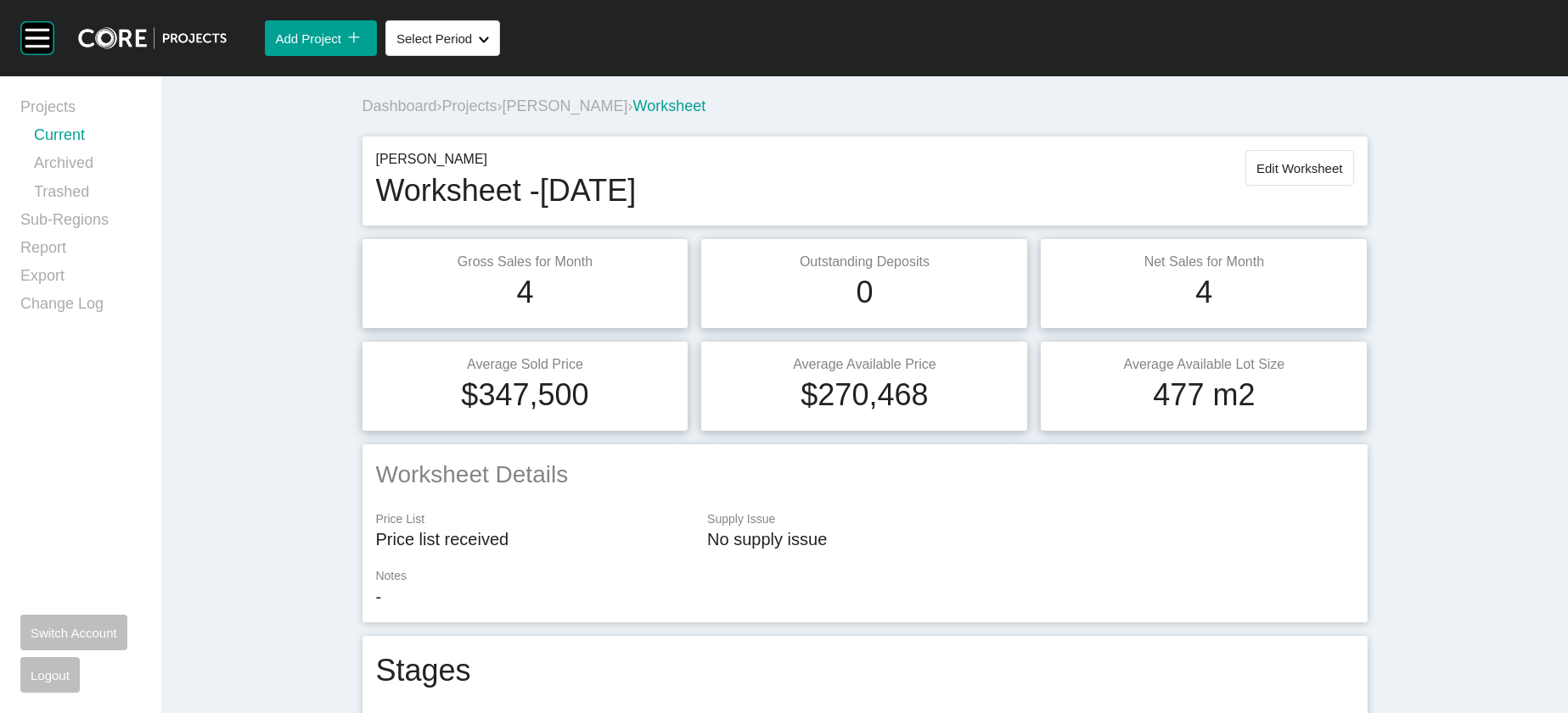
click at [97, 150] on link "Current" at bounding box center [87, 138] width 107 height 28
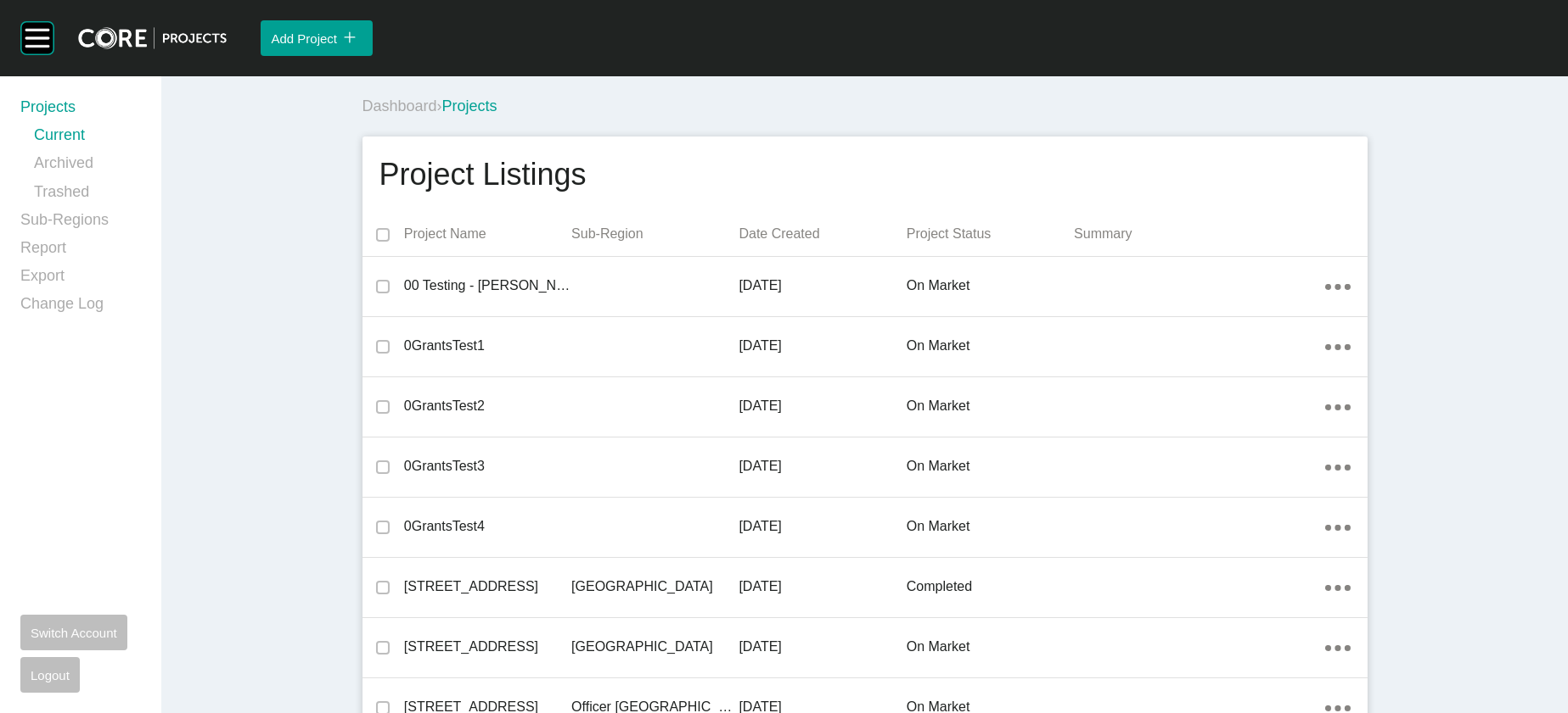
scroll to position [34529, 0]
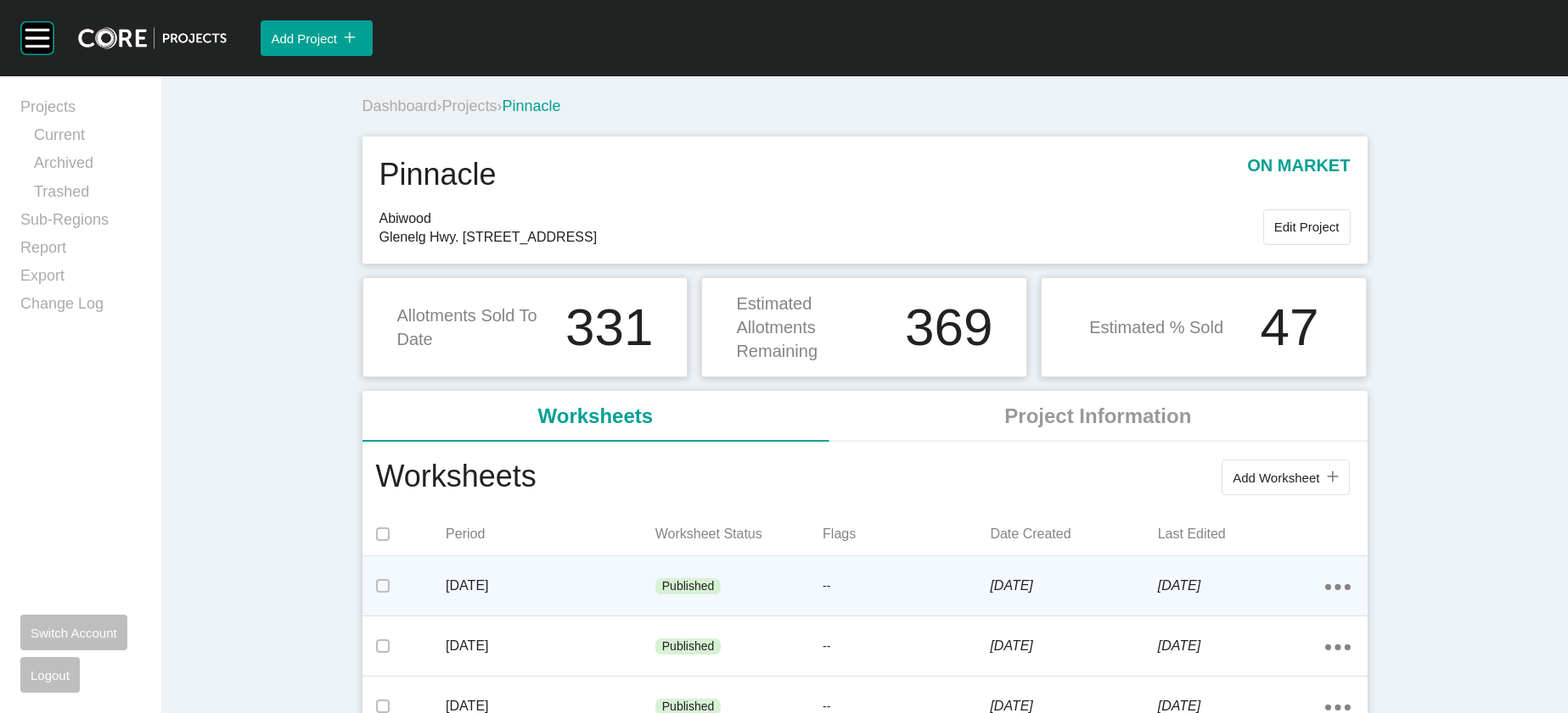
click at [507, 612] on div "[DATE]" at bounding box center [550, 585] width 210 height 52
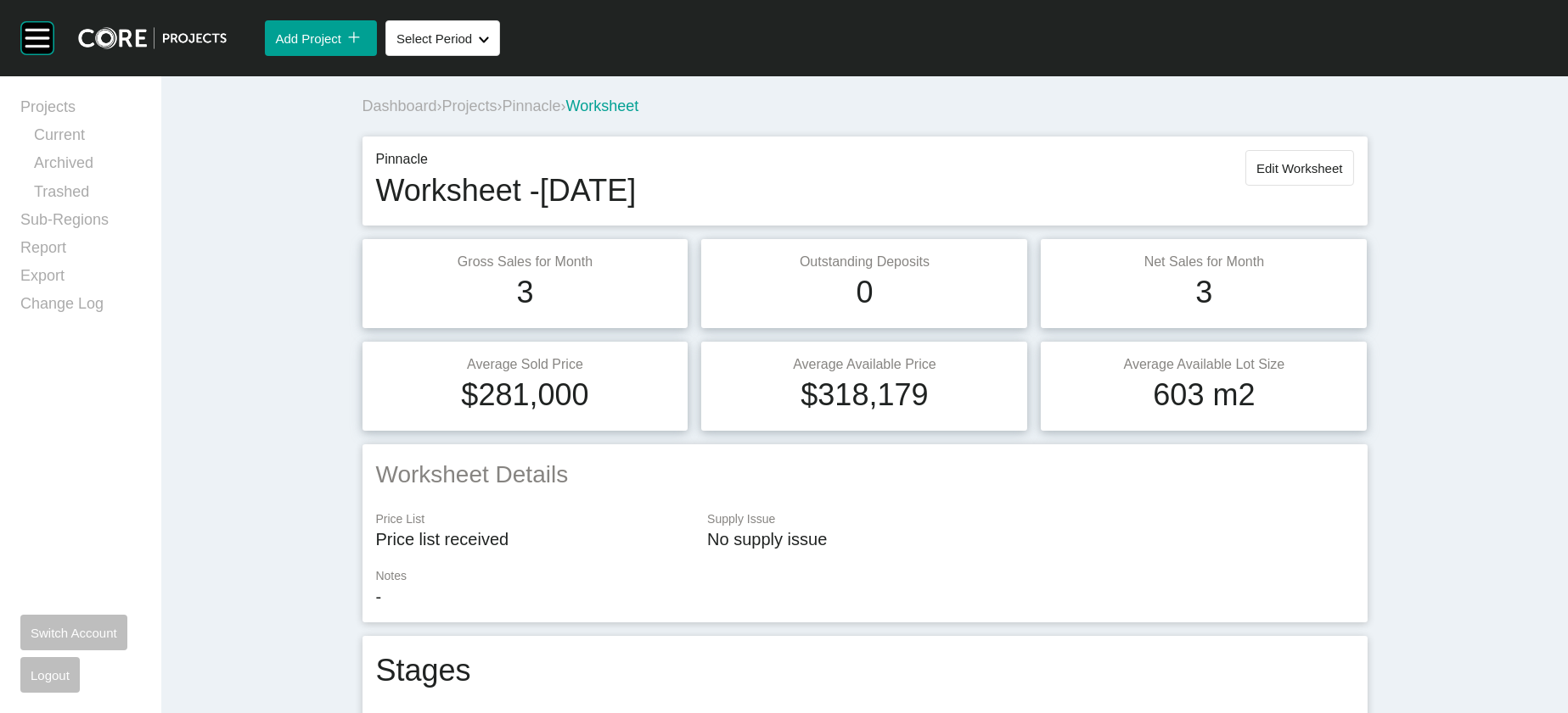
click at [442, 115] on span "Projects" at bounding box center [470, 106] width 55 height 17
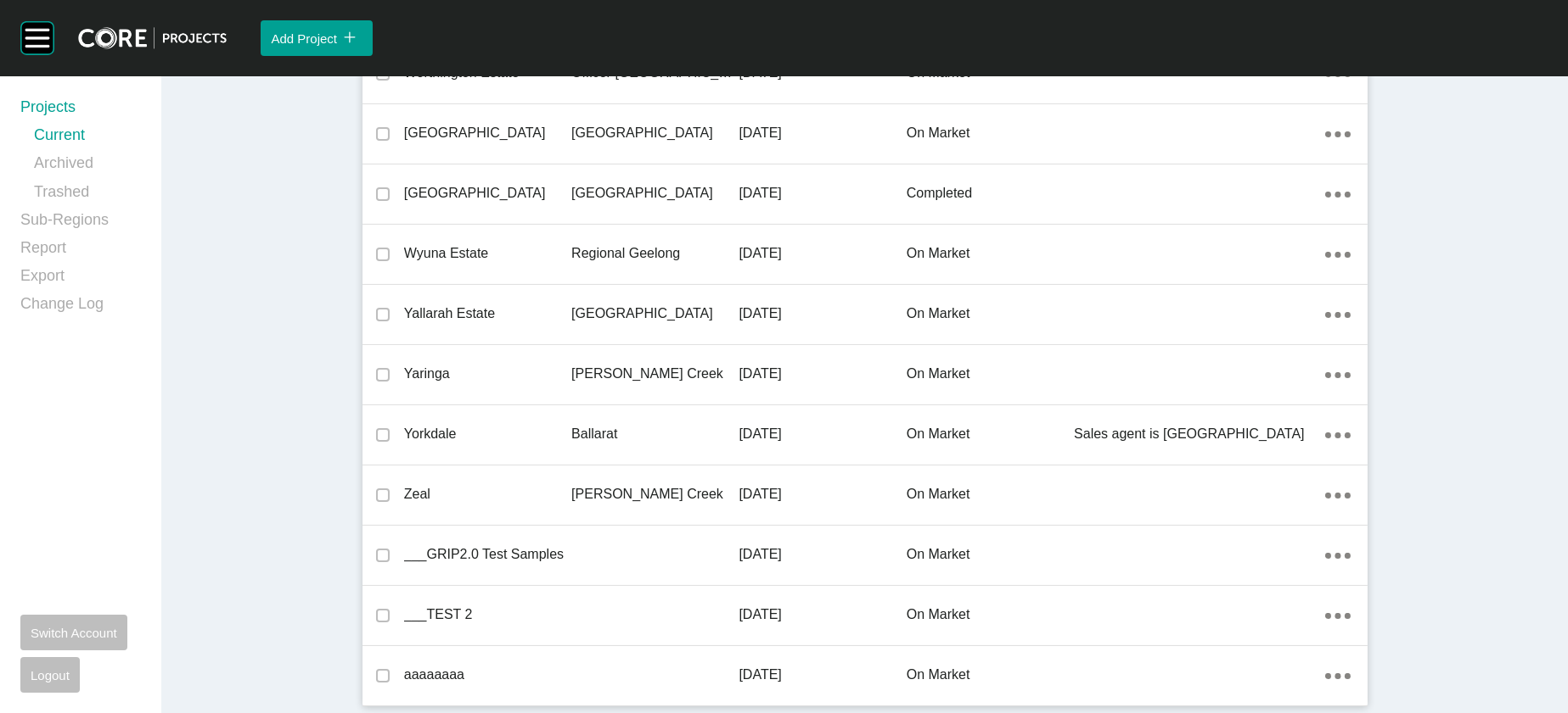
scroll to position [47739, 0]
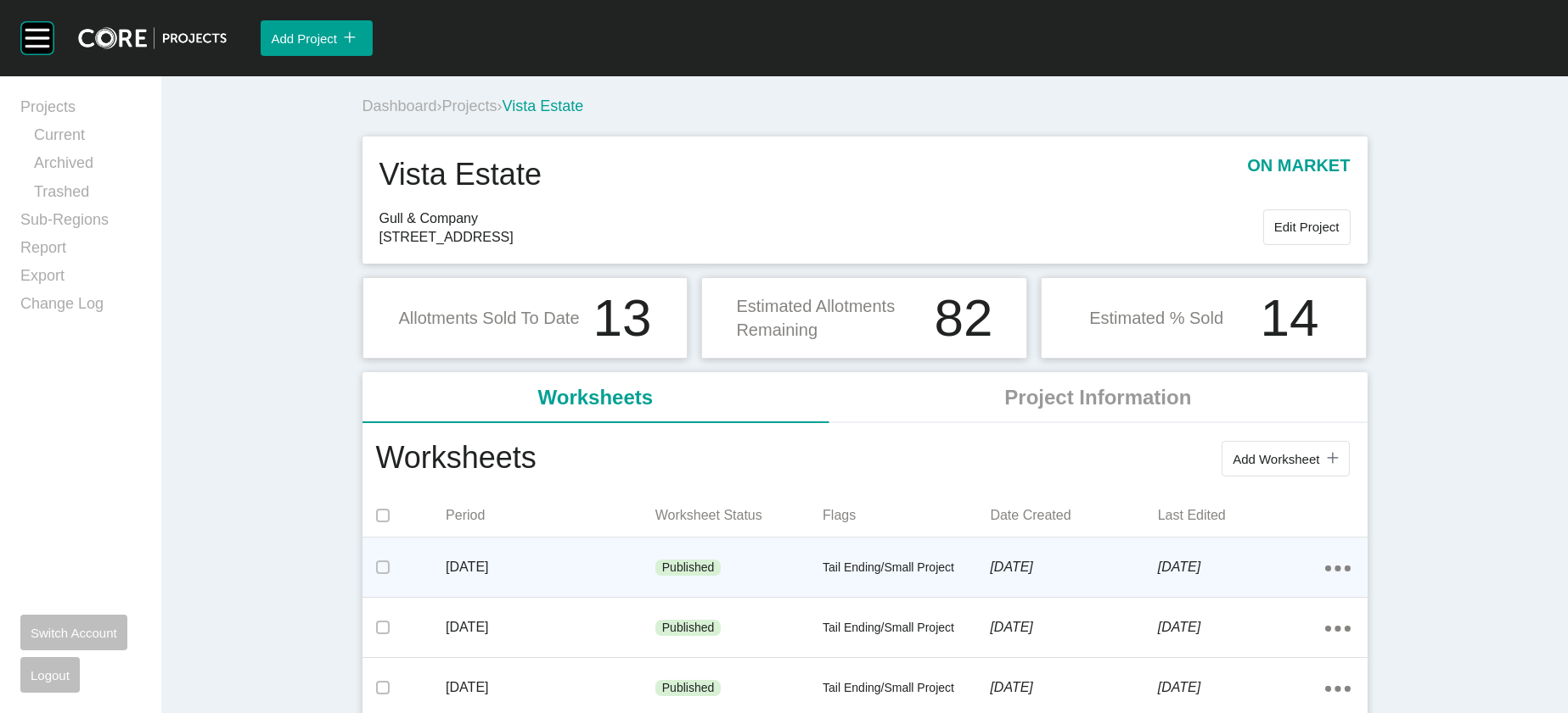
click at [561, 594] on div "[DATE]" at bounding box center [550, 567] width 210 height 52
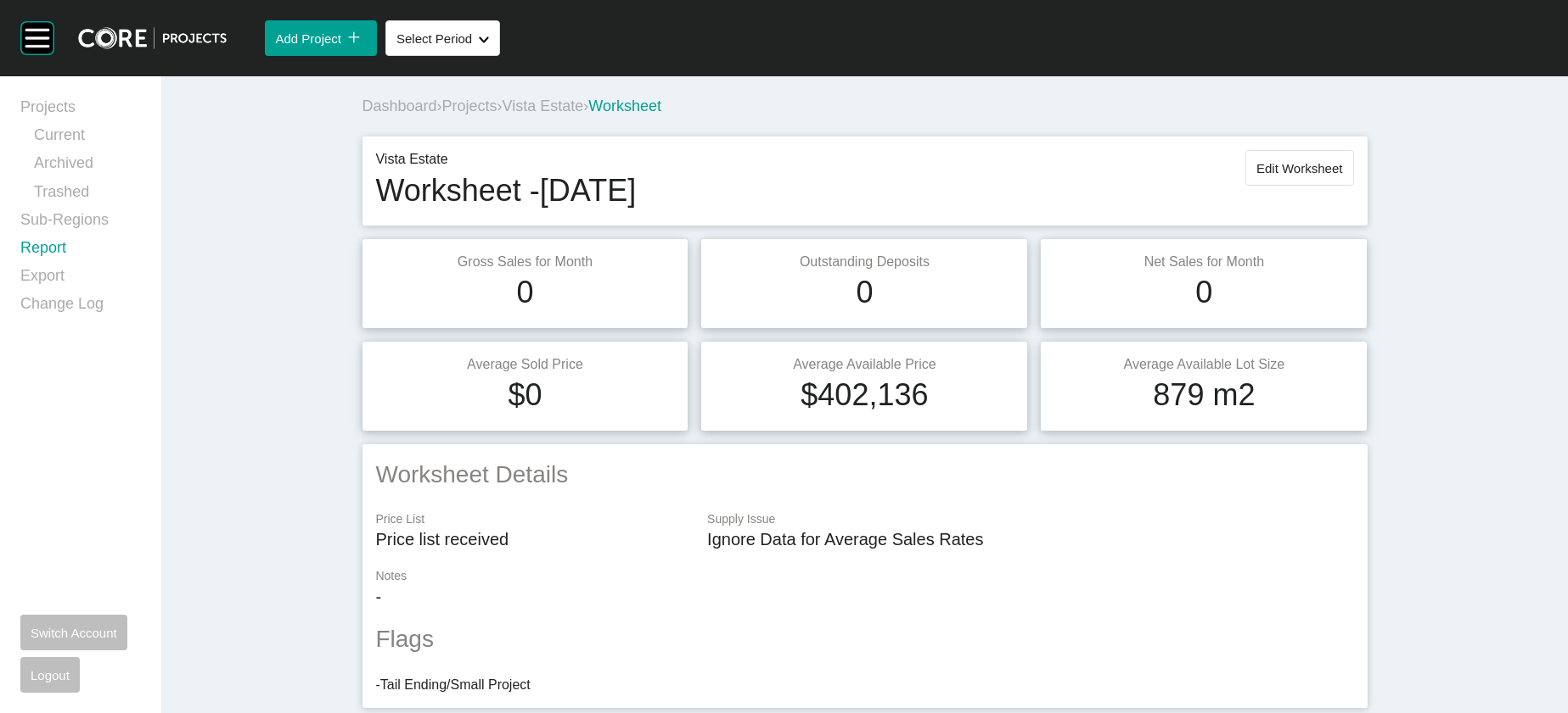
click at [37, 266] on link "Report" at bounding box center [81, 251] width 121 height 28
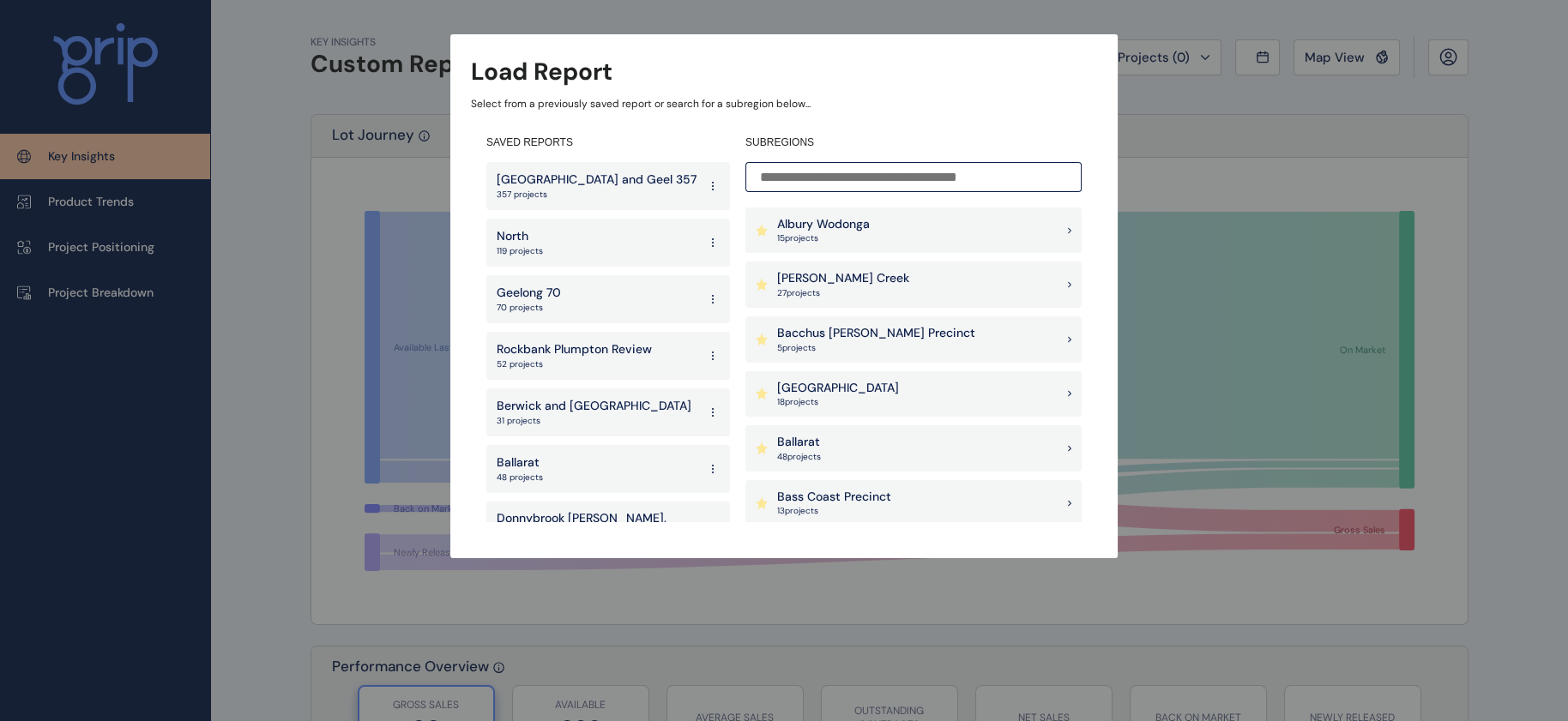
click at [904, 441] on div "Ballarat 48 project s" at bounding box center [913, 449] width 336 height 46
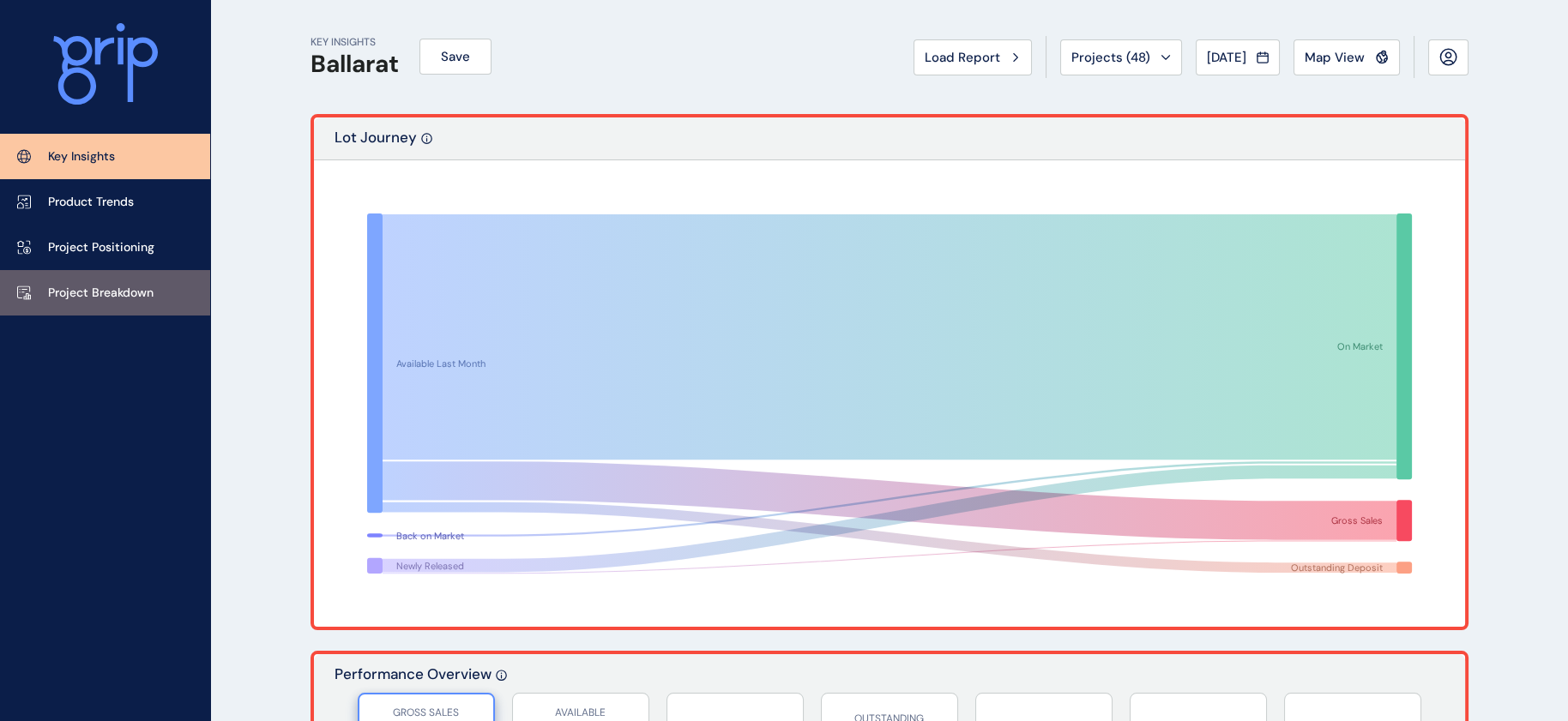
click at [146, 302] on p "Project Breakdown" at bounding box center [101, 293] width 106 height 17
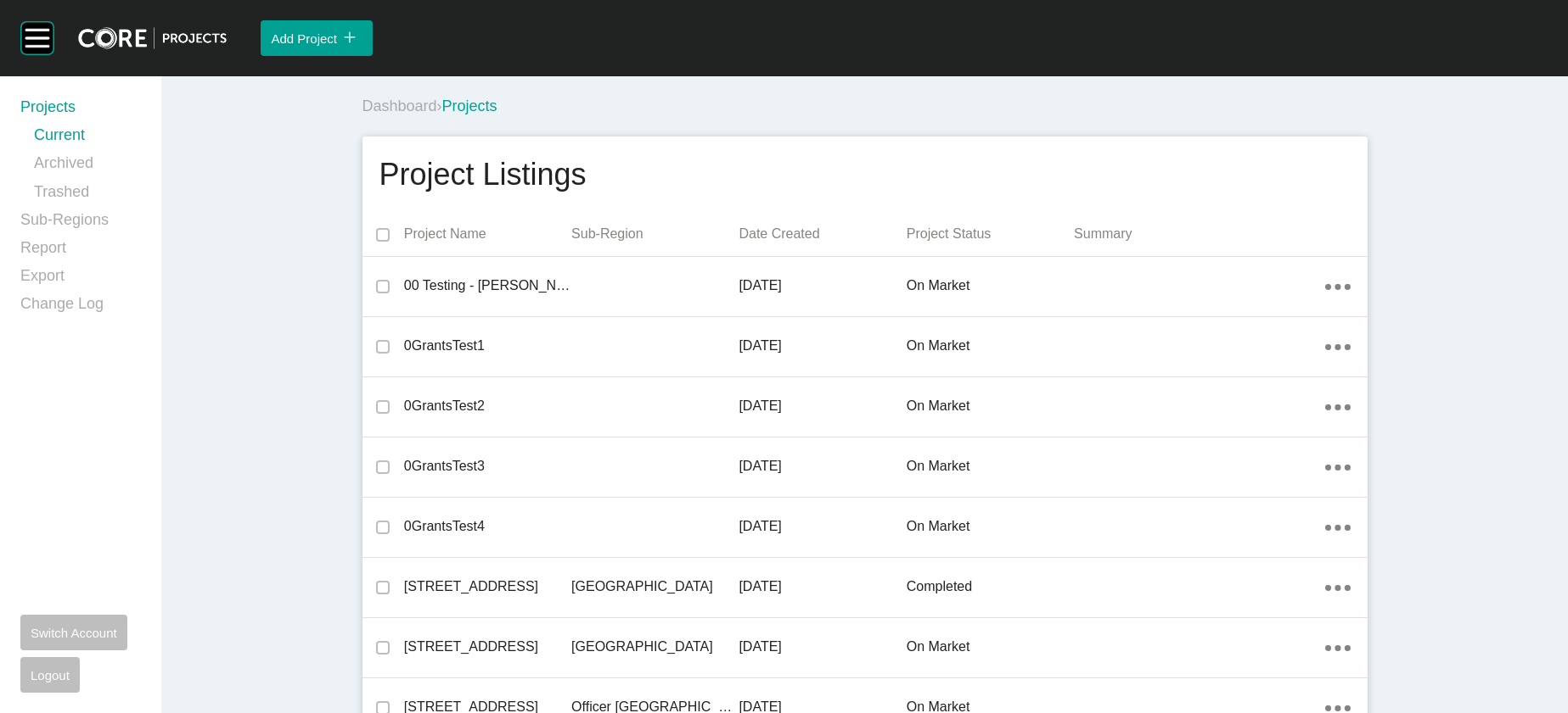
scroll to position [50366, 0]
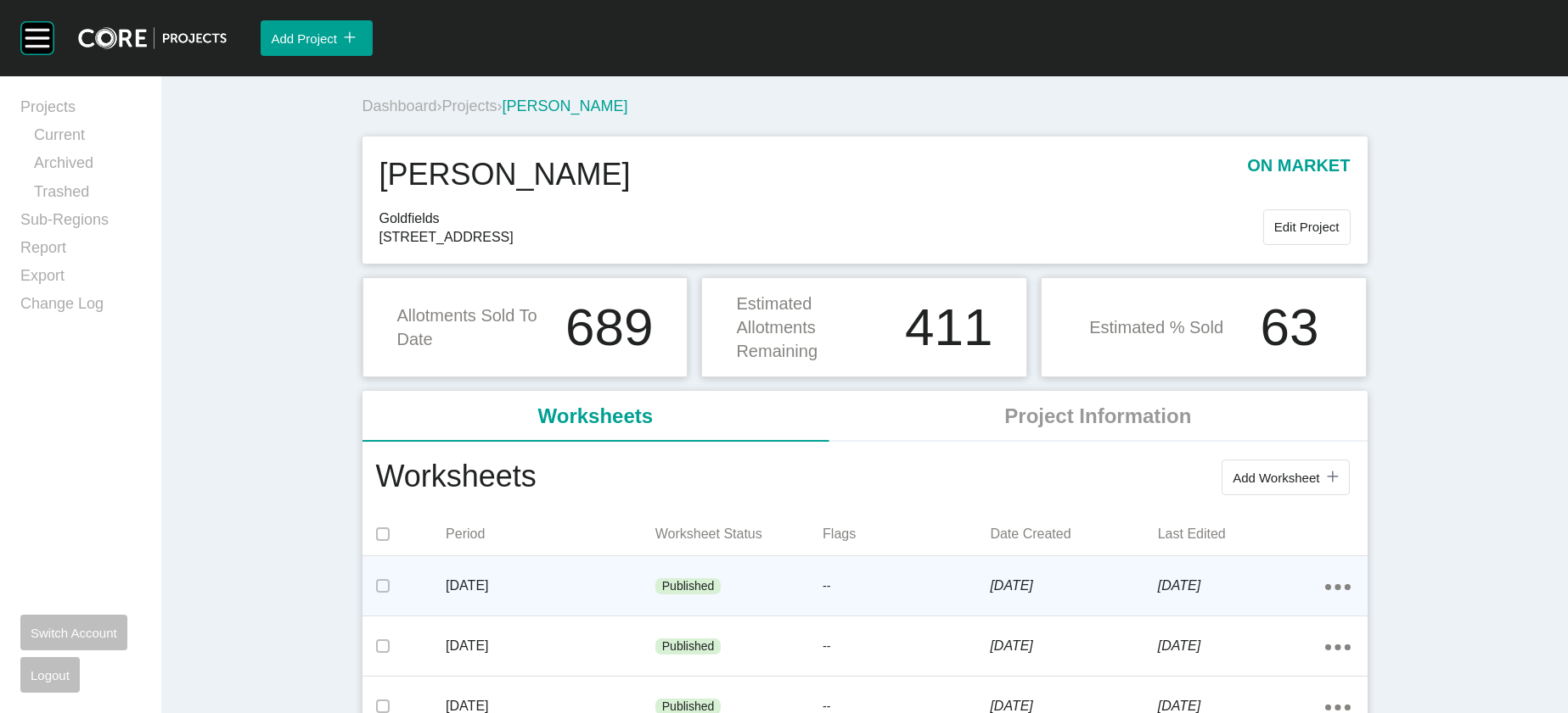
click at [481, 595] on p "[DATE]" at bounding box center [550, 585] width 210 height 19
